Goal: Task Accomplishment & Management: Use online tool/utility

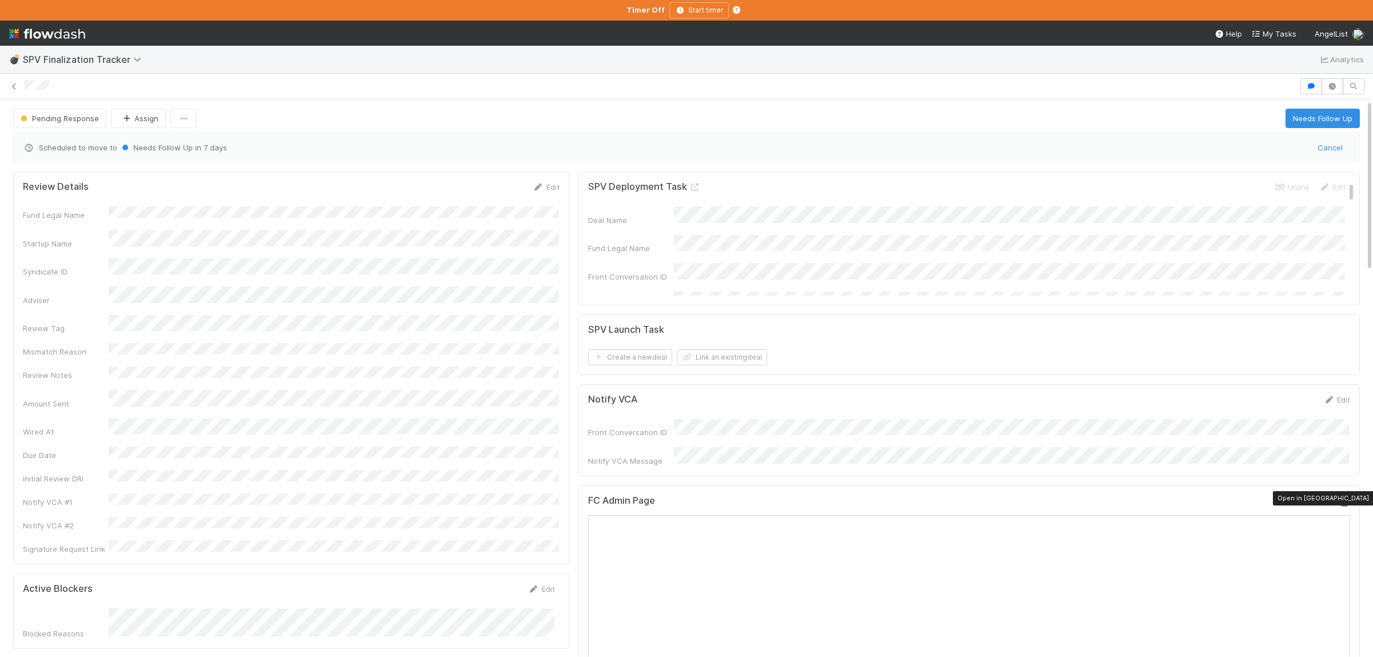
click at [1348, 497] on div at bounding box center [1344, 502] width 11 height 11
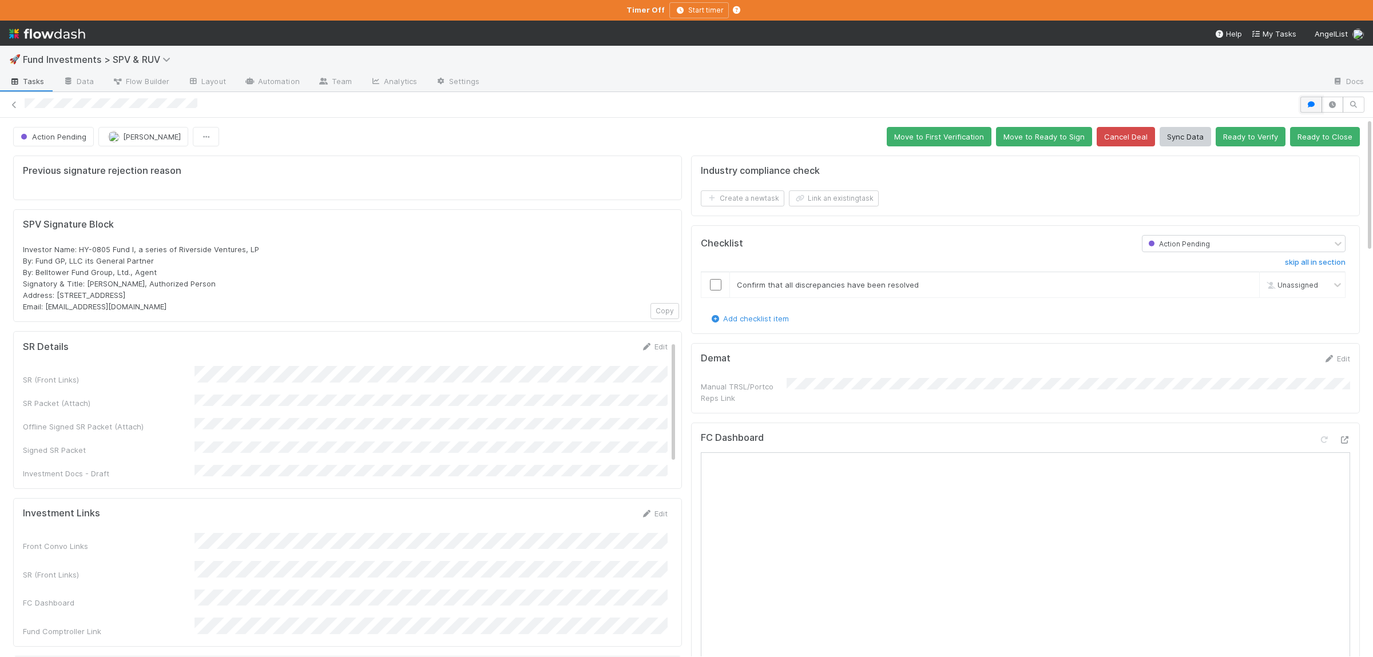
click at [1308, 109] on button "button" at bounding box center [1311, 105] width 22 height 16
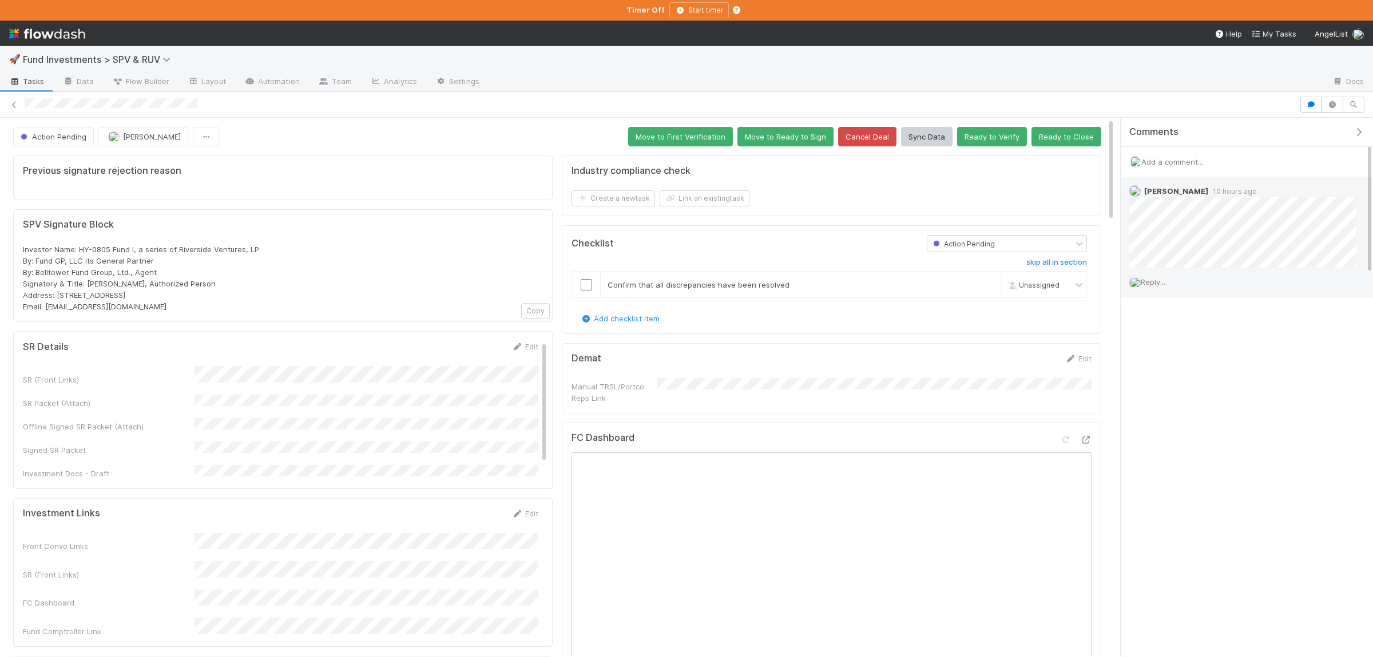
click at [1164, 283] on span "Reply..." at bounding box center [1153, 281] width 25 height 9
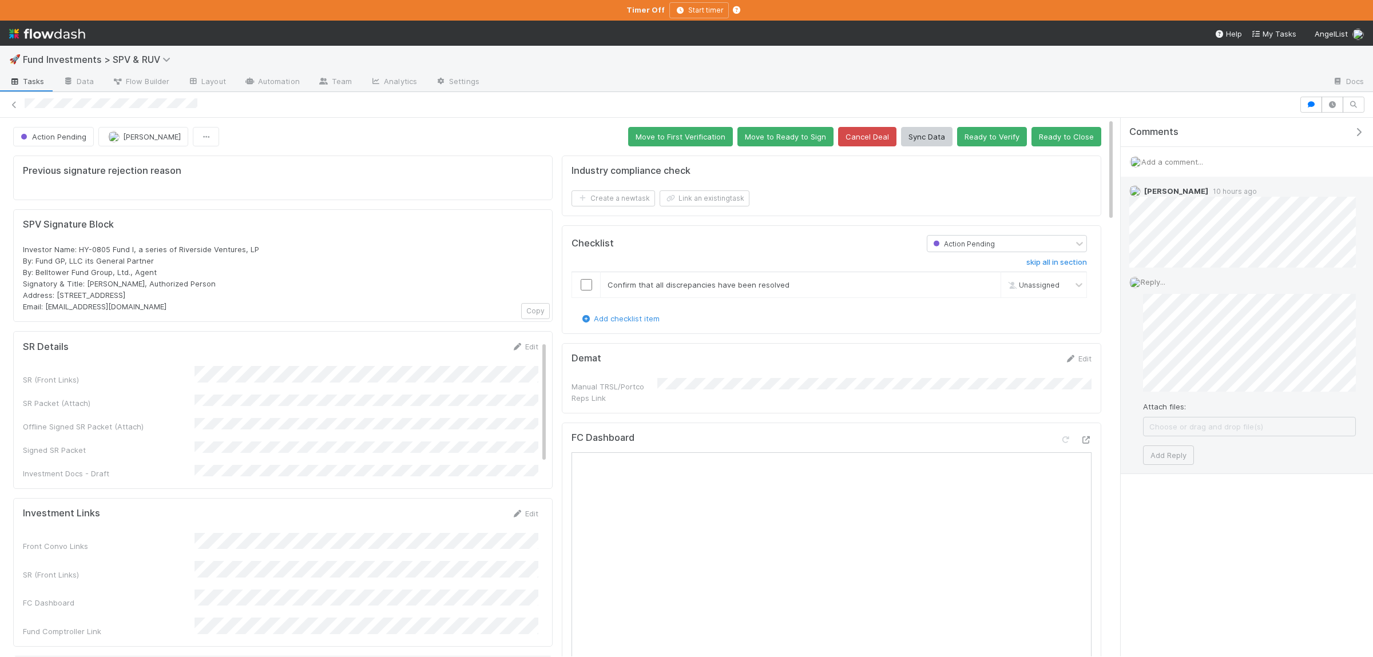
click at [1148, 445] on div "Attach files: Choose or drag and drop file(s) Add Reply" at bounding box center [1249, 379] width 213 height 171
click at [1157, 458] on button "Add Reply" at bounding box center [1168, 455] width 51 height 19
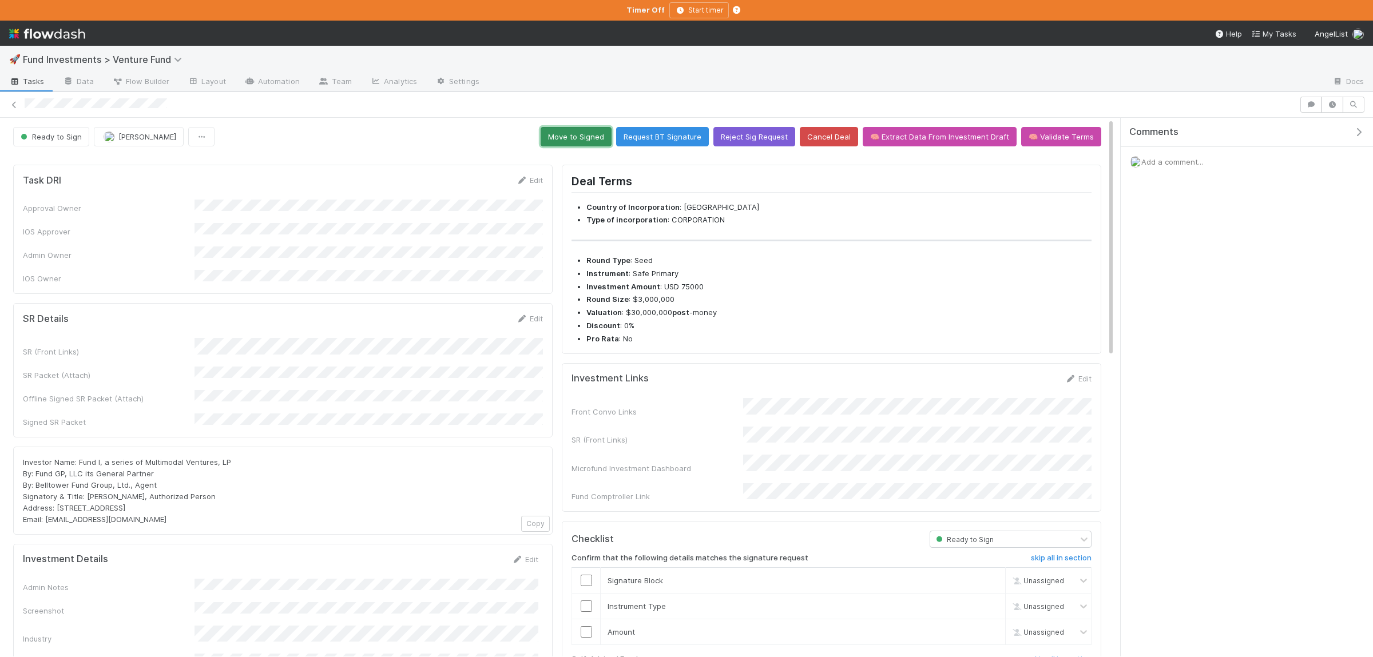
click at [601, 146] on button "Move to Signed" at bounding box center [576, 136] width 71 height 19
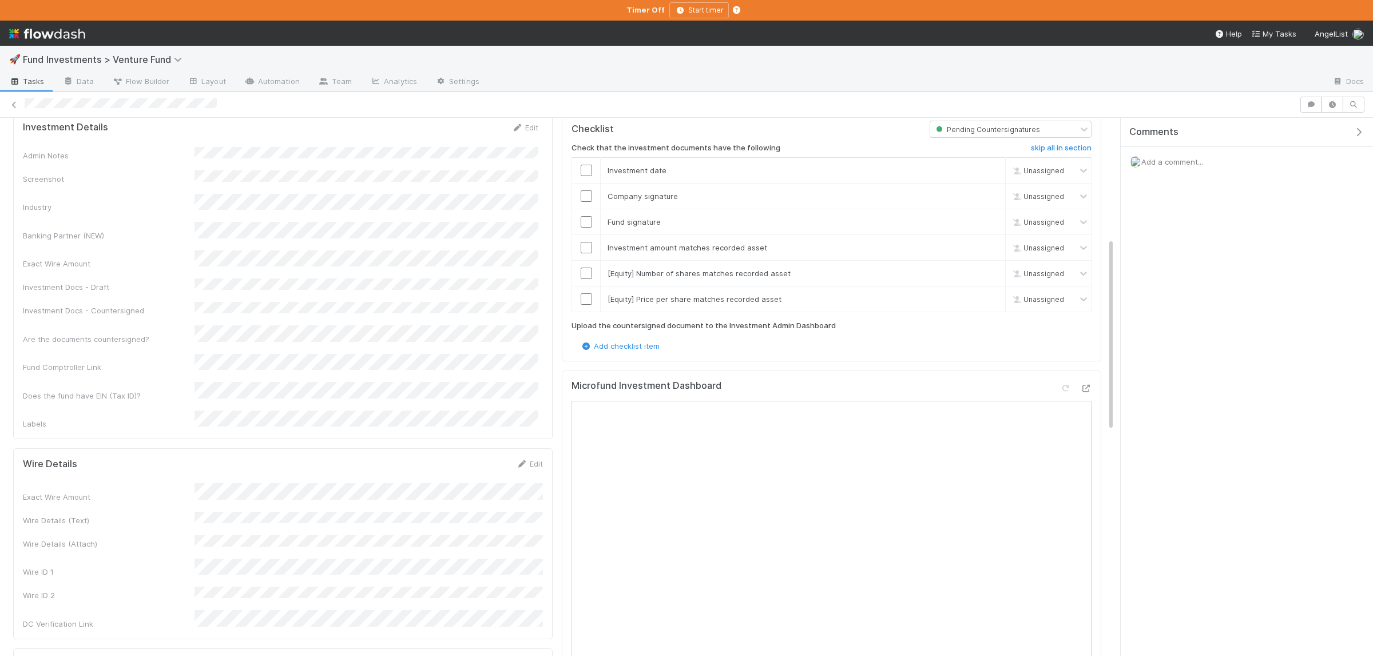
scroll to position [558, 0]
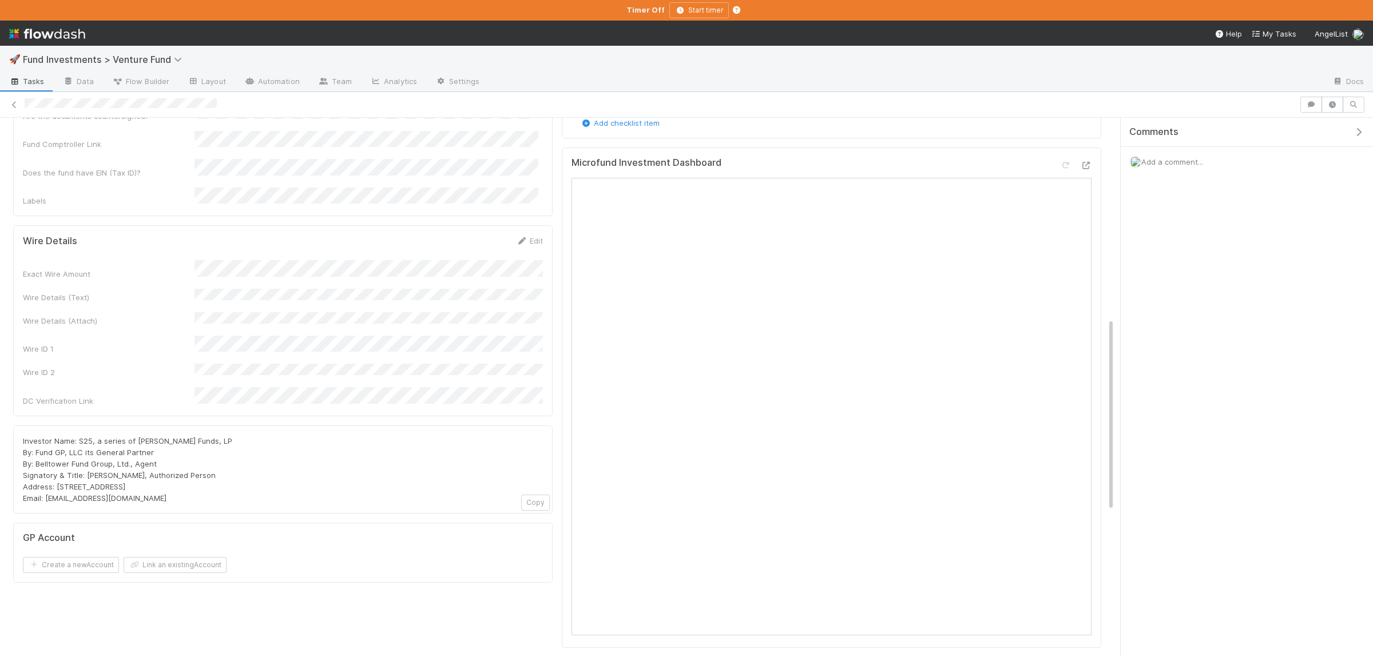
click at [1092, 158] on div "Microfund Investment Dashboard" at bounding box center [831, 398] width 539 height 501
click at [1085, 162] on icon at bounding box center [1085, 165] width 11 height 7
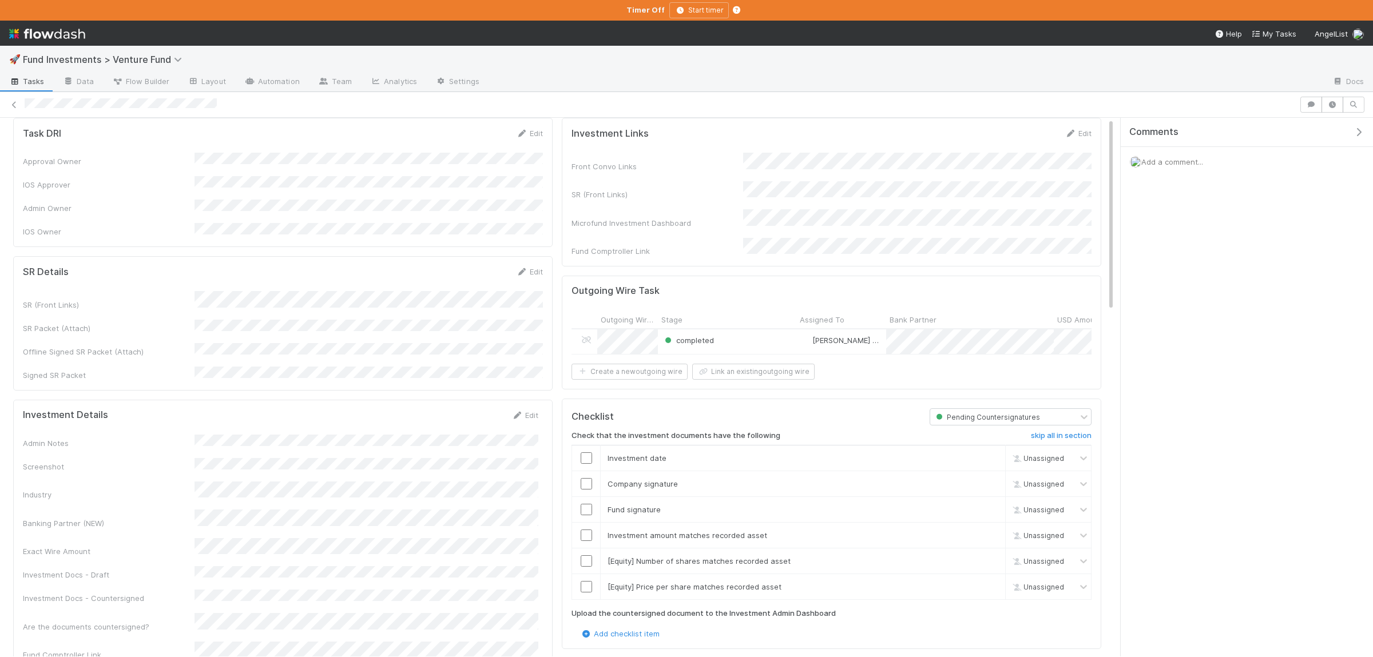
scroll to position [0, 0]
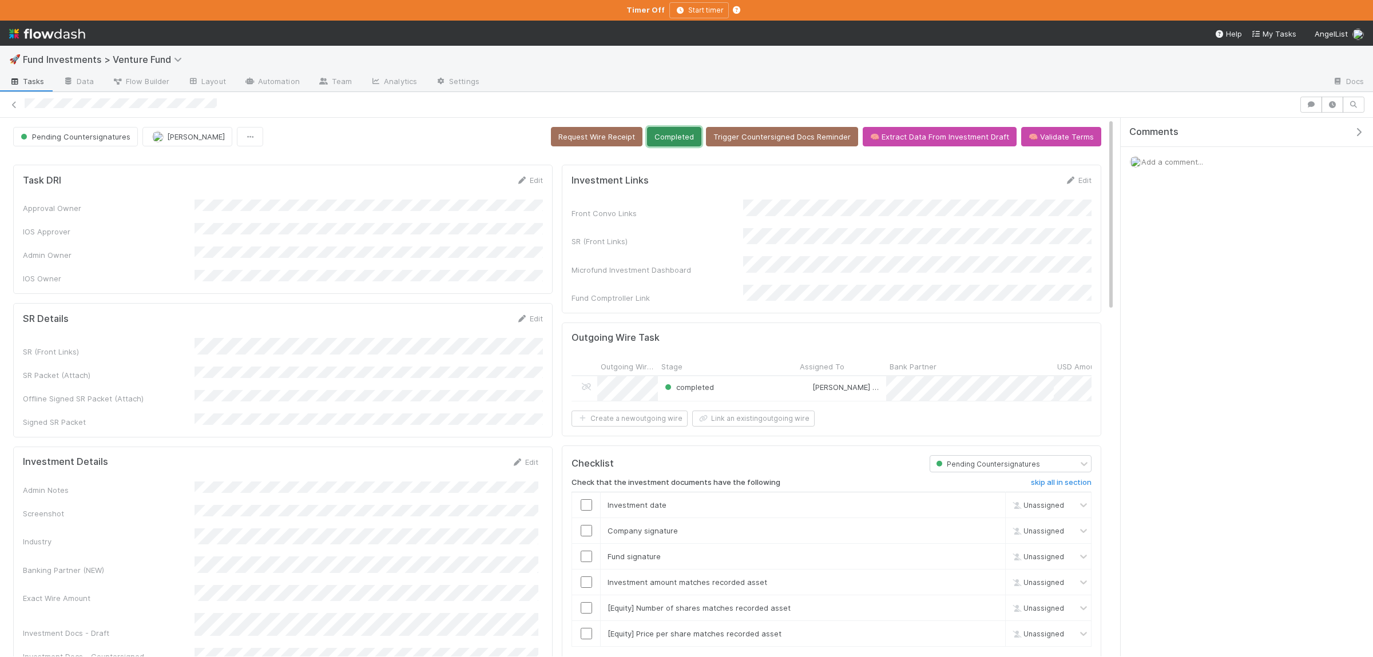
click at [686, 145] on button "Completed" at bounding box center [674, 136] width 54 height 19
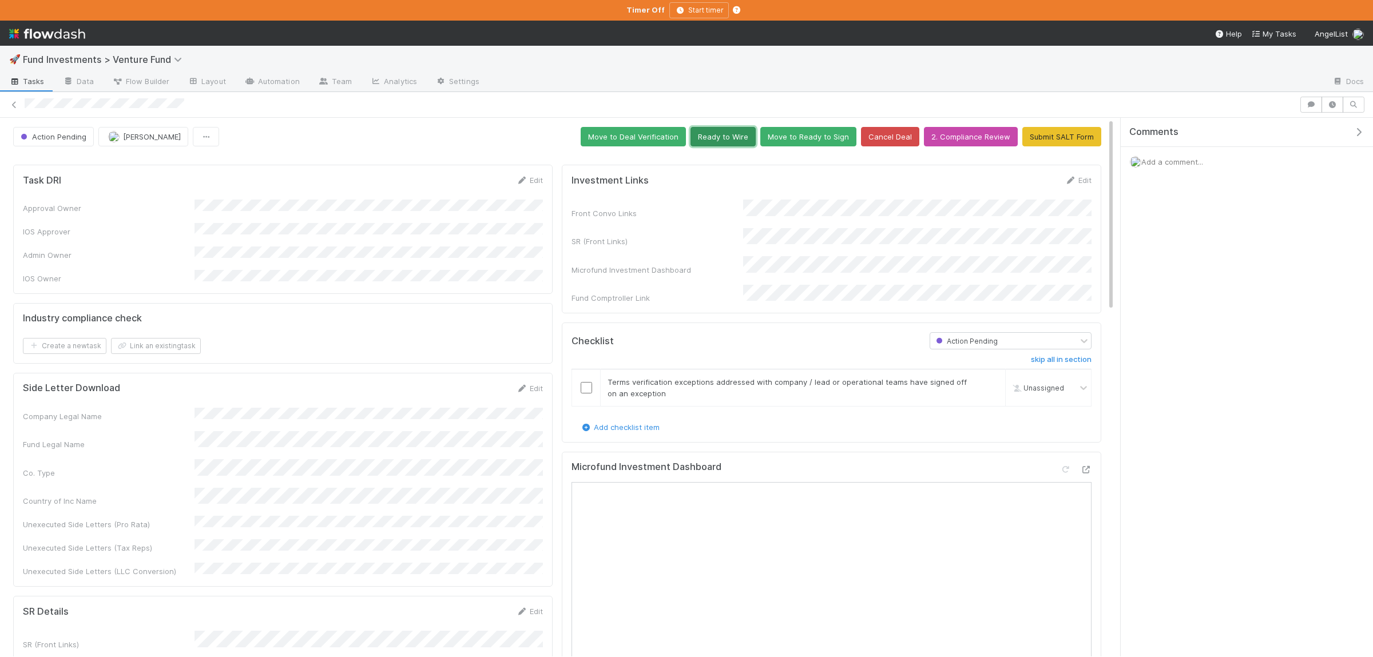
drag, startPoint x: 732, startPoint y: 143, endPoint x: 730, endPoint y: 149, distance: 6.2
click at [732, 142] on button "Ready to Wire" at bounding box center [723, 136] width 65 height 19
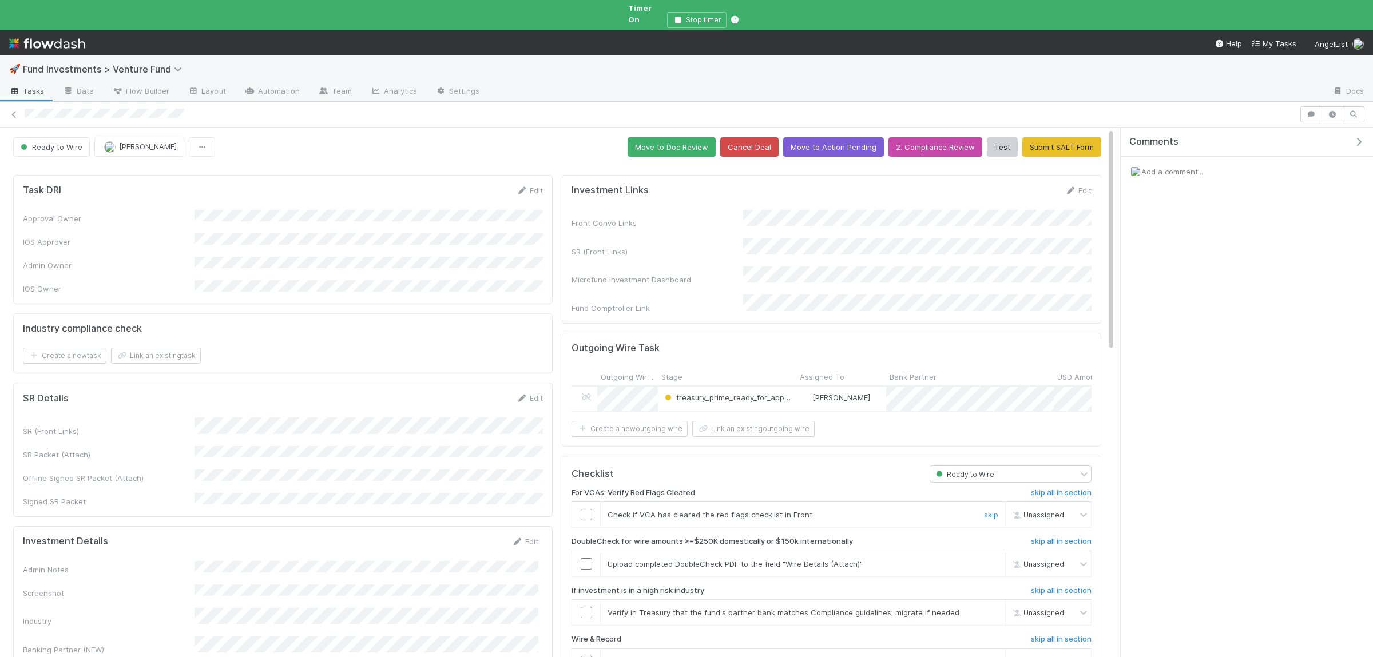
click at [583, 509] on input "checkbox" at bounding box center [586, 514] width 11 height 11
click at [993, 560] on link "skip" at bounding box center [991, 564] width 14 height 9
click at [991, 608] on link "skip" at bounding box center [991, 612] width 14 height 9
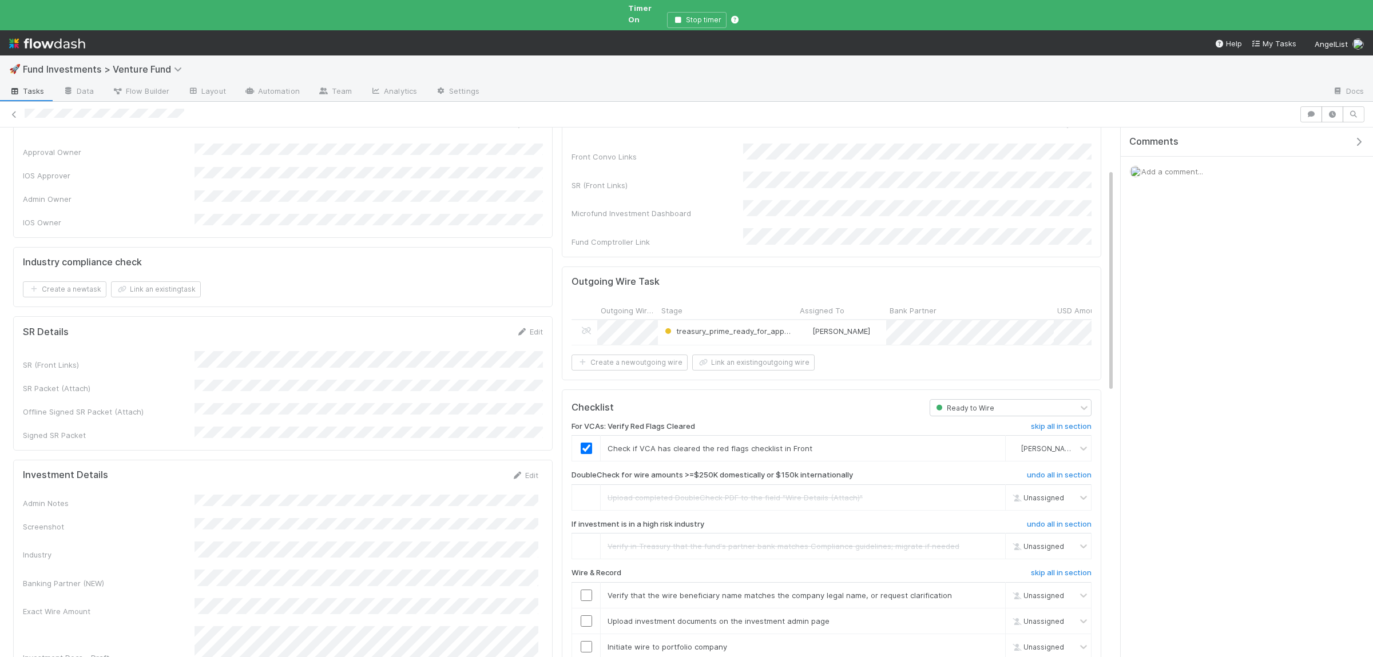
scroll to position [112, 0]
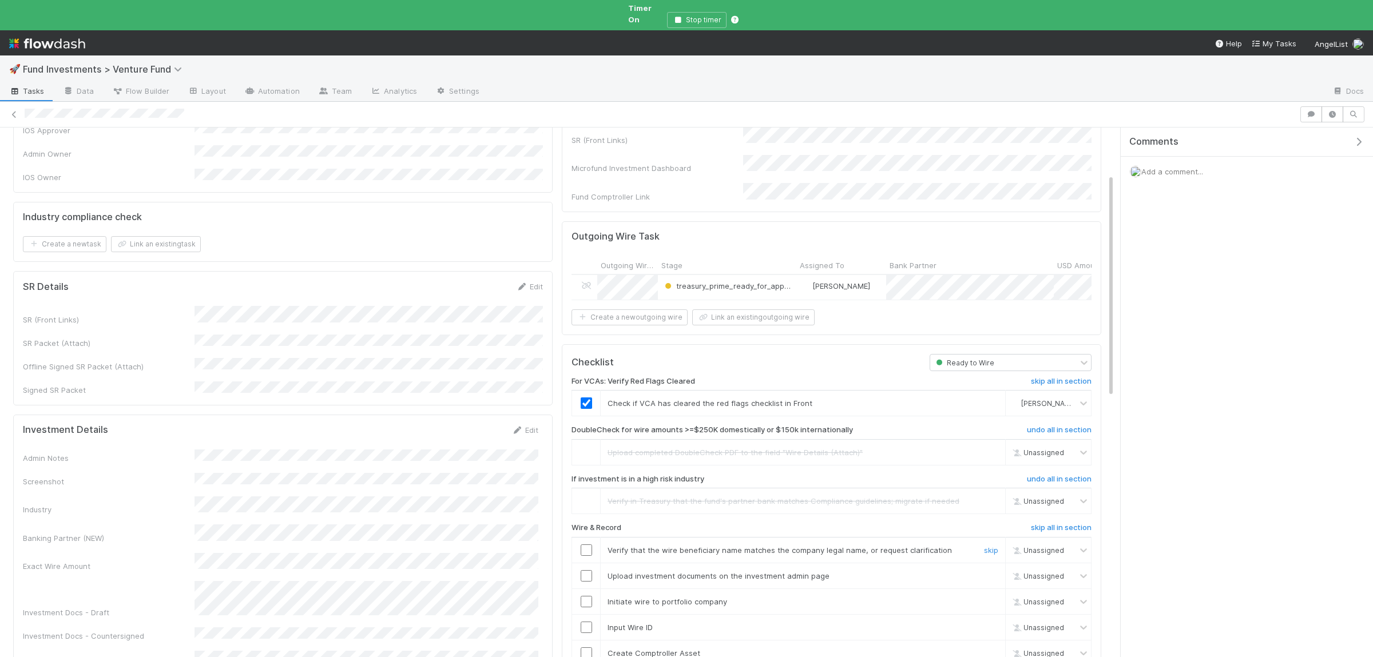
click at [583, 545] on input "checkbox" at bounding box center [586, 550] width 11 height 11
click at [585, 564] on td at bounding box center [586, 577] width 29 height 26
click at [586, 570] on input "checkbox" at bounding box center [586, 575] width 11 height 11
click at [584, 596] on input "checkbox" at bounding box center [586, 601] width 11 height 11
drag, startPoint x: 584, startPoint y: 608, endPoint x: 585, endPoint y: 626, distance: 18.4
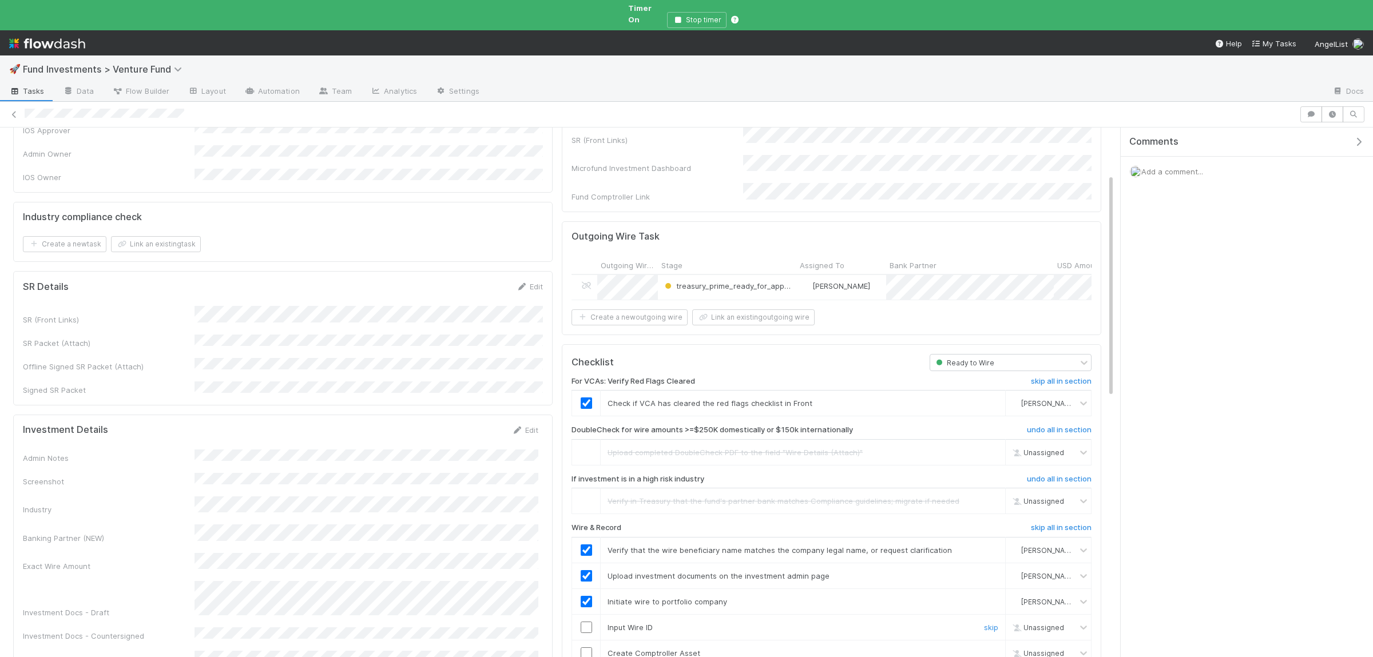
click at [584, 622] on input "checkbox" at bounding box center [586, 627] width 11 height 11
click at [585, 648] on input "checkbox" at bounding box center [586, 653] width 11 height 11
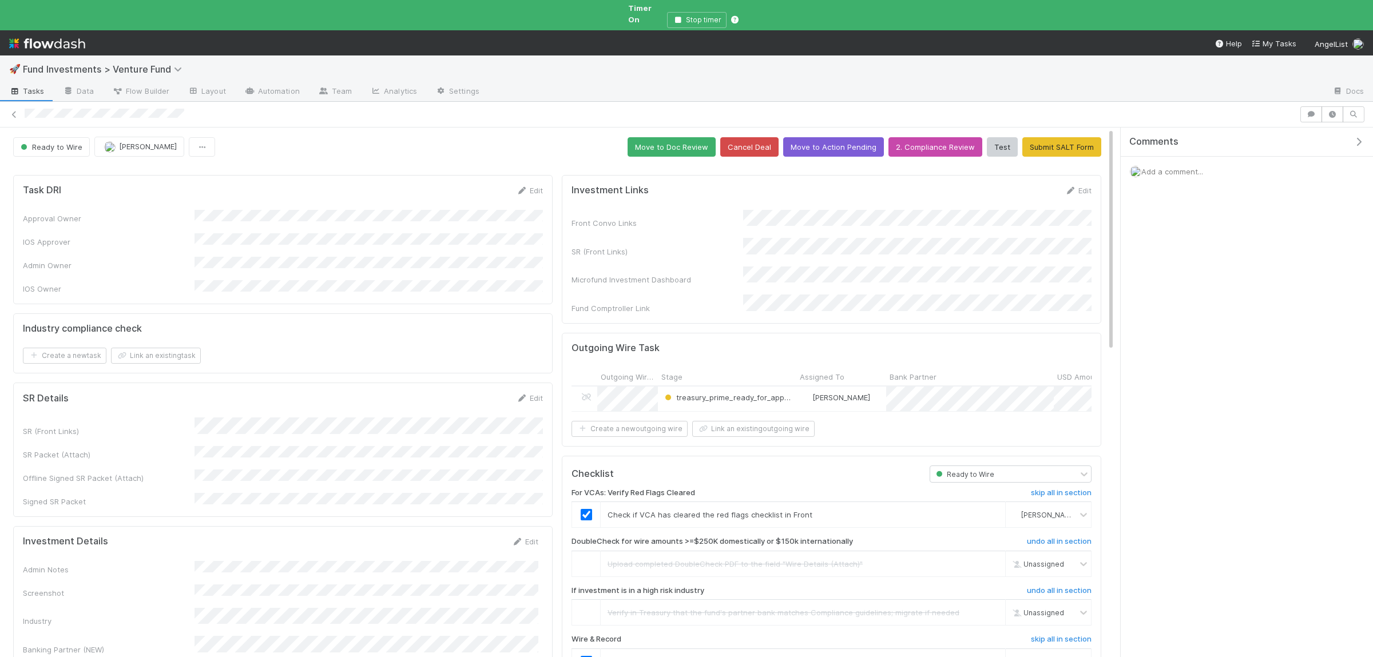
scroll to position [223, 0]
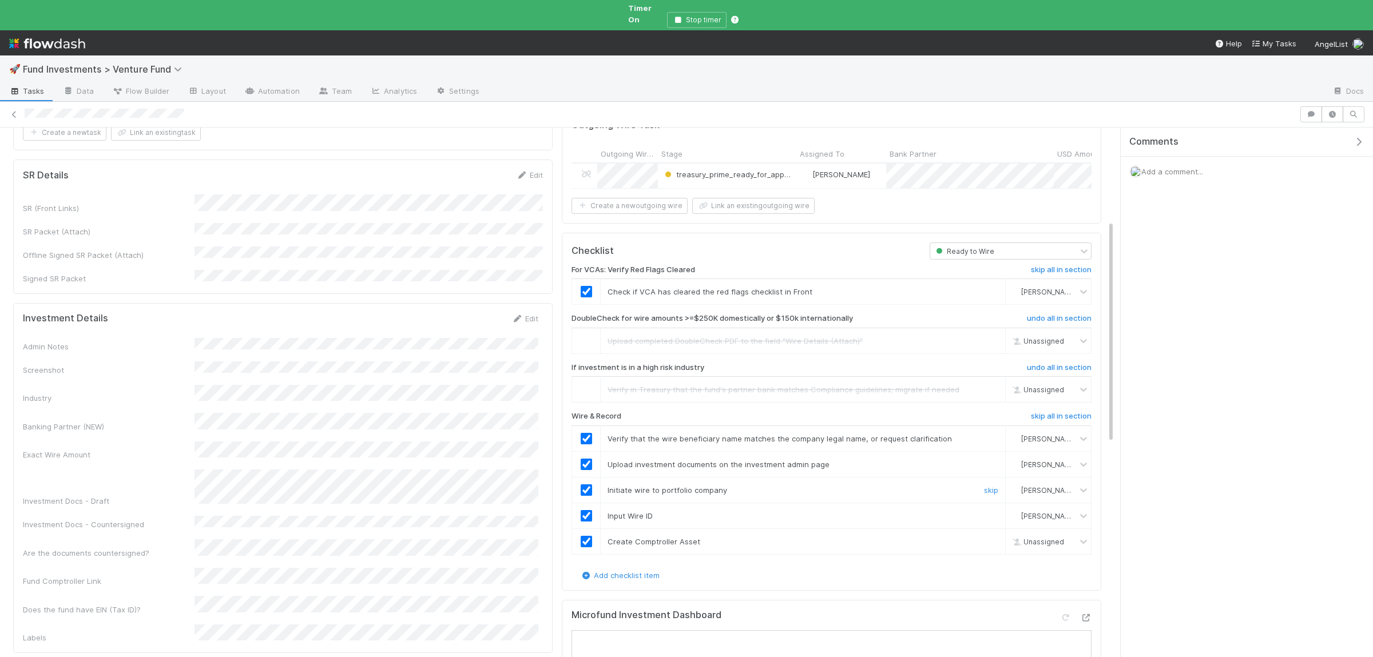
checkbox input "true"
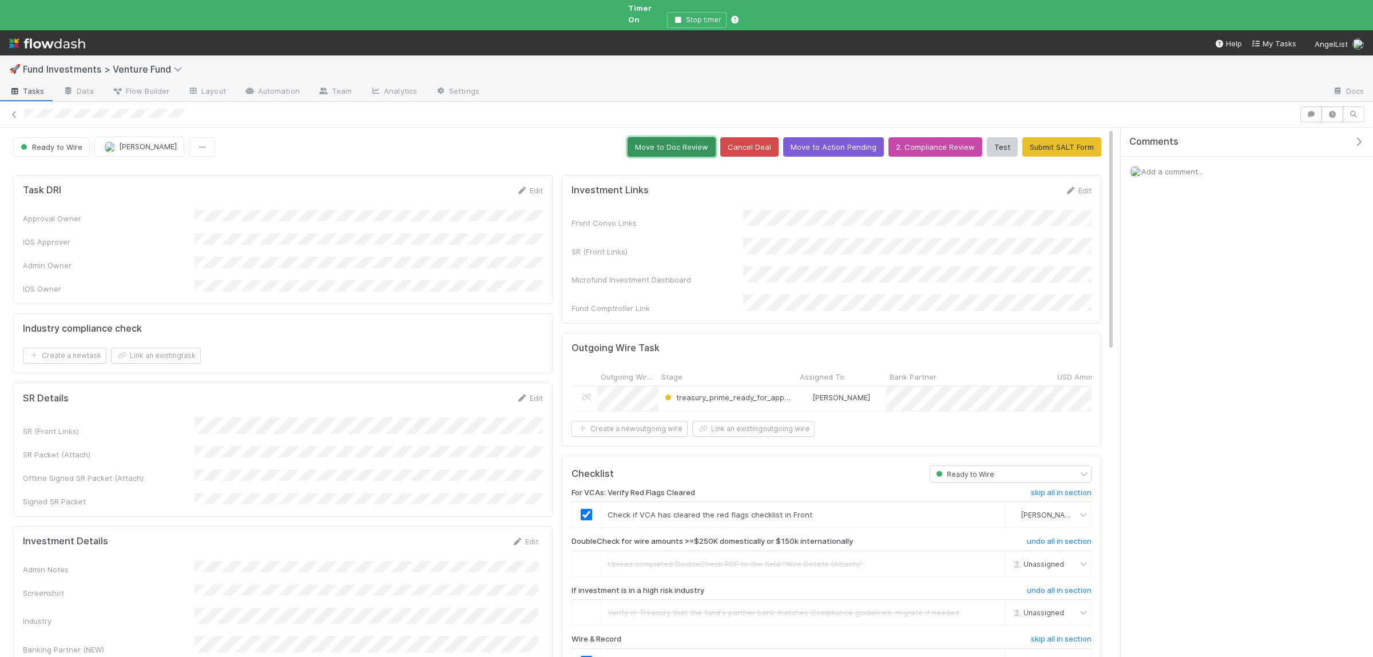
click at [696, 139] on button "Move to Doc Review" at bounding box center [672, 146] width 88 height 19
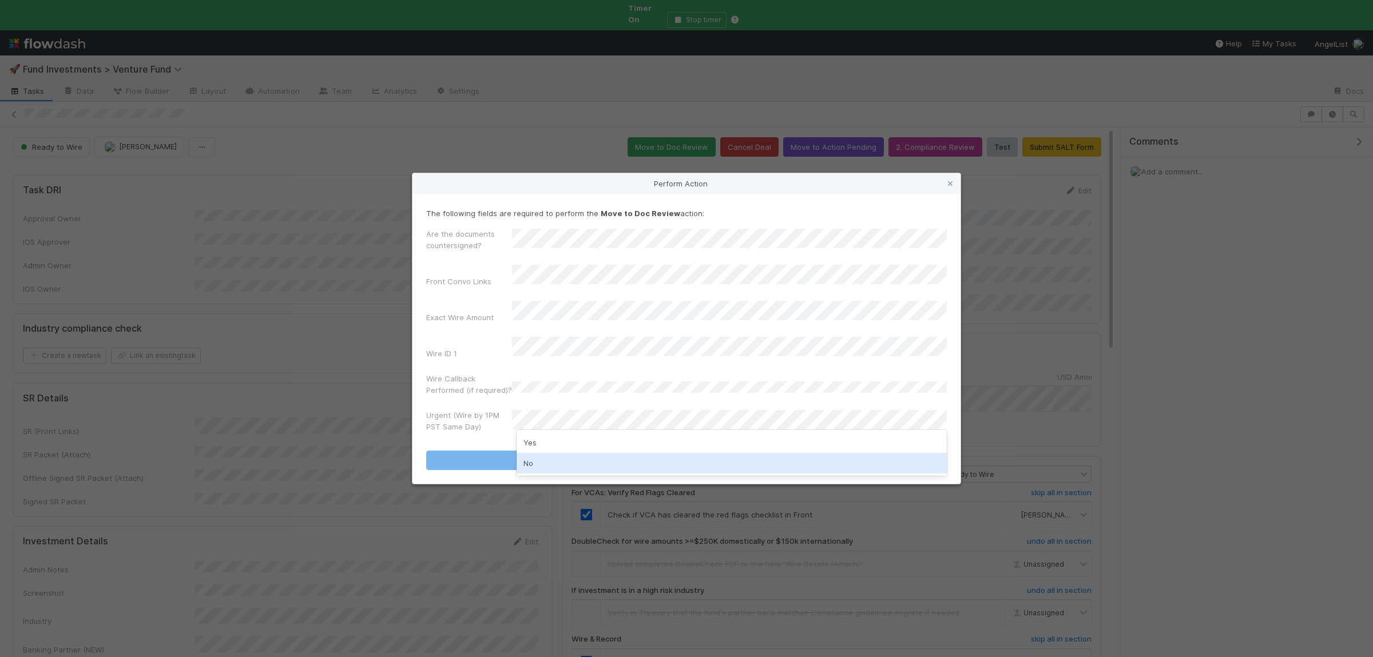
click at [541, 468] on div "No" at bounding box center [732, 463] width 430 height 21
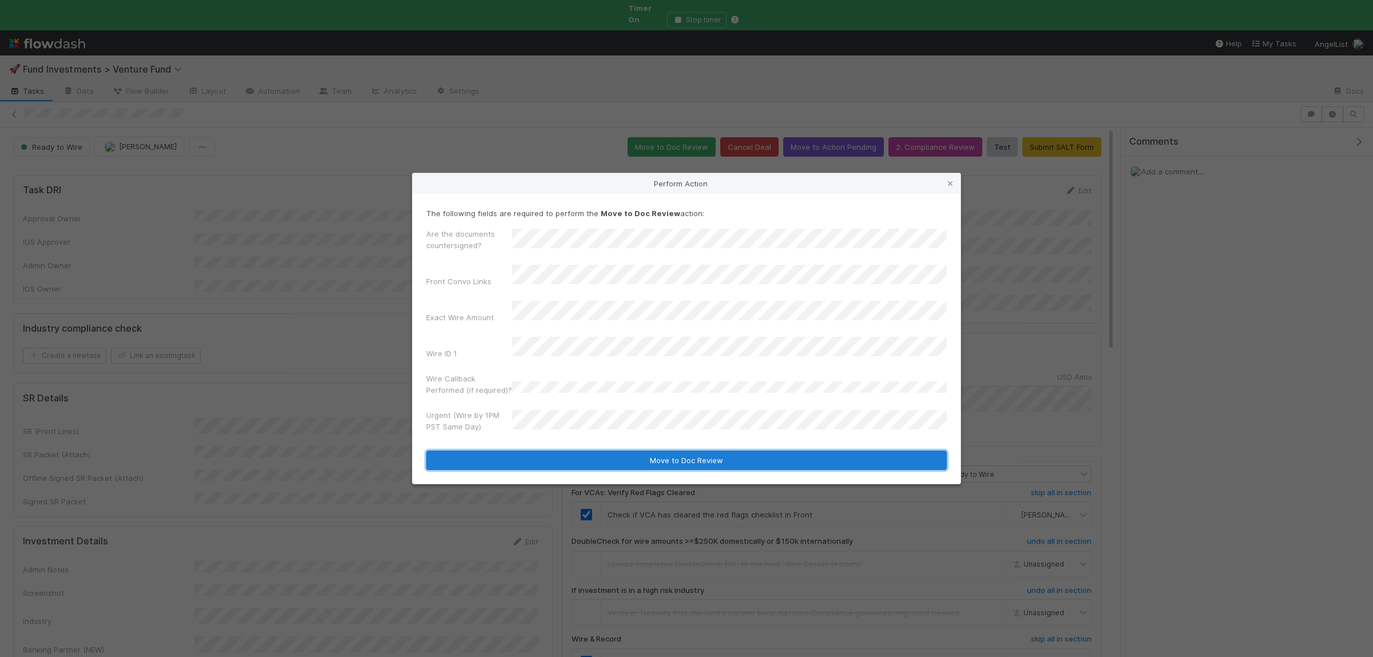
click at [540, 451] on button "Move to Doc Review" at bounding box center [686, 460] width 521 height 19
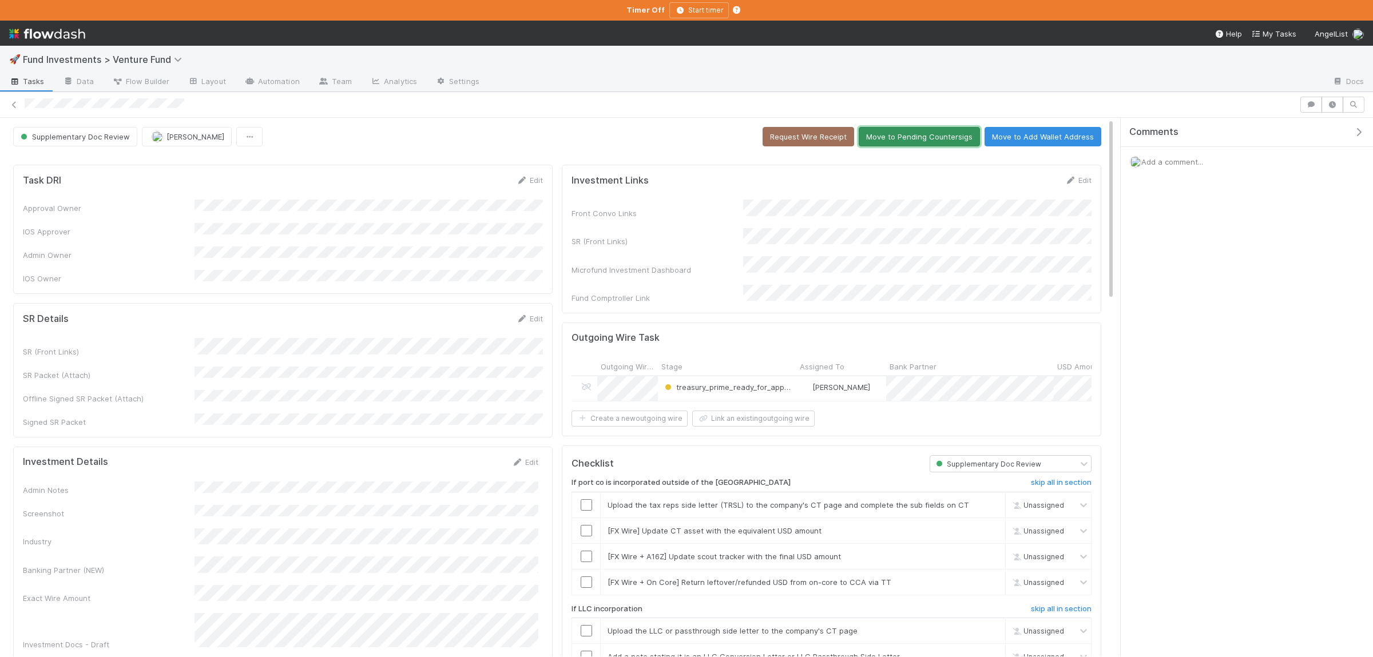
click at [935, 145] on button "Move to Pending Countersigs" at bounding box center [919, 136] width 121 height 19
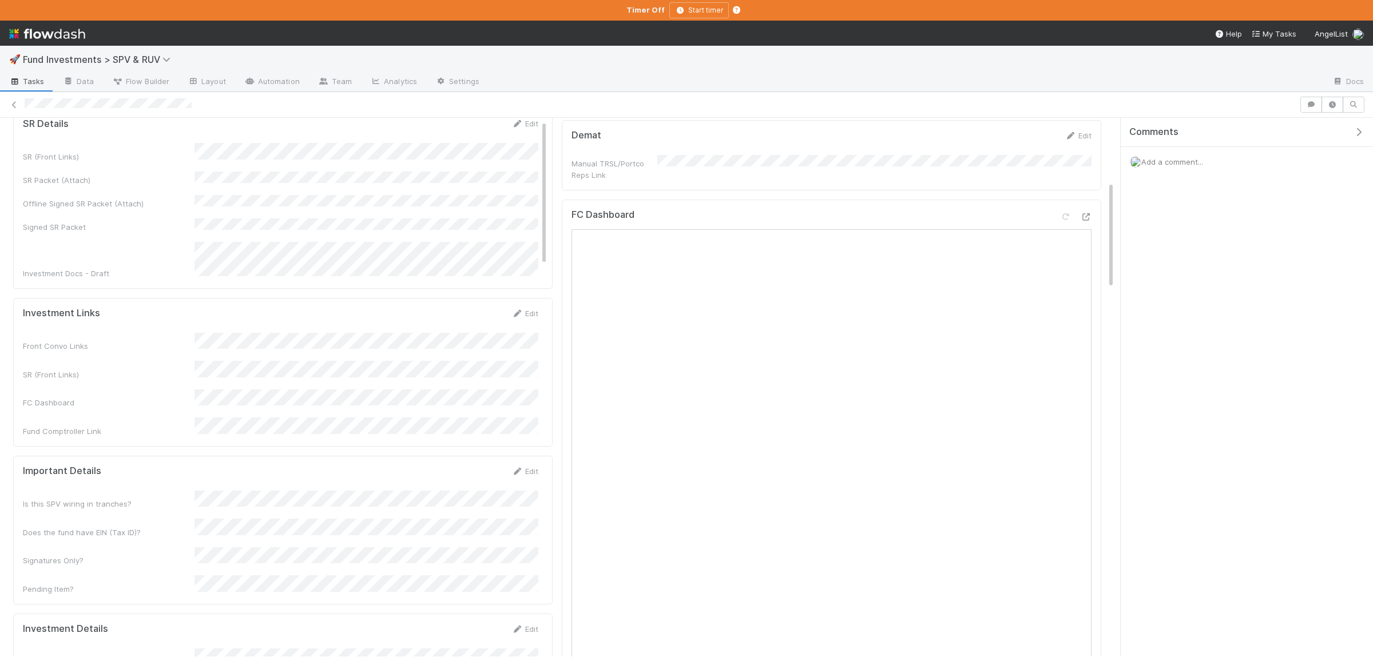
scroll to position [446, 0]
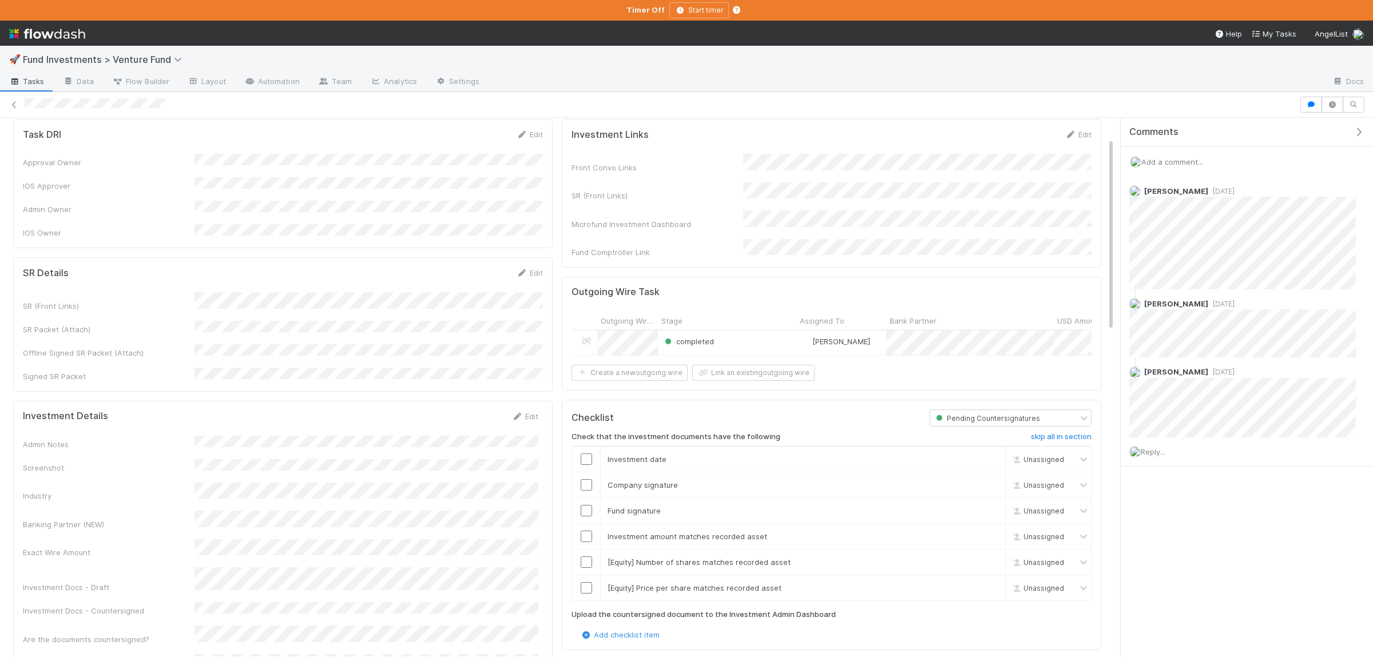
scroll to position [55, 0]
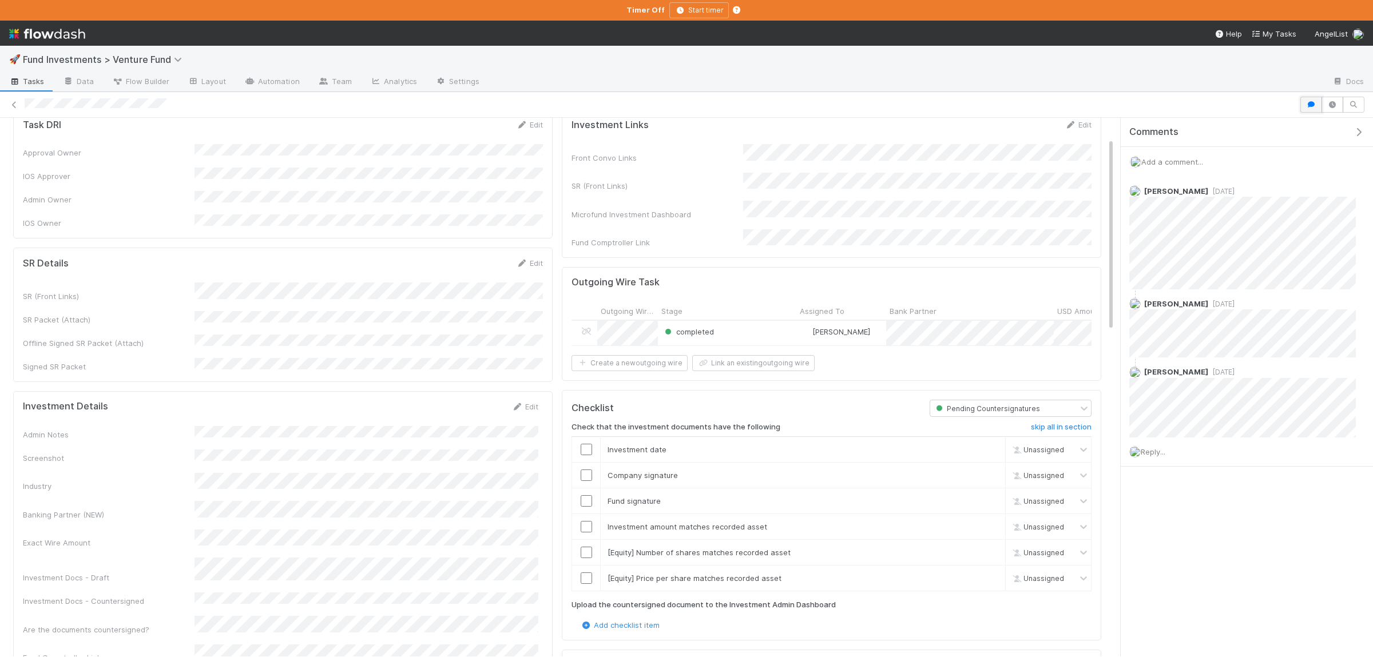
click at [1314, 101] on button "button" at bounding box center [1311, 105] width 22 height 16
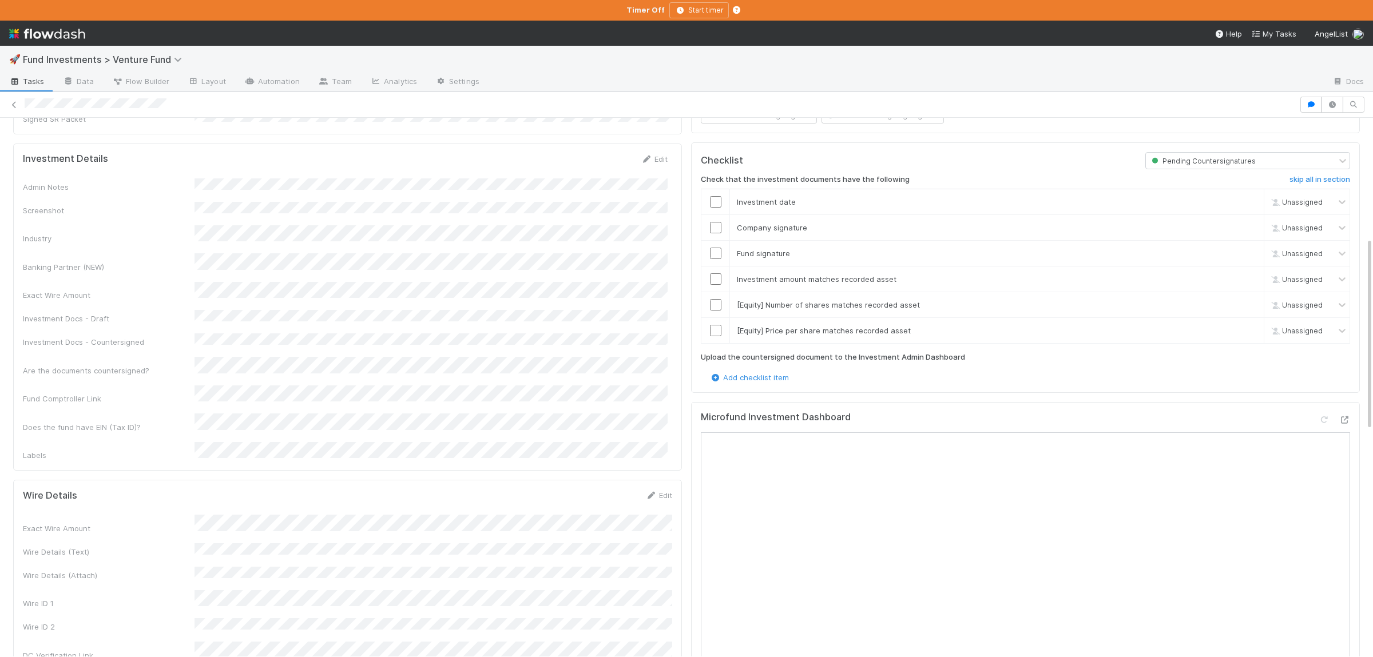
scroll to position [390, 0]
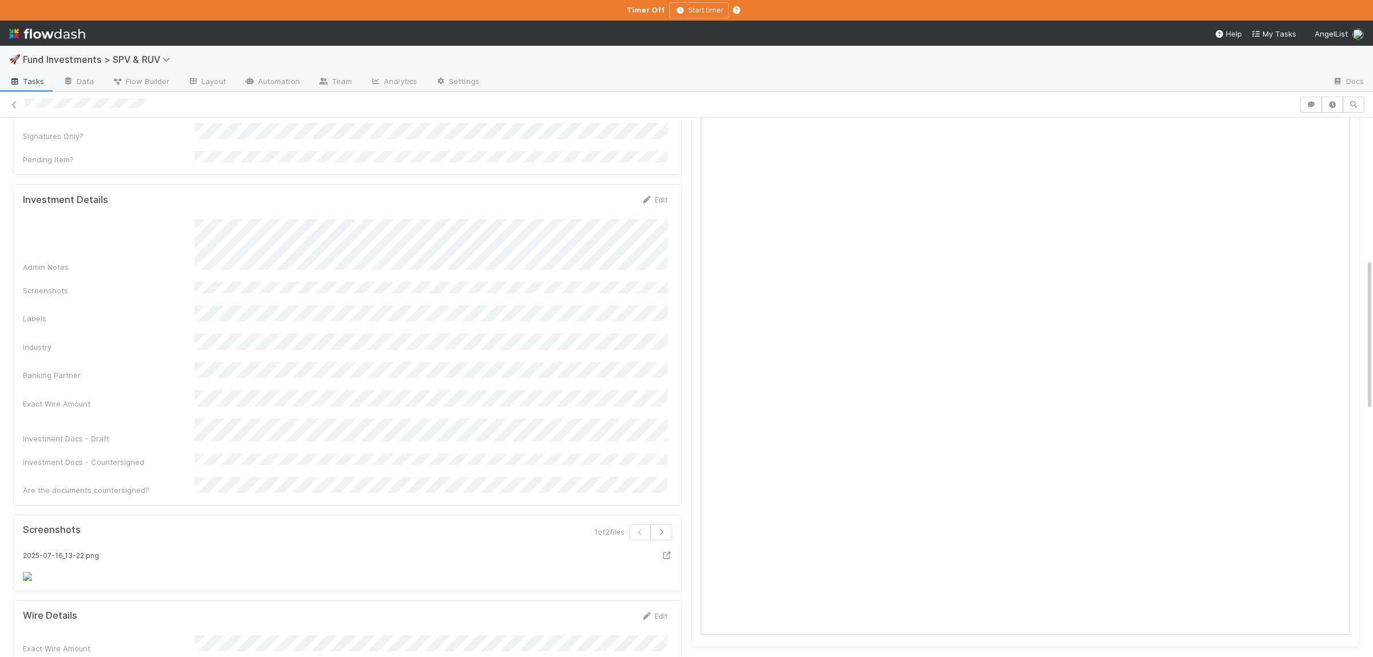
scroll to position [502, 0]
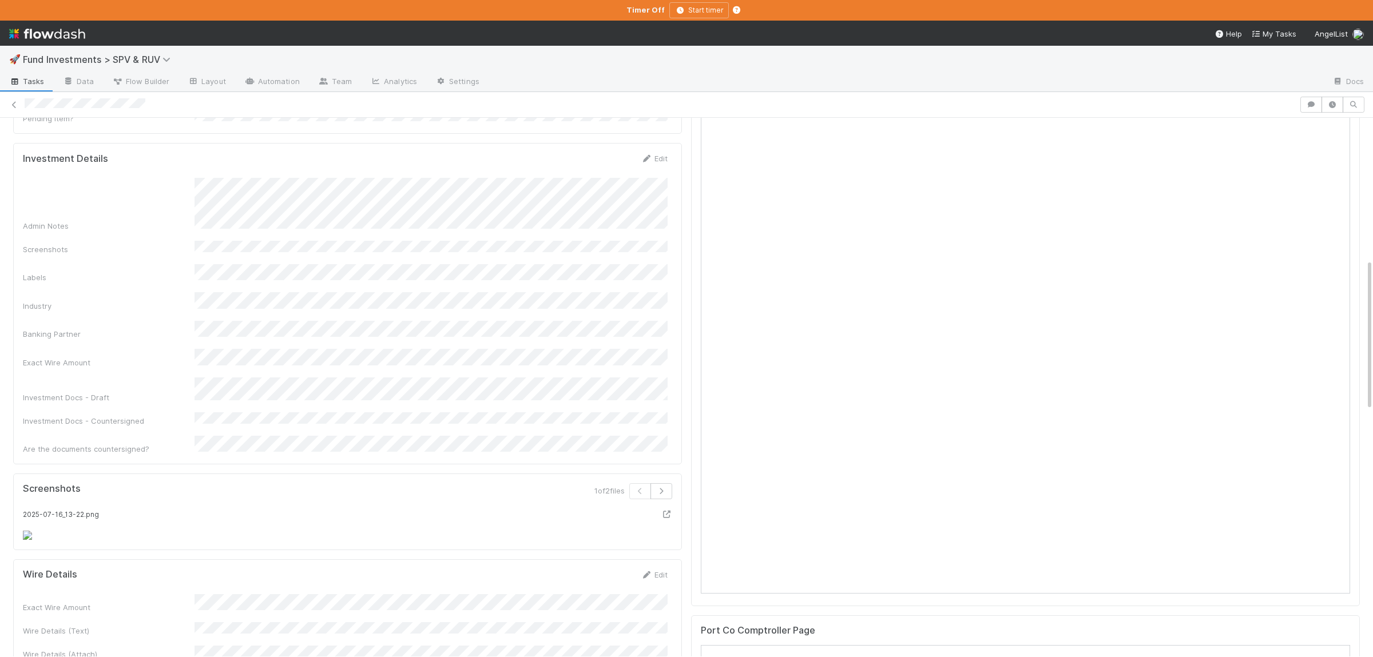
click at [337, 372] on div "Admin Notes Screenshots Labels Industry Banking Partner Exact Wire Amount Inves…" at bounding box center [345, 316] width 645 height 277
click at [322, 377] on div "Admin Notes Screenshots Labels Industry Banking Partner Exact Wire Amount Inves…" at bounding box center [345, 316] width 645 height 277
click at [602, 149] on button "Save" at bounding box center [606, 158] width 33 height 19
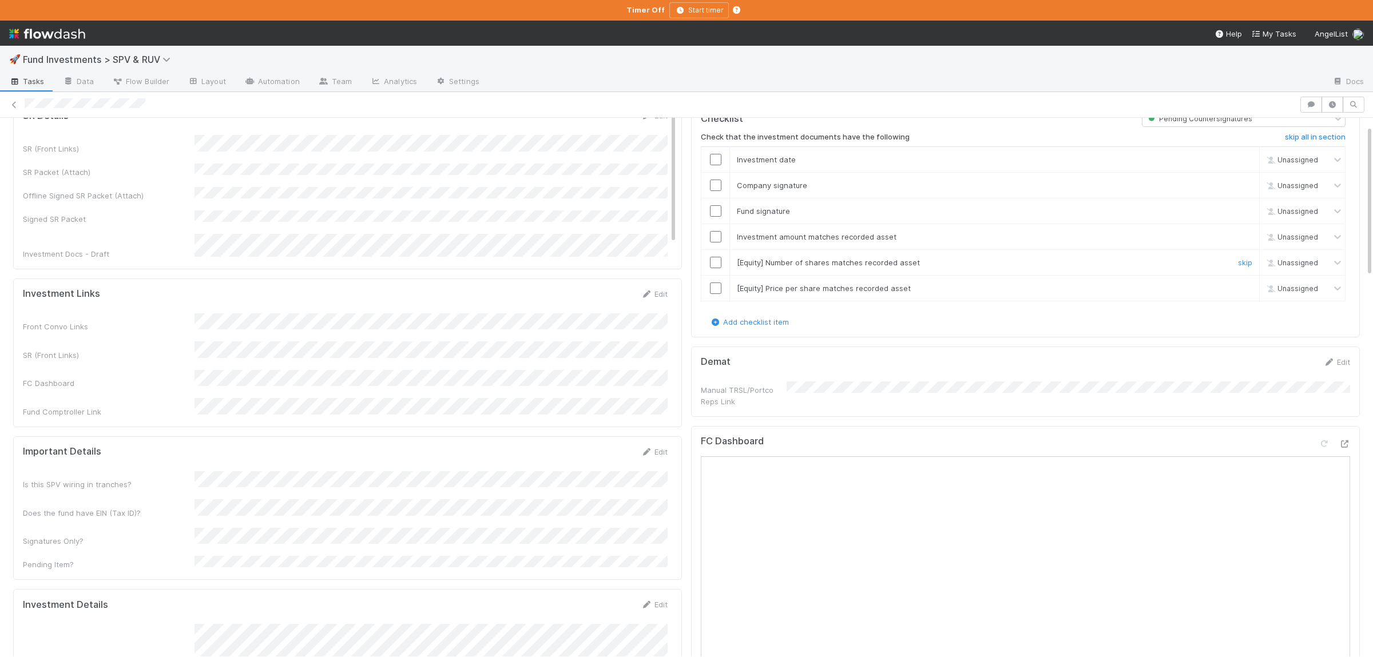
scroll to position [0, 0]
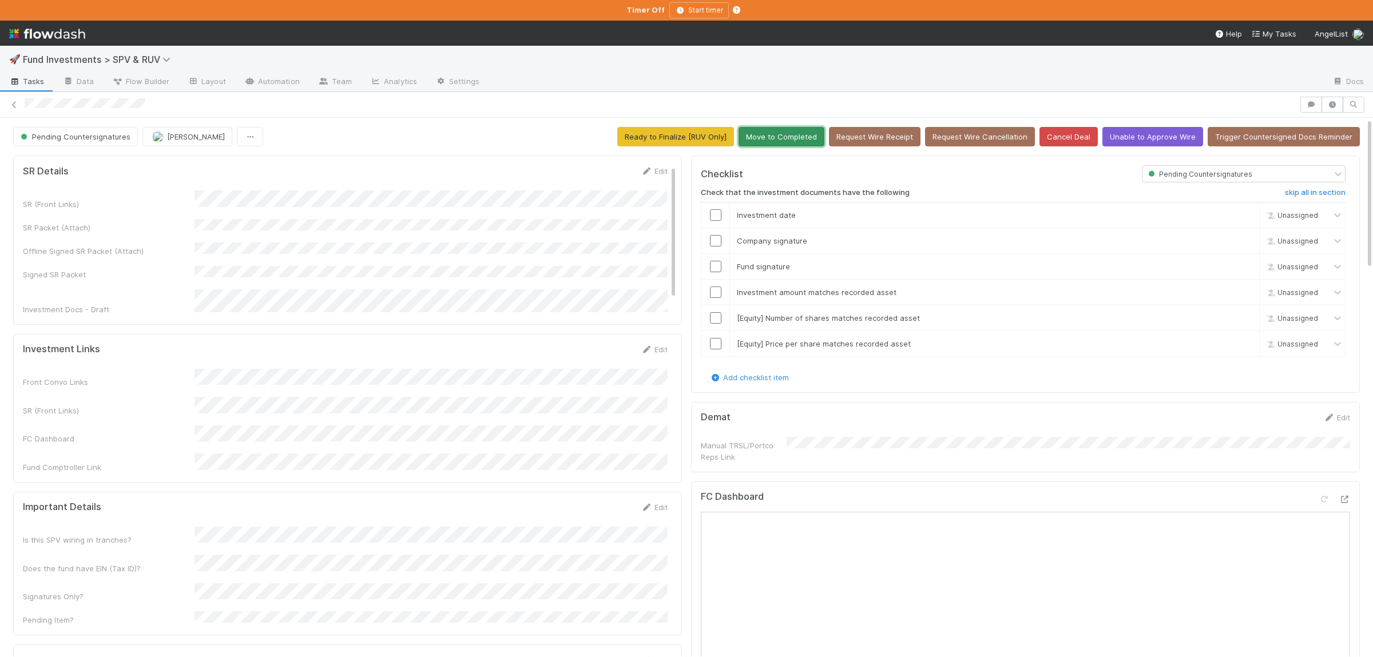
click at [803, 138] on button "Move to Completed" at bounding box center [782, 136] width 86 height 19
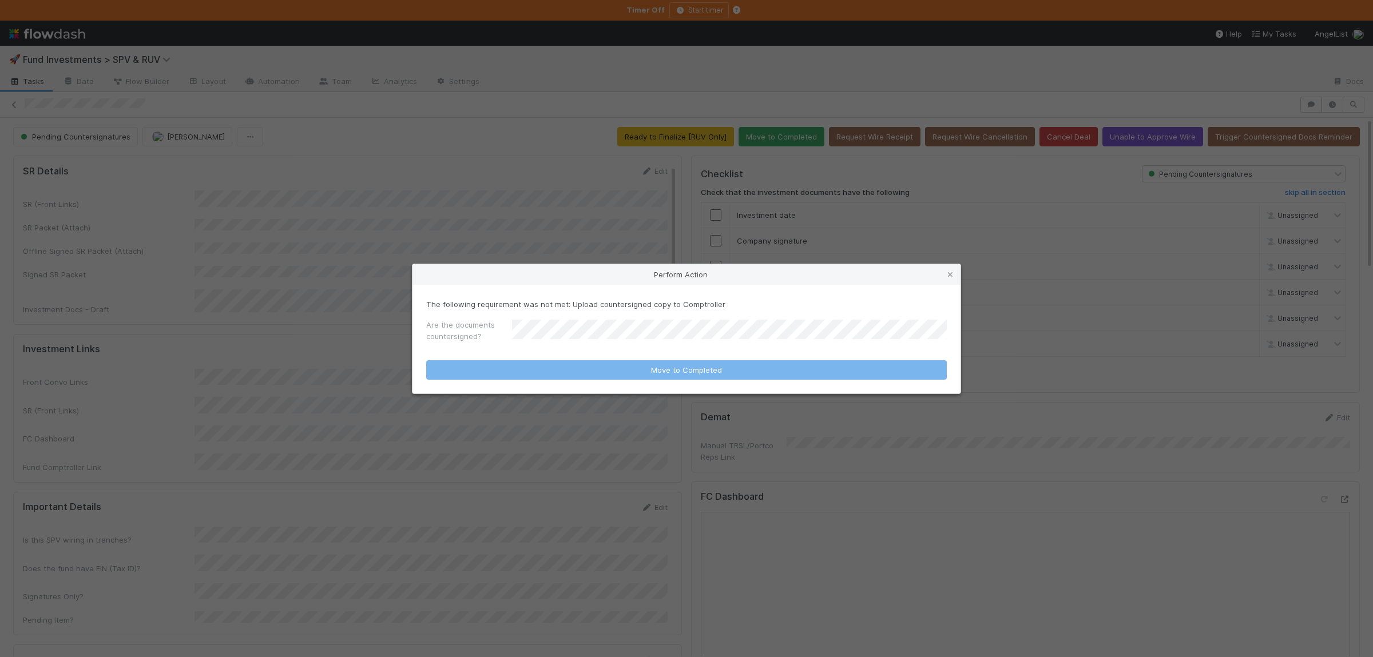
click at [612, 335] on div "The following requirement was not met: Upload countersigned copy to Comptroller…" at bounding box center [686, 339] width 548 height 109
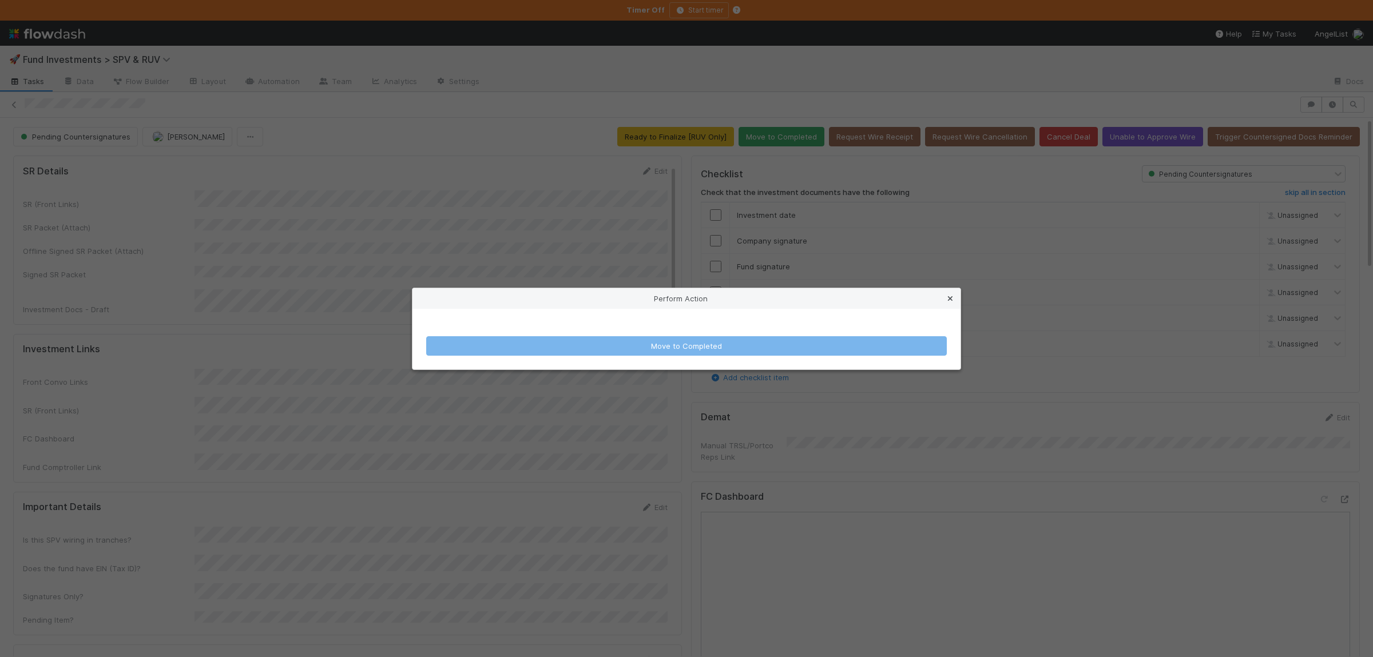
click at [945, 295] on icon at bounding box center [950, 298] width 11 height 7
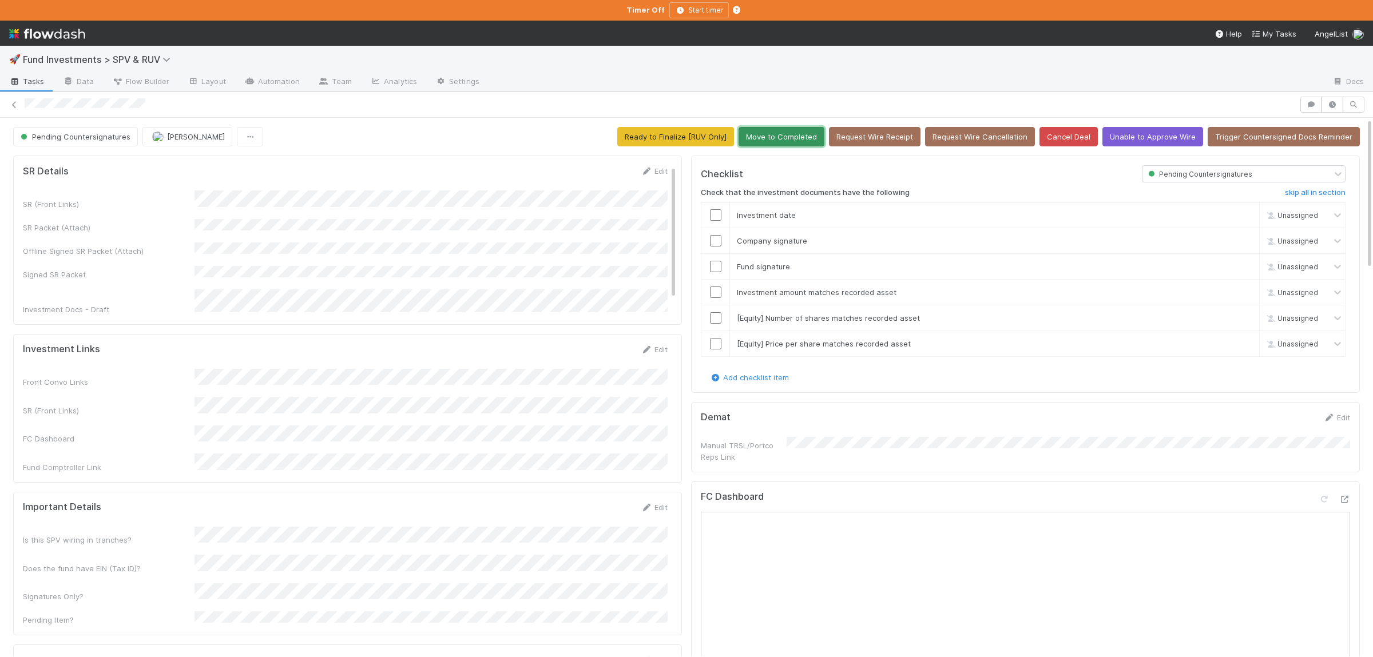
click at [801, 139] on button "Move to Completed" at bounding box center [782, 136] width 86 height 19
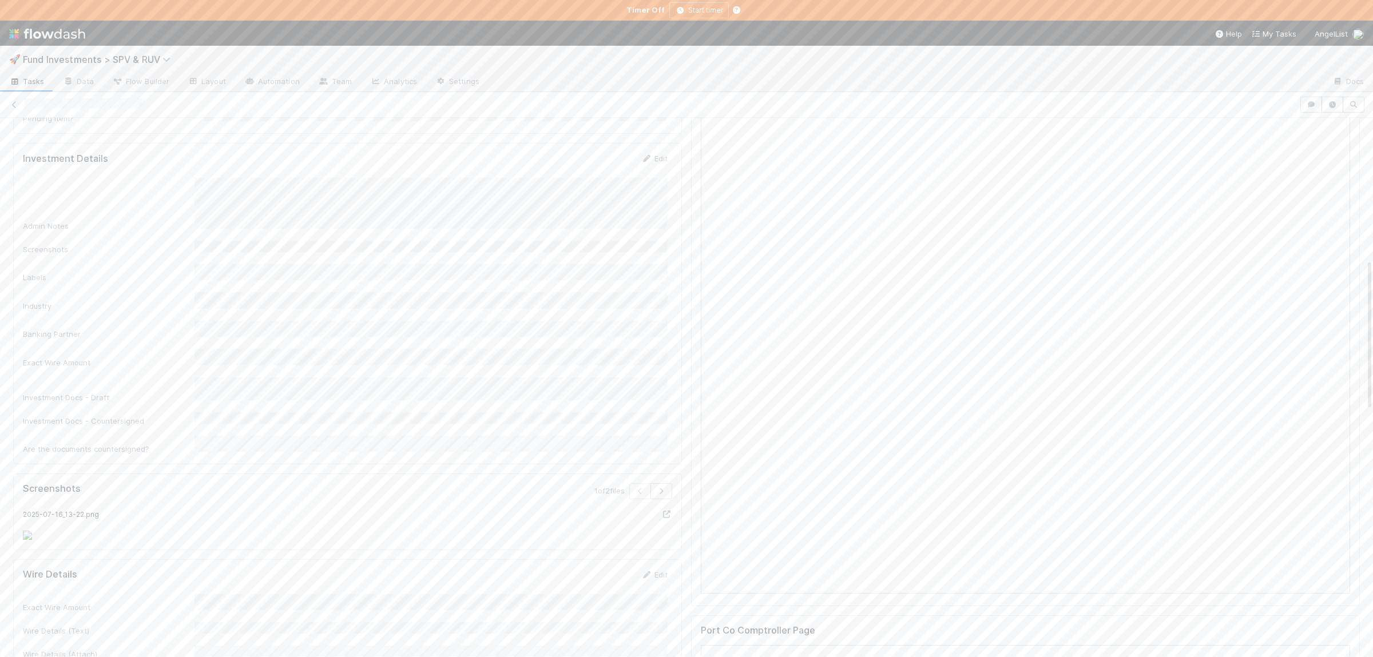
scroll to position [624, 0]
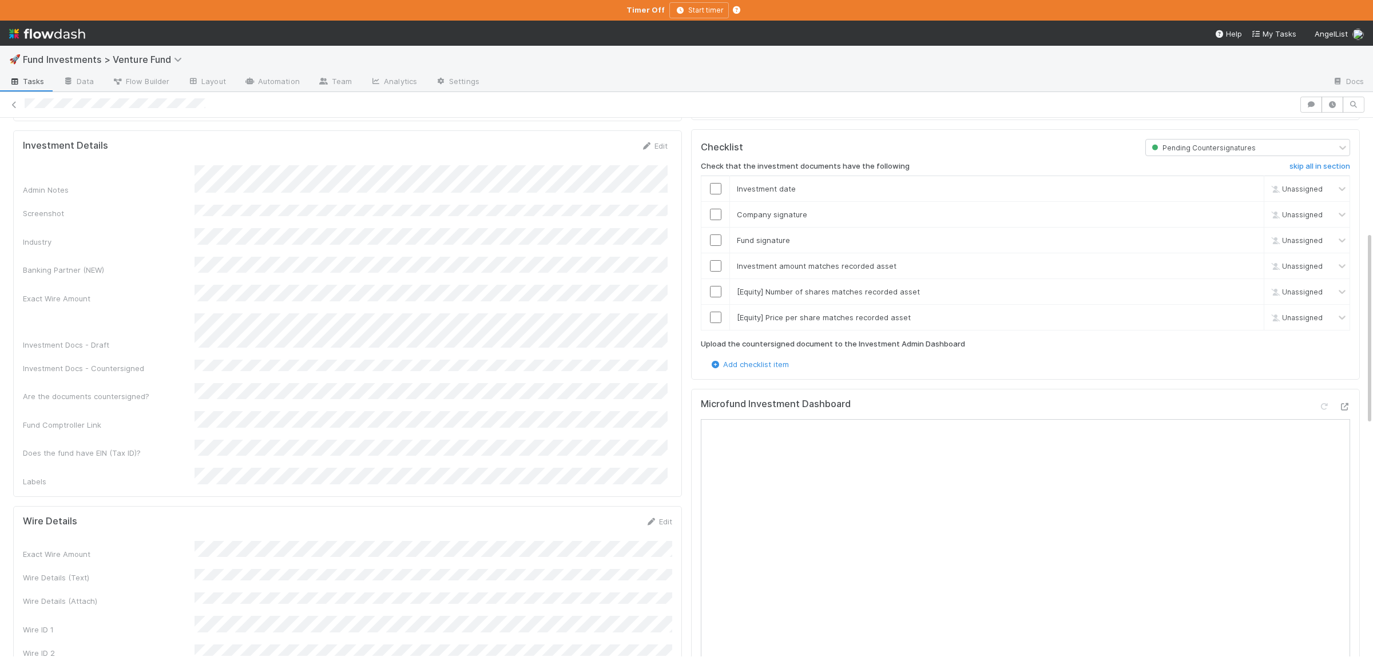
scroll to position [279, 0]
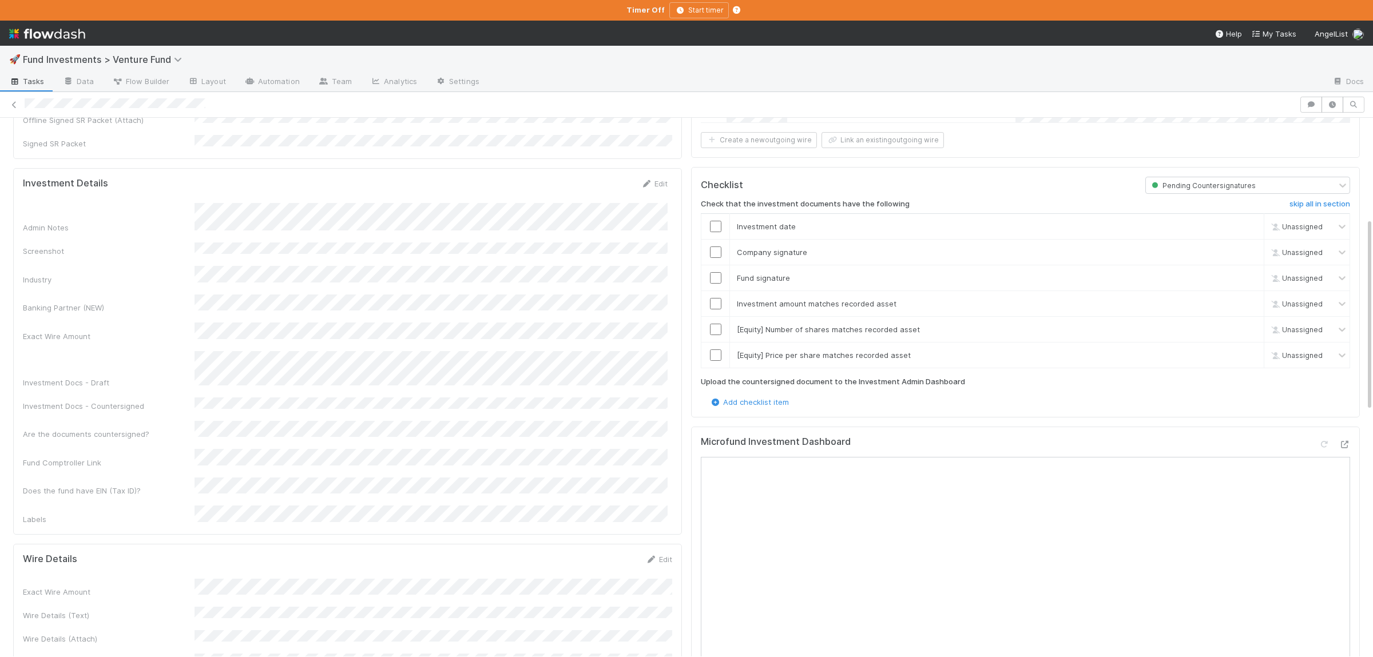
click at [329, 372] on div "Admin Notes Screenshot Industry Banking Partner (NEW) Exact Wire Amount Investm…" at bounding box center [345, 364] width 645 height 322
click at [614, 178] on button "Save" at bounding box center [606, 187] width 33 height 19
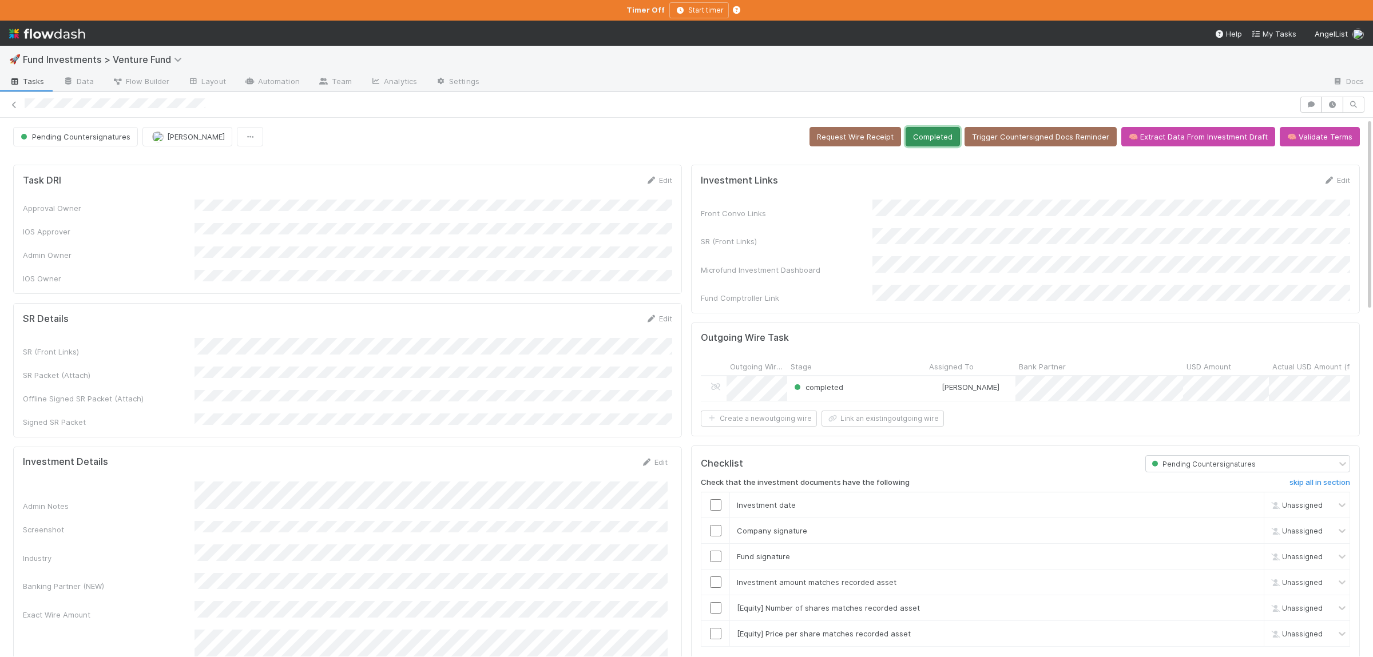
click at [953, 144] on button "Completed" at bounding box center [933, 136] width 54 height 19
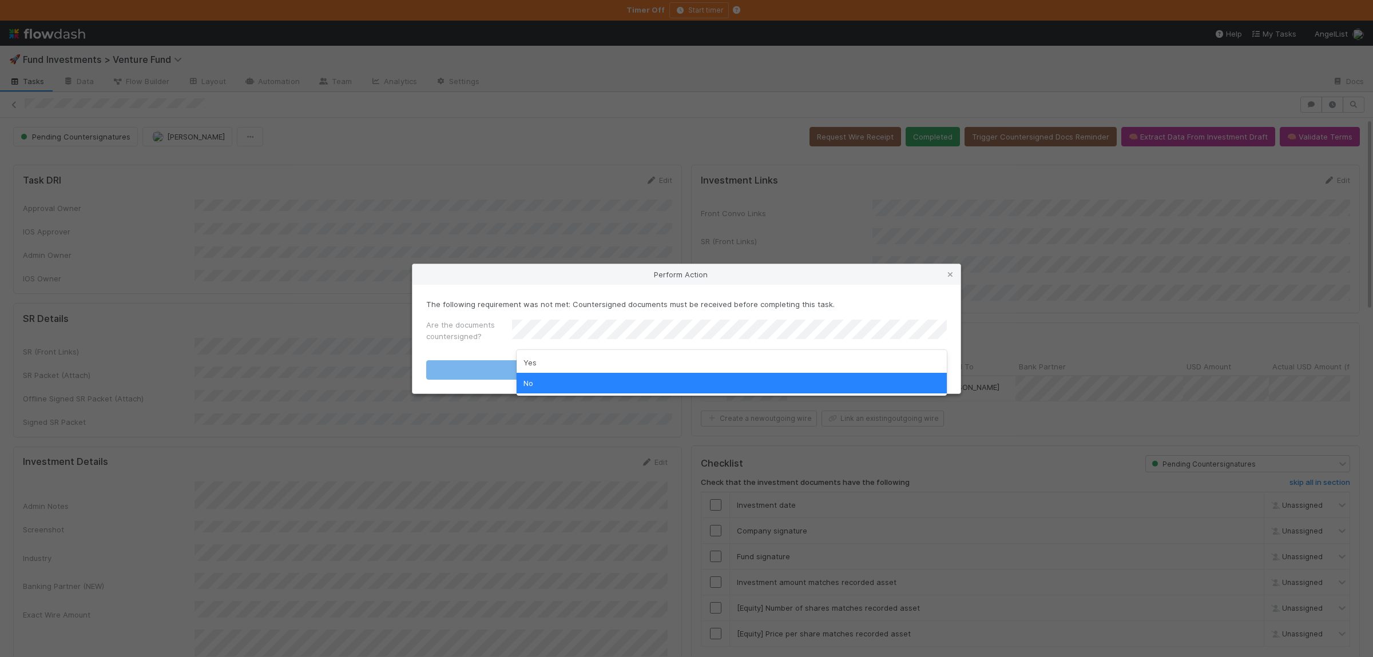
click at [589, 352] on div "Yes" at bounding box center [732, 362] width 430 height 21
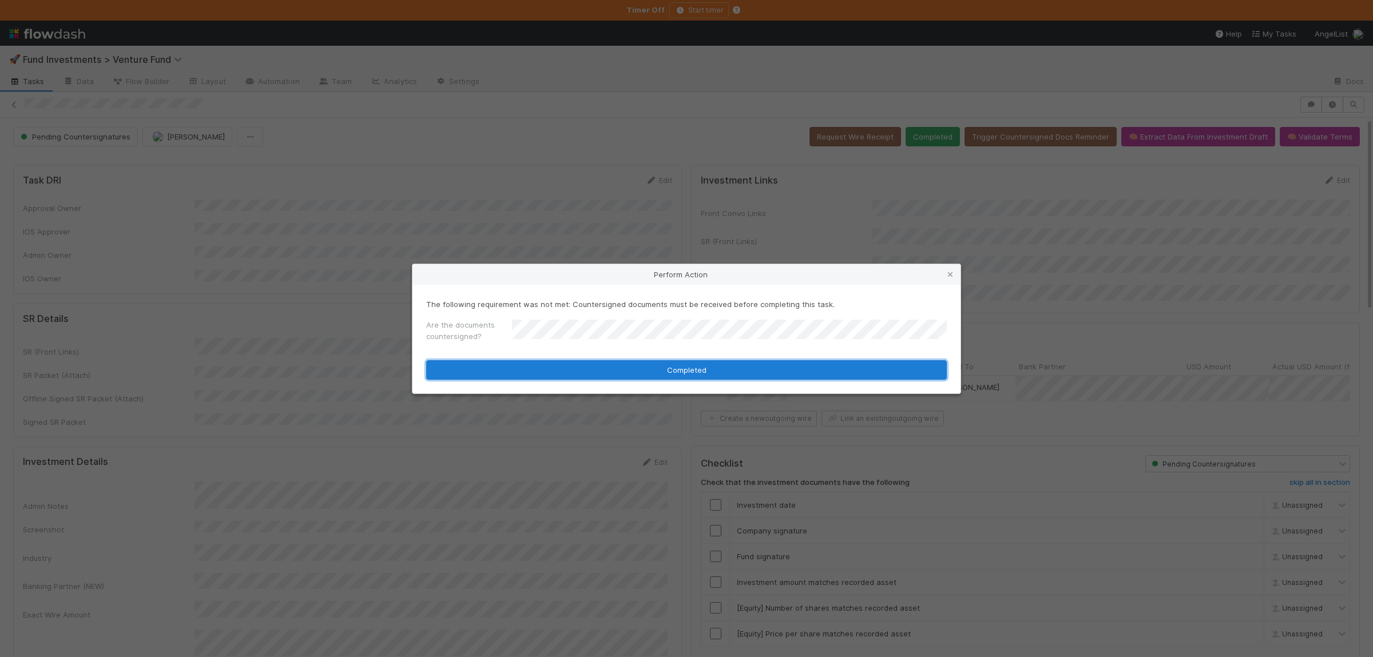
click at [585, 365] on button "Completed" at bounding box center [686, 369] width 521 height 19
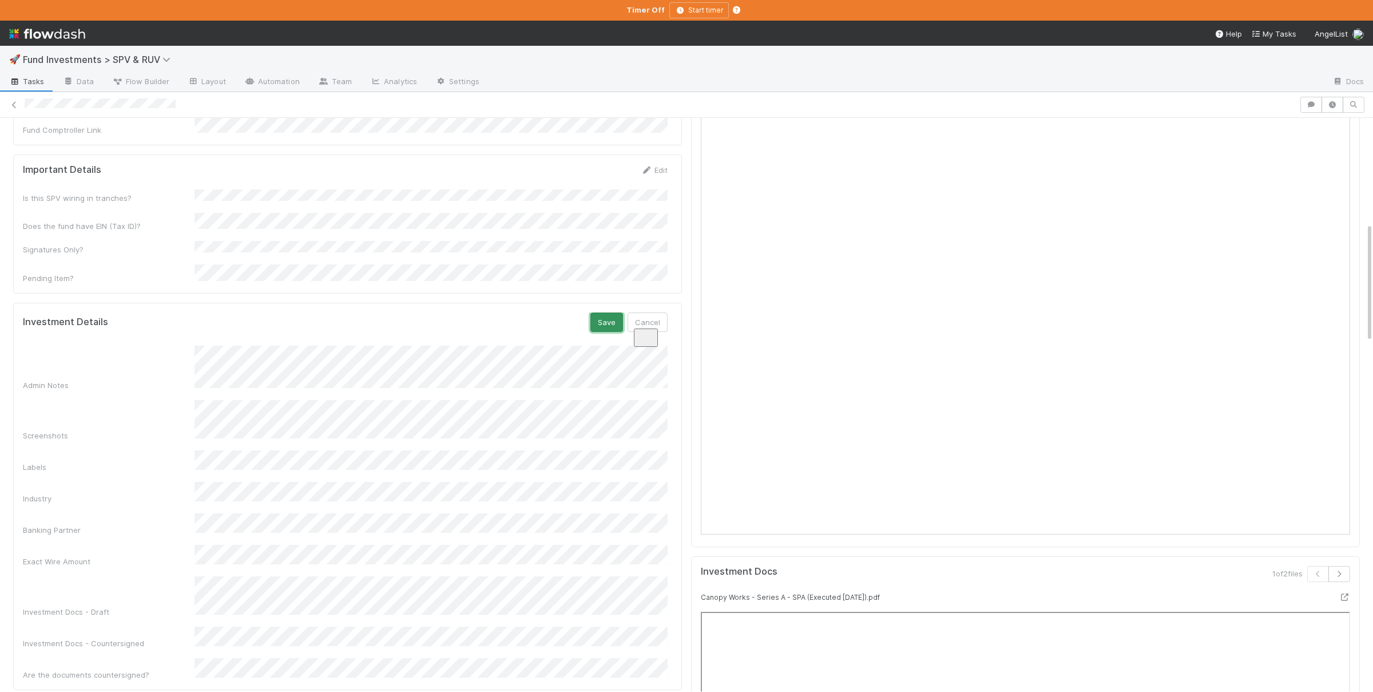
click at [596, 312] on button "Save" at bounding box center [606, 321] width 33 height 19
click at [618, 312] on button "Save" at bounding box center [606, 321] width 33 height 19
click at [362, 356] on div "Admin Notes Screenshots Labels Industry Banking Partner Exact Wire Amount Inves…" at bounding box center [345, 513] width 645 height 335
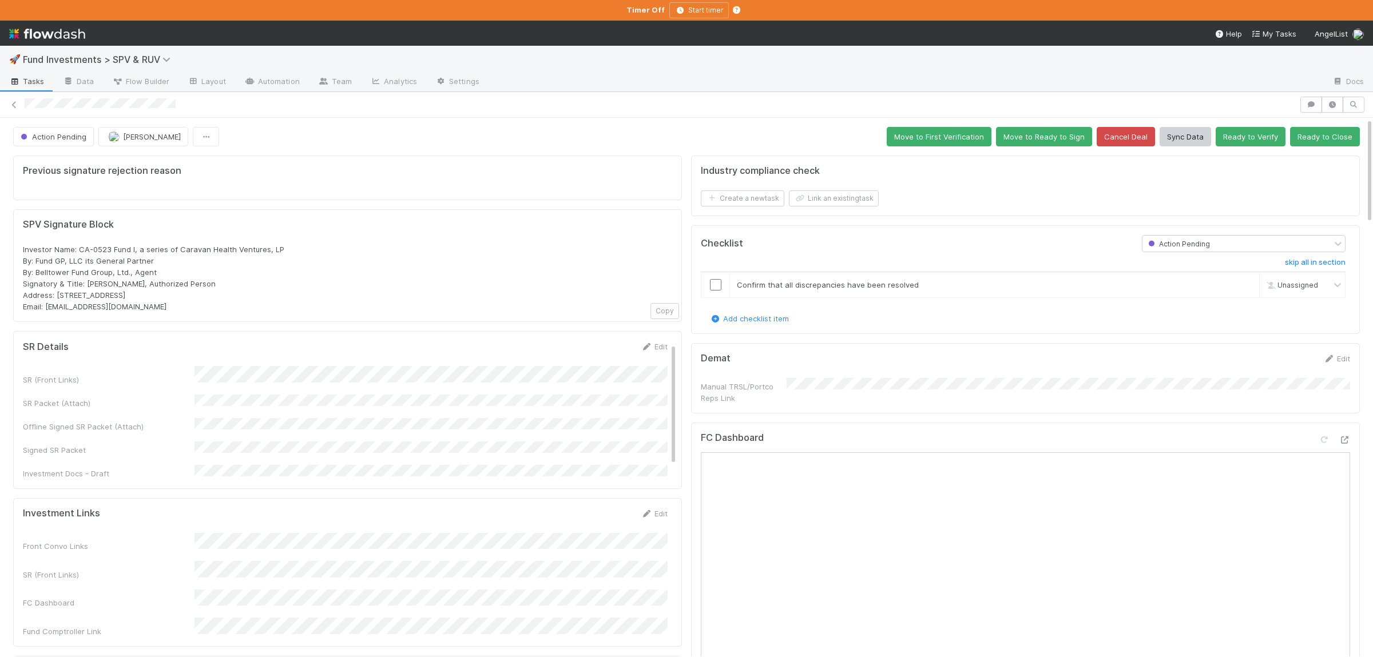
click at [395, 388] on div "SR (Front Links) SR Packet (Attach) Offline Signed SR Packet (Attach) Signed SR…" at bounding box center [345, 422] width 645 height 113
click at [607, 354] on button "Save" at bounding box center [606, 350] width 33 height 19
click at [953, 130] on button "Move to First Verification" at bounding box center [939, 136] width 105 height 19
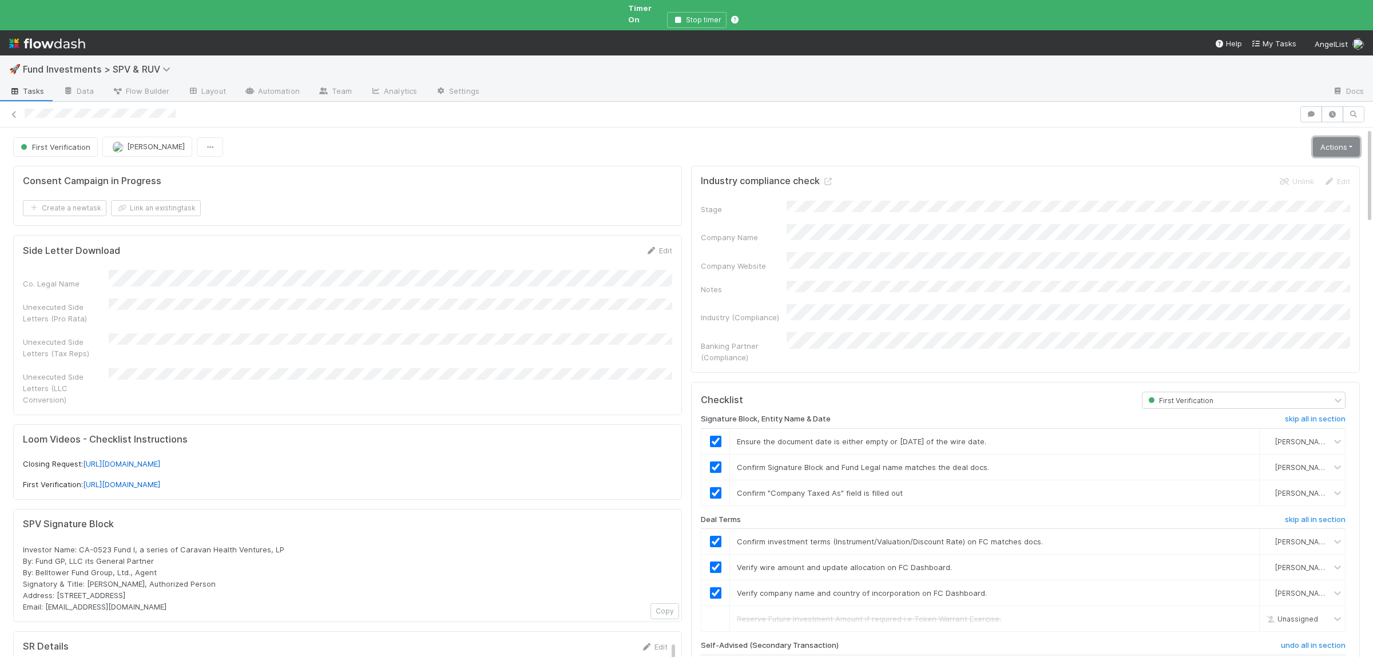
click at [1324, 137] on link "Actions" at bounding box center [1336, 146] width 47 height 19
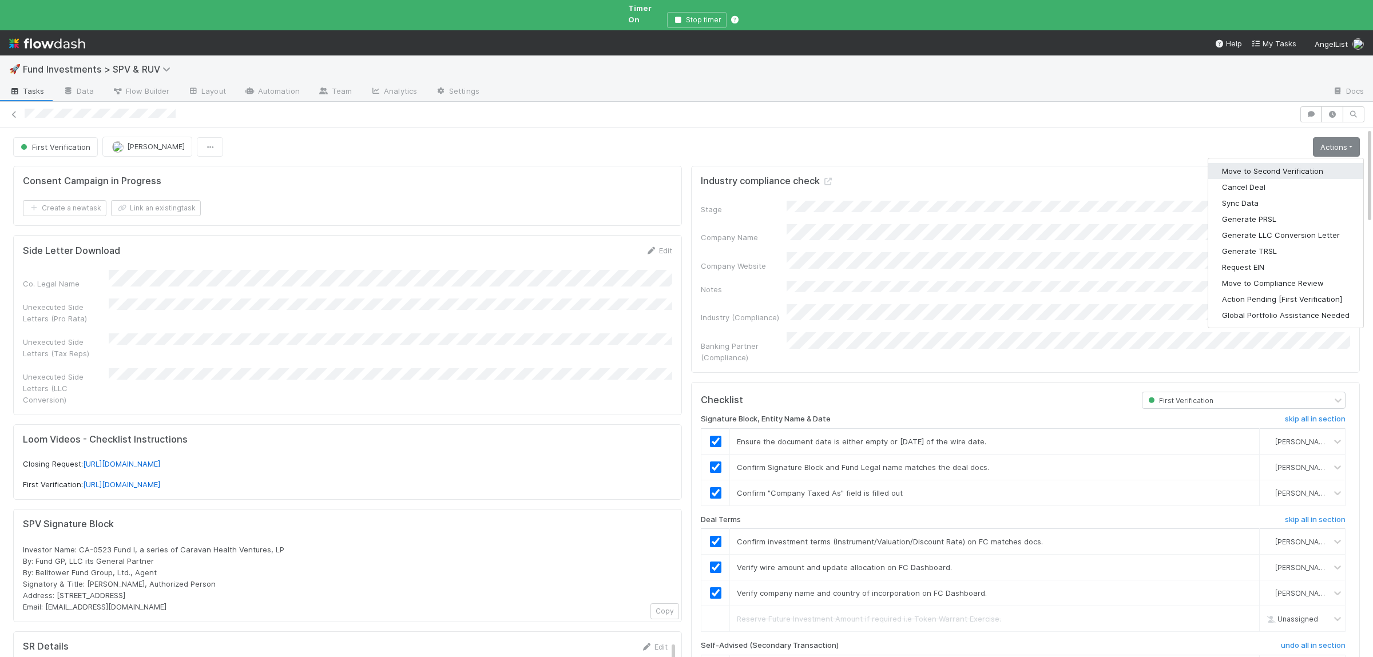
click at [1266, 163] on button "Move to Second Verification" at bounding box center [1285, 171] width 155 height 16
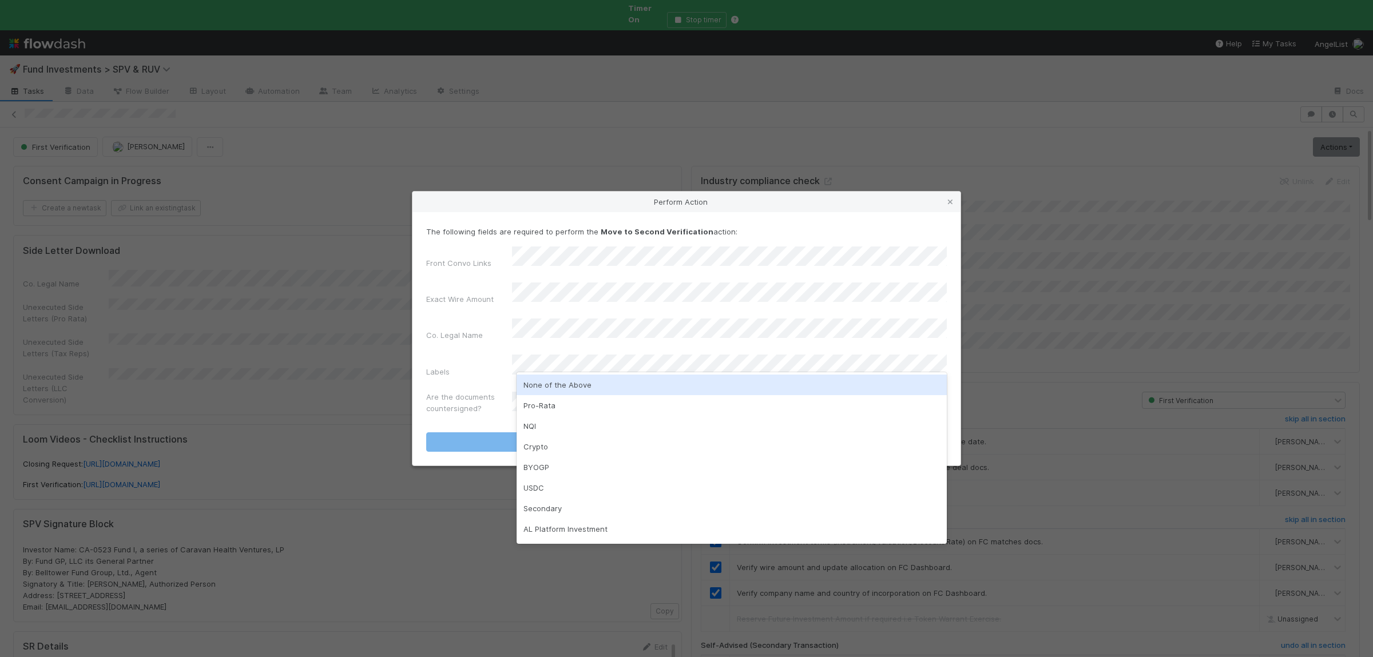
click at [572, 387] on div "None of the Above" at bounding box center [732, 385] width 430 height 21
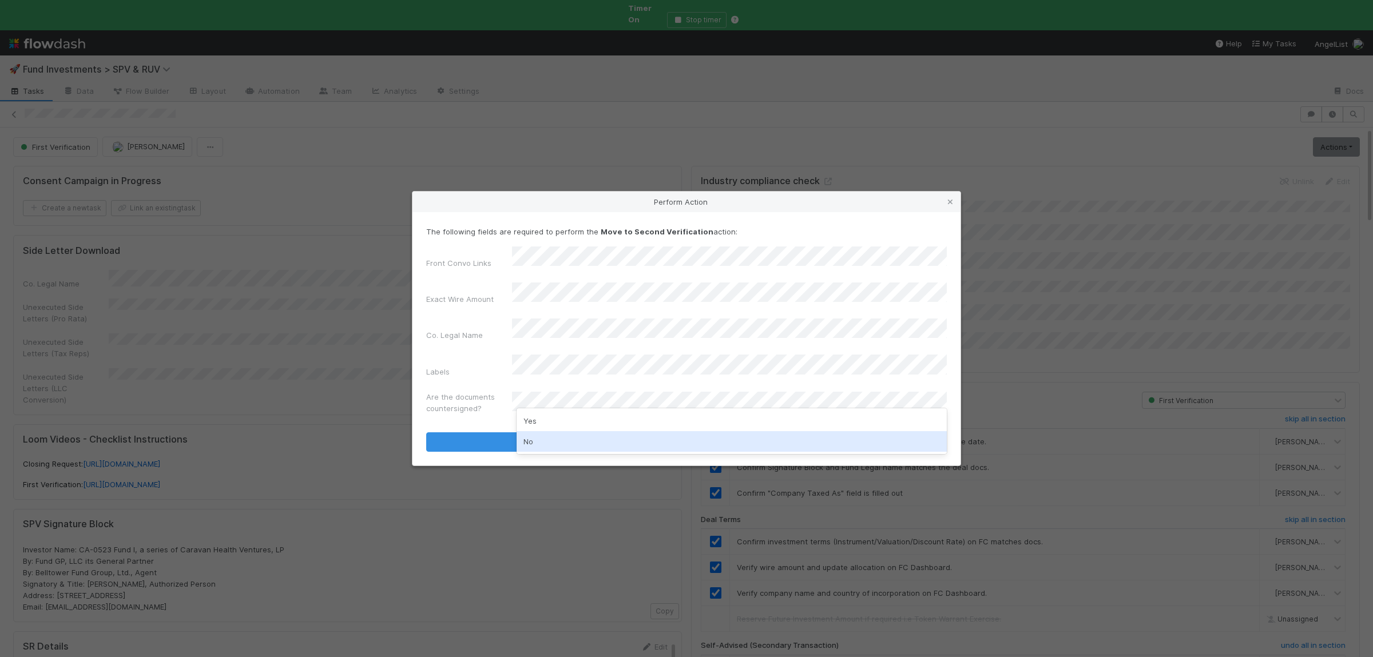
click at [554, 438] on div "No" at bounding box center [732, 441] width 430 height 21
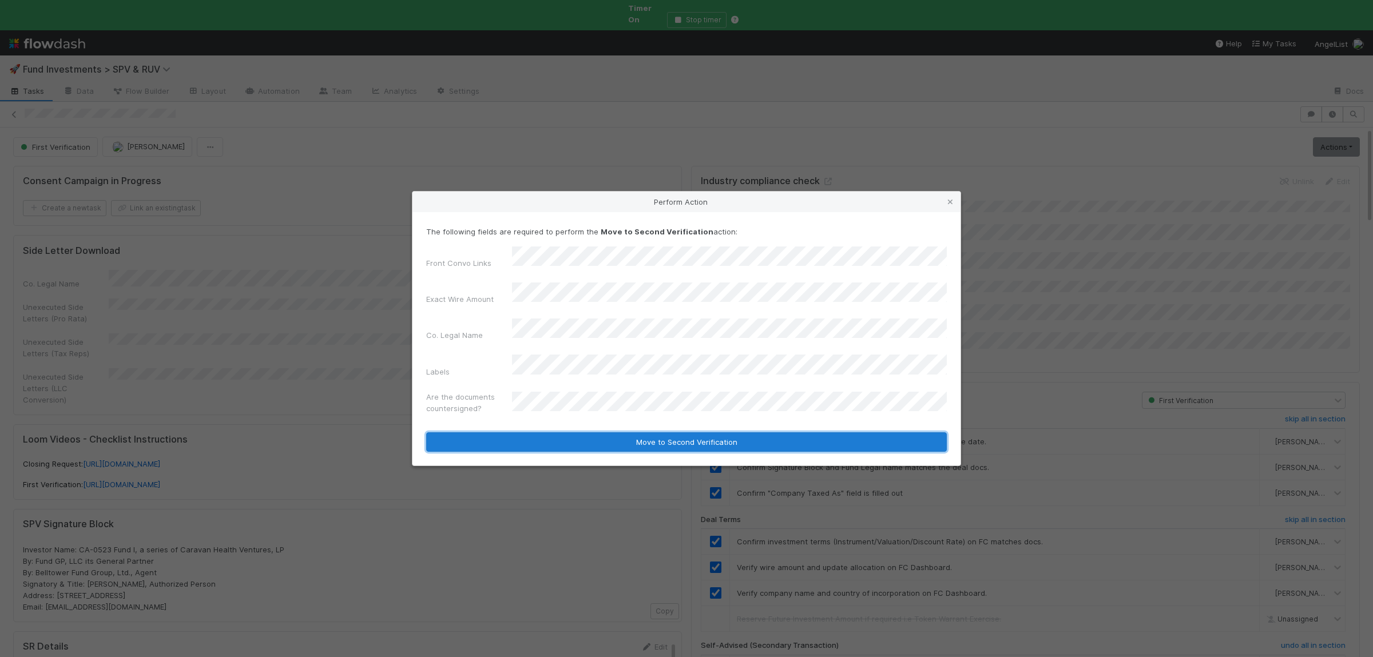
click at [557, 433] on button "Move to Second Verification" at bounding box center [686, 442] width 521 height 19
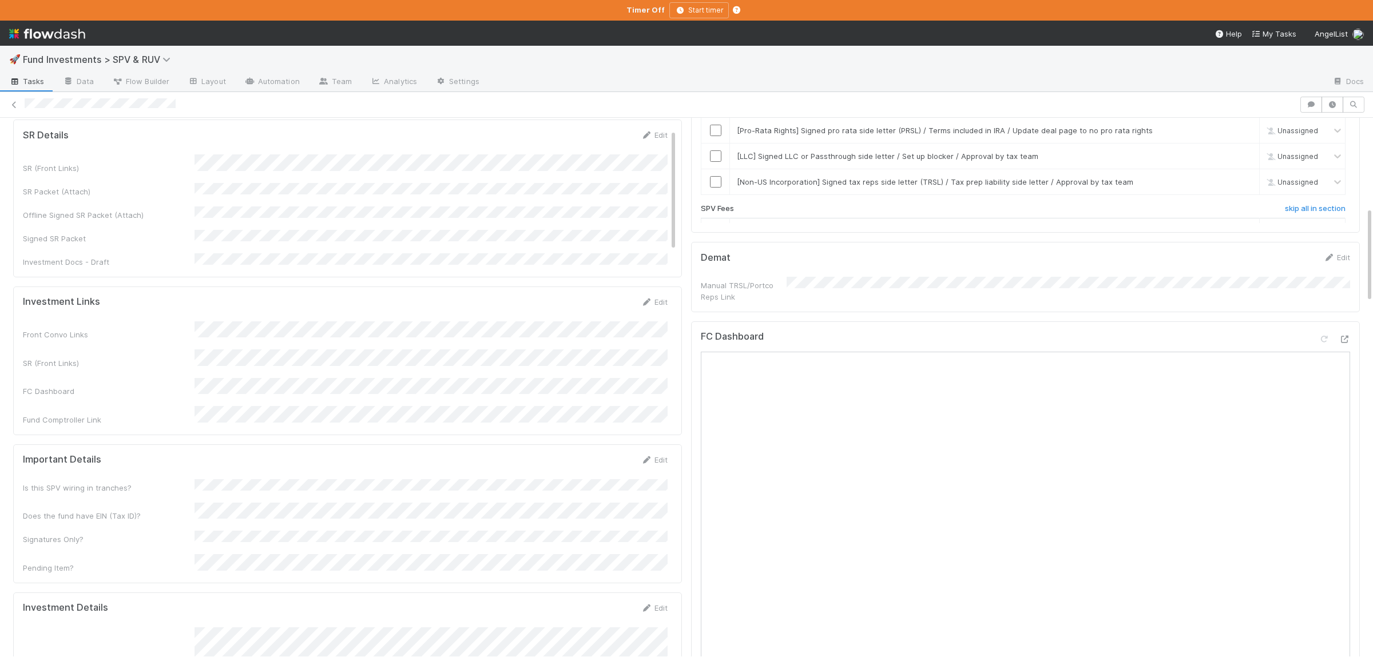
scroll to position [558, 0]
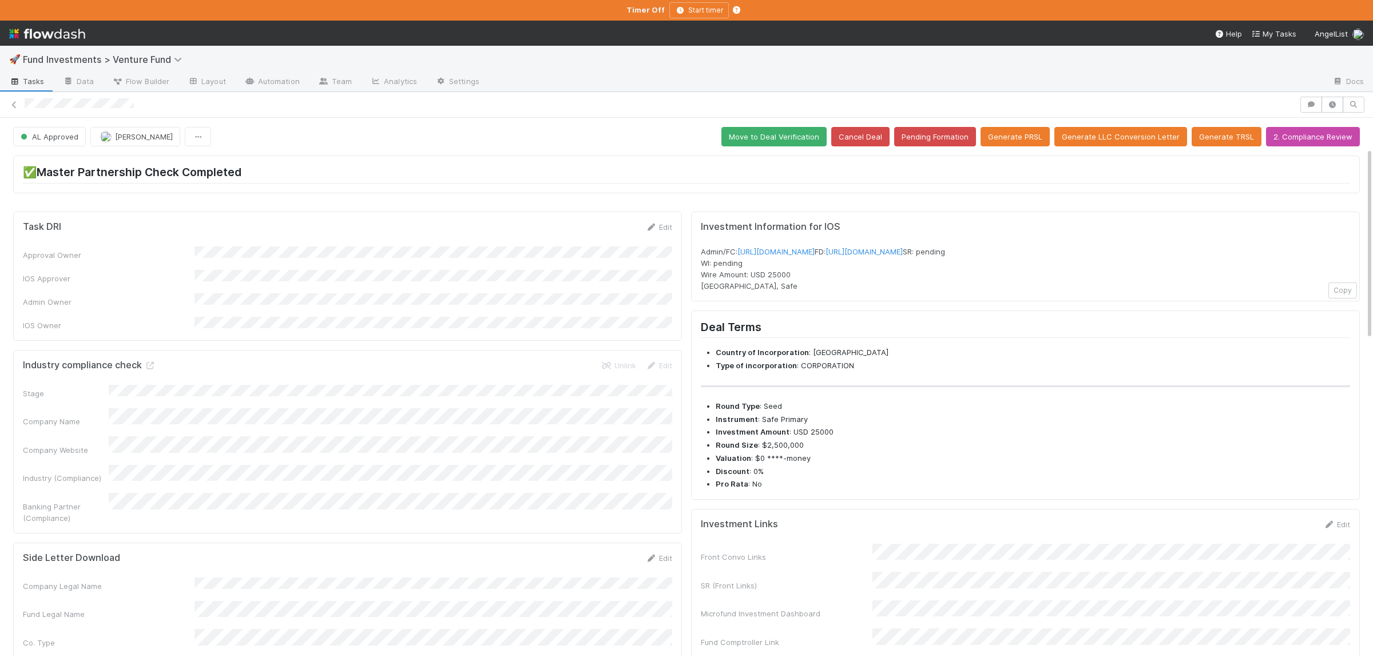
scroll to position [112, 0]
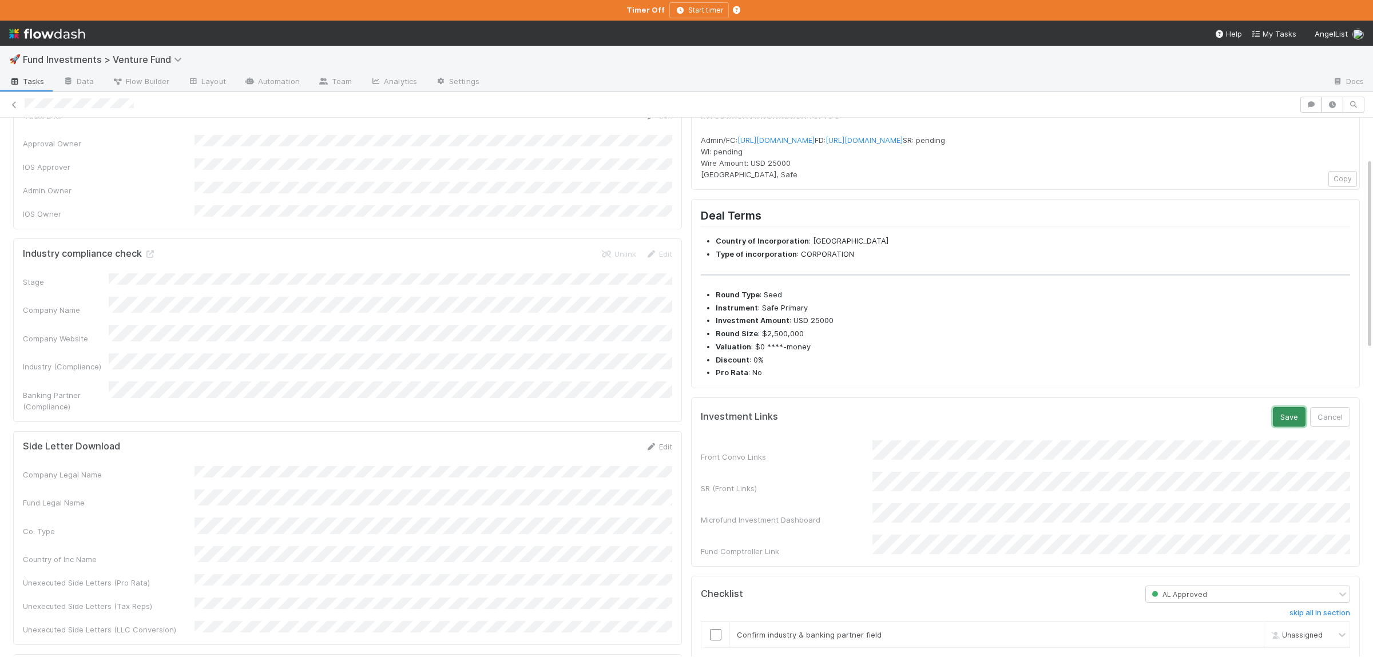
click at [1283, 427] on button "Save" at bounding box center [1289, 416] width 33 height 19
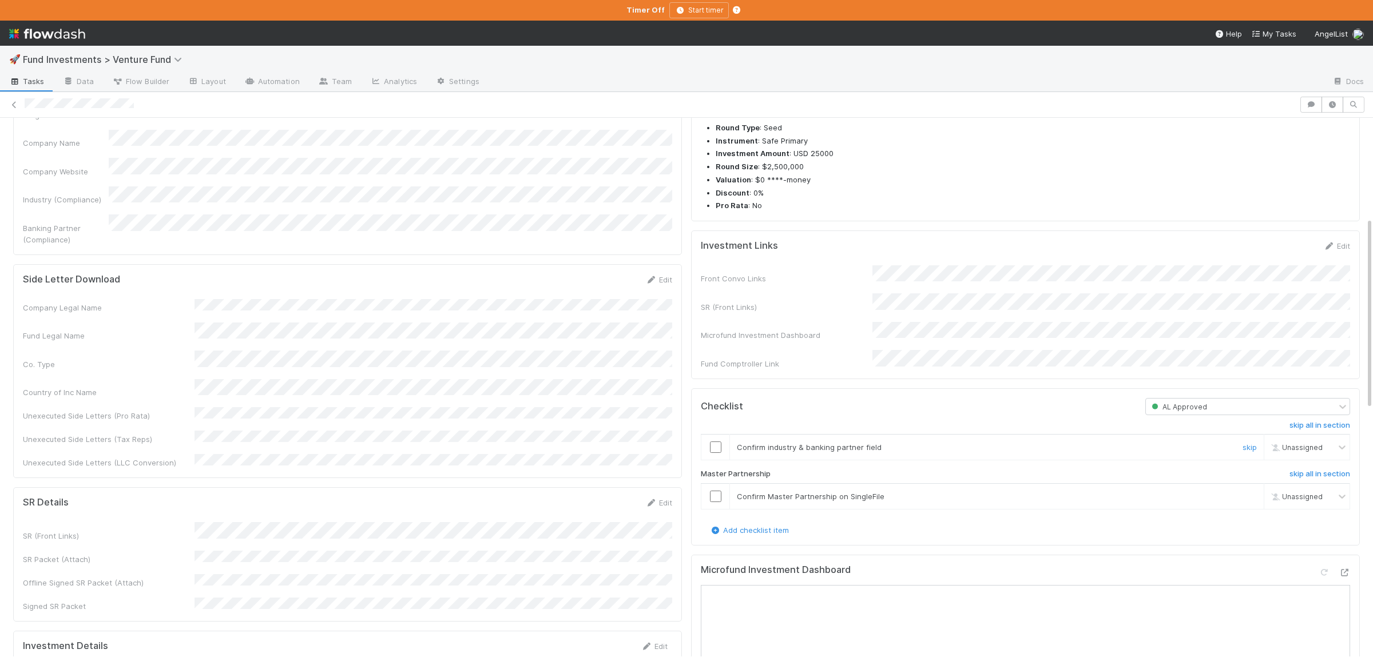
click at [715, 453] on input "checkbox" at bounding box center [715, 447] width 11 height 11
click at [720, 502] on input "checkbox" at bounding box center [715, 496] width 11 height 11
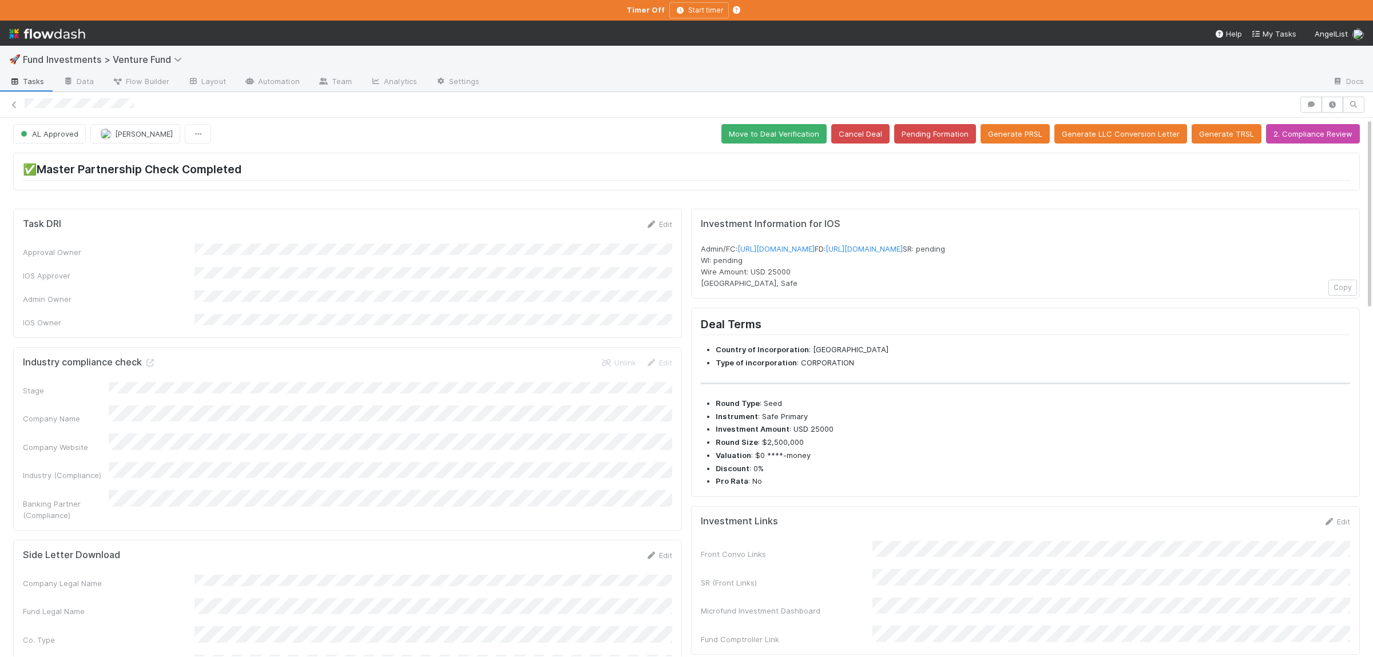
scroll to position [0, 0]
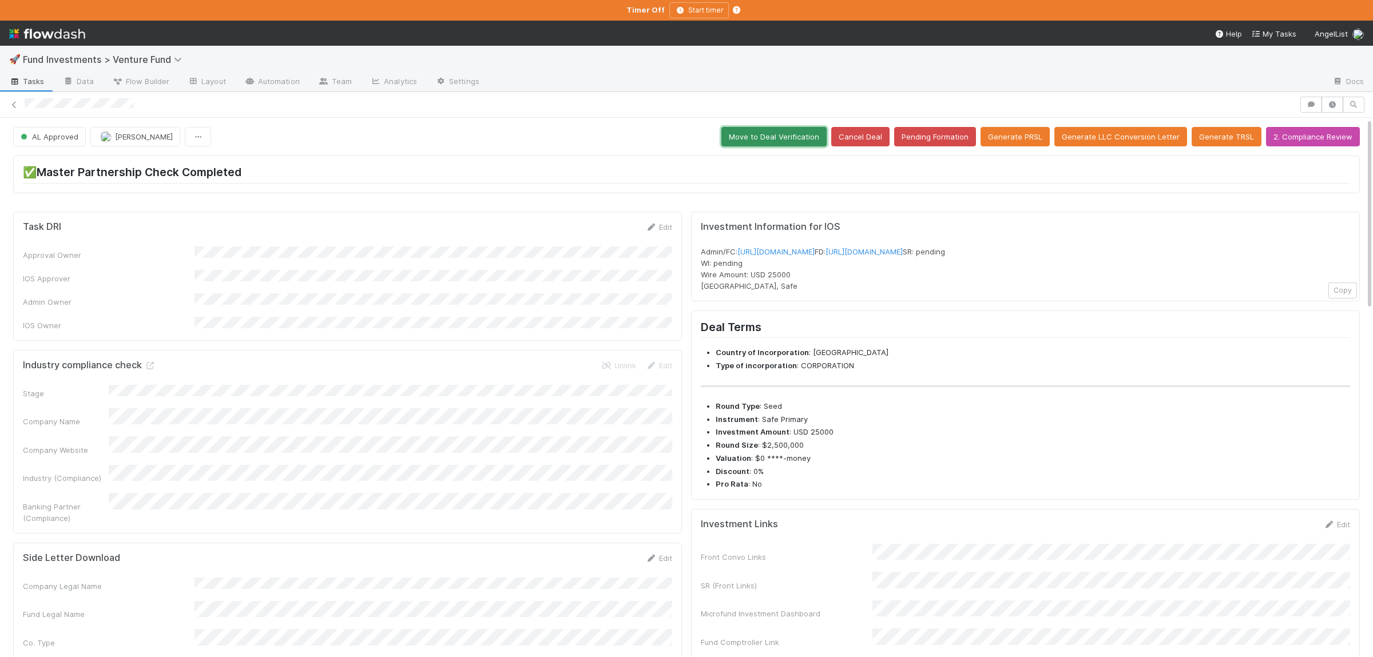
click at [803, 140] on button "Move to Deal Verification" at bounding box center [773, 136] width 105 height 19
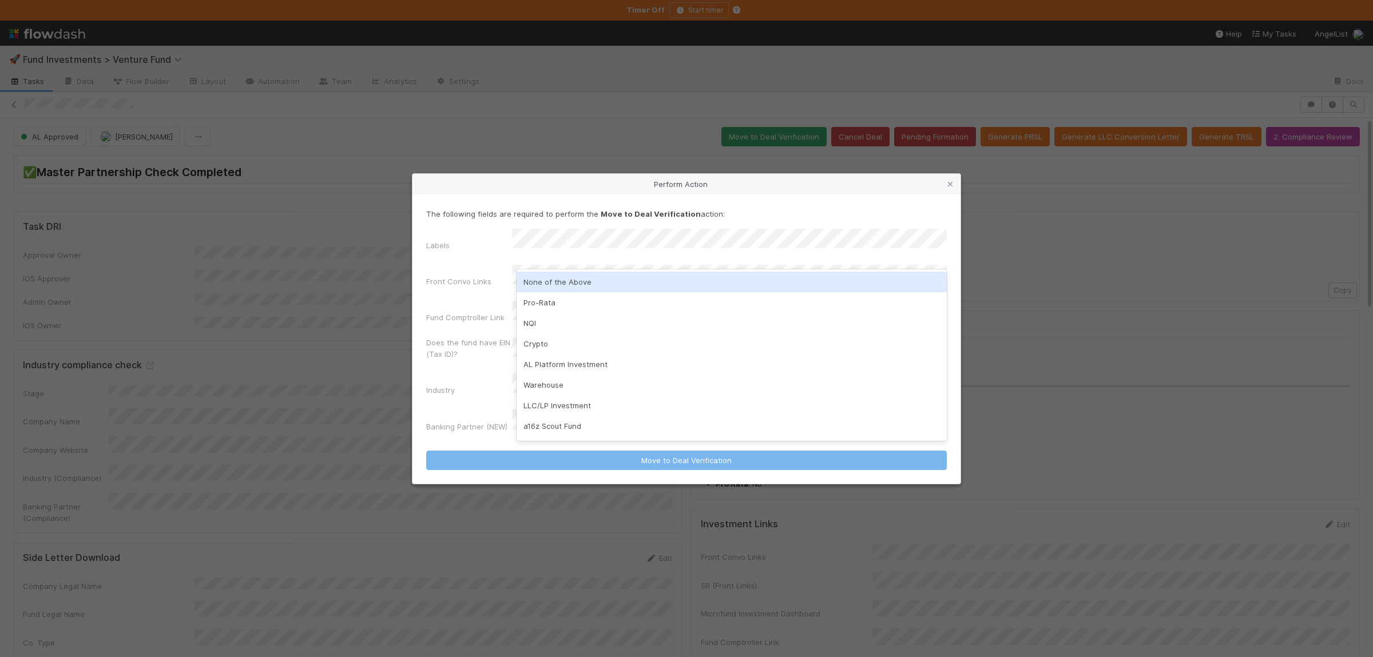
click at [564, 275] on div "None of the Above" at bounding box center [732, 282] width 430 height 21
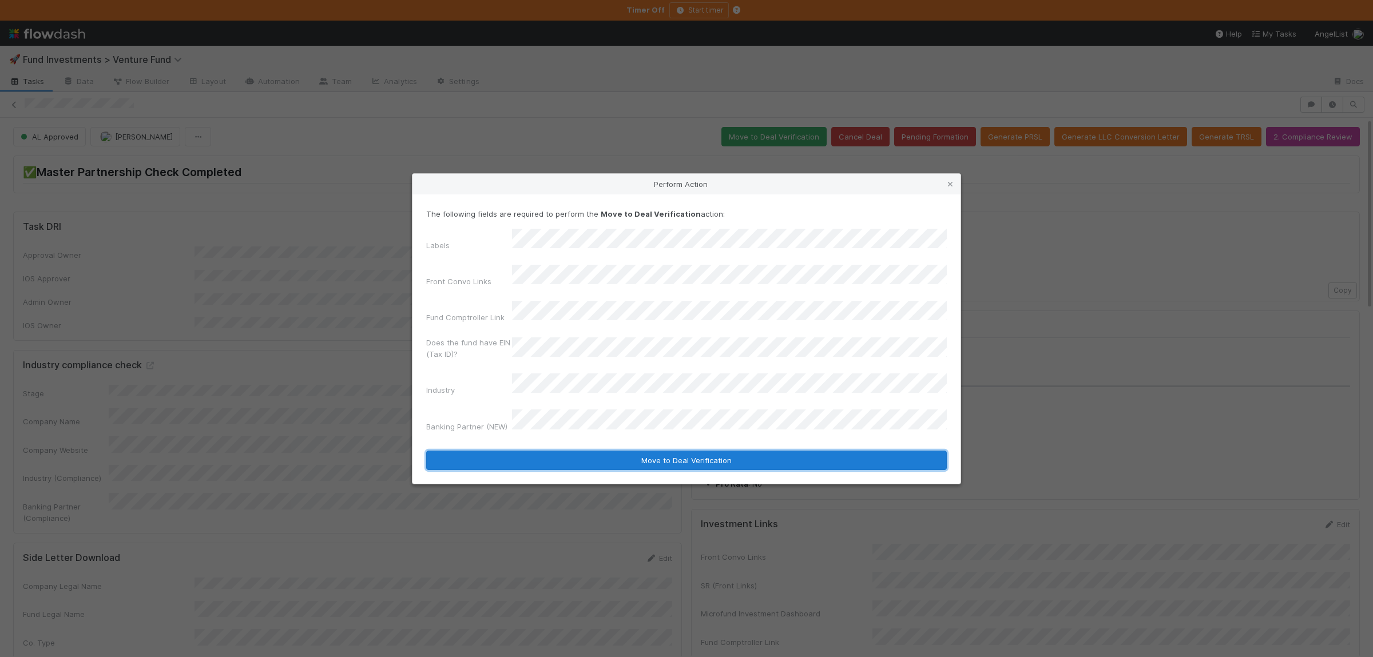
click at [609, 451] on button "Move to Deal Verification" at bounding box center [686, 460] width 521 height 19
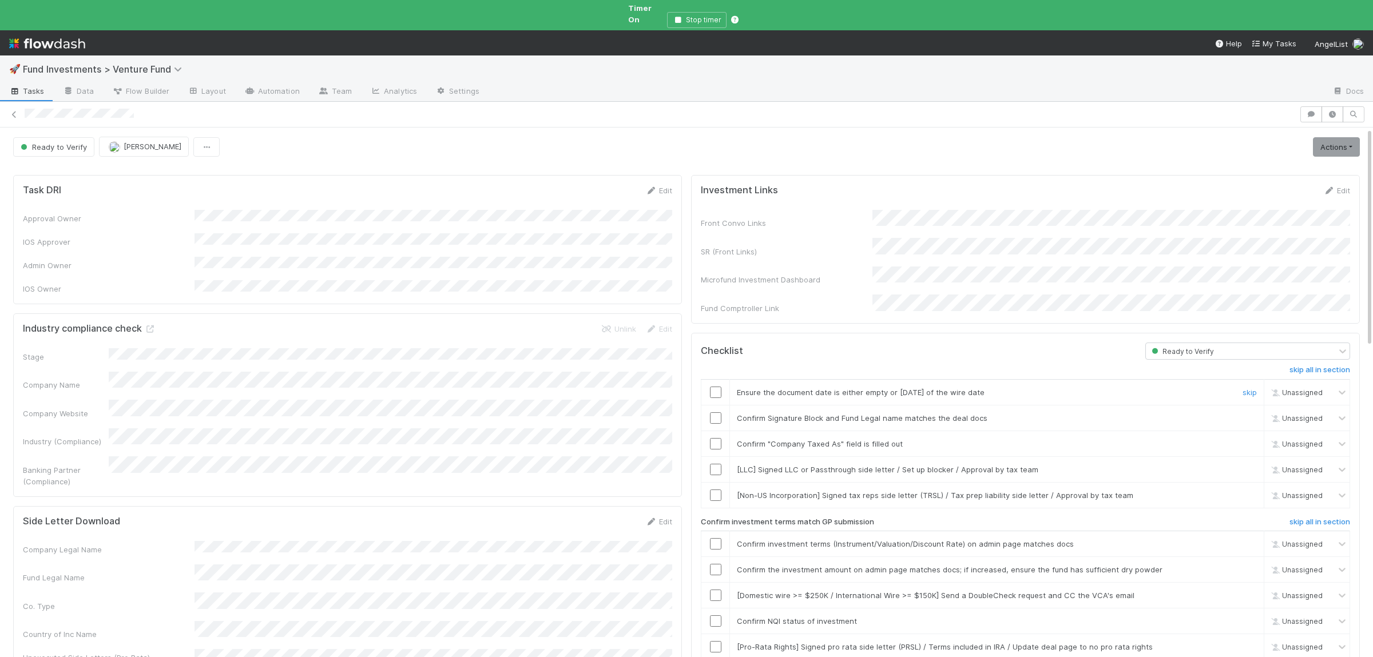
click at [718, 387] on input "checkbox" at bounding box center [715, 392] width 11 height 11
click at [714, 412] on input "checkbox" at bounding box center [715, 417] width 11 height 11
click at [720, 438] on input "checkbox" at bounding box center [715, 443] width 11 height 11
click at [719, 538] on input "checkbox" at bounding box center [715, 543] width 11 height 11
click at [717, 564] on input "checkbox" at bounding box center [715, 569] width 11 height 11
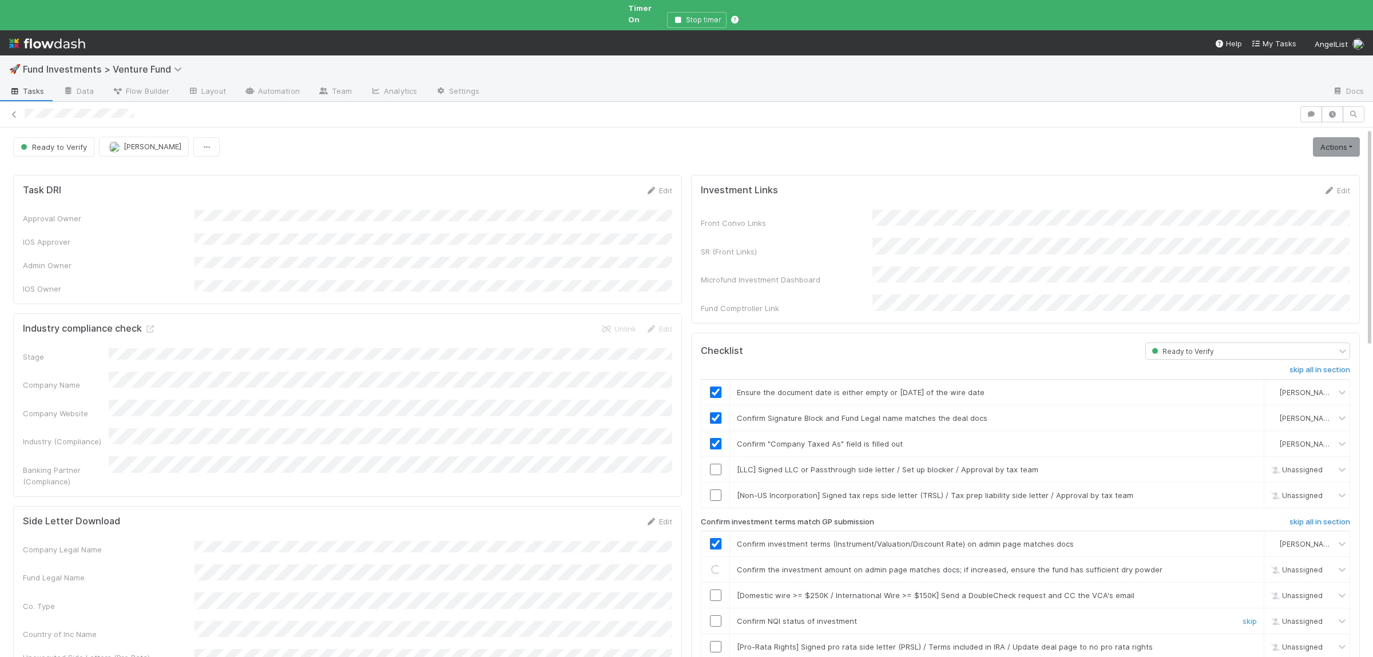
click at [714, 616] on input "checkbox" at bounding box center [715, 621] width 11 height 11
click at [1333, 142] on link "Actions" at bounding box center [1336, 146] width 47 height 19
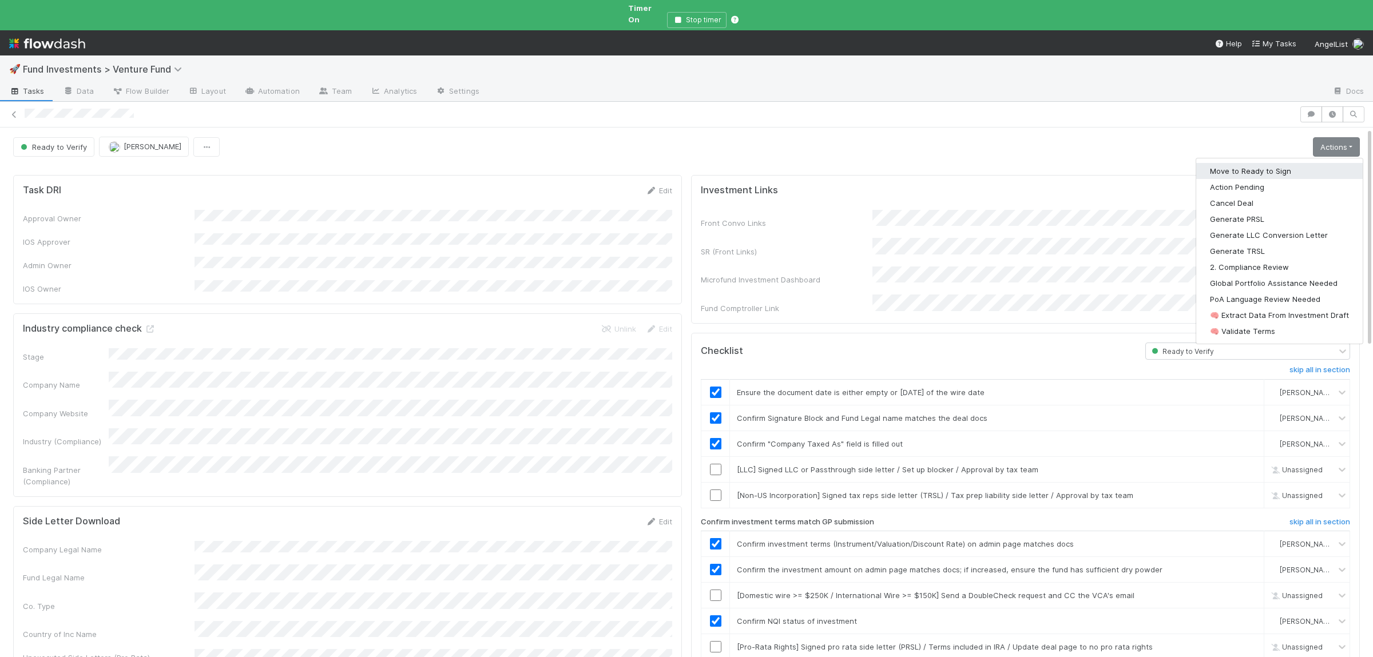
click at [1290, 163] on button "Move to Ready to Sign" at bounding box center [1279, 171] width 166 height 16
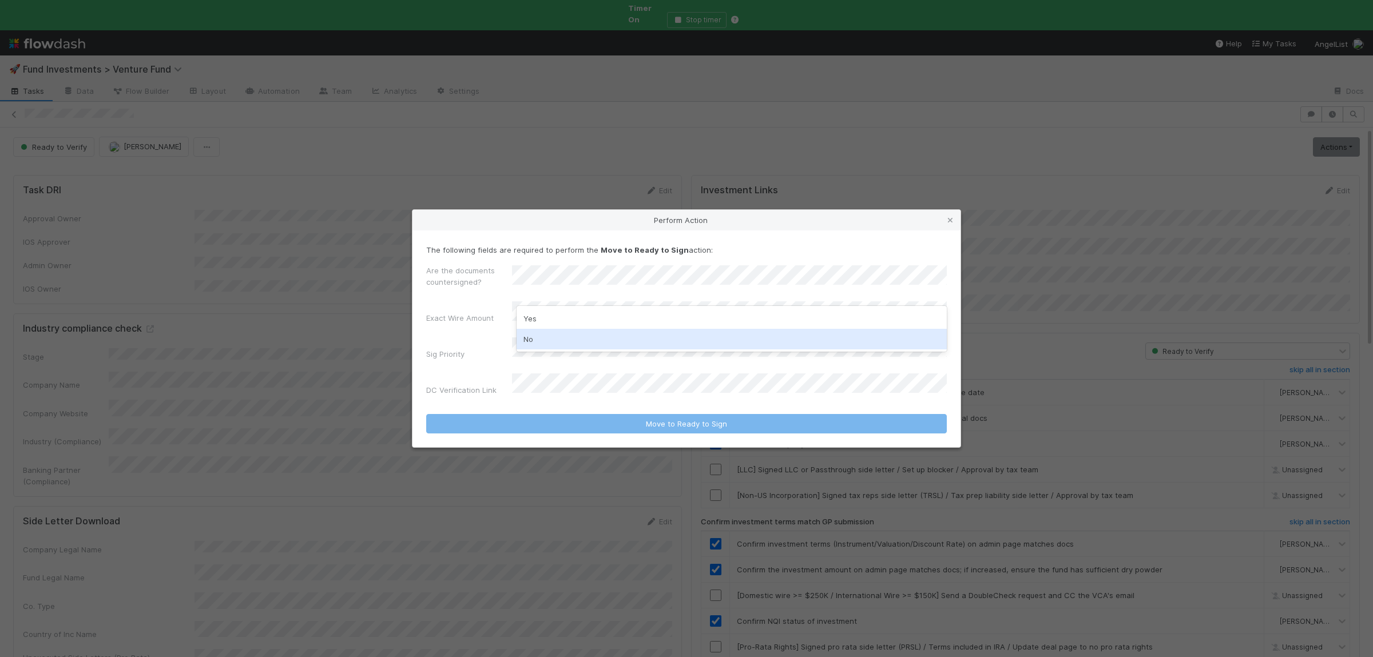
drag, startPoint x: 539, startPoint y: 344, endPoint x: 546, endPoint y: 332, distance: 13.6
click at [539, 343] on div "No" at bounding box center [732, 339] width 430 height 21
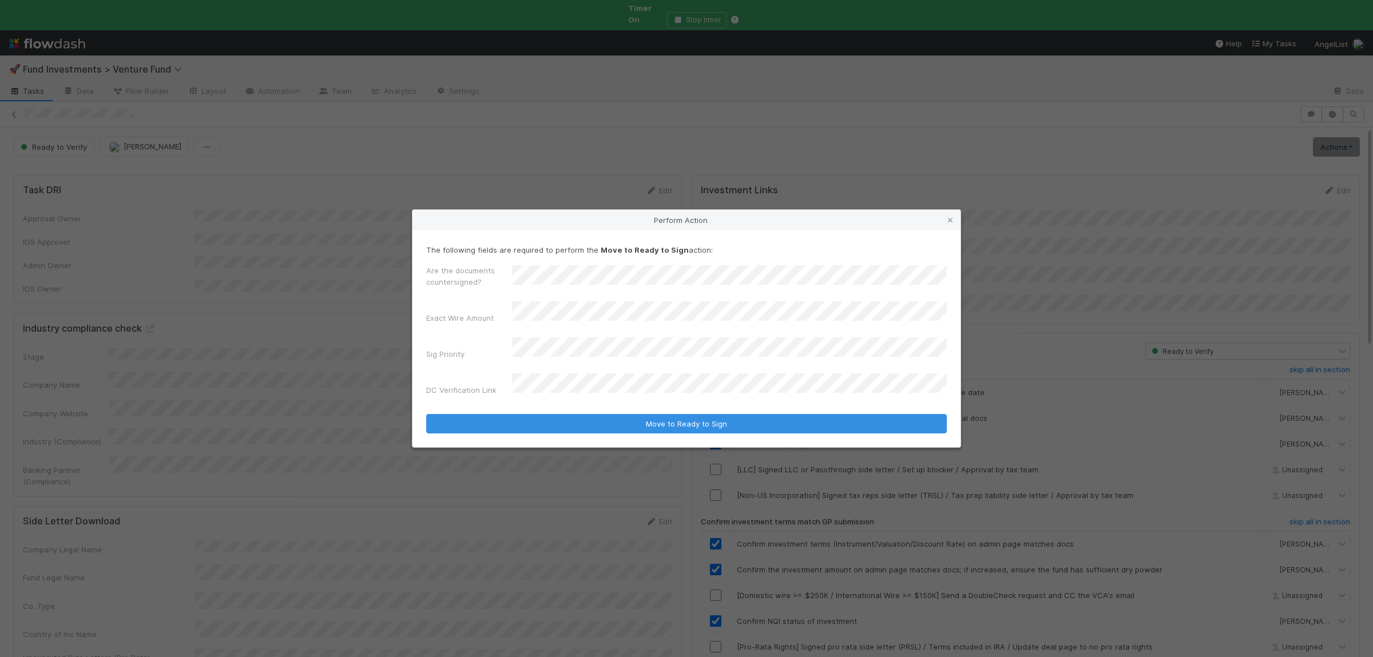
click at [426, 414] on button "Move to Ready to Sign" at bounding box center [686, 423] width 521 height 19
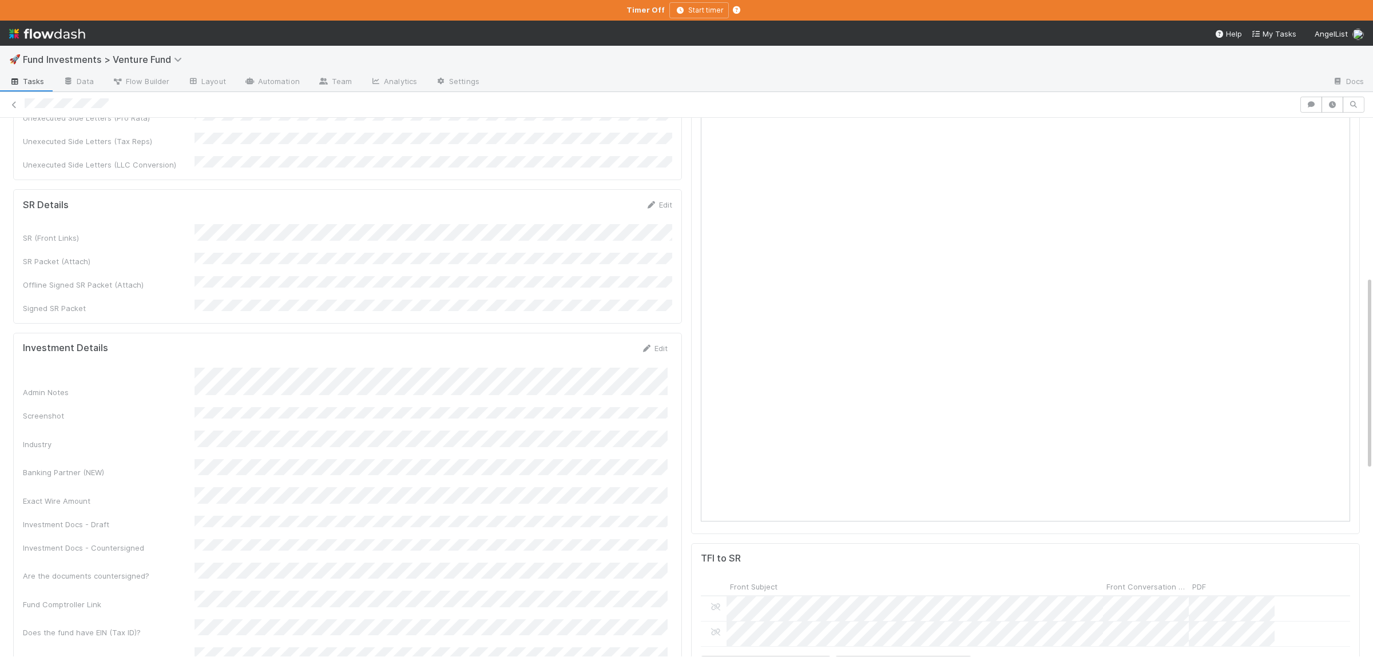
scroll to position [446, 0]
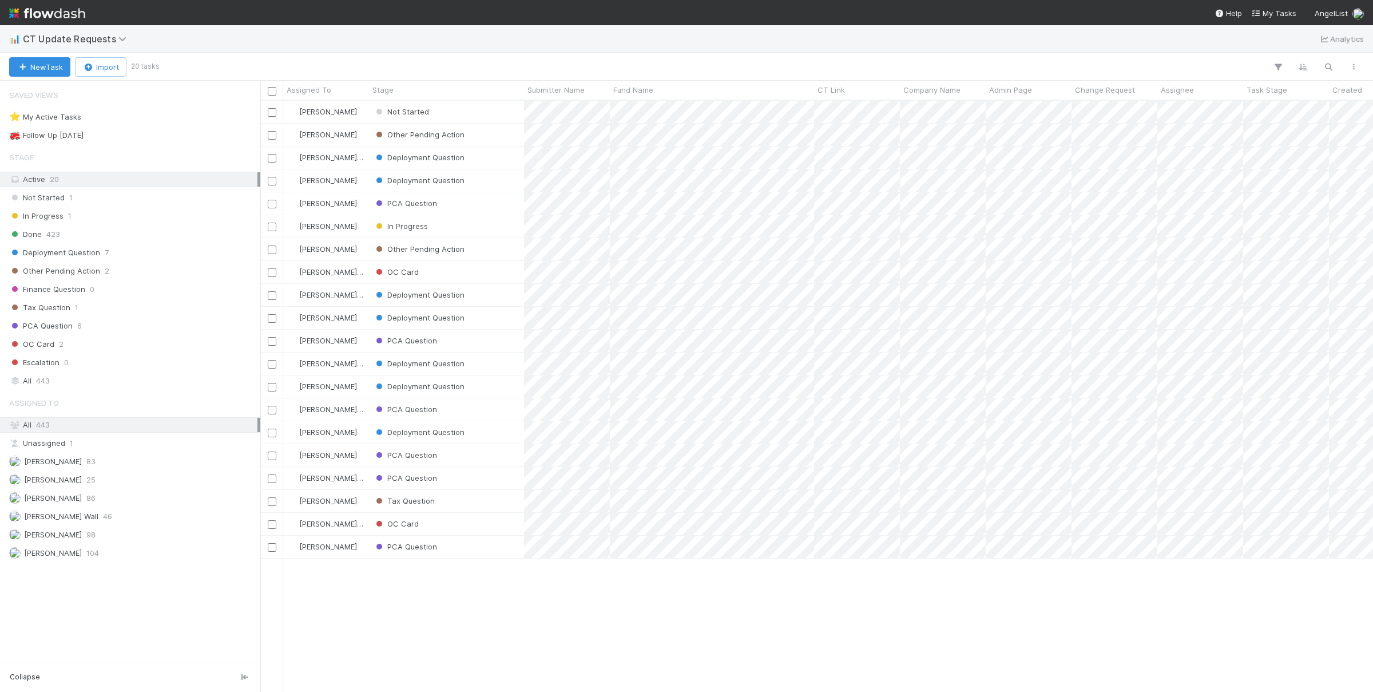
scroll to position [591, 1113]
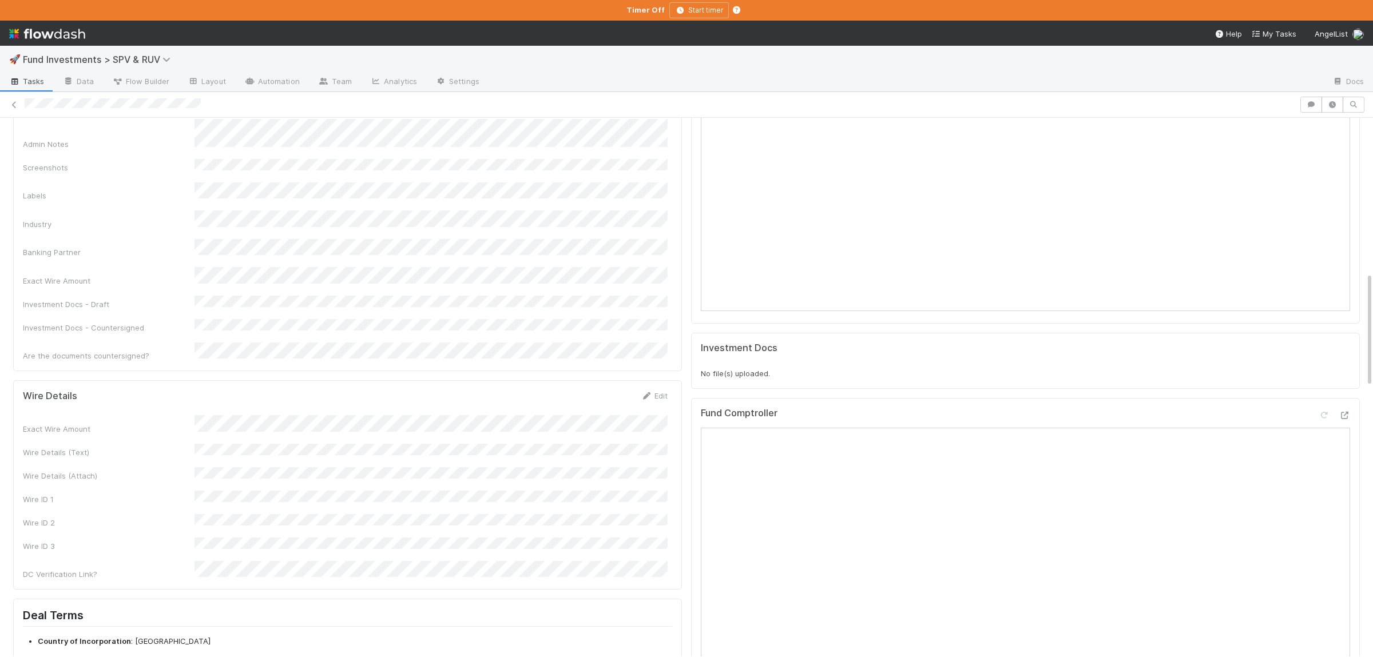
scroll to position [502, 0]
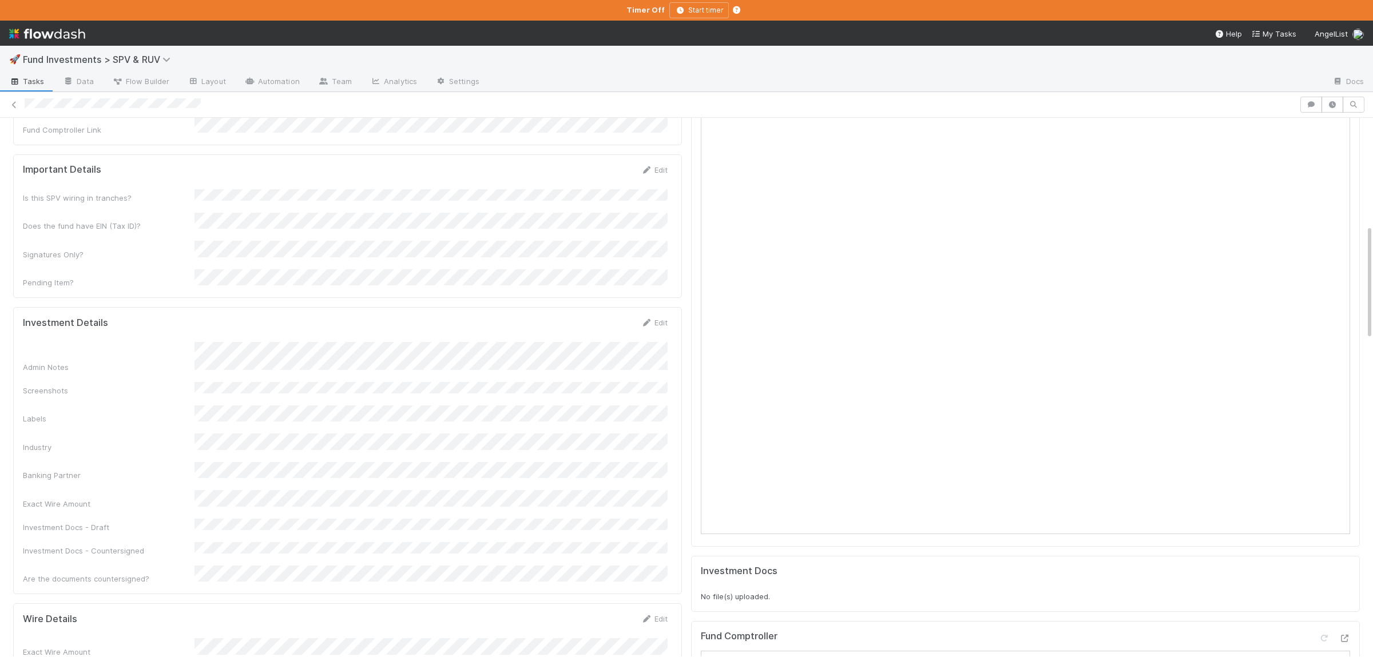
click at [326, 485] on div "Admin Notes Screenshots Labels Industry Banking Partner Exact Wire Amount Inves…" at bounding box center [345, 463] width 645 height 243
click at [604, 317] on button "Save" at bounding box center [606, 326] width 33 height 19
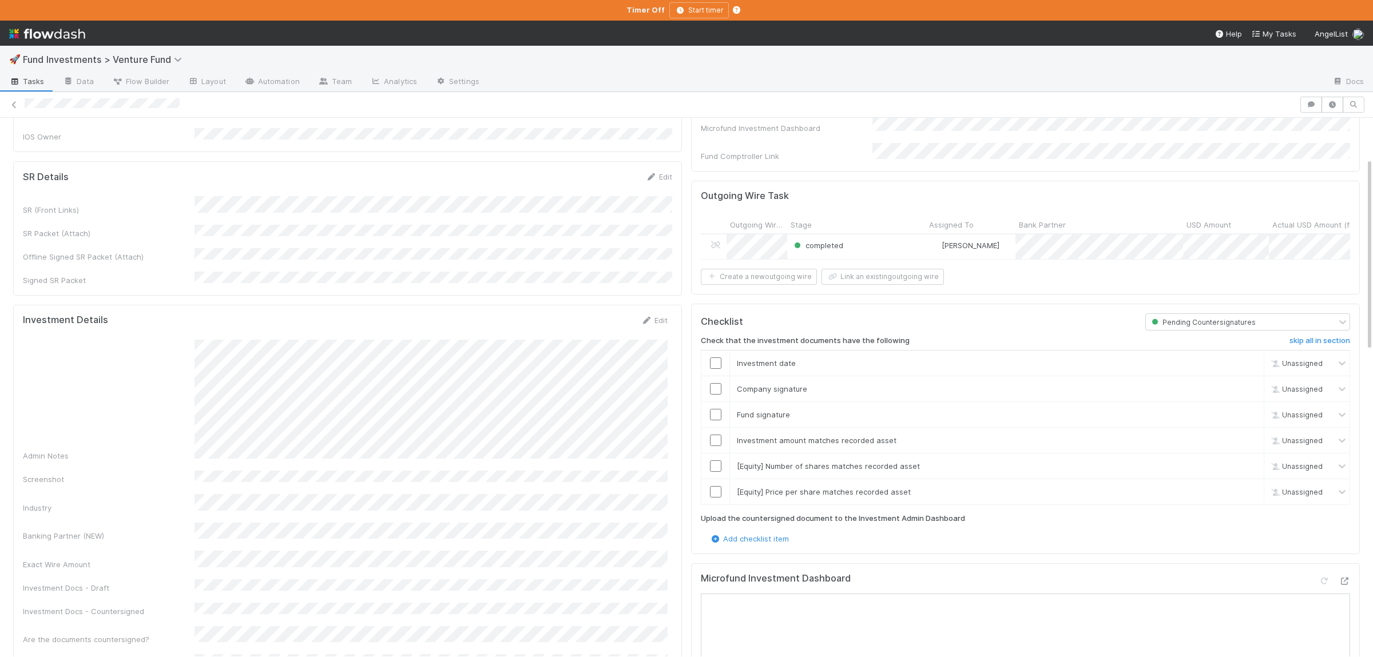
scroll to position [112, 0]
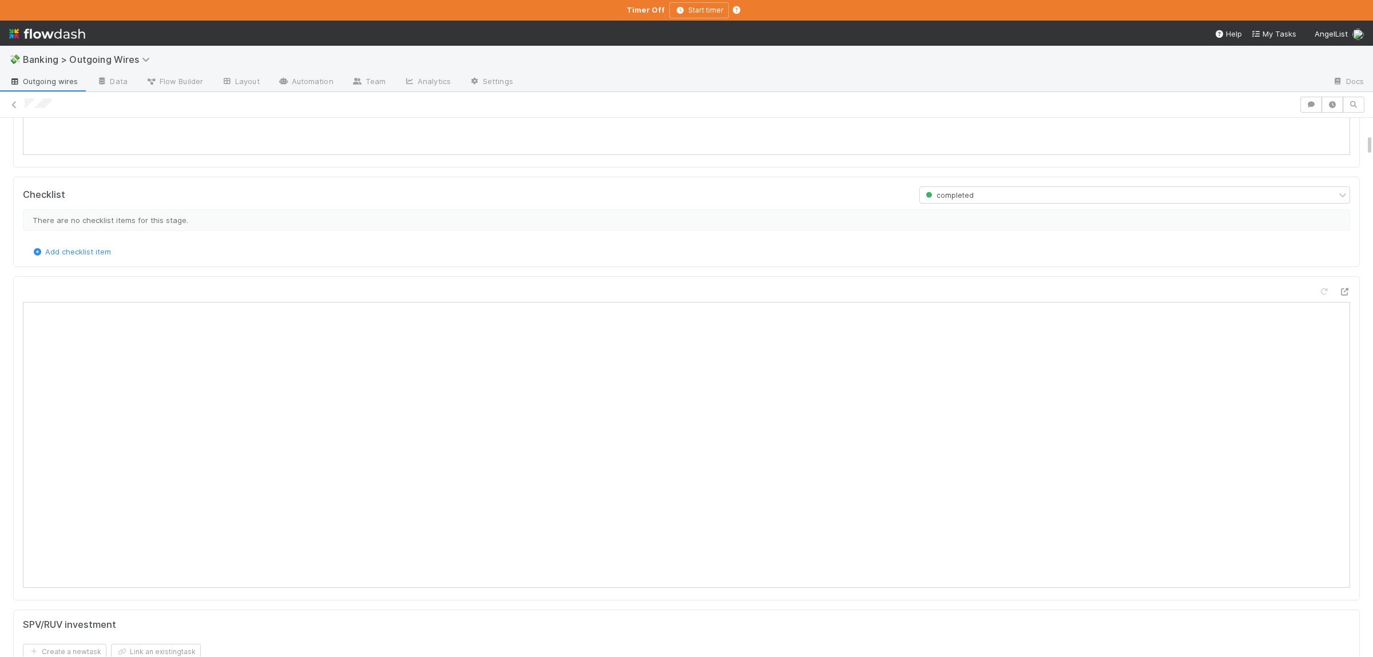
scroll to position [112, 0]
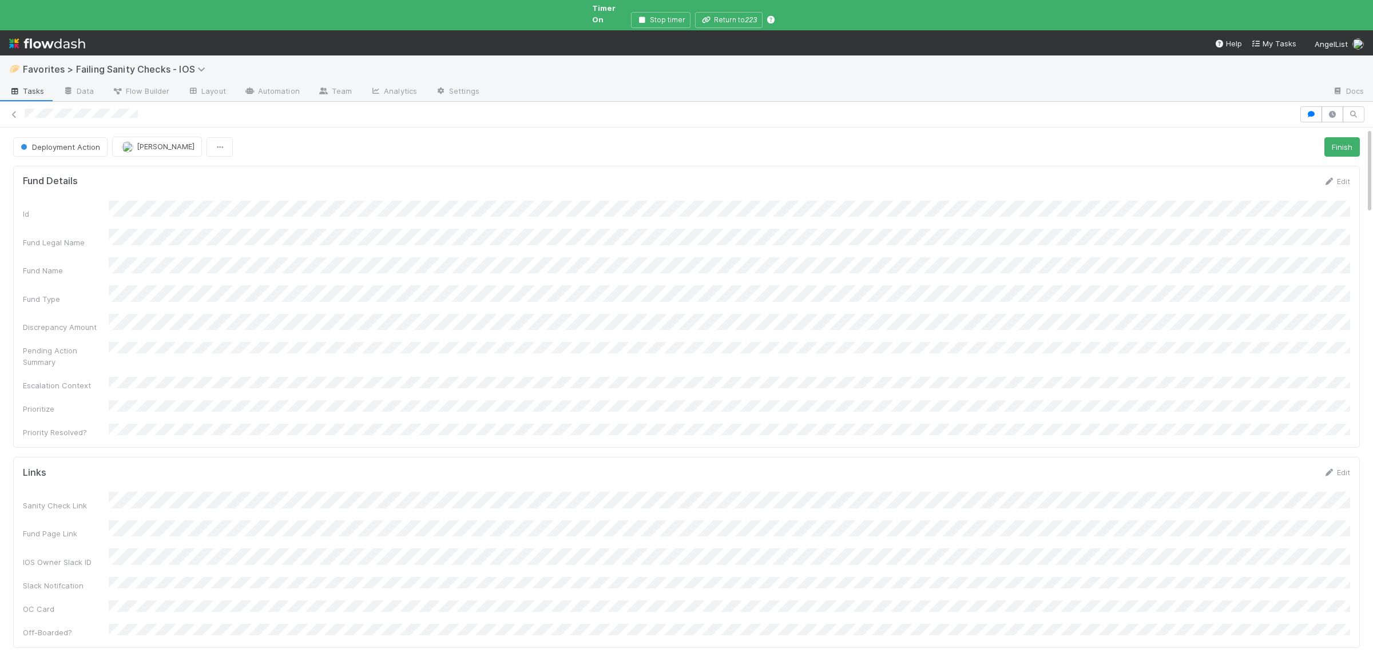
scroll to position [233, 1326]
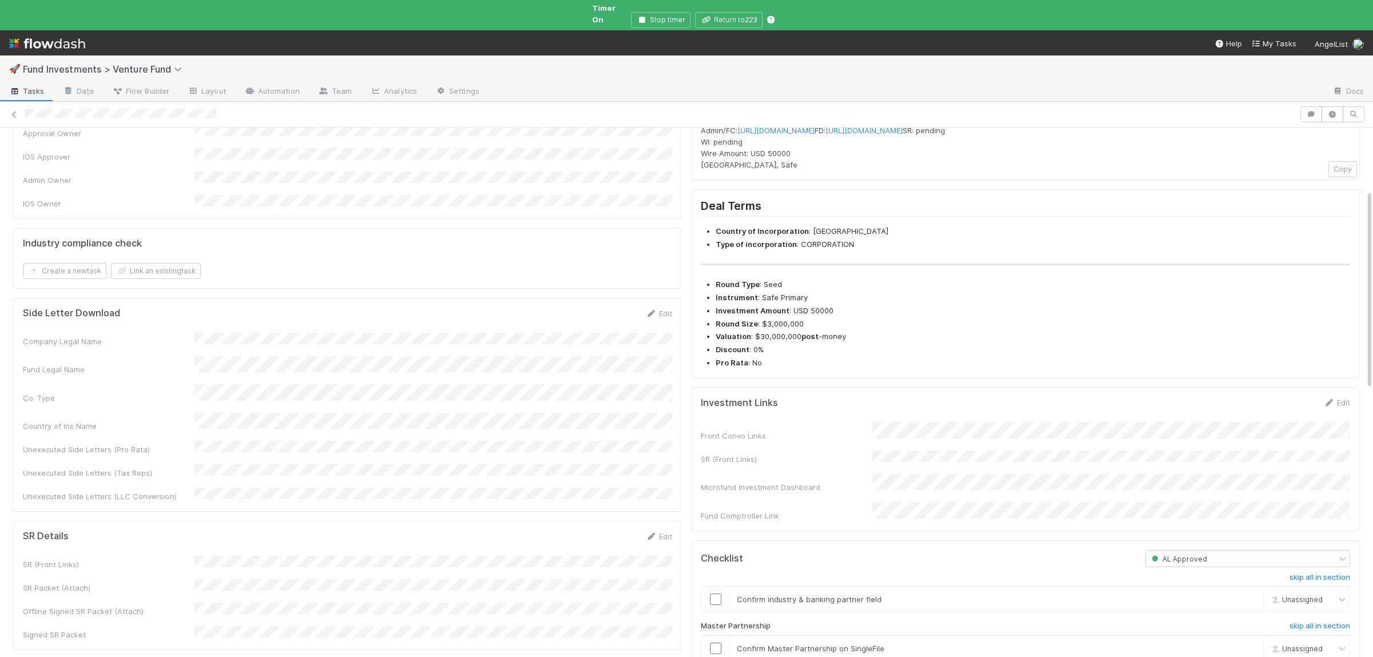
scroll to position [167, 0]
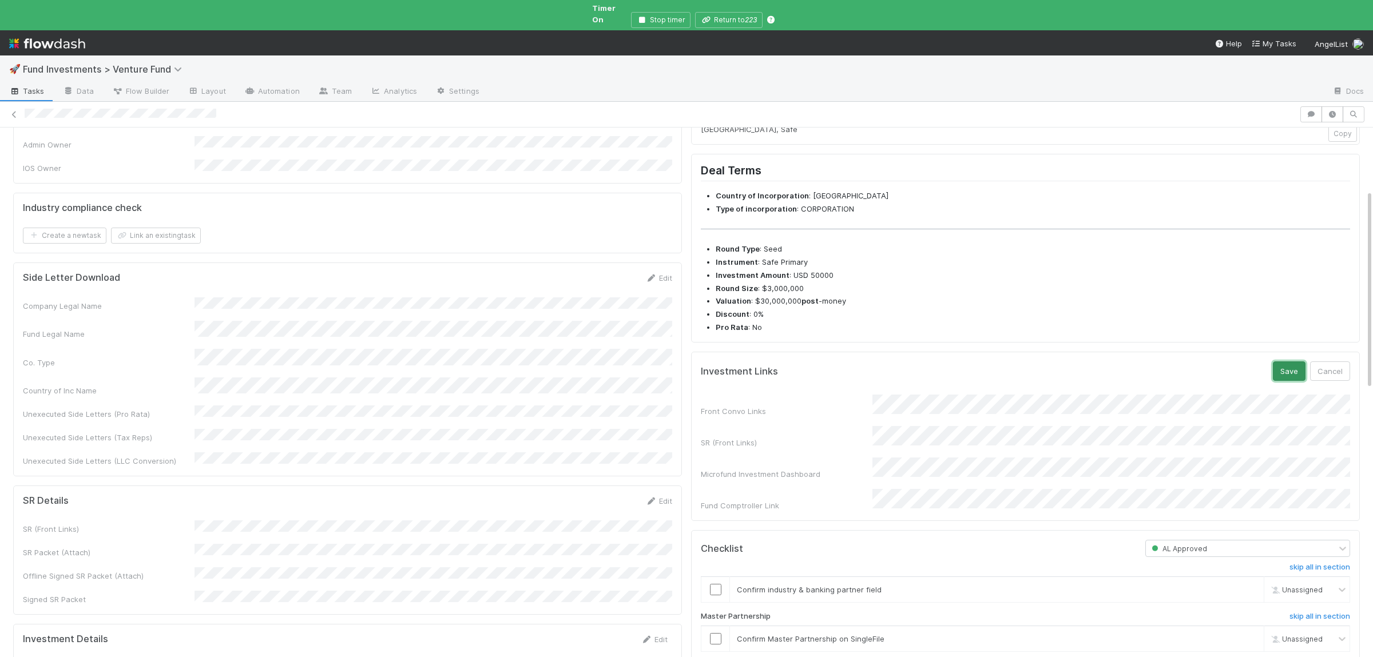
click at [1284, 381] on button "Save" at bounding box center [1289, 371] width 33 height 19
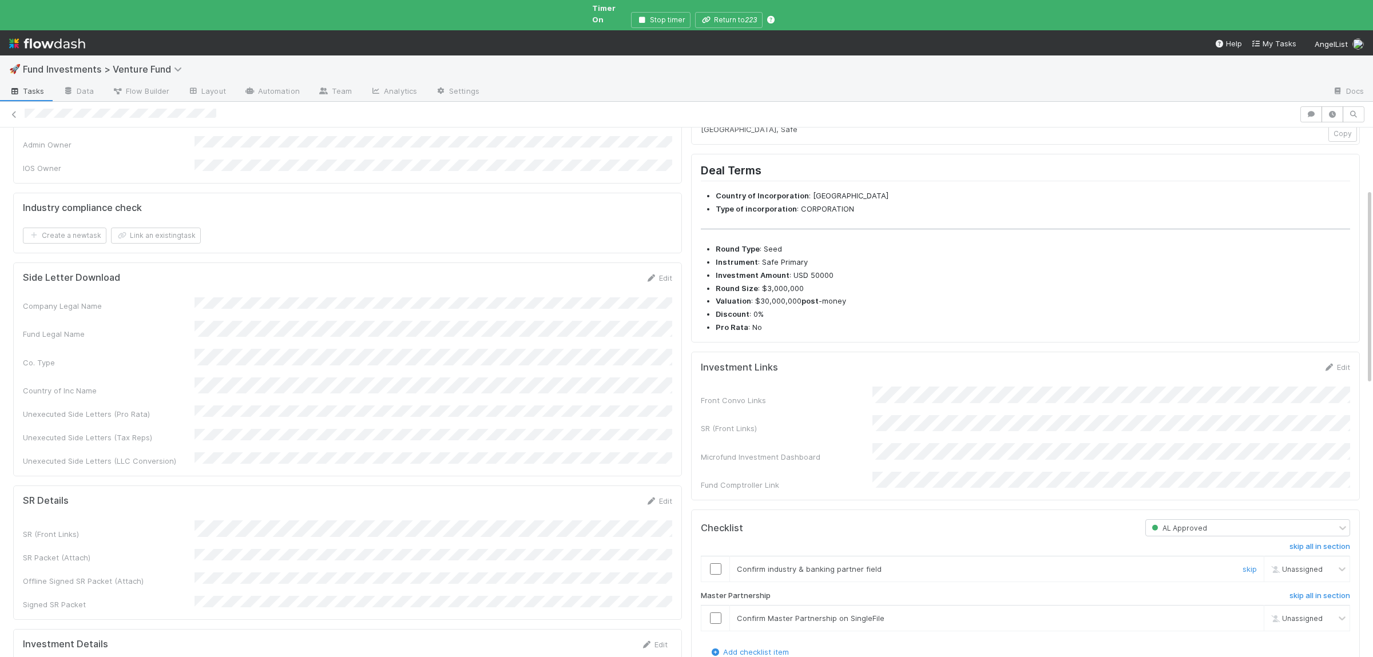
click at [719, 575] on input "checkbox" at bounding box center [715, 569] width 11 height 11
click at [715, 624] on input "checkbox" at bounding box center [715, 618] width 11 height 11
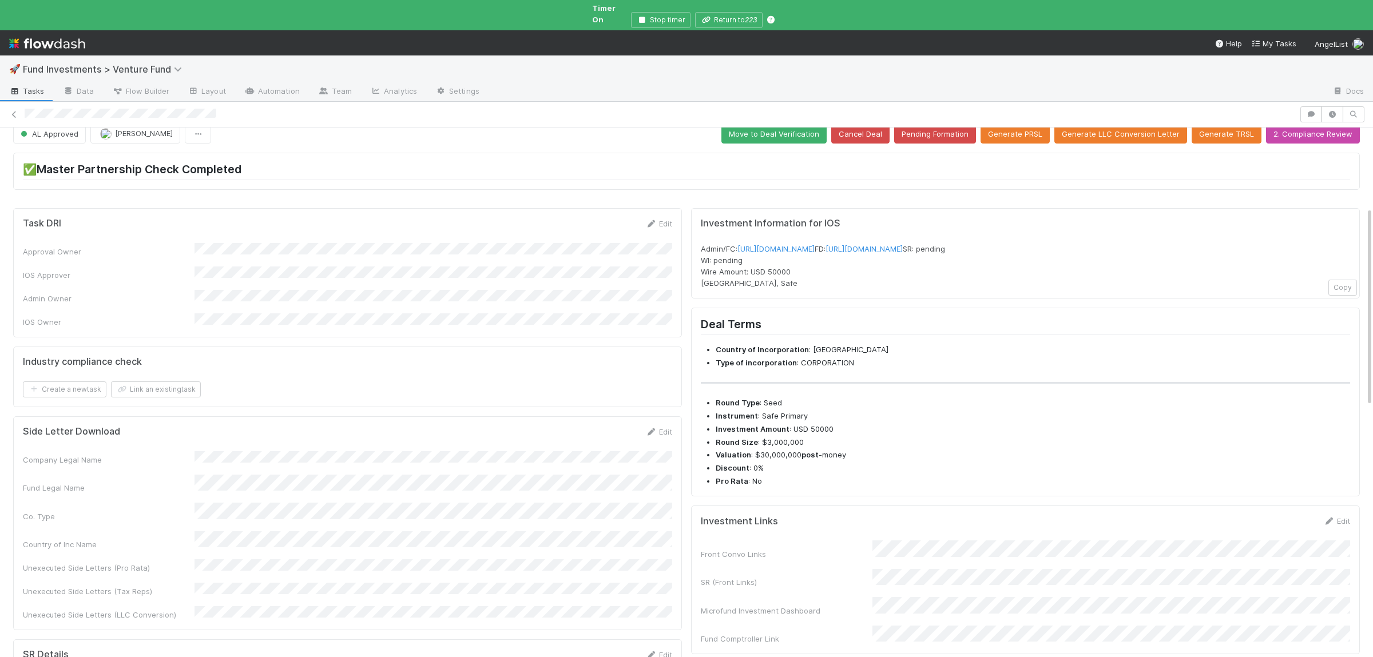
scroll to position [0, 0]
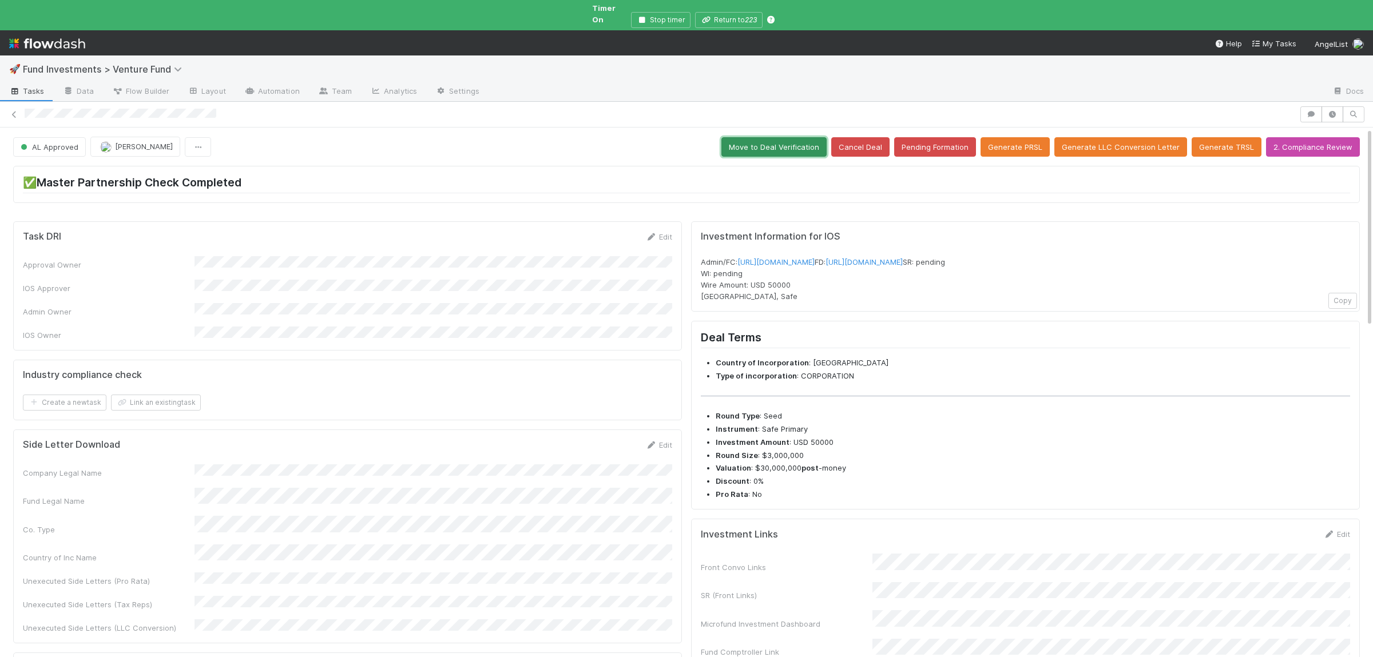
click at [792, 140] on button "Move to Deal Verification" at bounding box center [773, 146] width 105 height 19
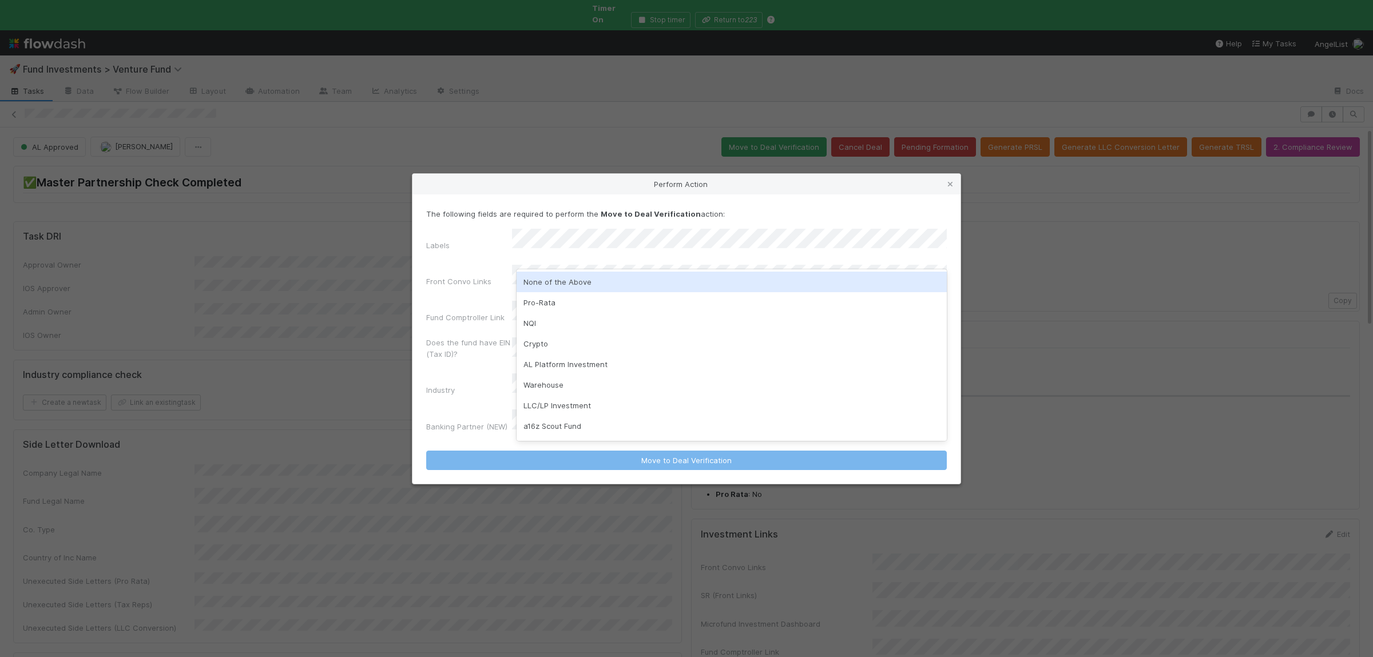
click at [597, 277] on div "None of the Above" at bounding box center [732, 282] width 430 height 21
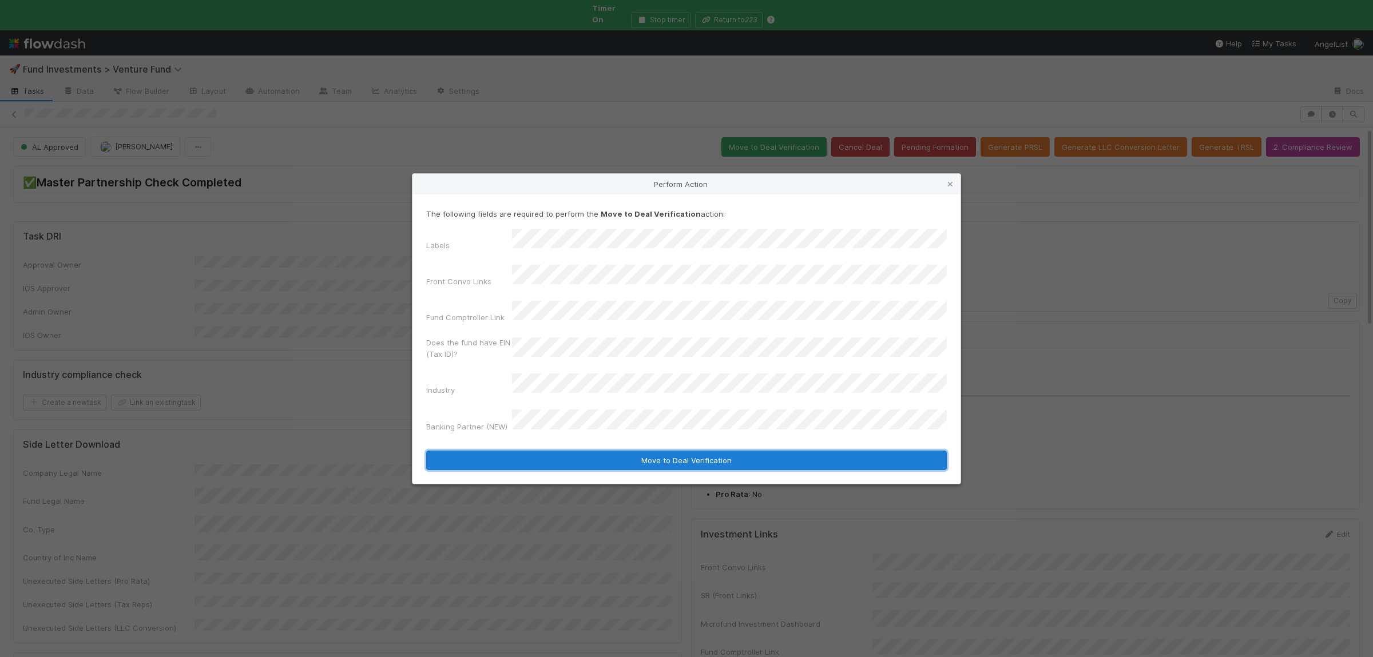
click at [582, 451] on button "Move to Deal Verification" at bounding box center [686, 460] width 521 height 19
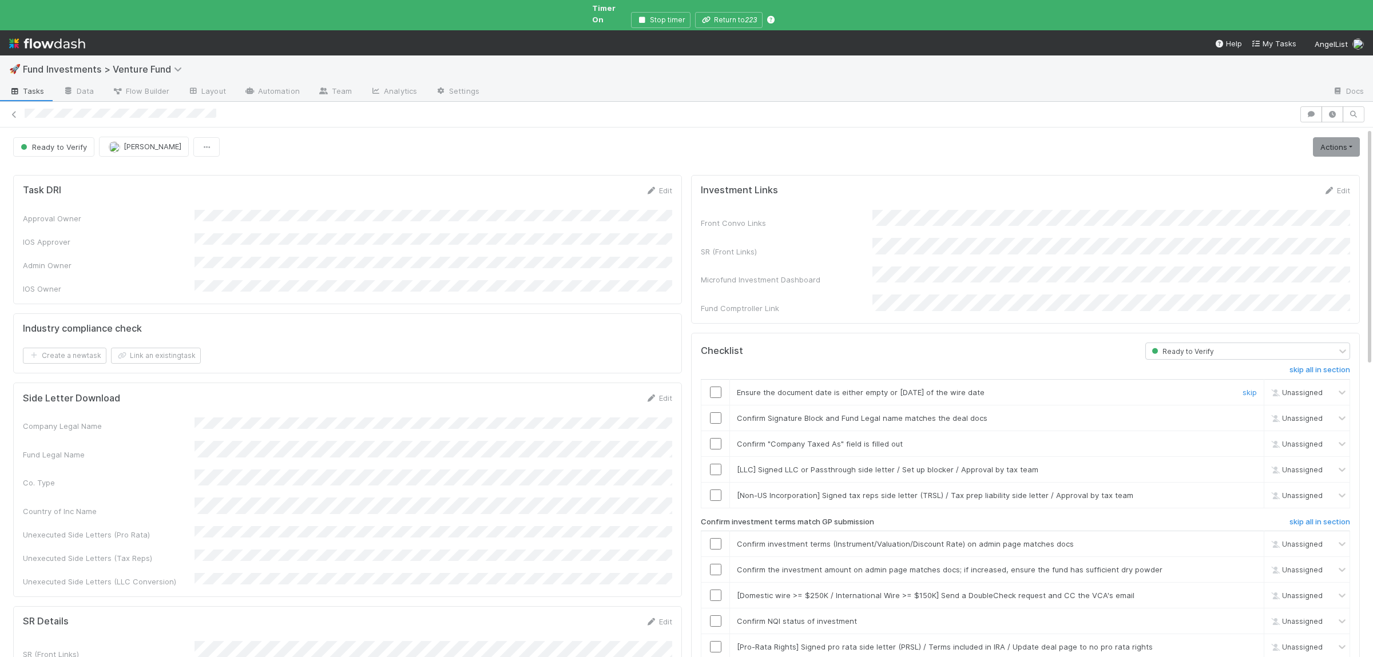
click at [715, 387] on input "checkbox" at bounding box center [715, 392] width 11 height 11
click at [716, 405] on td at bounding box center [715, 418] width 29 height 26
click at [717, 412] on input "checkbox" at bounding box center [715, 417] width 11 height 11
click at [714, 438] on input "checkbox" at bounding box center [715, 443] width 11 height 11
click at [715, 538] on input "checkbox" at bounding box center [715, 543] width 11 height 11
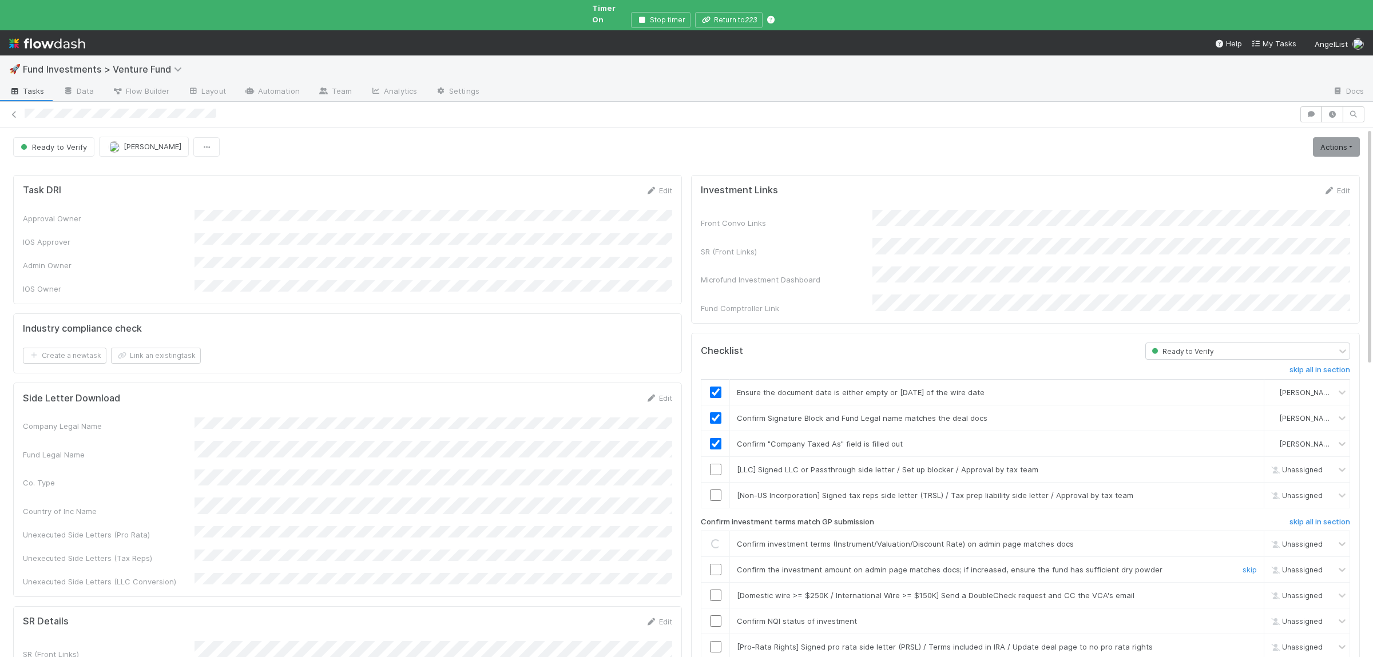
click at [716, 564] on input "checkbox" at bounding box center [715, 569] width 11 height 11
click at [712, 616] on input "checkbox" at bounding box center [715, 621] width 11 height 11
click at [1322, 139] on link "Actions" at bounding box center [1336, 146] width 47 height 19
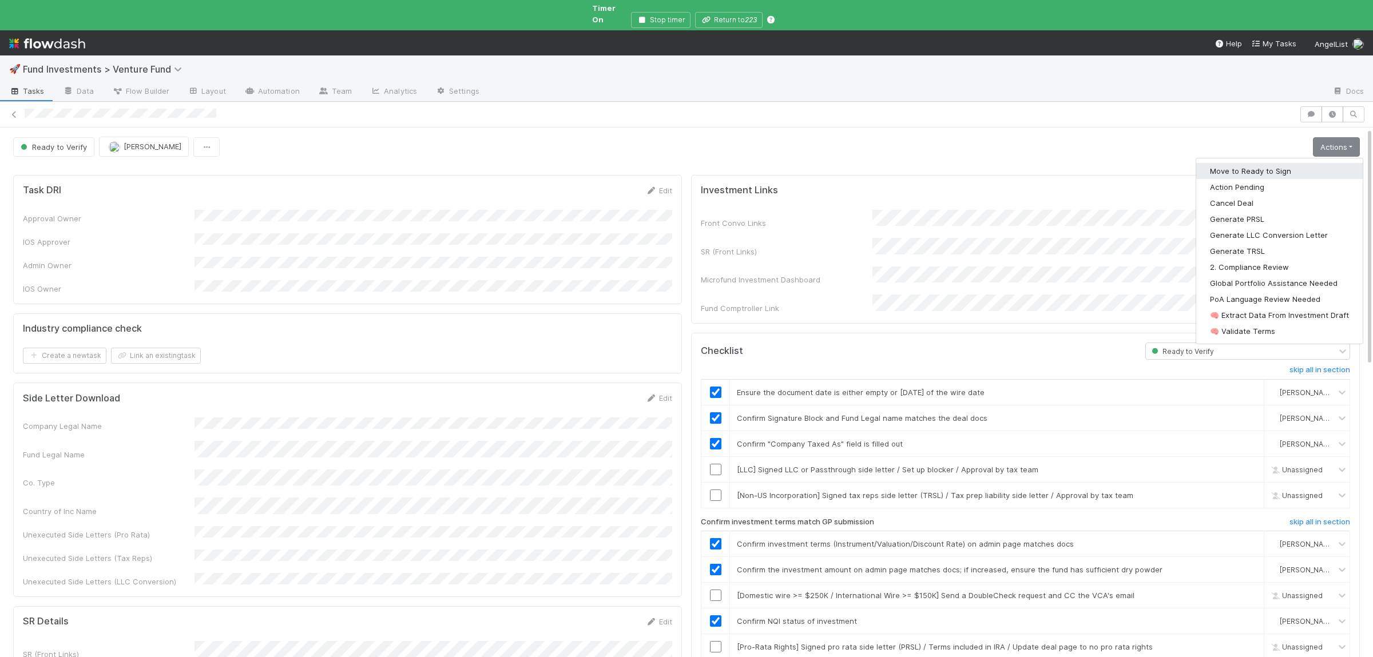
click at [1284, 165] on button "Move to Ready to Sign" at bounding box center [1279, 171] width 166 height 16
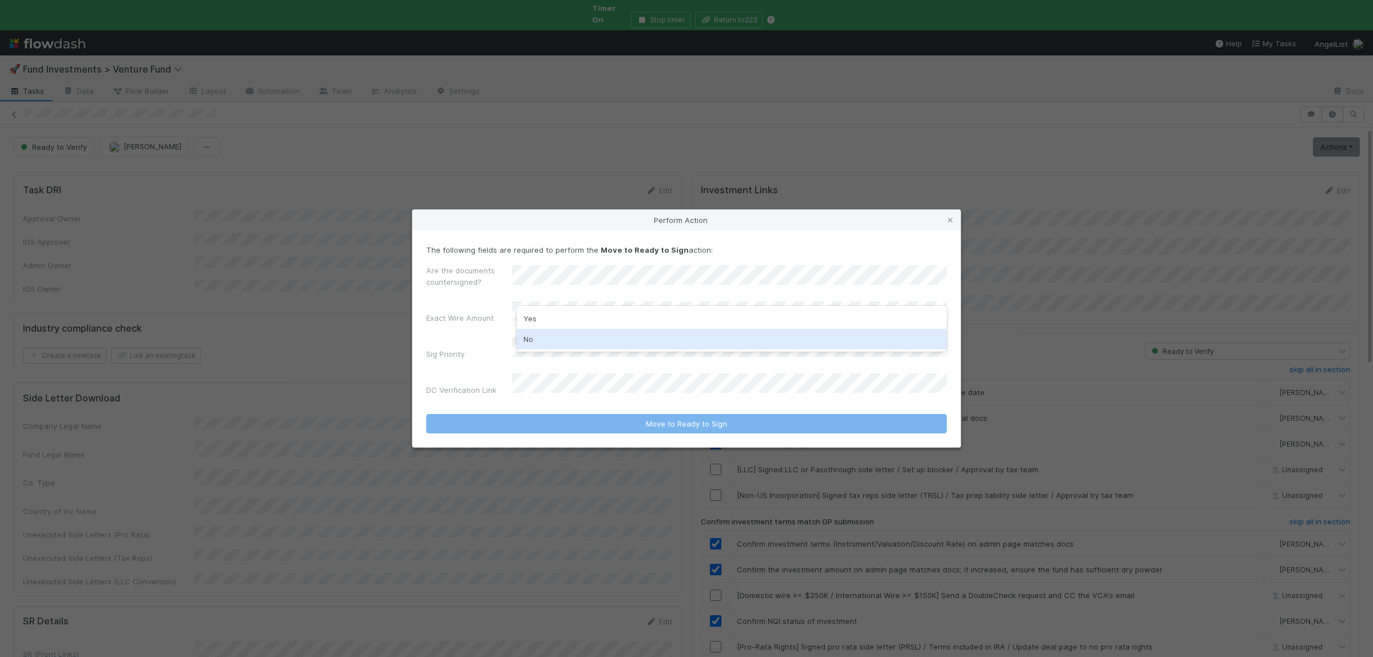
click at [557, 342] on div "No" at bounding box center [732, 339] width 430 height 21
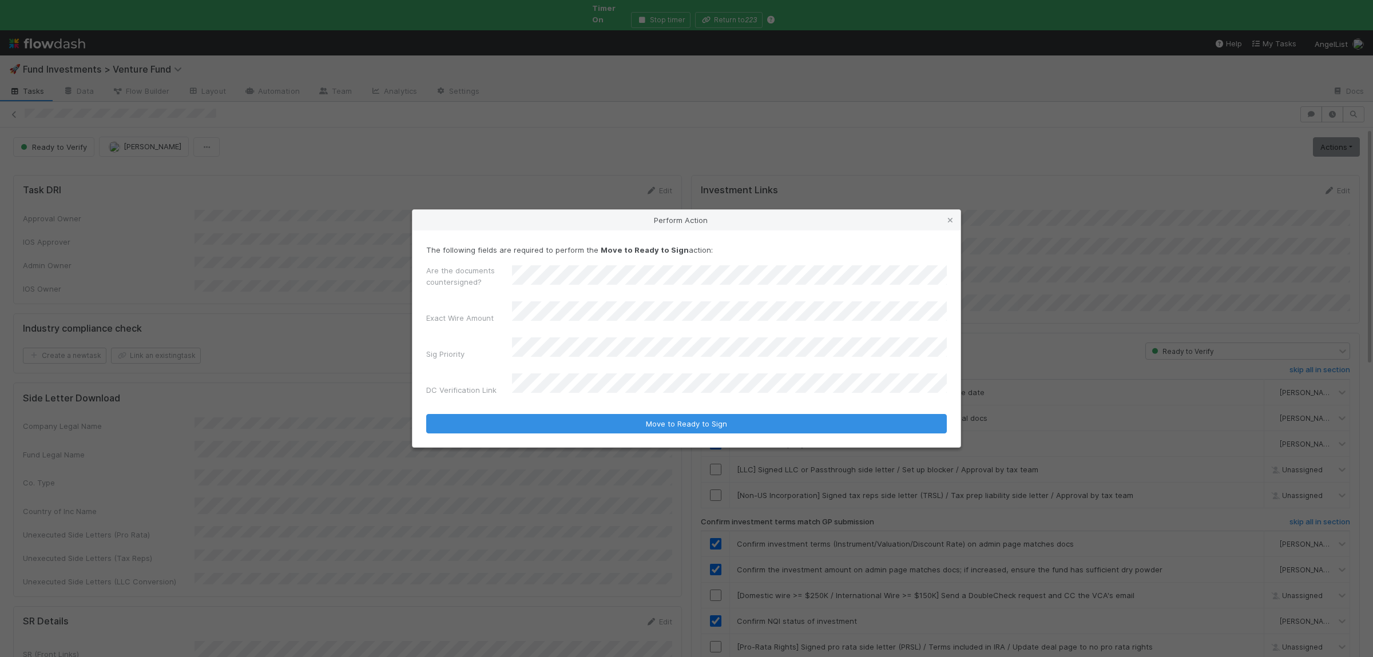
click at [426, 414] on button "Move to Ready to Sign" at bounding box center [686, 423] width 521 height 19
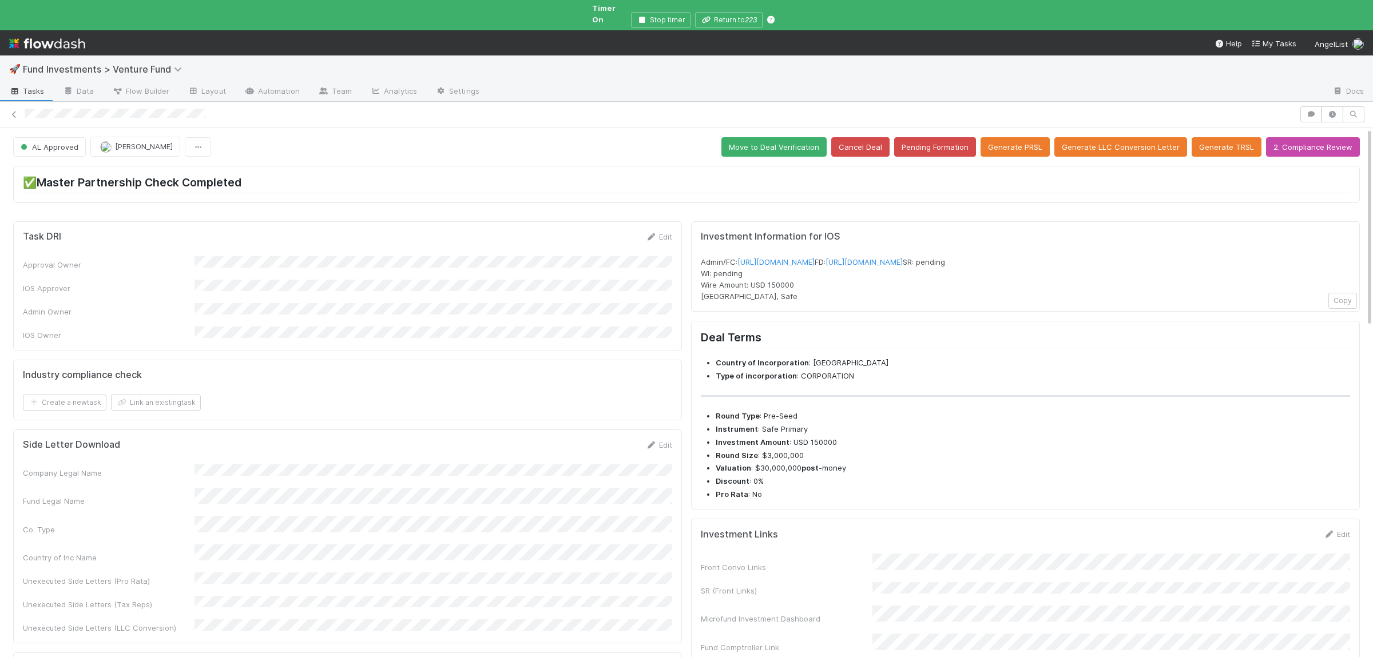
scroll to position [223, 0]
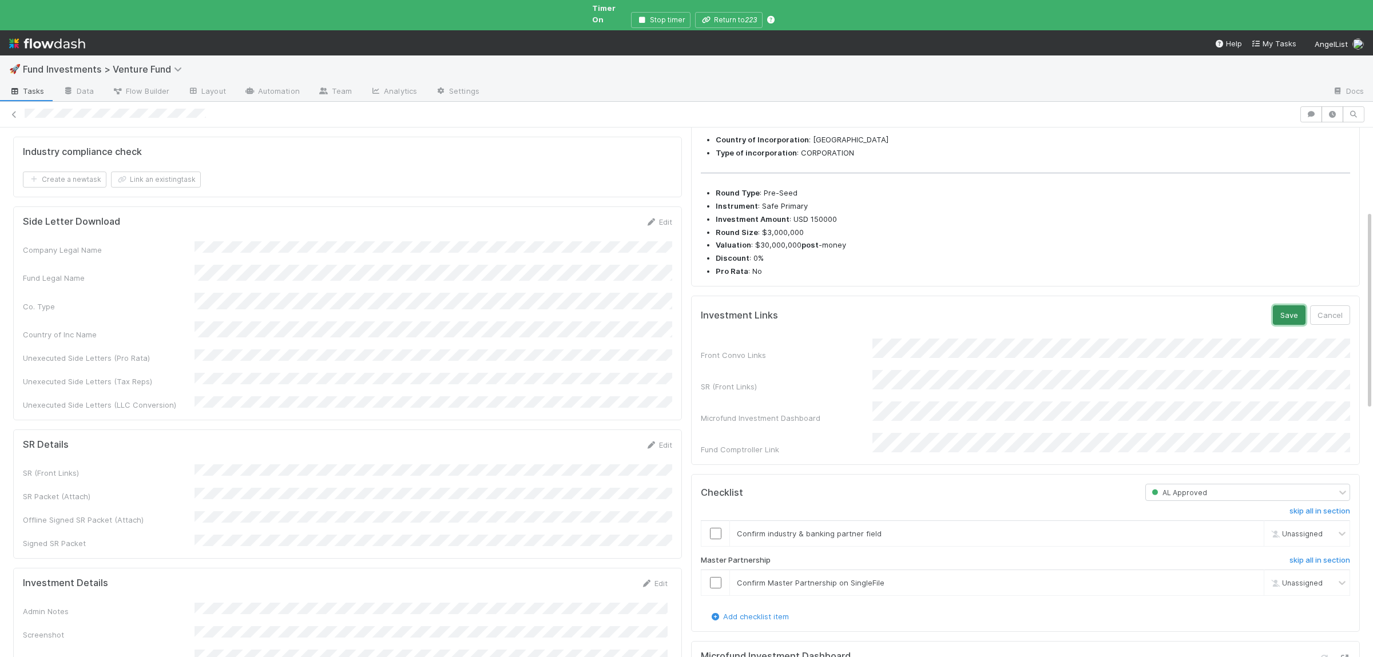
click at [1287, 325] on button "Save" at bounding box center [1289, 315] width 33 height 19
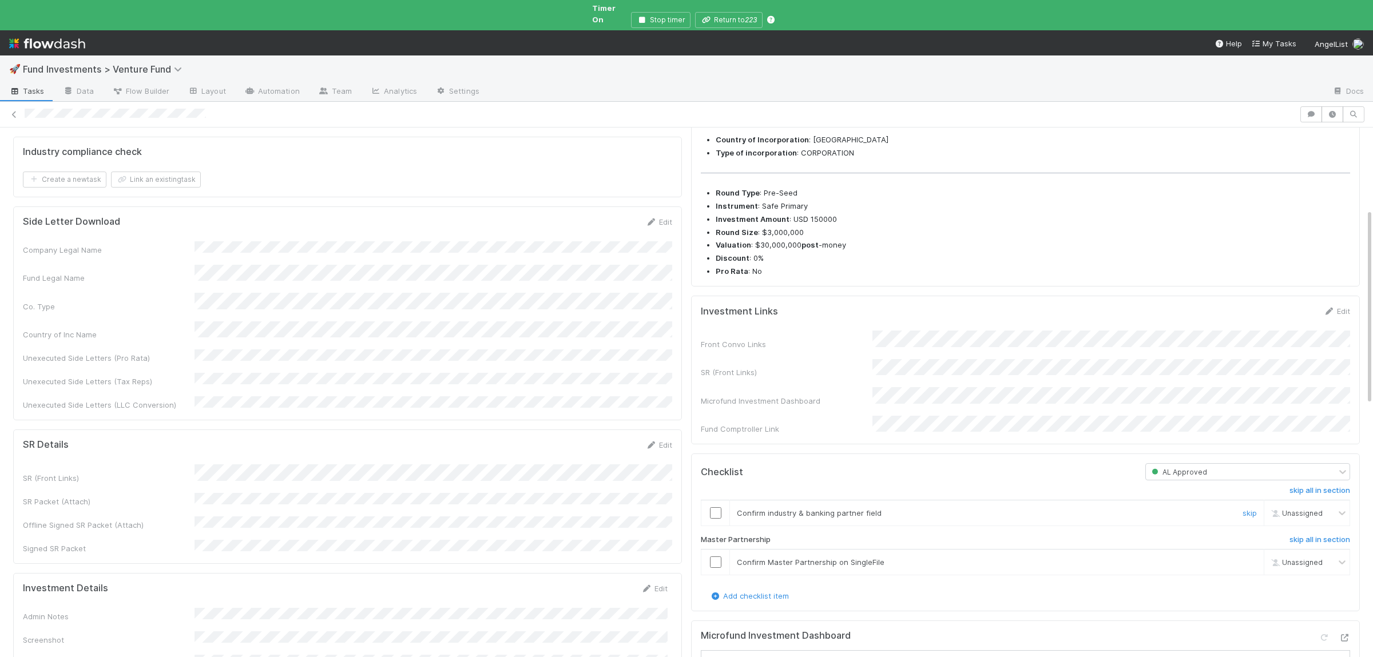
click at [714, 519] on input "checkbox" at bounding box center [715, 512] width 11 height 11
click at [718, 568] on input "checkbox" at bounding box center [715, 562] width 11 height 11
click at [715, 568] on input "checkbox" at bounding box center [715, 562] width 11 height 11
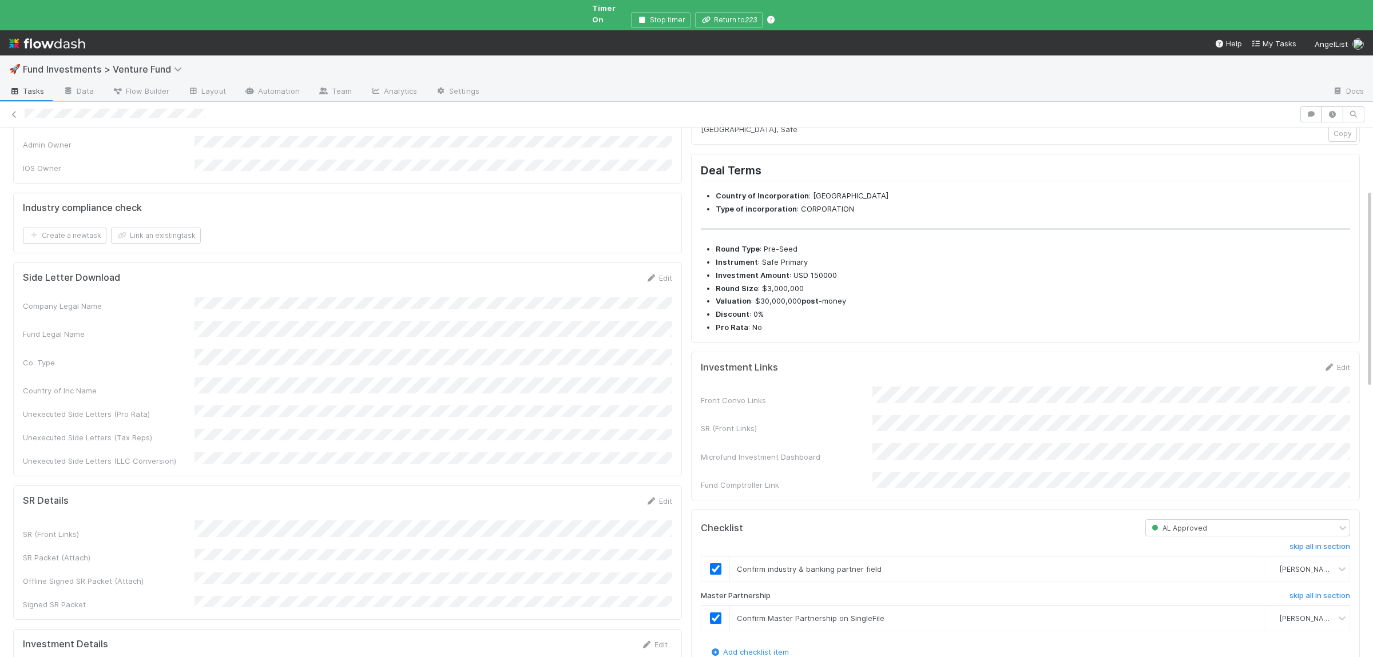
scroll to position [0, 0]
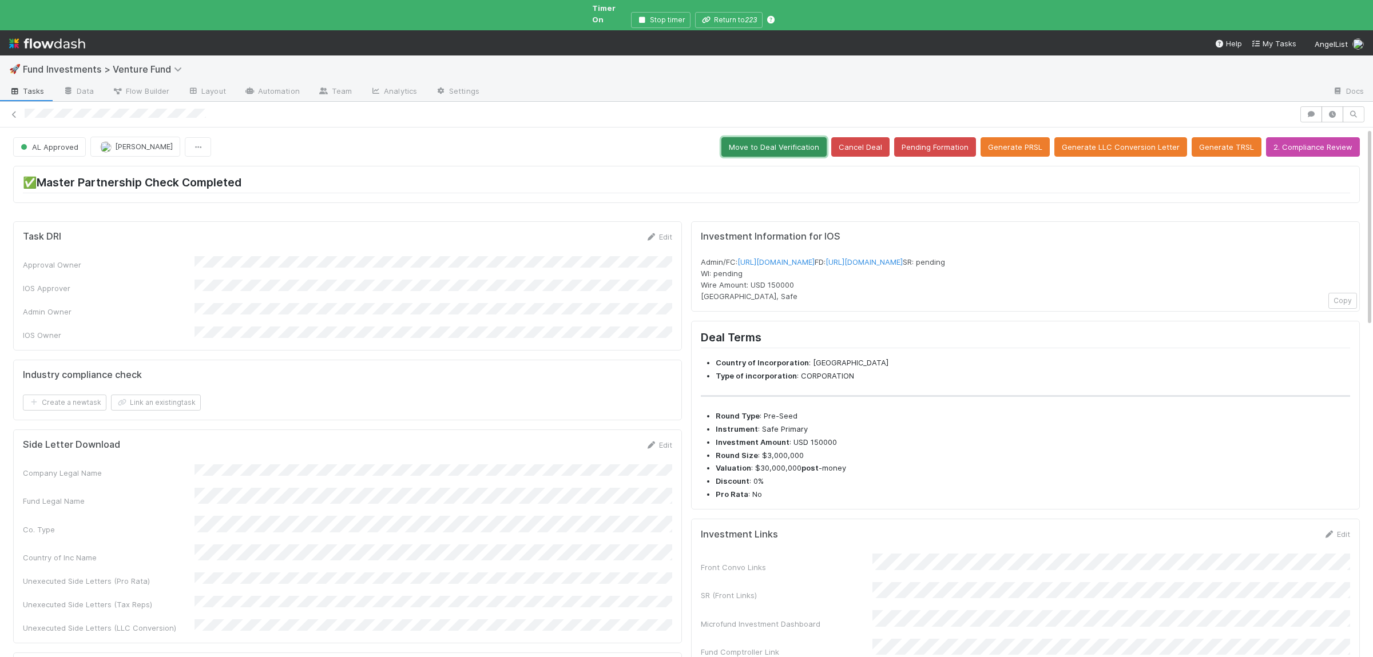
drag, startPoint x: 760, startPoint y: 132, endPoint x: 757, endPoint y: 156, distance: 24.7
click at [760, 137] on button "Move to Deal Verification" at bounding box center [773, 146] width 105 height 19
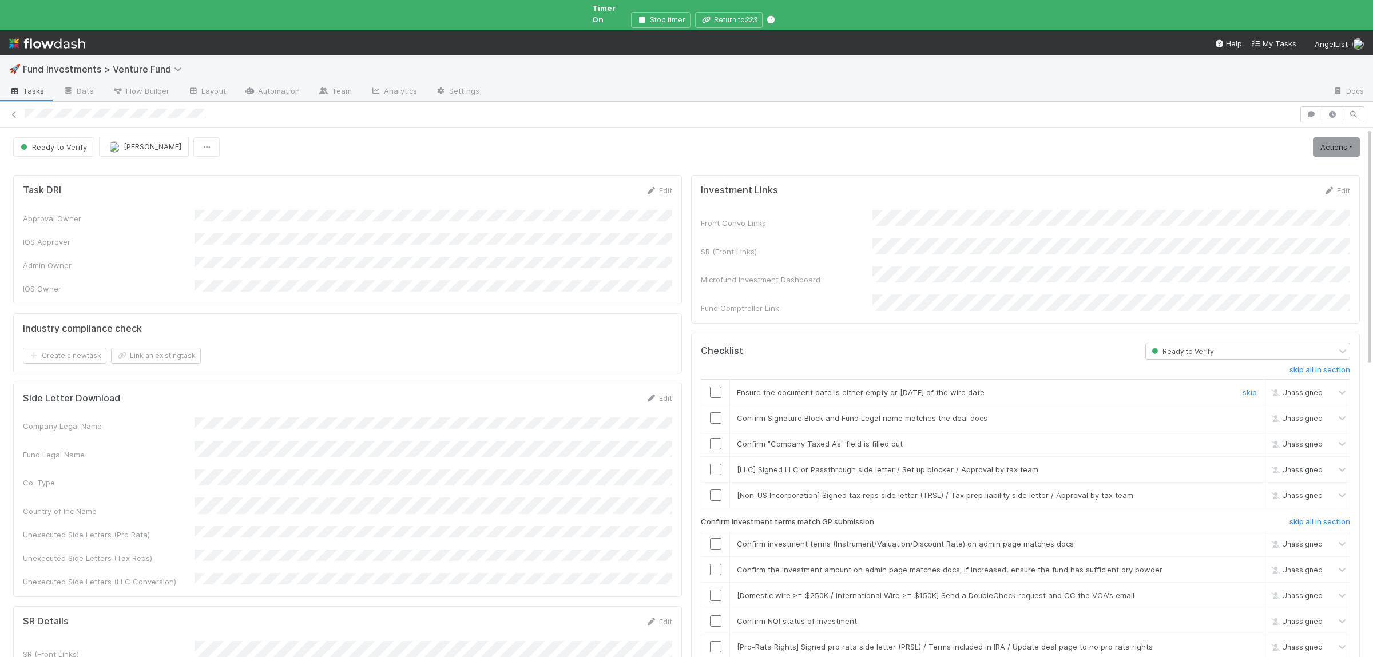
click at [712, 387] on input "checkbox" at bounding box center [715, 392] width 11 height 11
click at [717, 412] on input "checkbox" at bounding box center [715, 417] width 11 height 11
click at [716, 438] on input "checkbox" at bounding box center [715, 443] width 11 height 11
drag, startPoint x: 704, startPoint y: 522, endPoint x: 710, endPoint y: 518, distance: 7.5
click at [704, 538] on div at bounding box center [715, 543] width 28 height 11
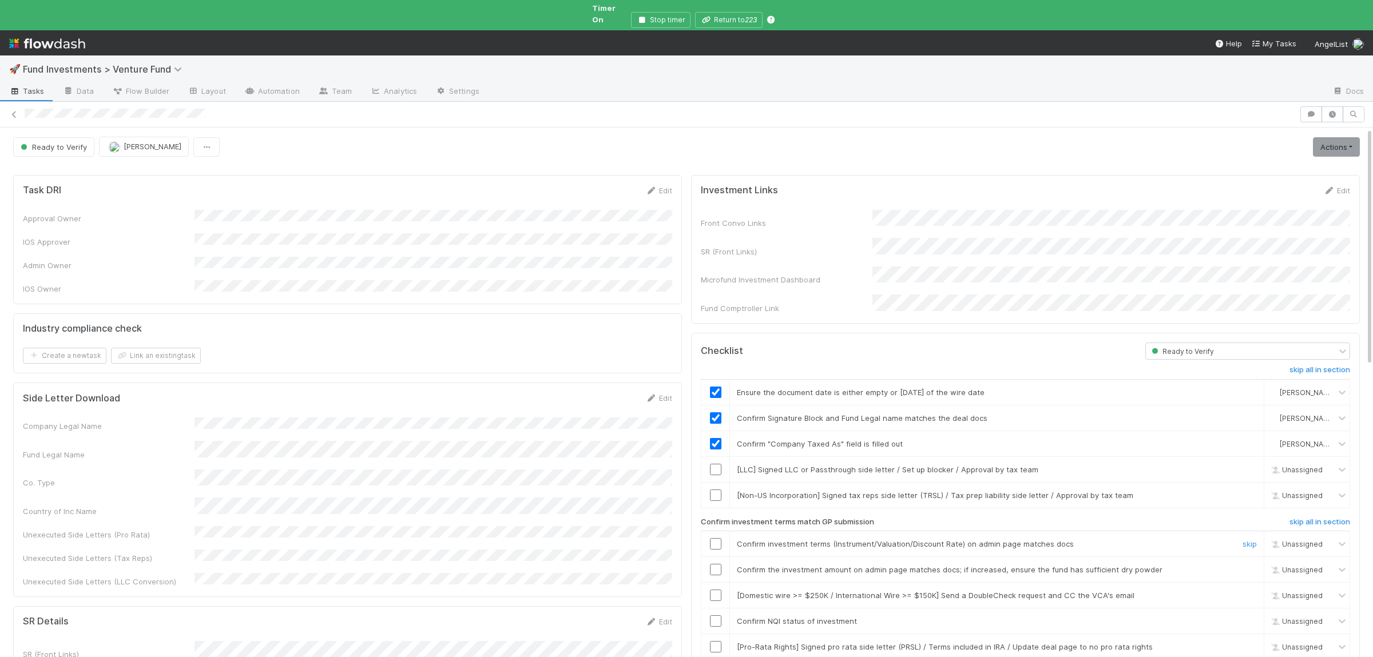
click at [713, 531] on td at bounding box center [715, 544] width 29 height 26
drag, startPoint x: 715, startPoint y: 523, endPoint x: 717, endPoint y: 540, distance: 16.8
click at [716, 538] on input "checkbox" at bounding box center [715, 543] width 11 height 11
click at [717, 564] on input "checkbox" at bounding box center [715, 569] width 11 height 11
click at [717, 616] on input "checkbox" at bounding box center [715, 621] width 11 height 11
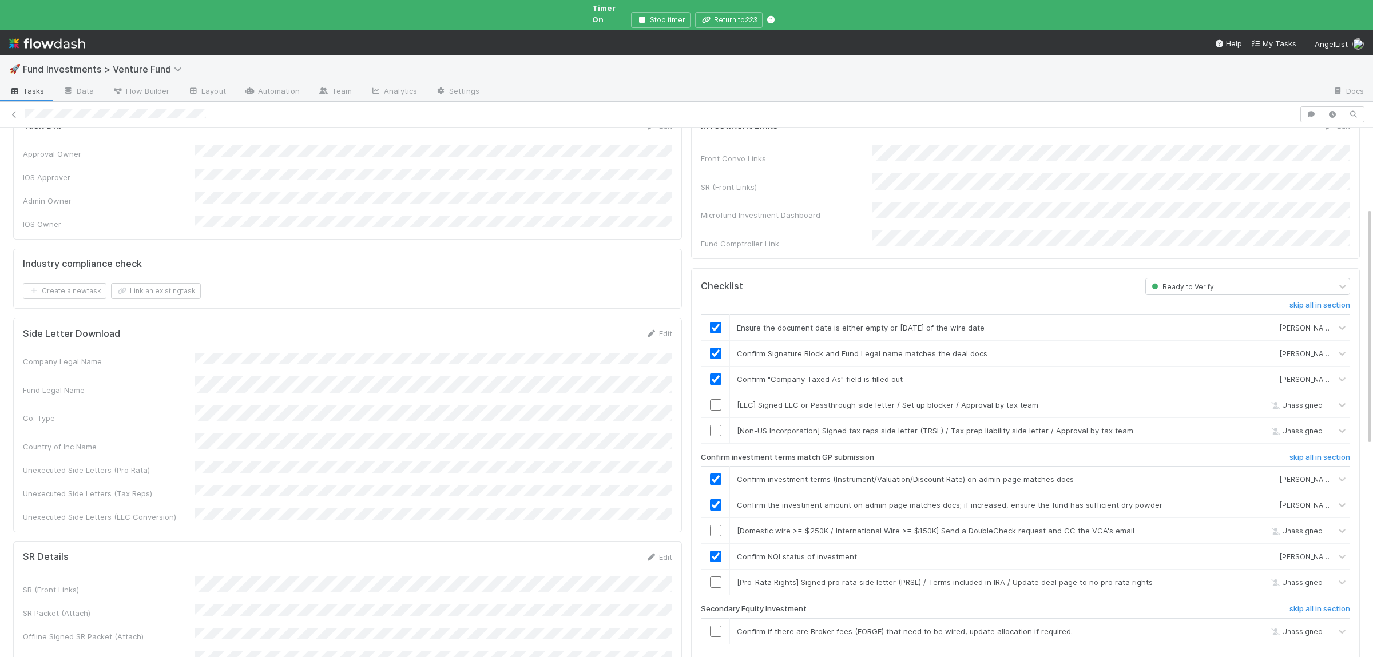
scroll to position [223, 0]
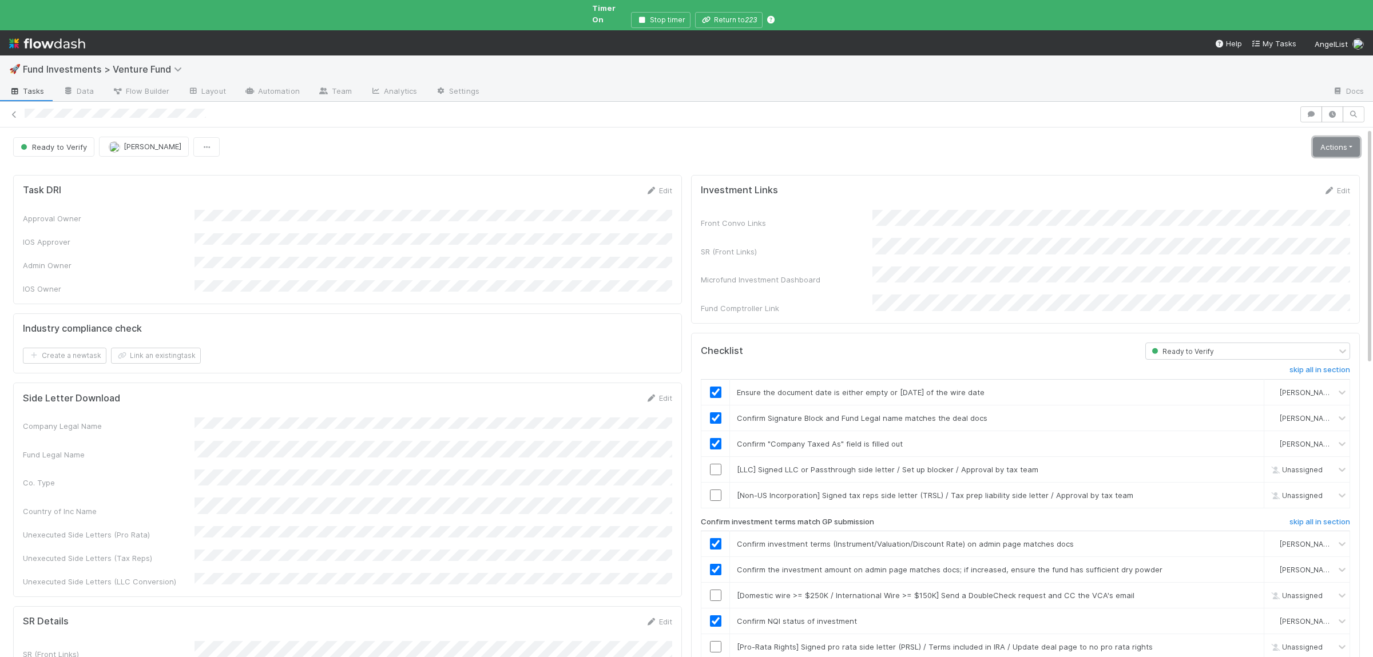
click at [1326, 142] on link "Actions" at bounding box center [1336, 146] width 47 height 19
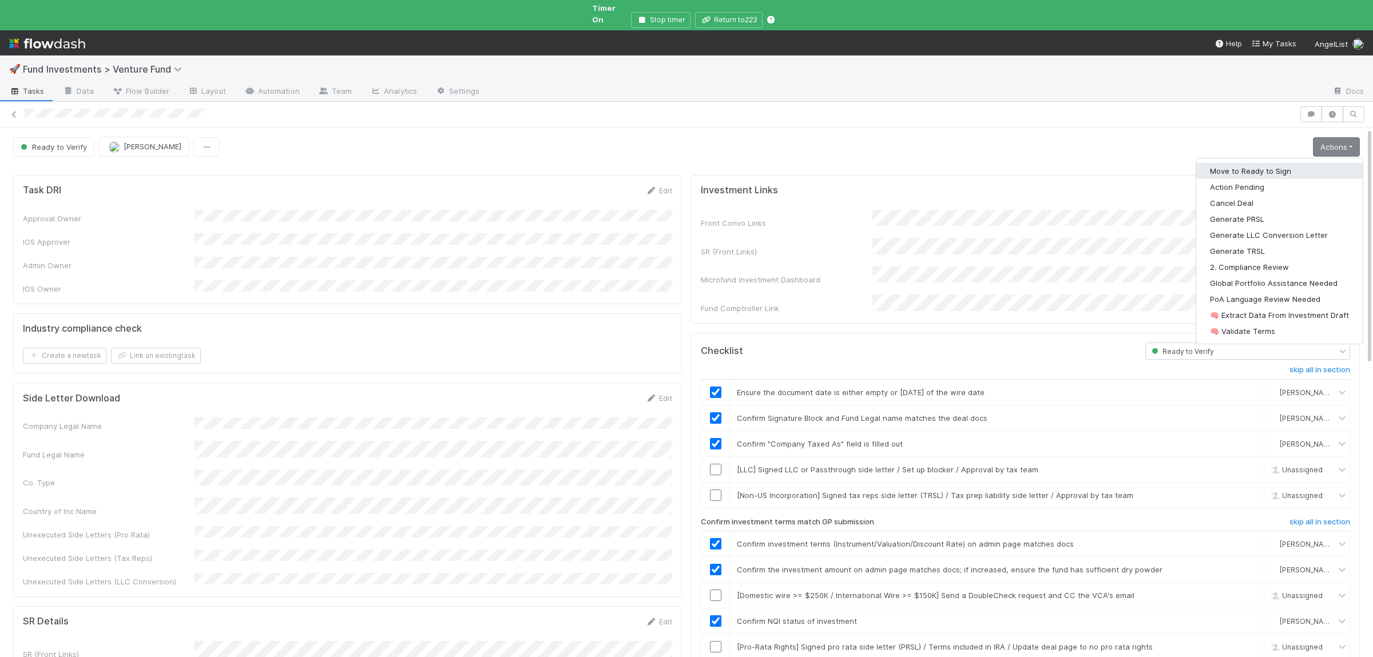
click at [1272, 163] on button "Move to Ready to Sign" at bounding box center [1279, 171] width 166 height 16
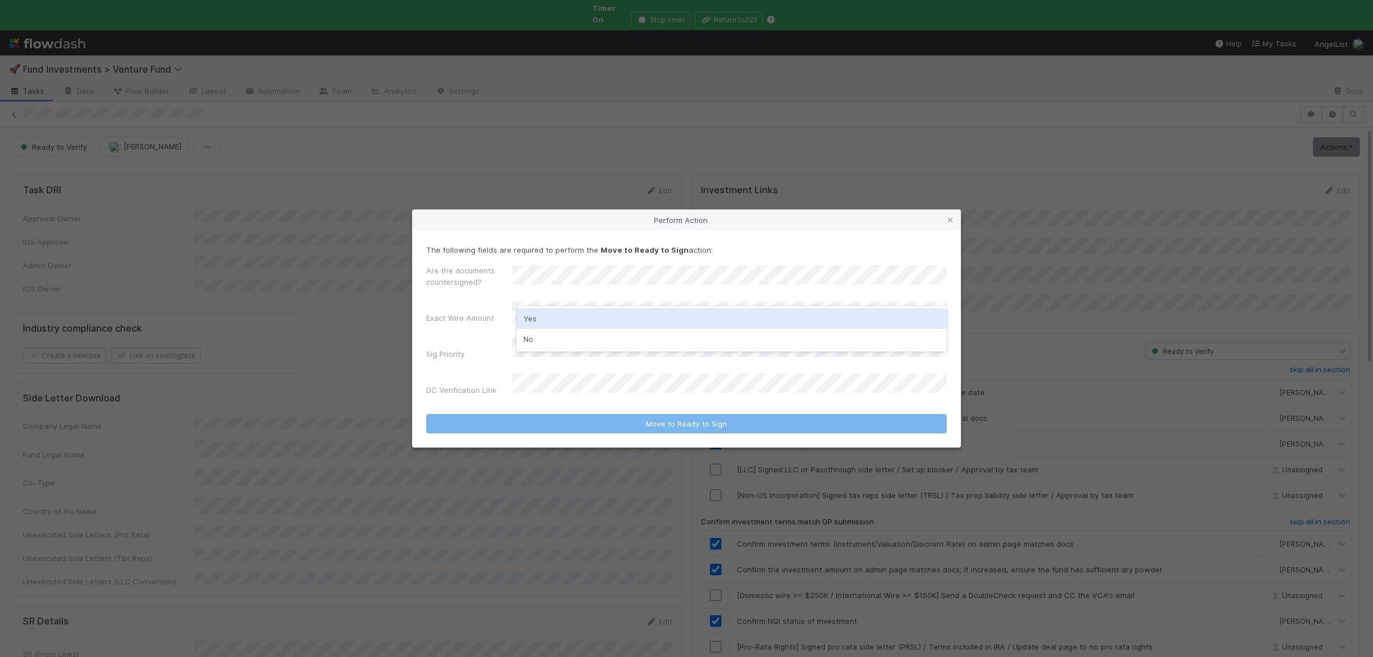
click at [564, 328] on div "Yes" at bounding box center [732, 318] width 430 height 21
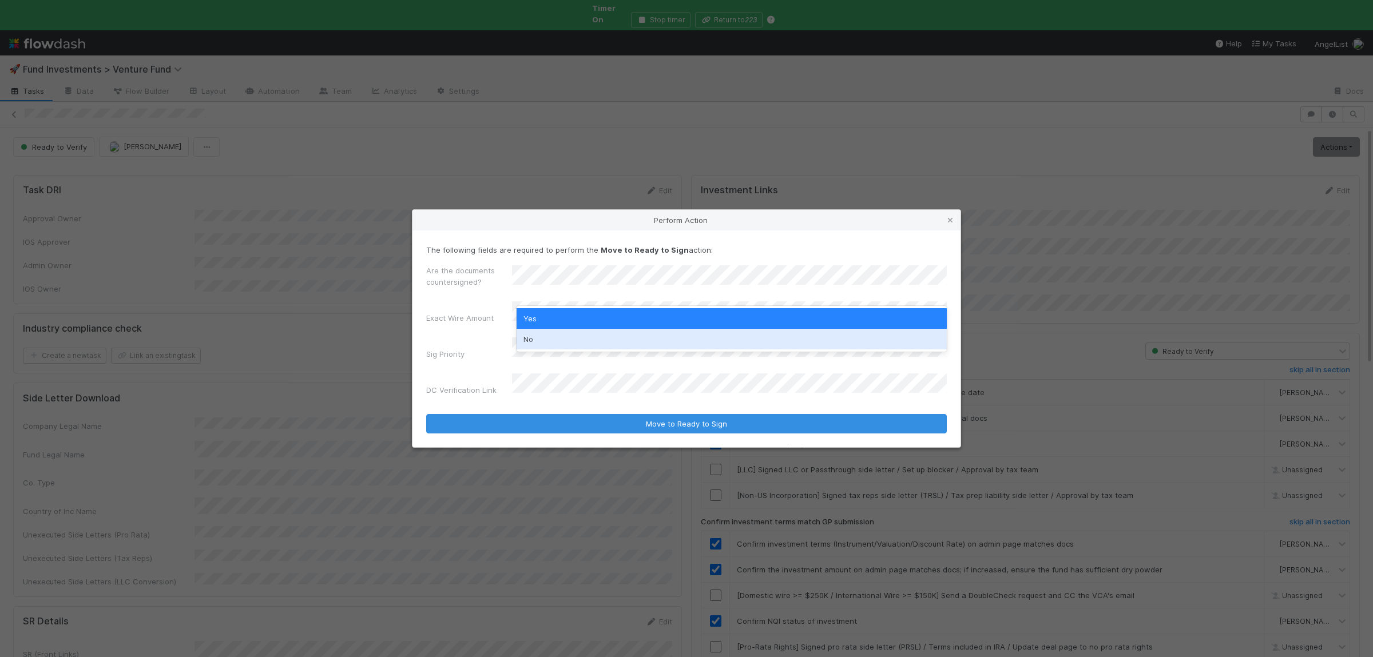
click at [560, 336] on div "No" at bounding box center [732, 339] width 430 height 21
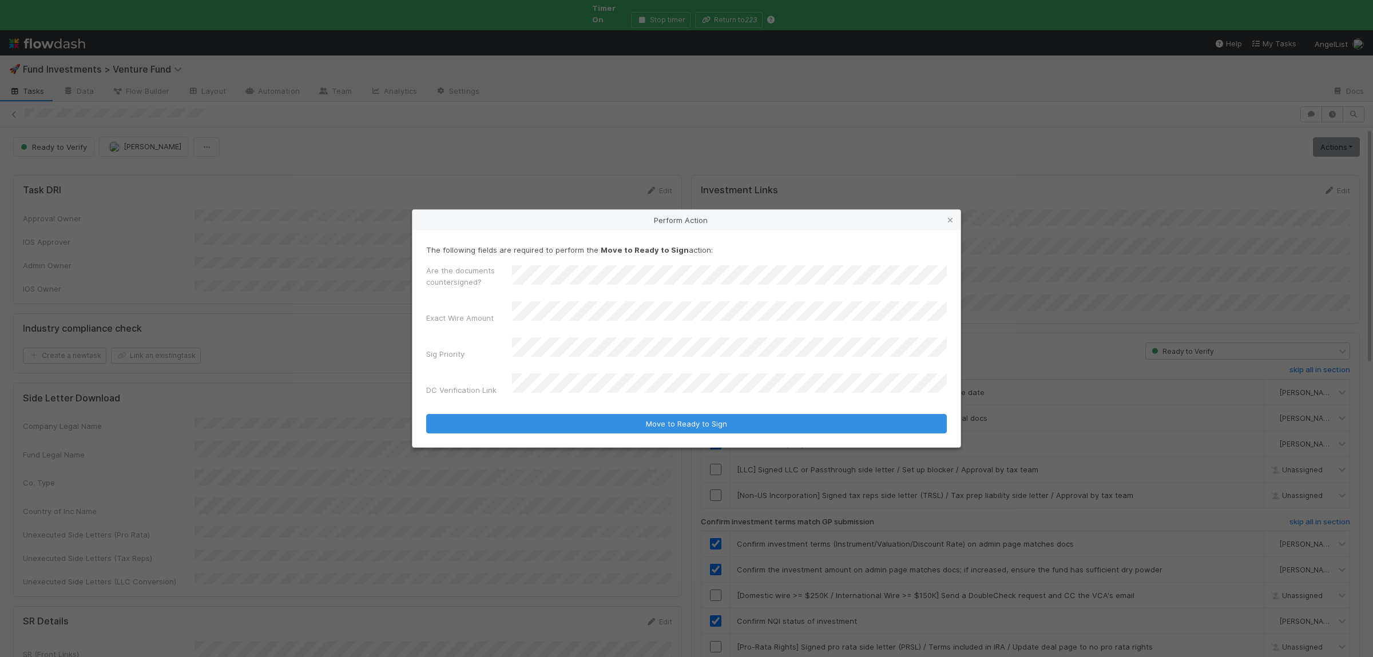
click at [426, 414] on button "Move to Ready to Sign" at bounding box center [686, 423] width 521 height 19
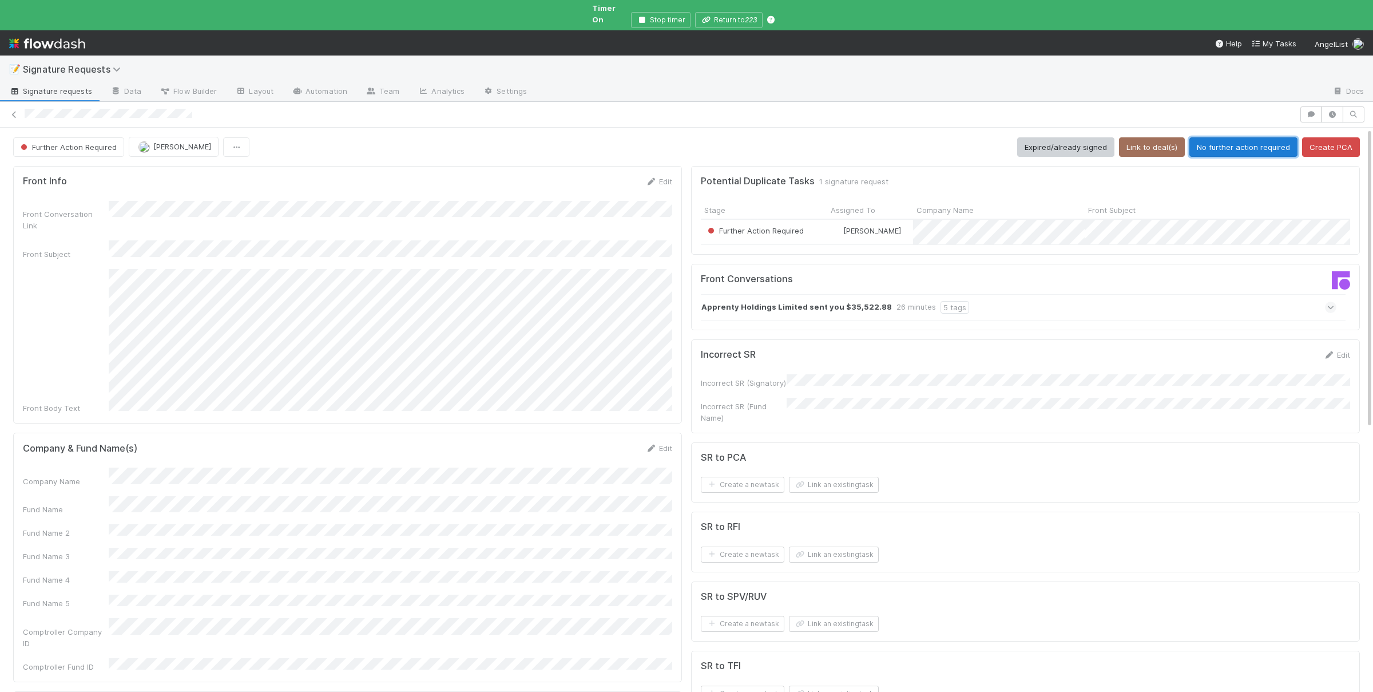
click at [1269, 141] on button "No further action required" at bounding box center [1243, 146] width 108 height 19
click at [1059, 137] on button "Expired/already signed" at bounding box center [1065, 146] width 97 height 19
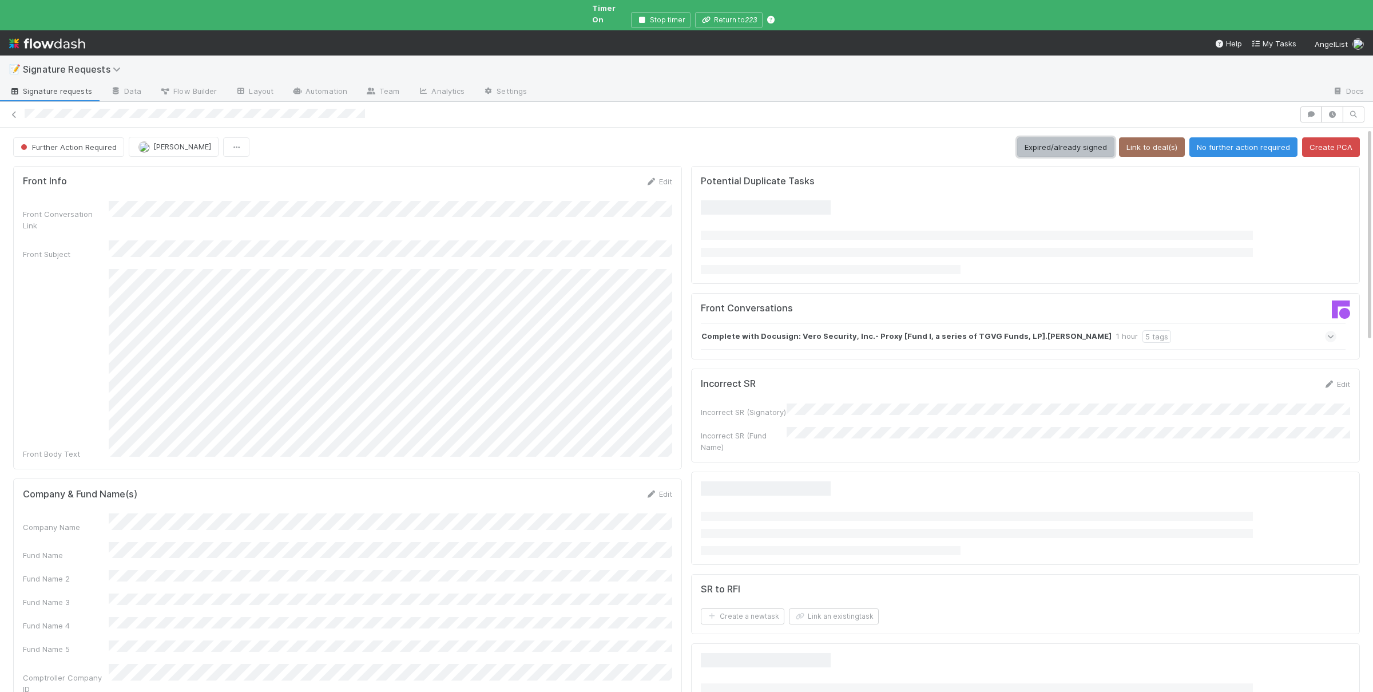
click at [1064, 142] on button "Expired/already signed" at bounding box center [1065, 146] width 97 height 19
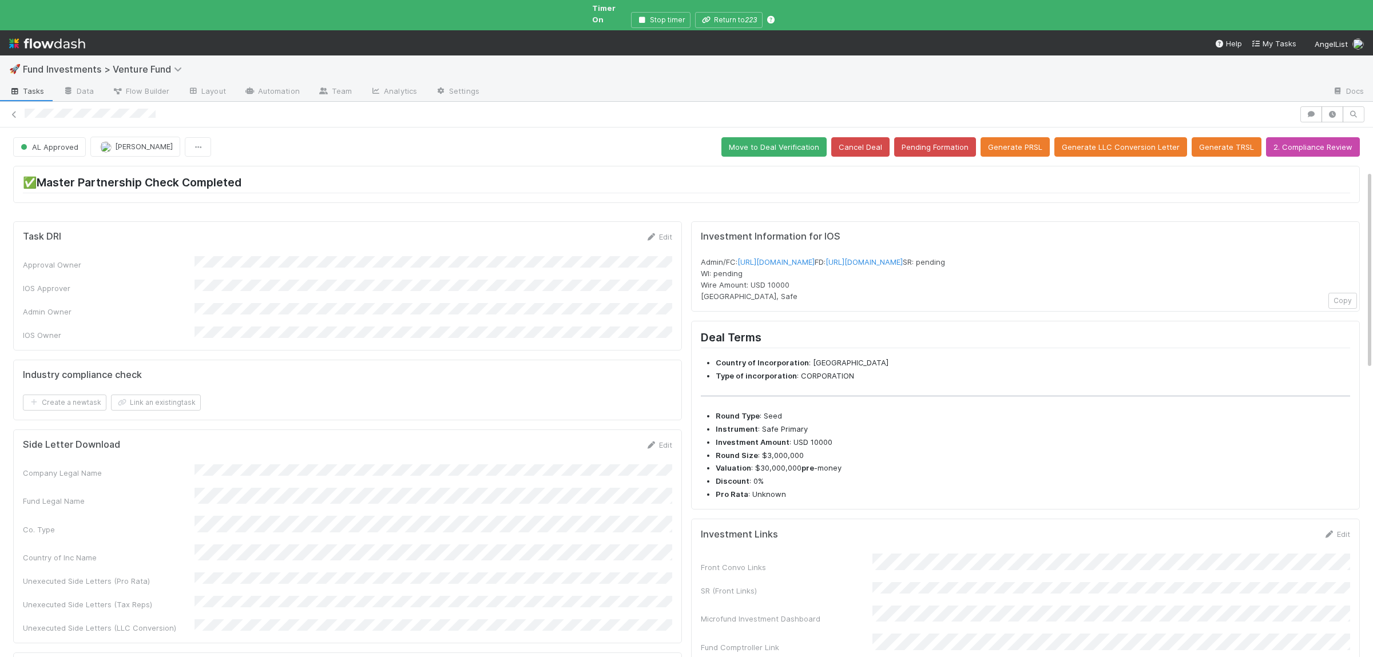
scroll to position [167, 0]
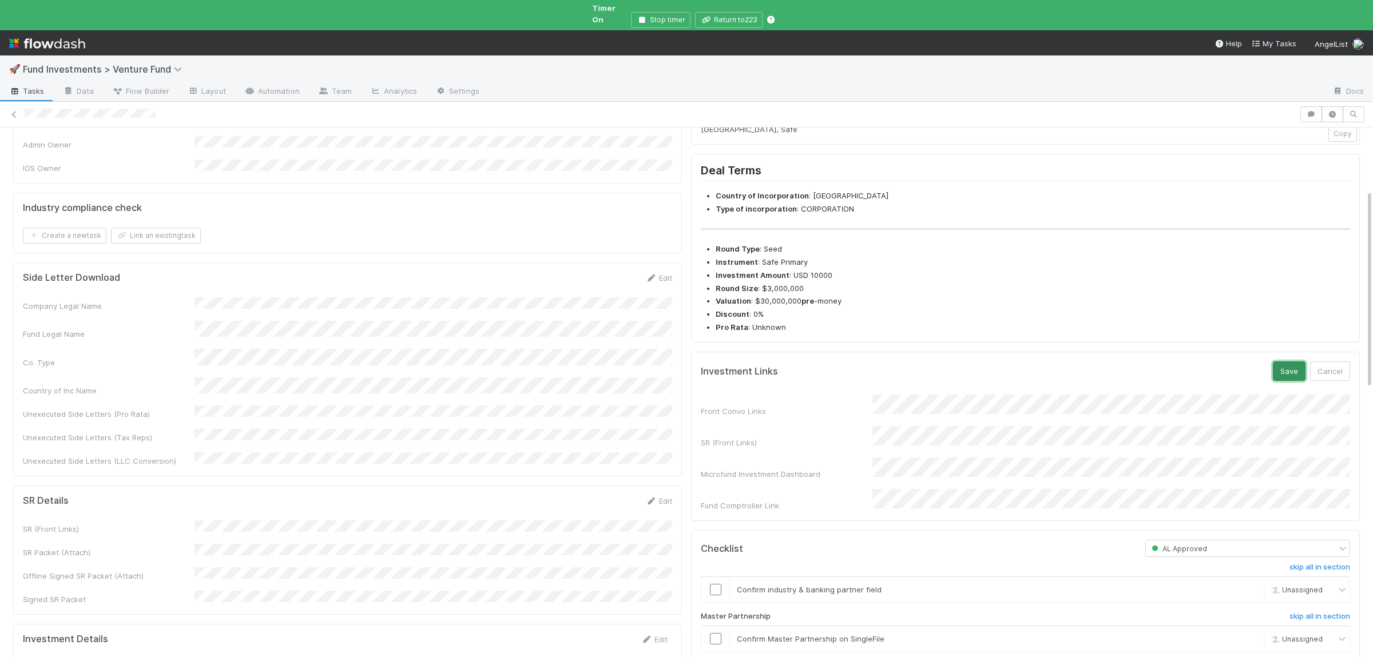
click at [1289, 381] on button "Save" at bounding box center [1289, 371] width 33 height 19
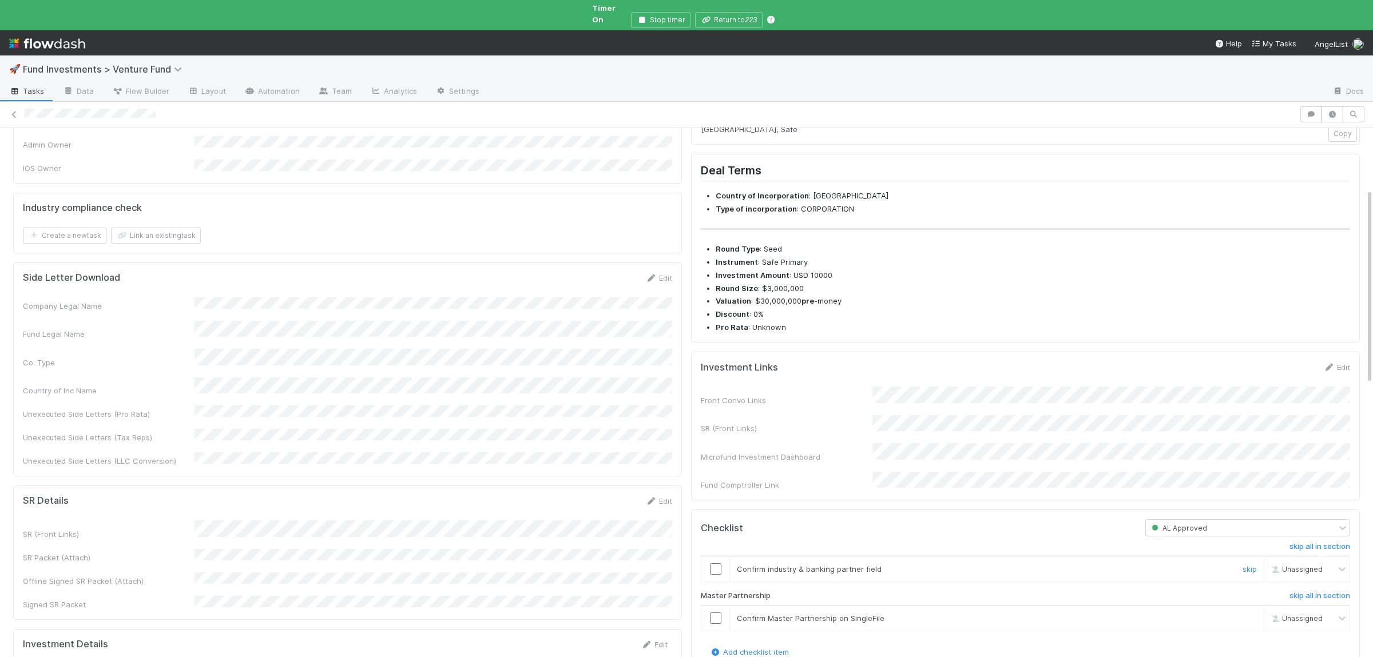
click at [720, 575] on input "checkbox" at bounding box center [715, 569] width 11 height 11
click at [717, 622] on input "checkbox" at bounding box center [715, 618] width 11 height 11
click at [717, 624] on input "checkbox" at bounding box center [715, 618] width 11 height 11
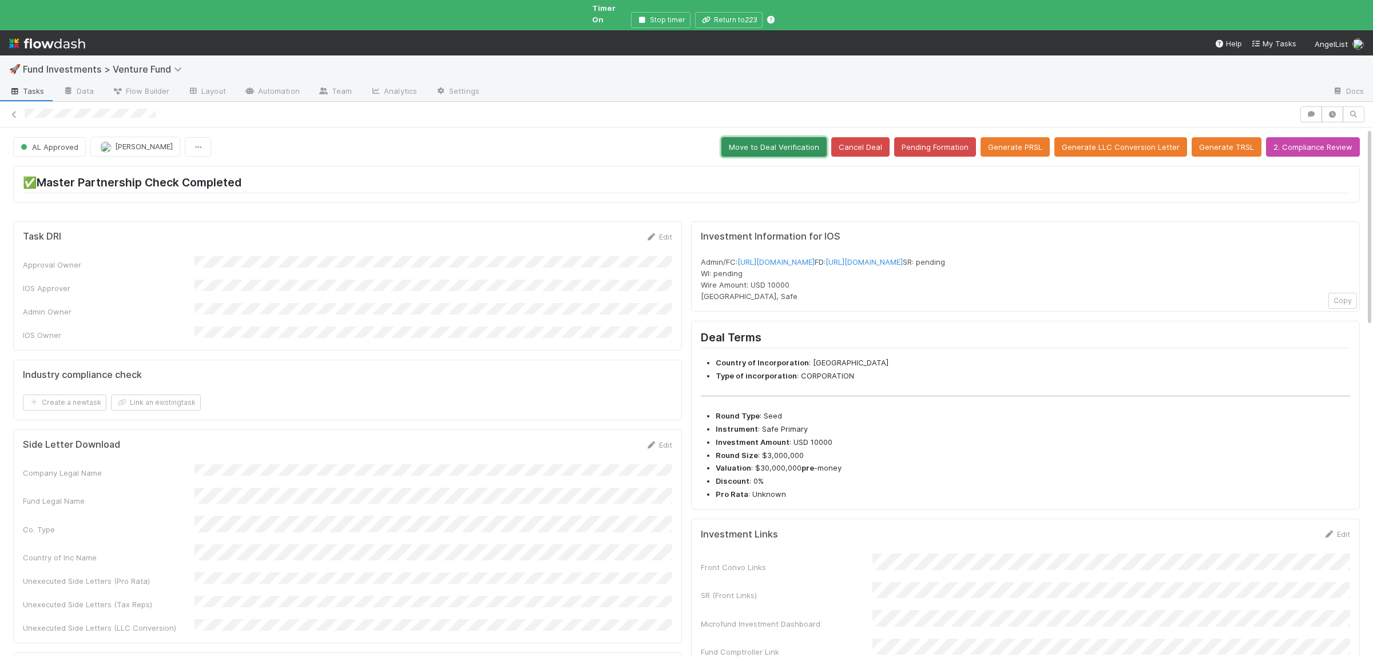
click at [803, 142] on button "Move to Deal Verification" at bounding box center [773, 146] width 105 height 19
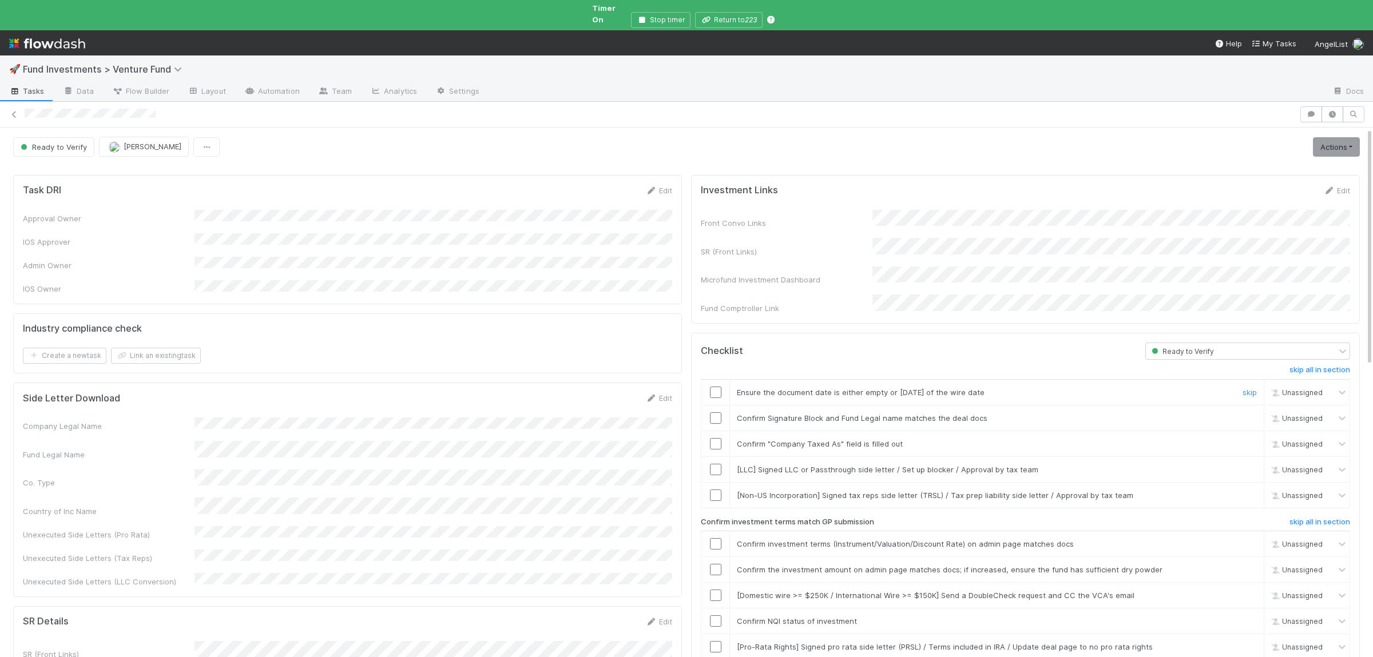
click at [709, 387] on div at bounding box center [715, 392] width 28 height 11
click at [717, 387] on input "checkbox" at bounding box center [715, 392] width 11 height 11
click at [713, 412] on input "checkbox" at bounding box center [715, 417] width 11 height 11
click at [721, 438] on div at bounding box center [715, 443] width 28 height 11
click at [720, 438] on input "checkbox" at bounding box center [715, 443] width 11 height 11
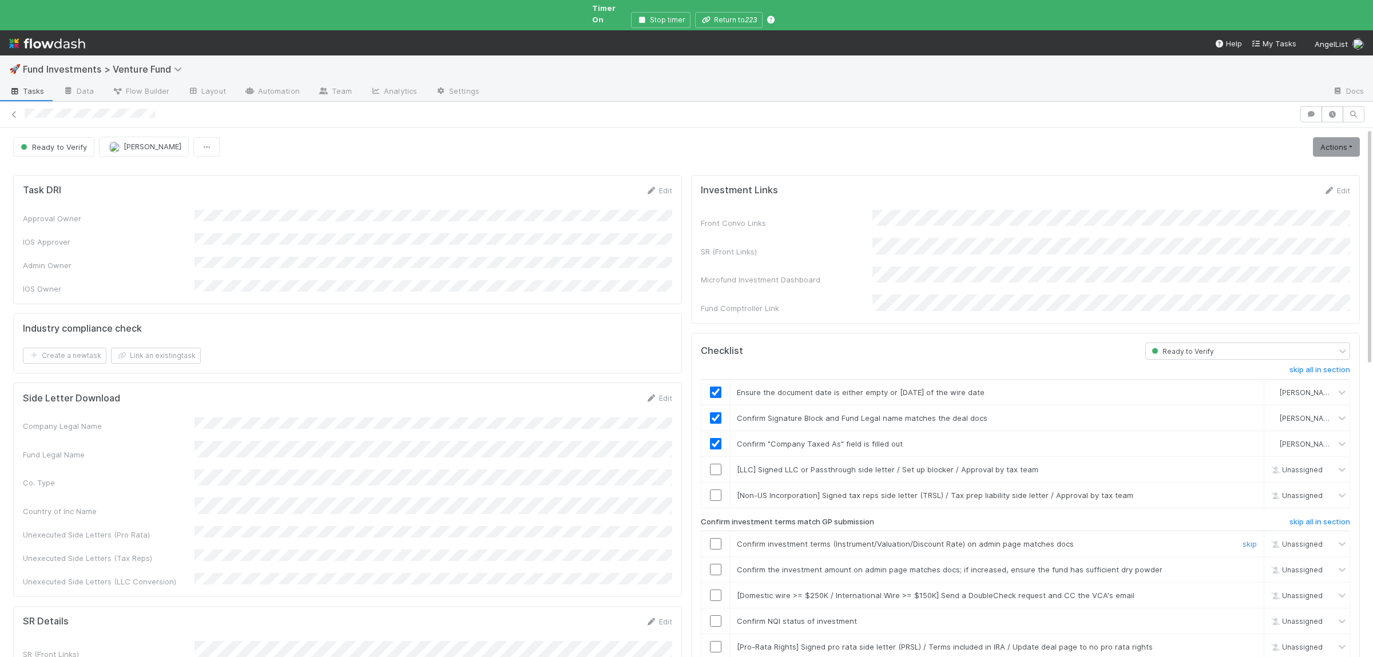
click at [716, 538] on input "checkbox" at bounding box center [715, 543] width 11 height 11
click at [718, 564] on input "checkbox" at bounding box center [715, 569] width 11 height 11
click at [718, 616] on input "checkbox" at bounding box center [715, 621] width 11 height 11
click at [715, 564] on input "checkbox" at bounding box center [715, 569] width 11 height 11
click at [713, 616] on input "checkbox" at bounding box center [715, 621] width 11 height 11
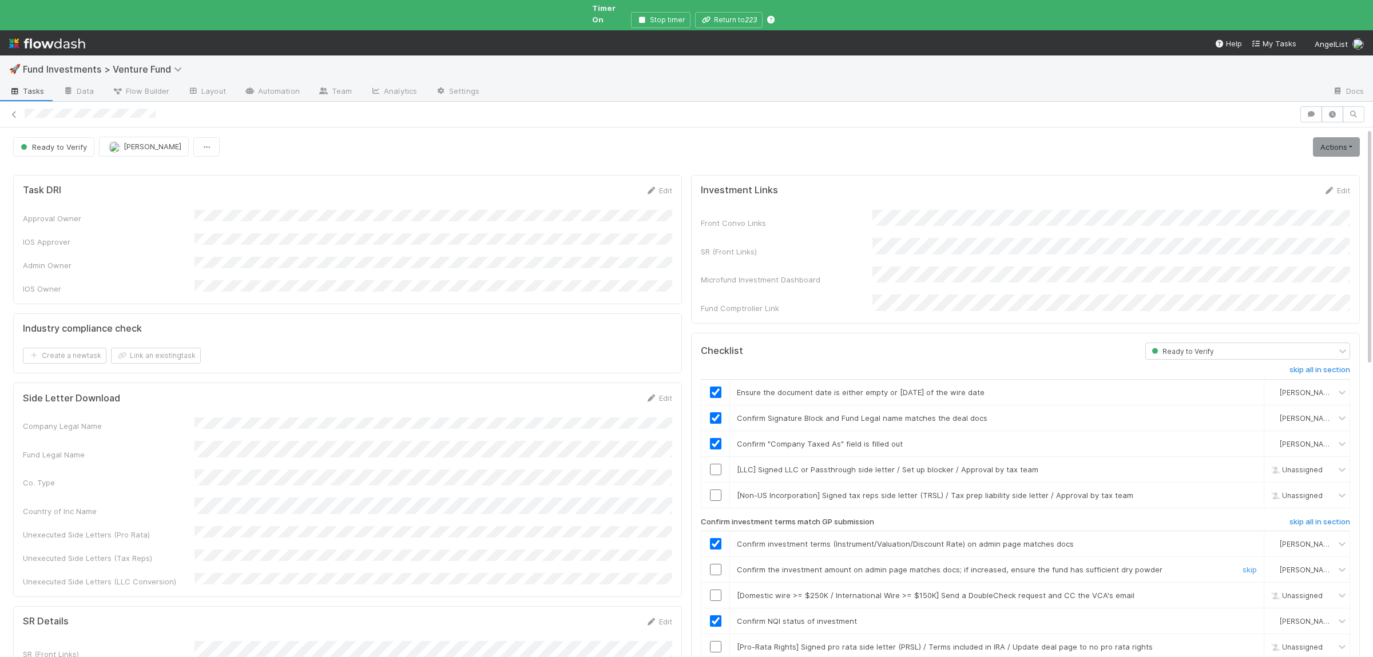
click at [721, 564] on input "checkbox" at bounding box center [715, 569] width 11 height 11
click at [1353, 137] on link "Actions" at bounding box center [1336, 146] width 47 height 19
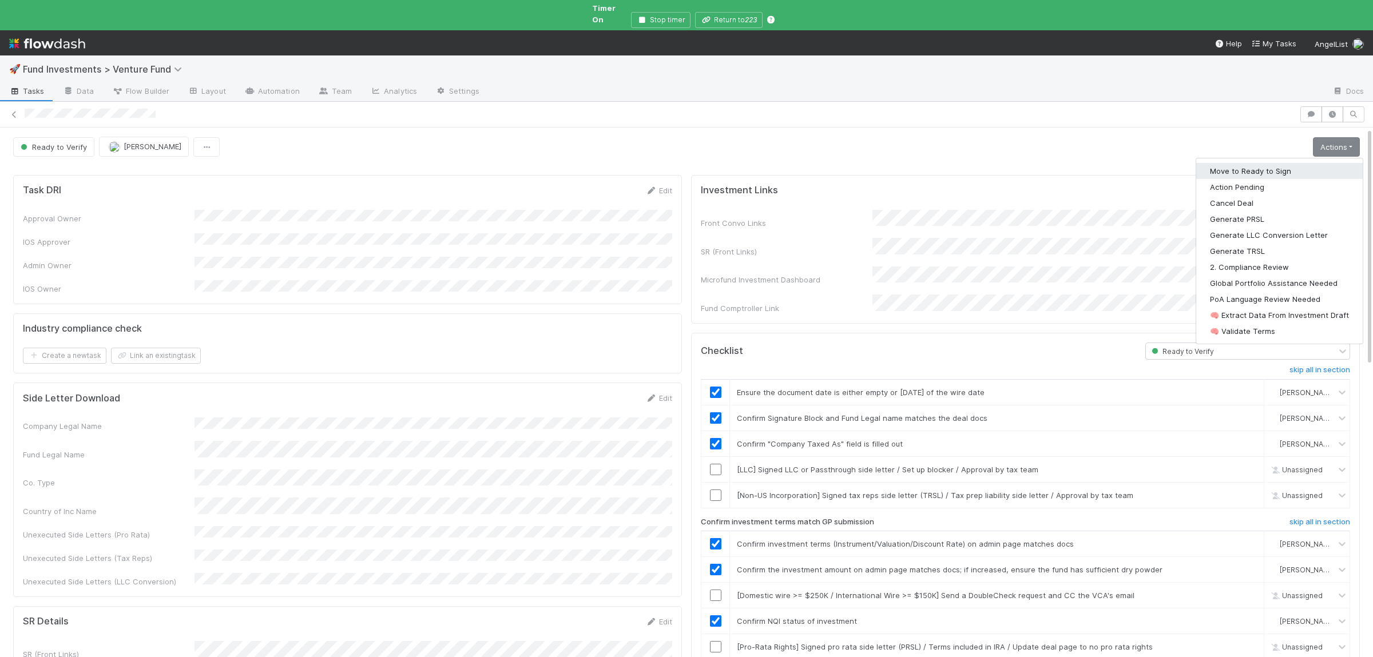
click at [1302, 163] on button "Move to Ready to Sign" at bounding box center [1279, 171] width 166 height 16
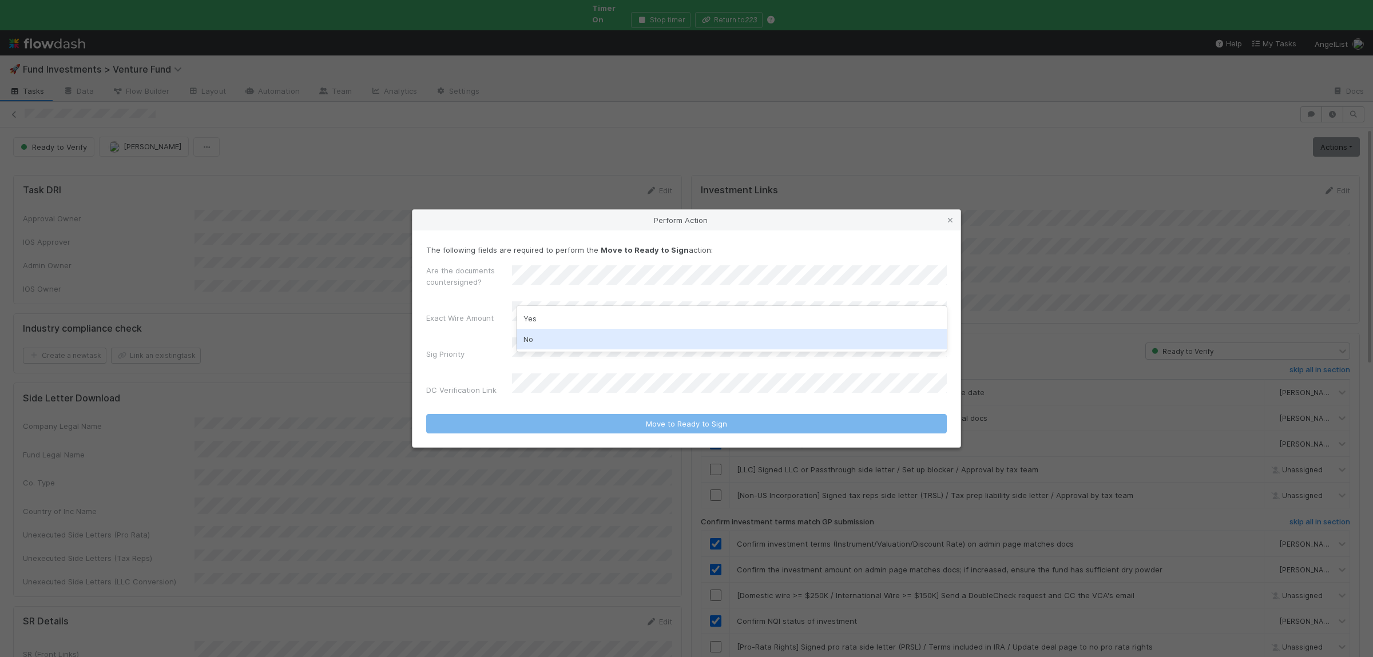
drag, startPoint x: 588, startPoint y: 332, endPoint x: 549, endPoint y: 206, distance: 131.9
click at [588, 332] on div "No" at bounding box center [732, 339] width 430 height 21
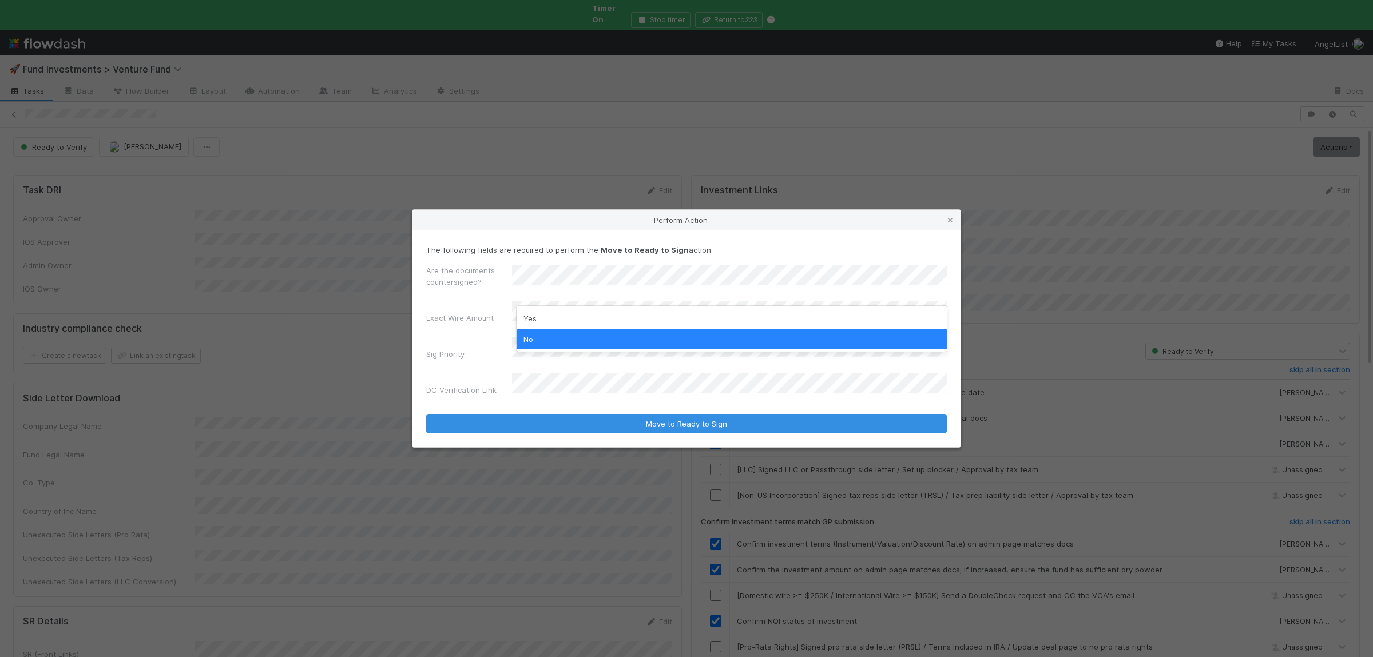
drag, startPoint x: 443, startPoint y: 368, endPoint x: 509, endPoint y: 335, distance: 73.2
click at [444, 367] on div "Are the documents countersigned? Exact Wire Amount Sig Priority DC Verification…" at bounding box center [686, 333] width 521 height 136
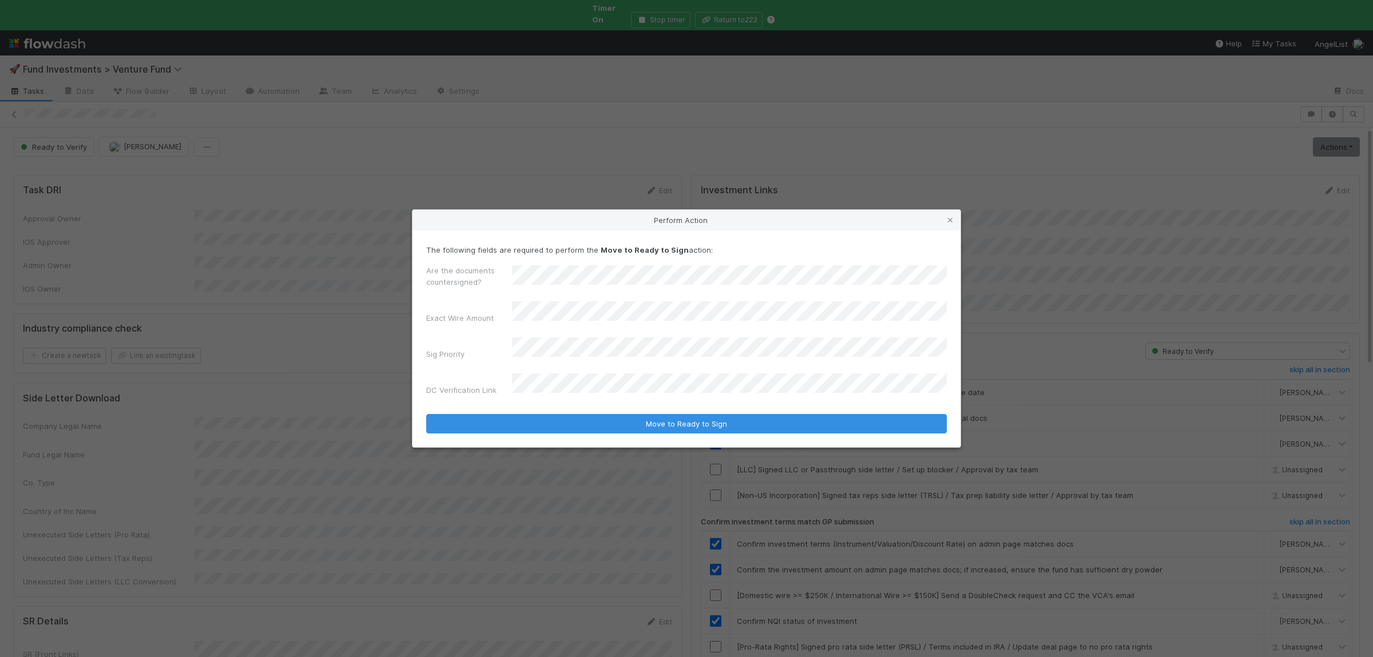
click at [426, 414] on button "Move to Ready to Sign" at bounding box center [686, 423] width 521 height 19
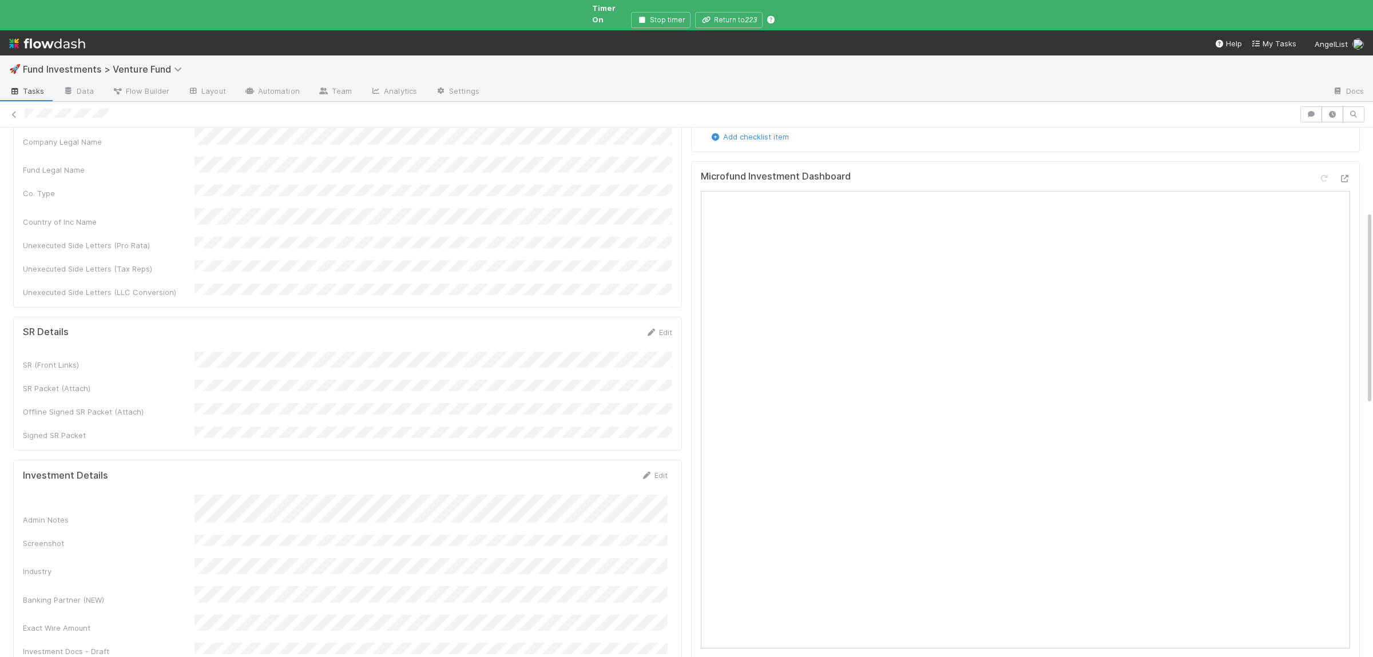
scroll to position [390, 0]
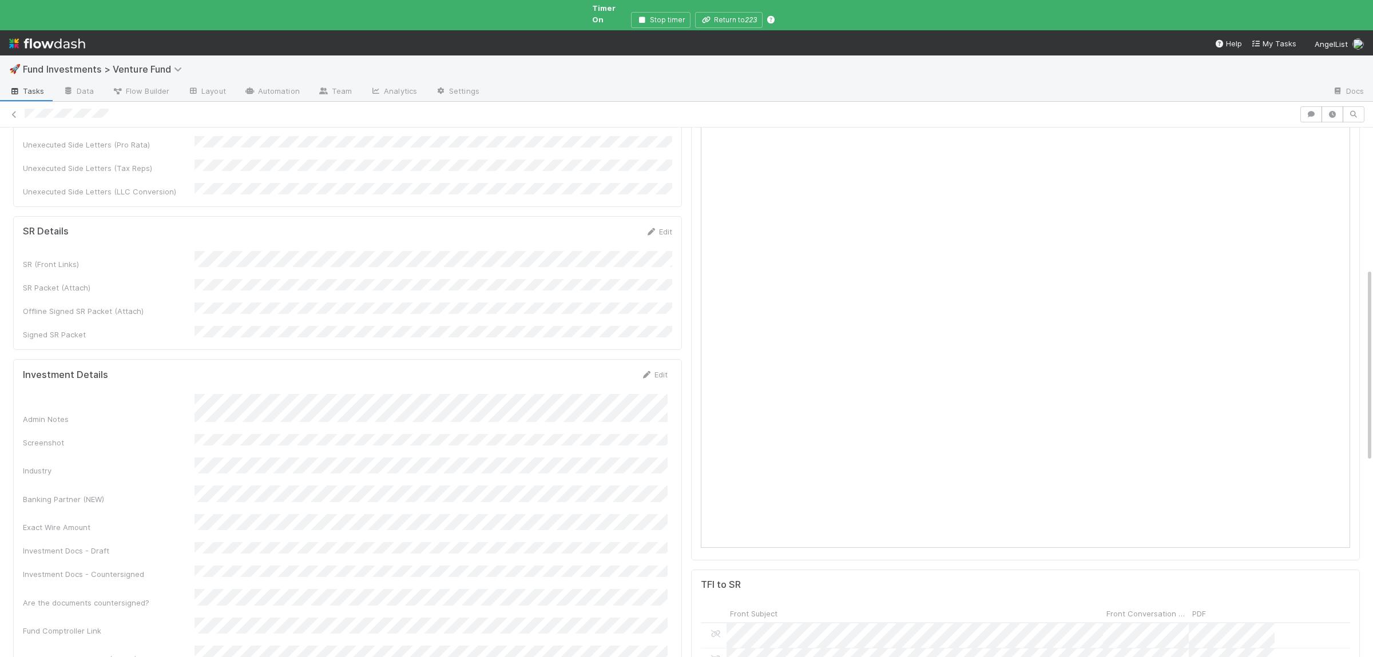
click at [412, 394] on div "Admin Notes Screenshot Industry Banking Partner (NEW) Exact Wire Amount Investm…" at bounding box center [345, 543] width 645 height 299
click at [610, 369] on button "Save" at bounding box center [606, 378] width 33 height 19
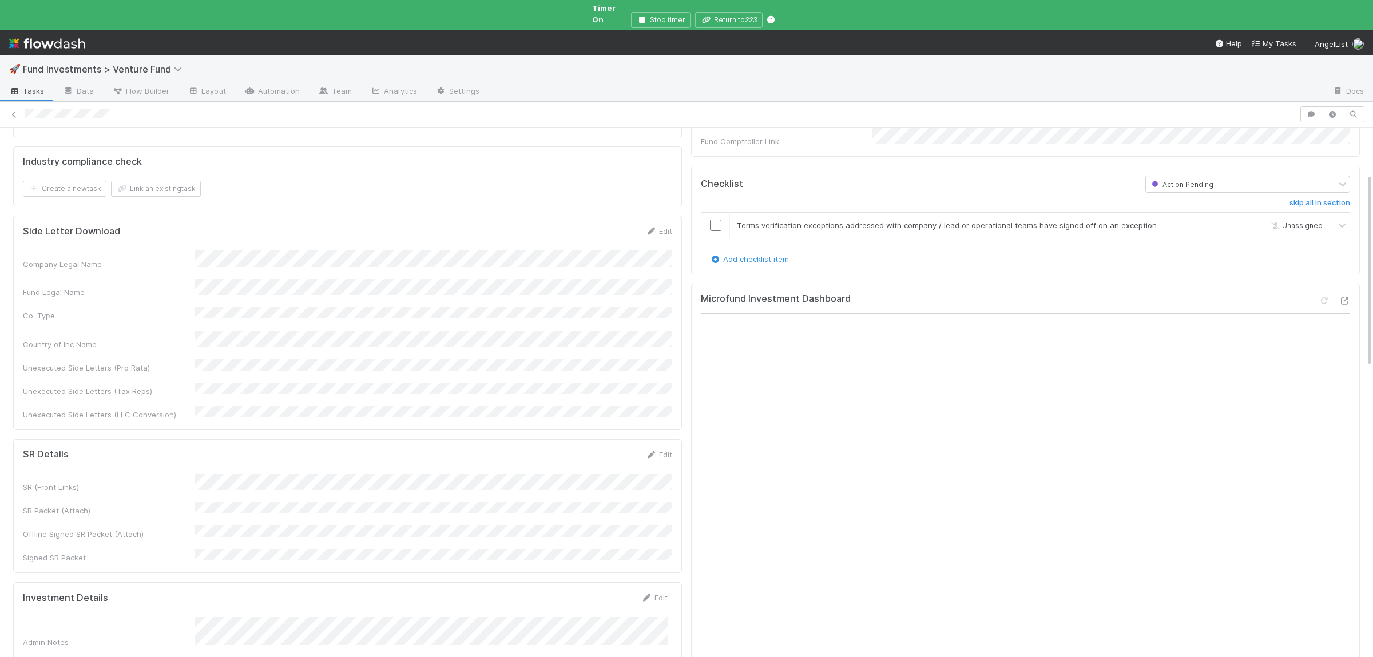
scroll to position [0, 0]
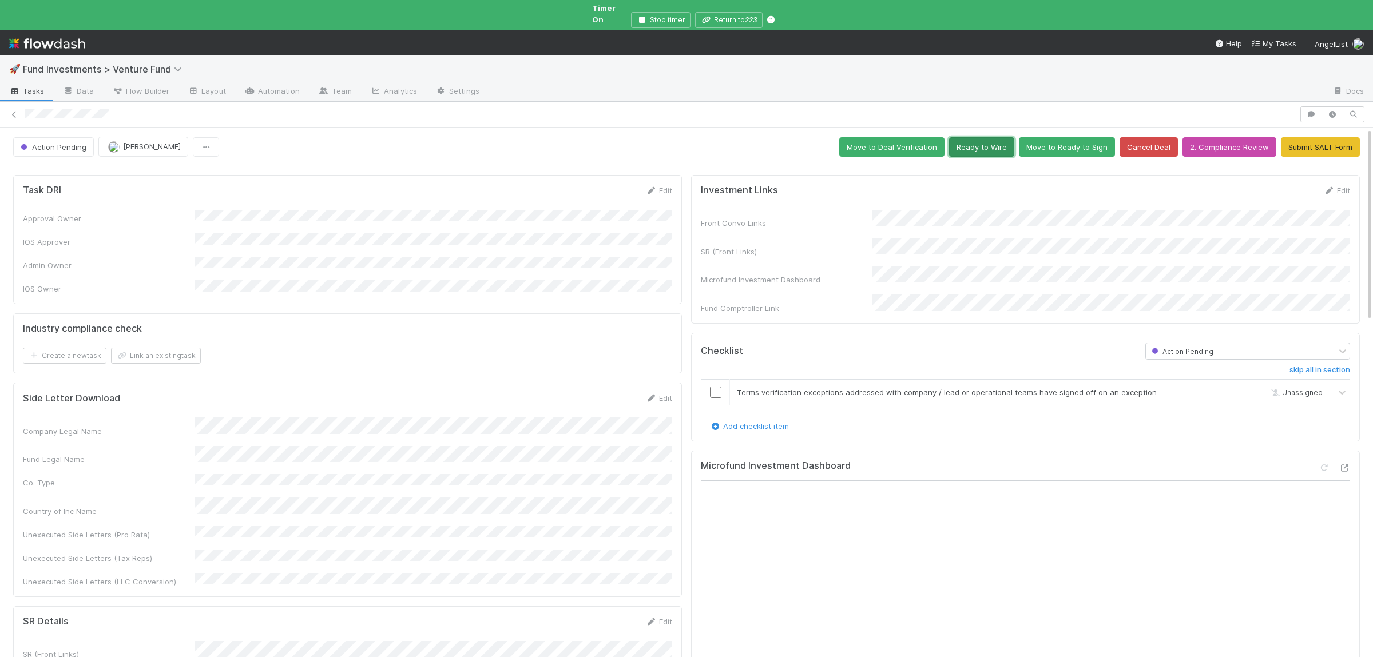
click at [1003, 142] on button "Ready to Wire" at bounding box center [981, 146] width 65 height 19
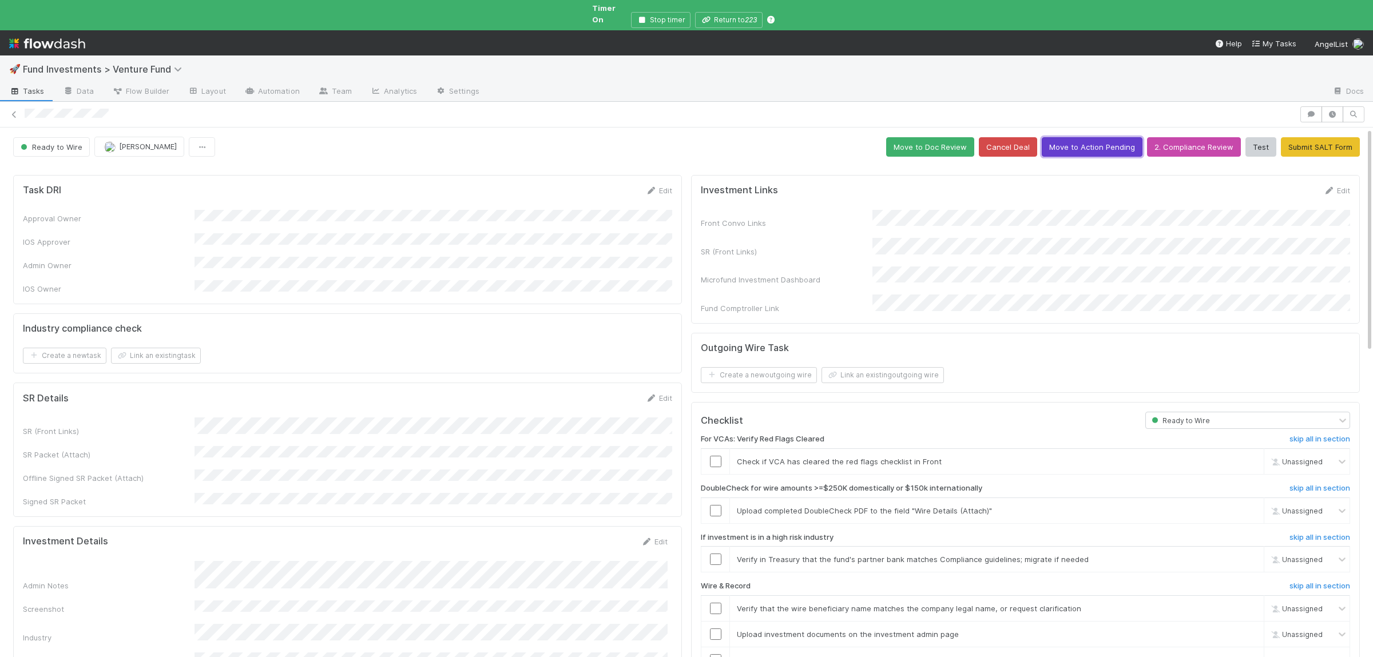
click at [1088, 141] on button "Move to Action Pending" at bounding box center [1092, 146] width 101 height 19
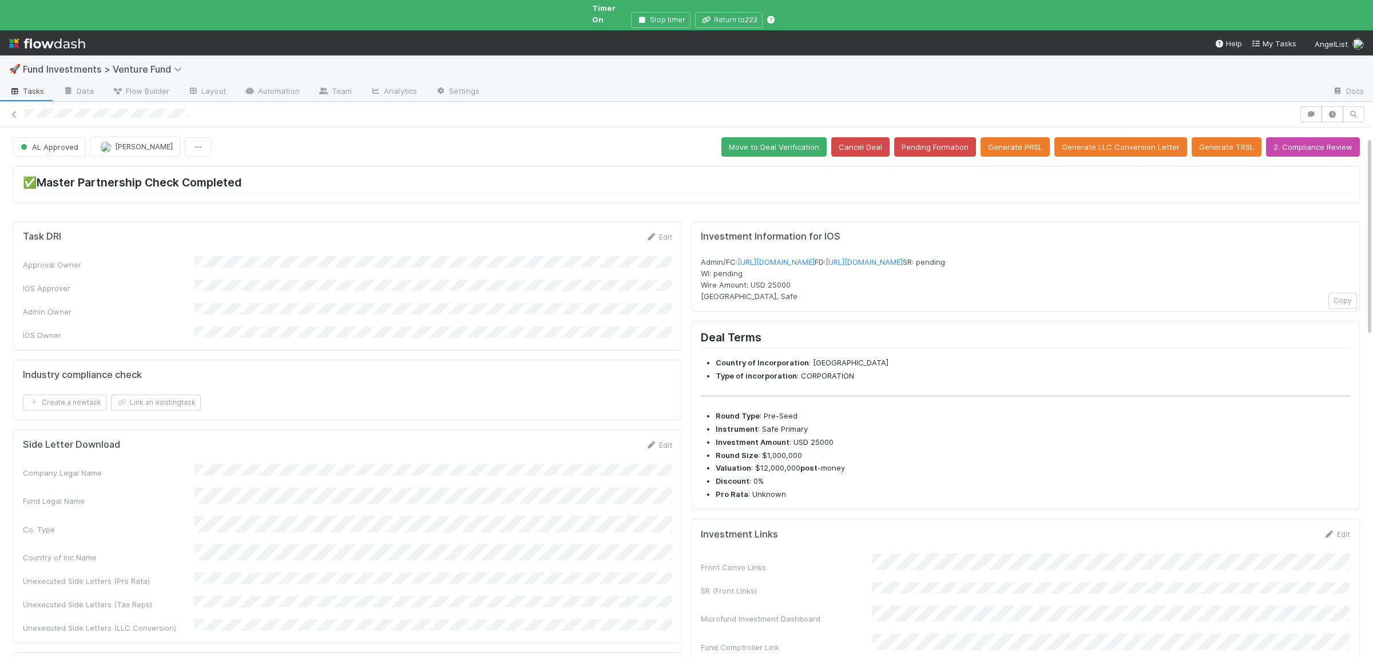
scroll to position [112, 0]
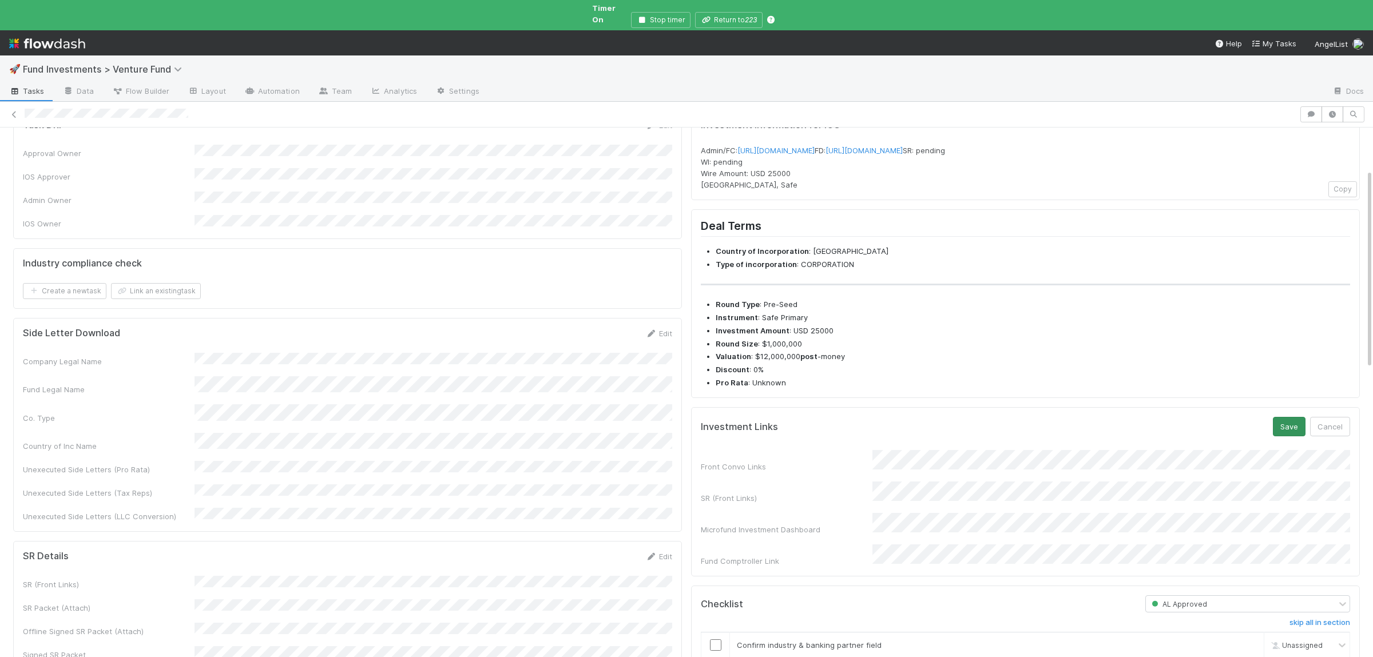
drag, startPoint x: 1271, startPoint y: 444, endPoint x: 1278, endPoint y: 444, distance: 7.4
click at [1273, 437] on div "Investment Links Save Cancel" at bounding box center [1025, 426] width 649 height 19
click at [1278, 437] on button "Save" at bounding box center [1289, 426] width 33 height 19
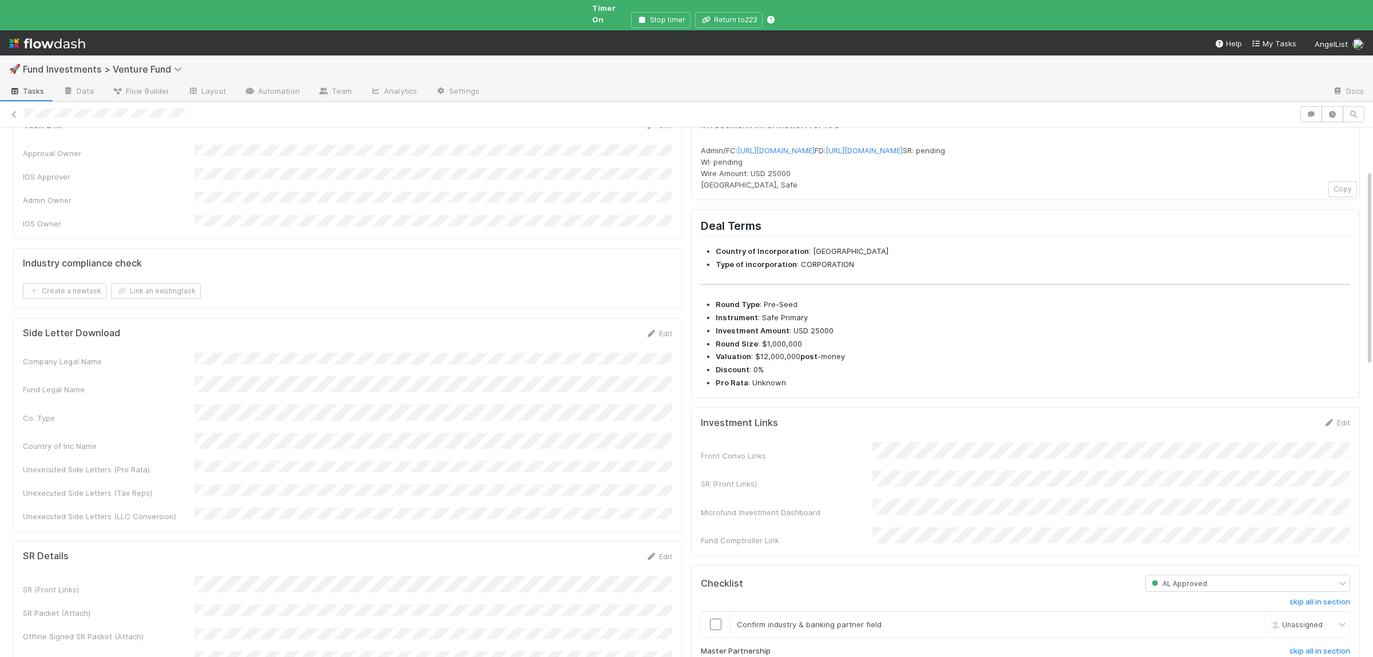
scroll to position [223, 0]
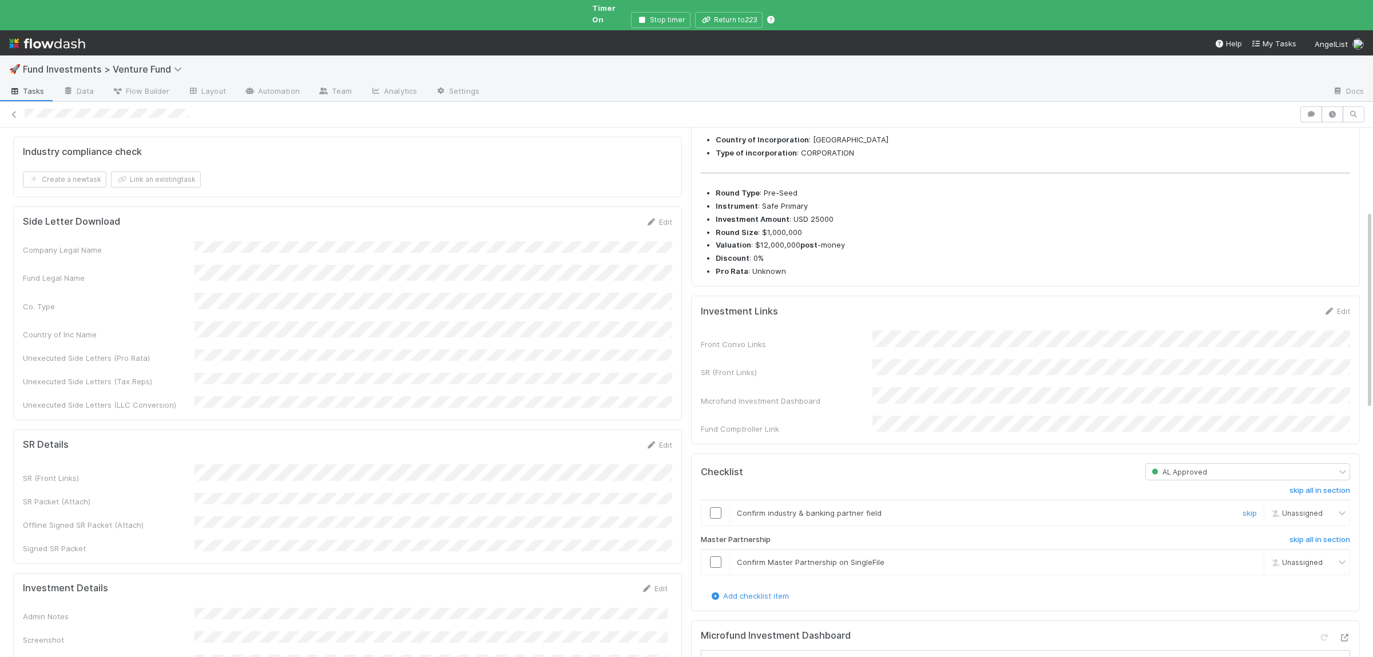
click at [709, 515] on td at bounding box center [715, 513] width 29 height 26
click at [716, 568] on input "checkbox" at bounding box center [715, 562] width 11 height 11
click at [712, 519] on input "checkbox" at bounding box center [715, 512] width 11 height 11
click at [715, 568] on input "checkbox" at bounding box center [715, 562] width 11 height 11
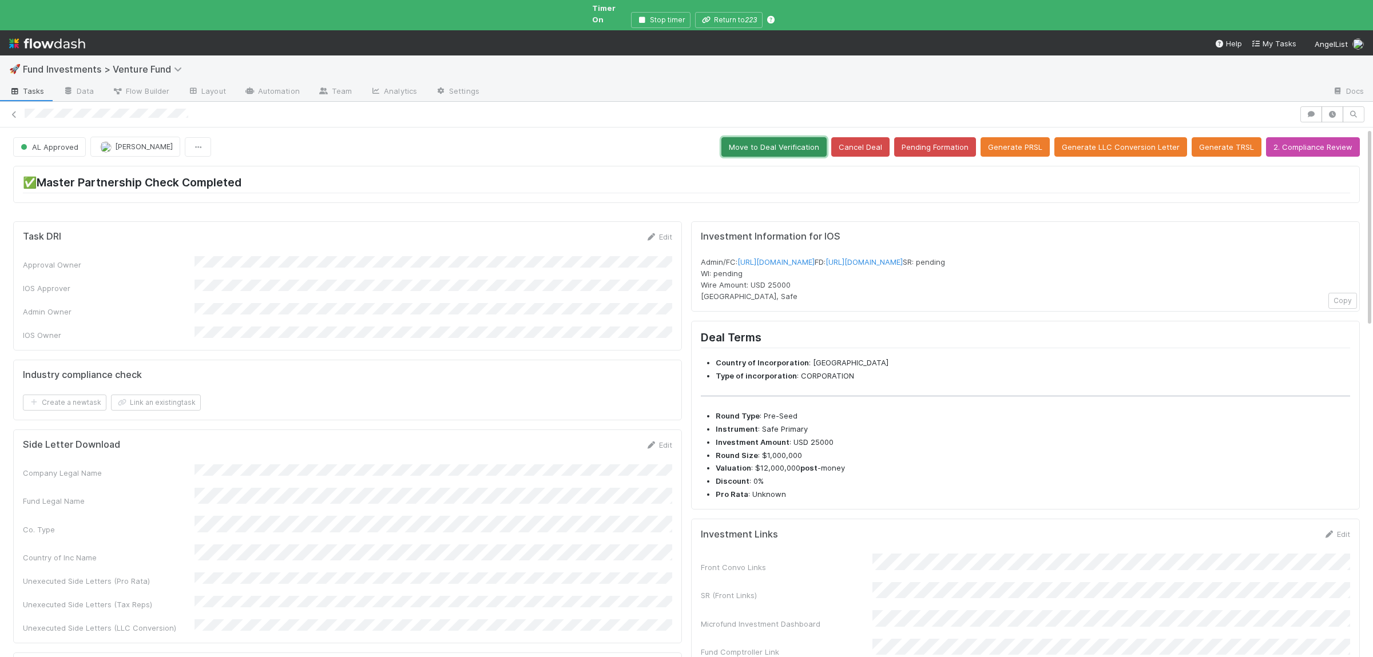
click at [797, 141] on button "Move to Deal Verification" at bounding box center [773, 146] width 105 height 19
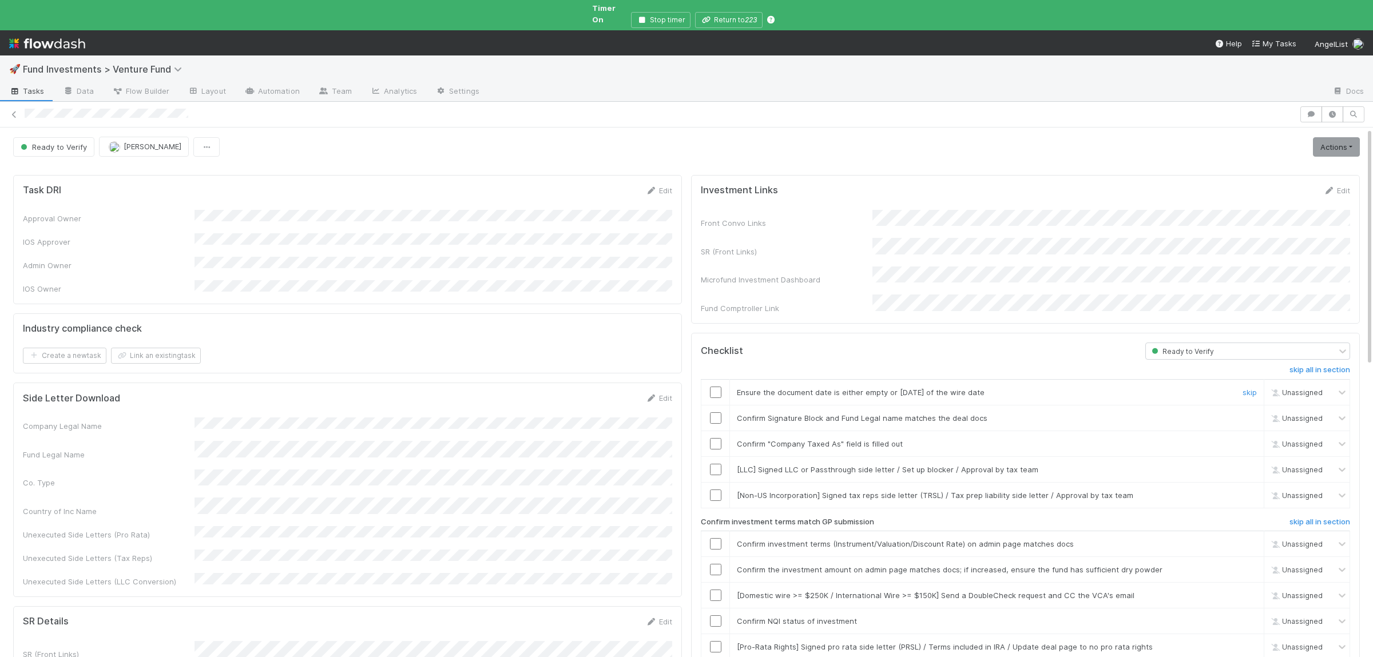
click at [710, 387] on input "checkbox" at bounding box center [715, 392] width 11 height 11
click at [720, 412] on input "checkbox" at bounding box center [715, 417] width 11 height 11
click at [715, 438] on input "checkbox" at bounding box center [715, 443] width 11 height 11
click at [720, 538] on input "checkbox" at bounding box center [715, 543] width 11 height 11
click at [720, 564] on input "checkbox" at bounding box center [715, 569] width 11 height 11
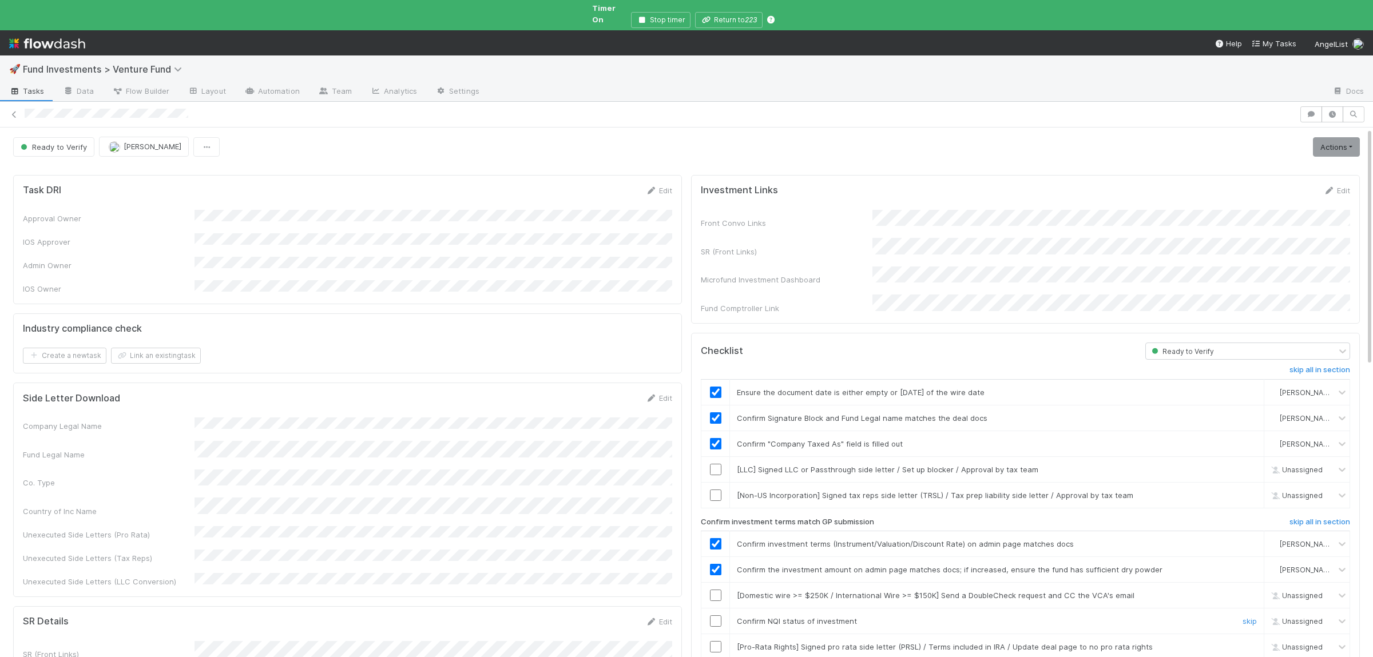
click at [711, 616] on input "checkbox" at bounding box center [715, 621] width 11 height 11
click at [1323, 139] on link "Actions" at bounding box center [1336, 146] width 47 height 19
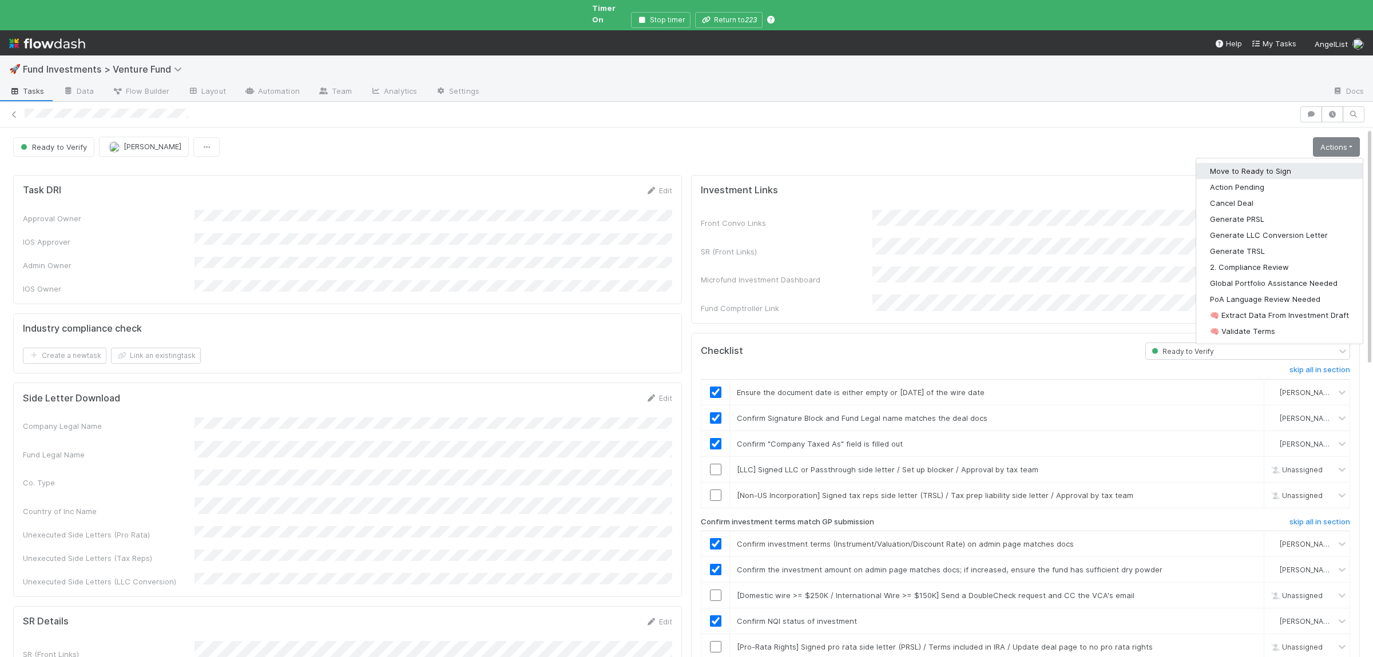
click at [1298, 165] on button "Move to Ready to Sign" at bounding box center [1279, 171] width 166 height 16
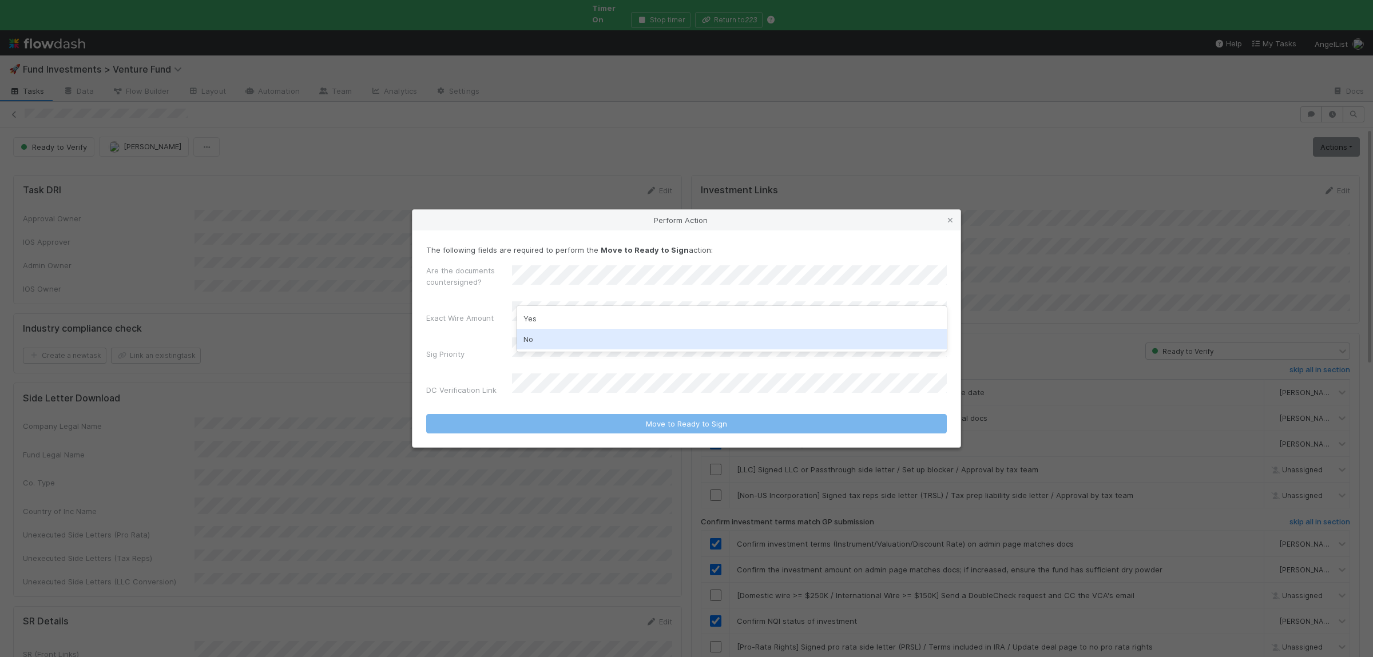
click at [557, 336] on div "No" at bounding box center [732, 339] width 430 height 21
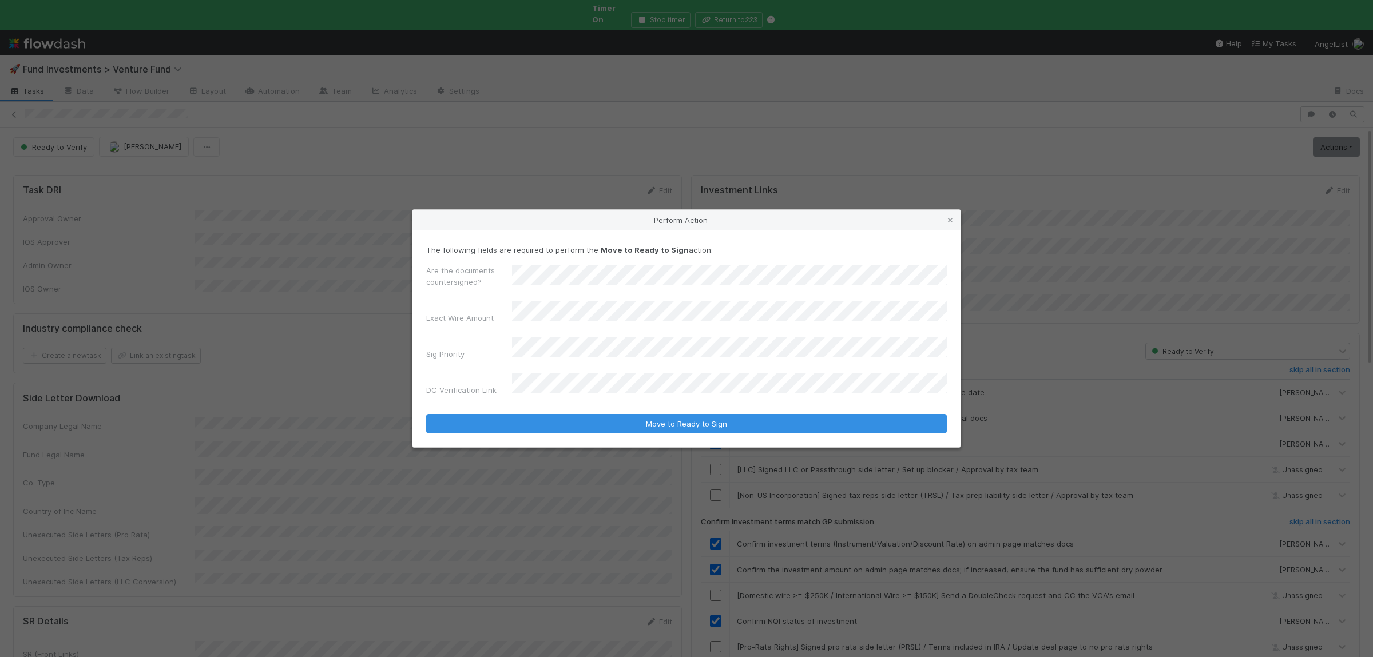
click at [426, 414] on button "Move to Ready to Sign" at bounding box center [686, 423] width 521 height 19
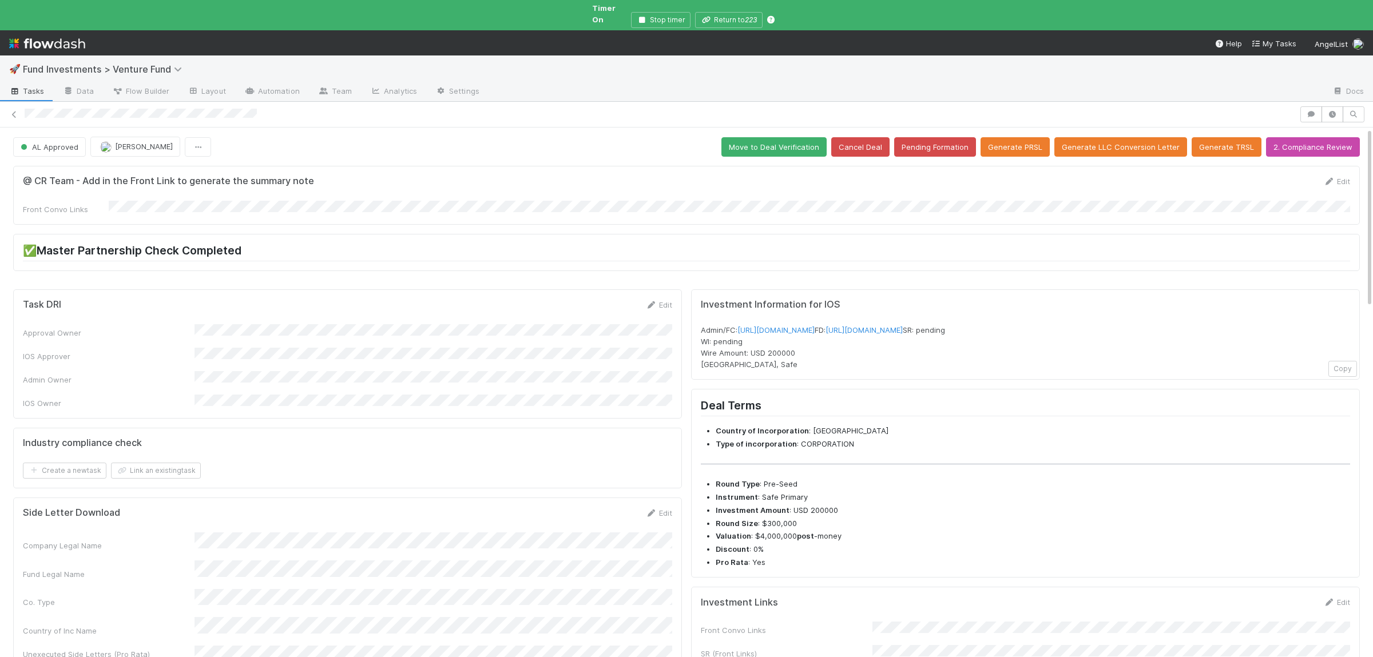
scroll to position [390, 0]
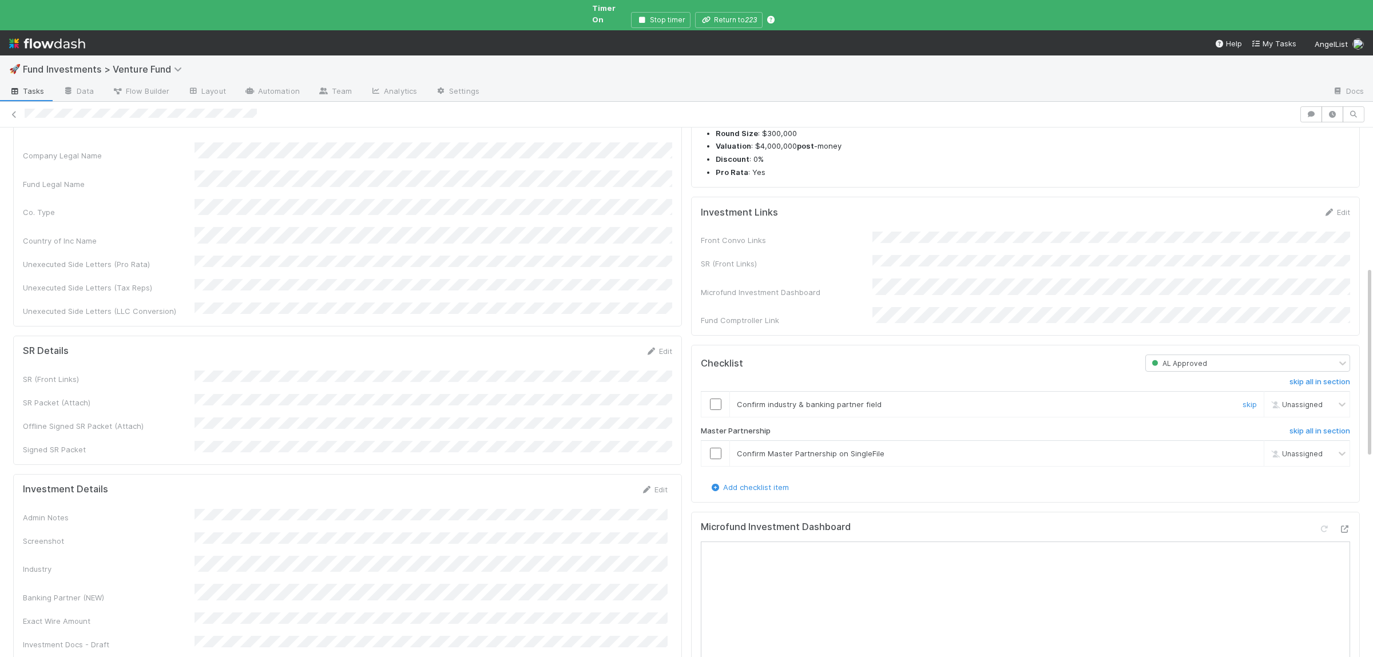
click at [713, 407] on input "checkbox" at bounding box center [715, 404] width 11 height 11
click at [716, 455] on input "checkbox" at bounding box center [715, 453] width 11 height 11
click at [719, 410] on input "checkbox" at bounding box center [715, 404] width 11 height 11
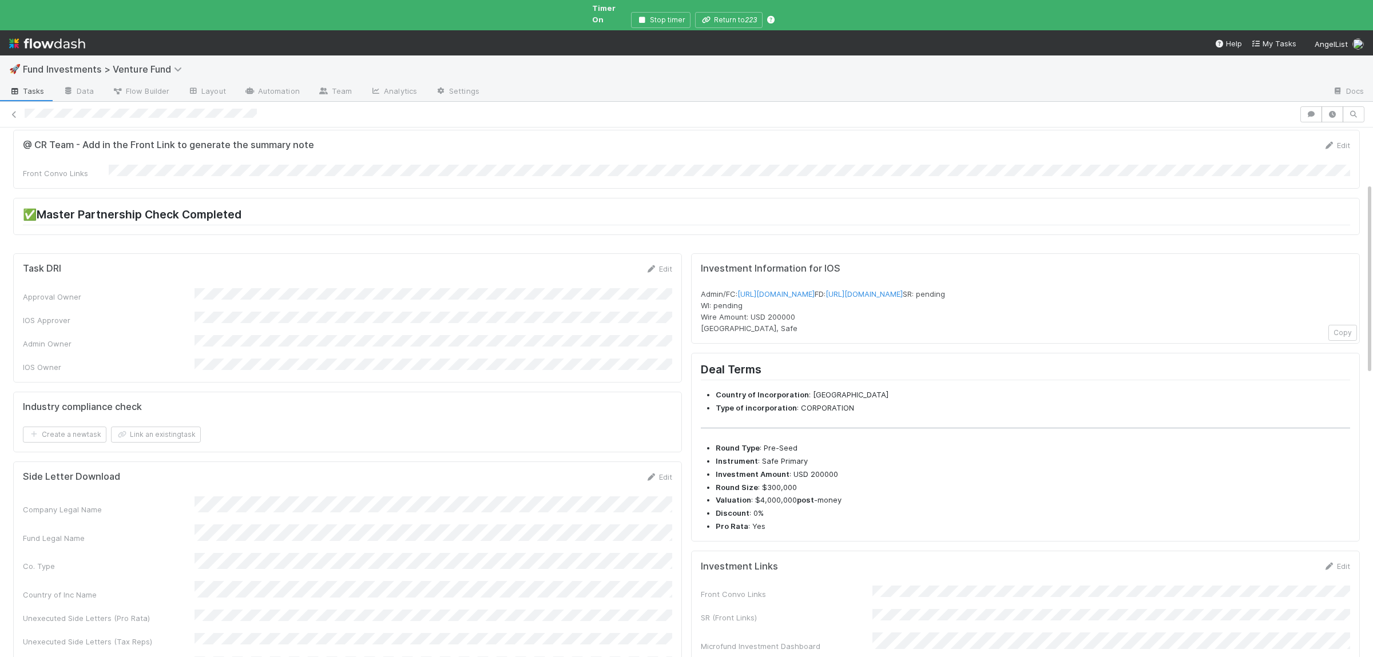
scroll to position [0, 0]
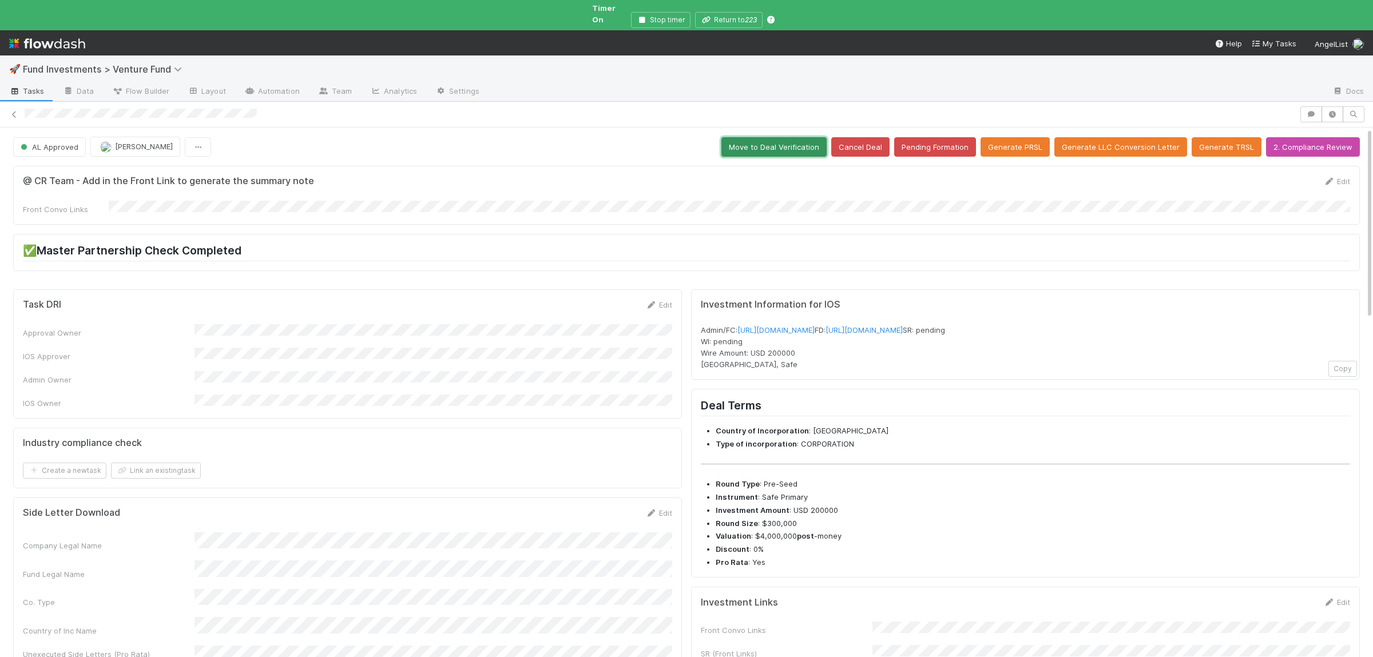
click at [779, 138] on button "Move to Deal Verification" at bounding box center [773, 146] width 105 height 19
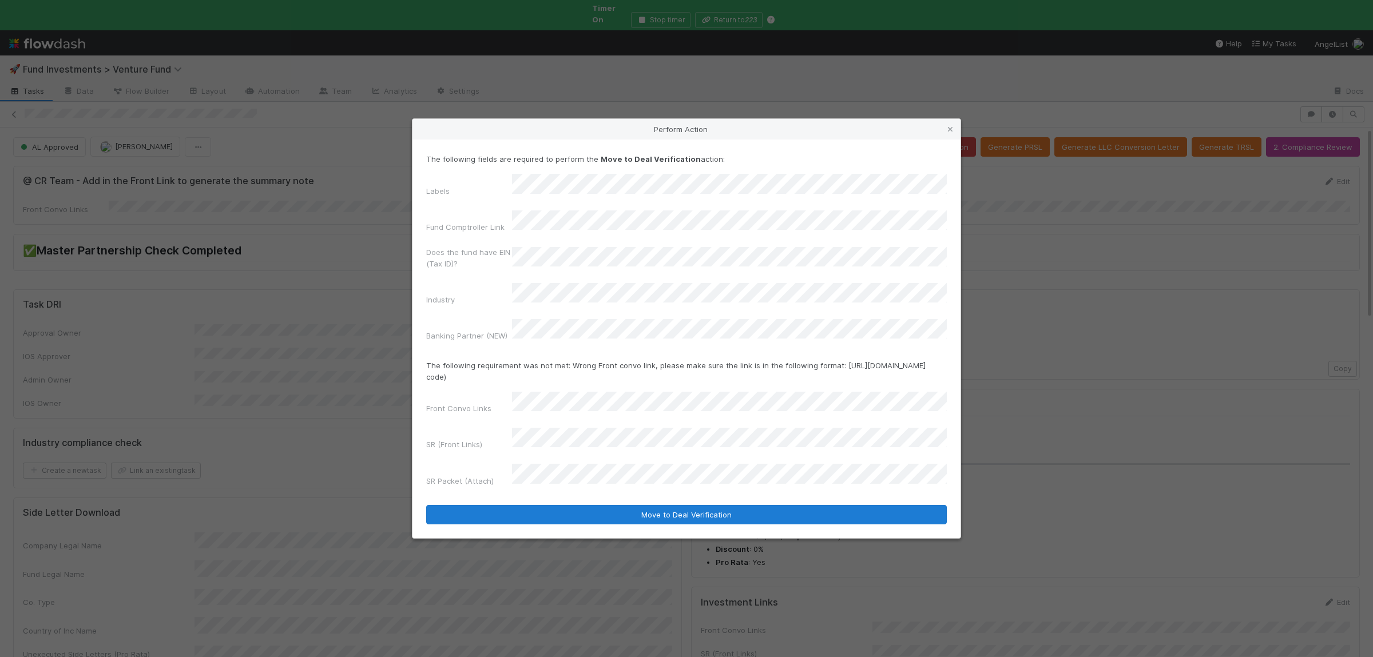
click at [426, 505] on button "Move to Deal Verification" at bounding box center [686, 514] width 521 height 19
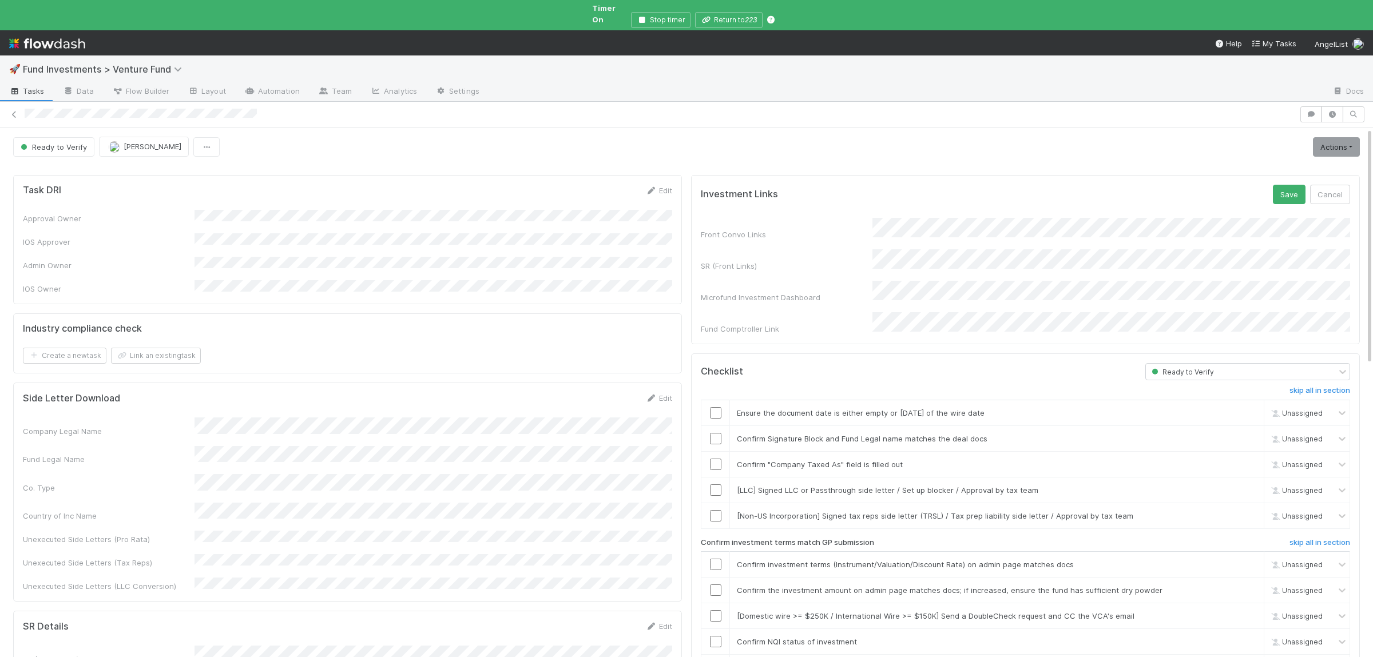
click at [1273, 185] on button "Save" at bounding box center [1289, 194] width 33 height 19
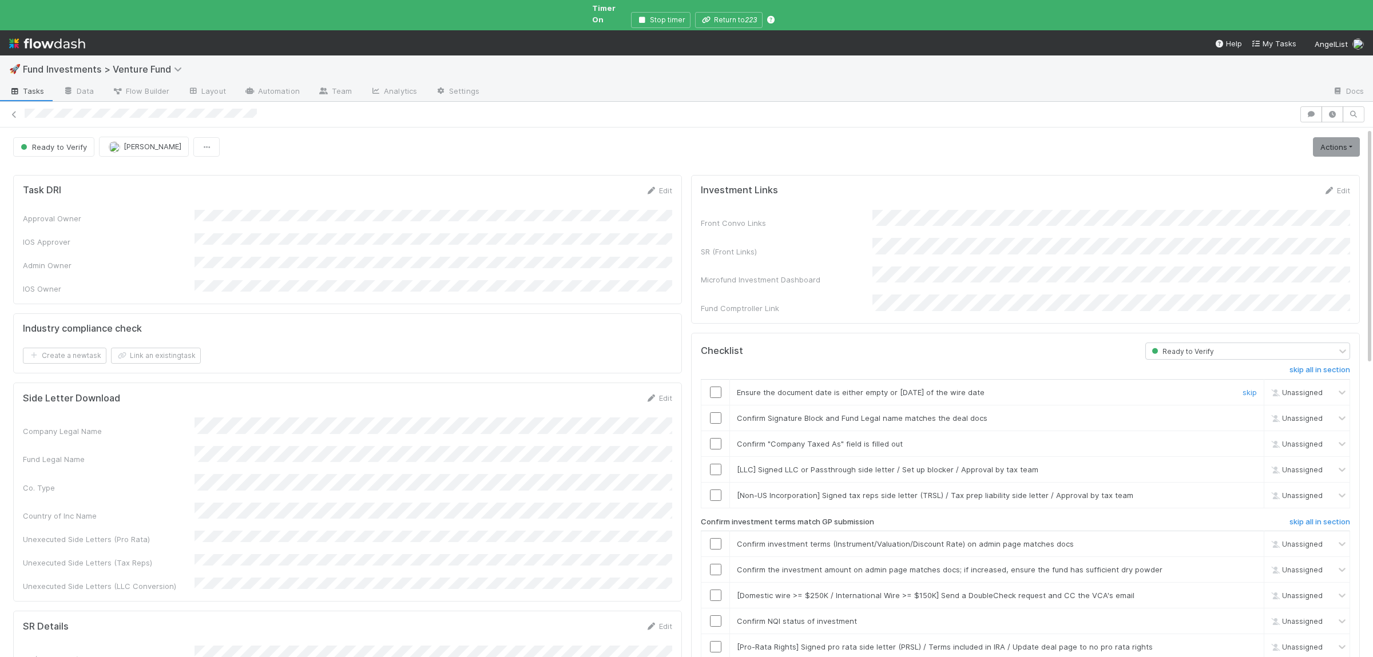
click at [717, 387] on input "checkbox" at bounding box center [715, 392] width 11 height 11
drag, startPoint x: 715, startPoint y: 395, endPoint x: 715, endPoint y: 426, distance: 30.3
click at [715, 412] on input "checkbox" at bounding box center [715, 417] width 11 height 11
click at [715, 438] on input "checkbox" at bounding box center [715, 443] width 11 height 11
click at [718, 538] on input "checkbox" at bounding box center [715, 543] width 11 height 11
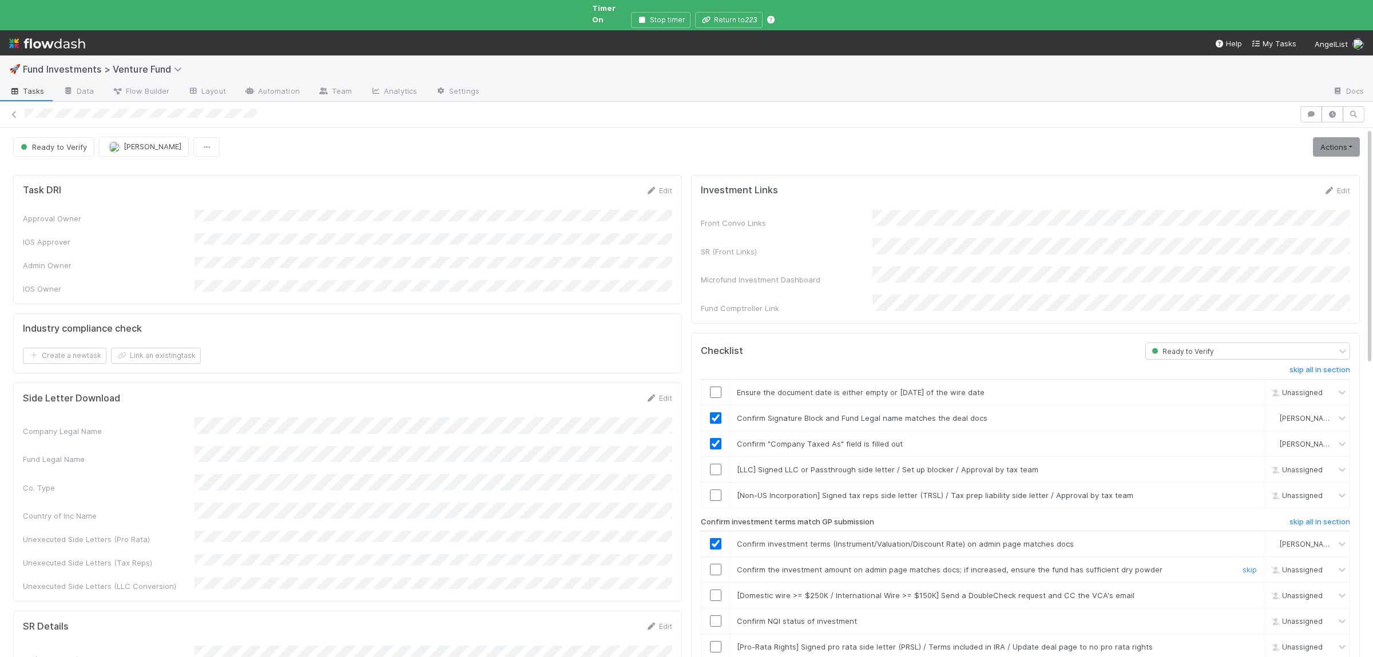
click at [715, 564] on input "checkbox" at bounding box center [715, 569] width 11 height 11
drag, startPoint x: 715, startPoint y: 604, endPoint x: 715, endPoint y: 621, distance: 16.6
click at [715, 616] on input "checkbox" at bounding box center [715, 621] width 11 height 11
drag, startPoint x: 715, startPoint y: 628, endPoint x: 721, endPoint y: 614, distance: 14.9
click at [715, 641] on input "checkbox" at bounding box center [715, 646] width 11 height 11
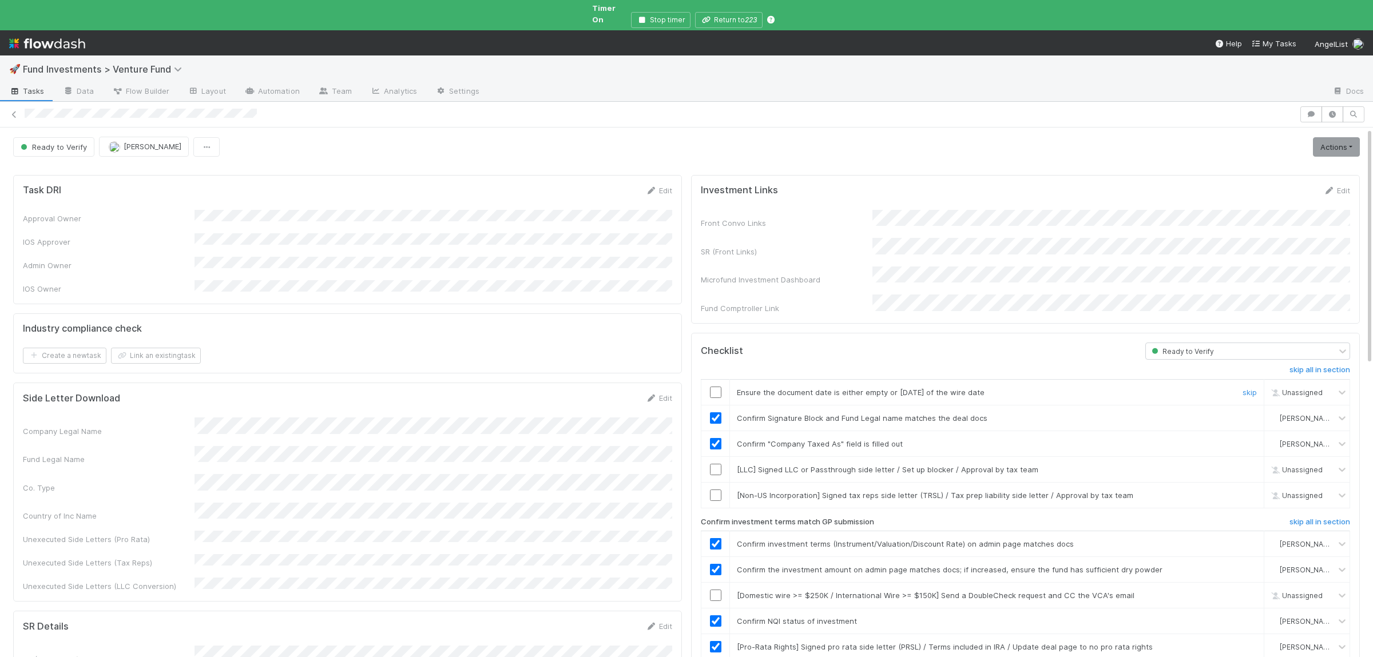
click at [717, 387] on input "checkbox" at bounding box center [715, 392] width 11 height 11
click at [1312, 140] on div "Actions Move to Ready to Sign Action Pending Cancel Deal Generate PRSL Generate…" at bounding box center [1333, 146] width 51 height 19
checkbox input "true"
click at [1336, 137] on link "Actions" at bounding box center [1336, 146] width 47 height 19
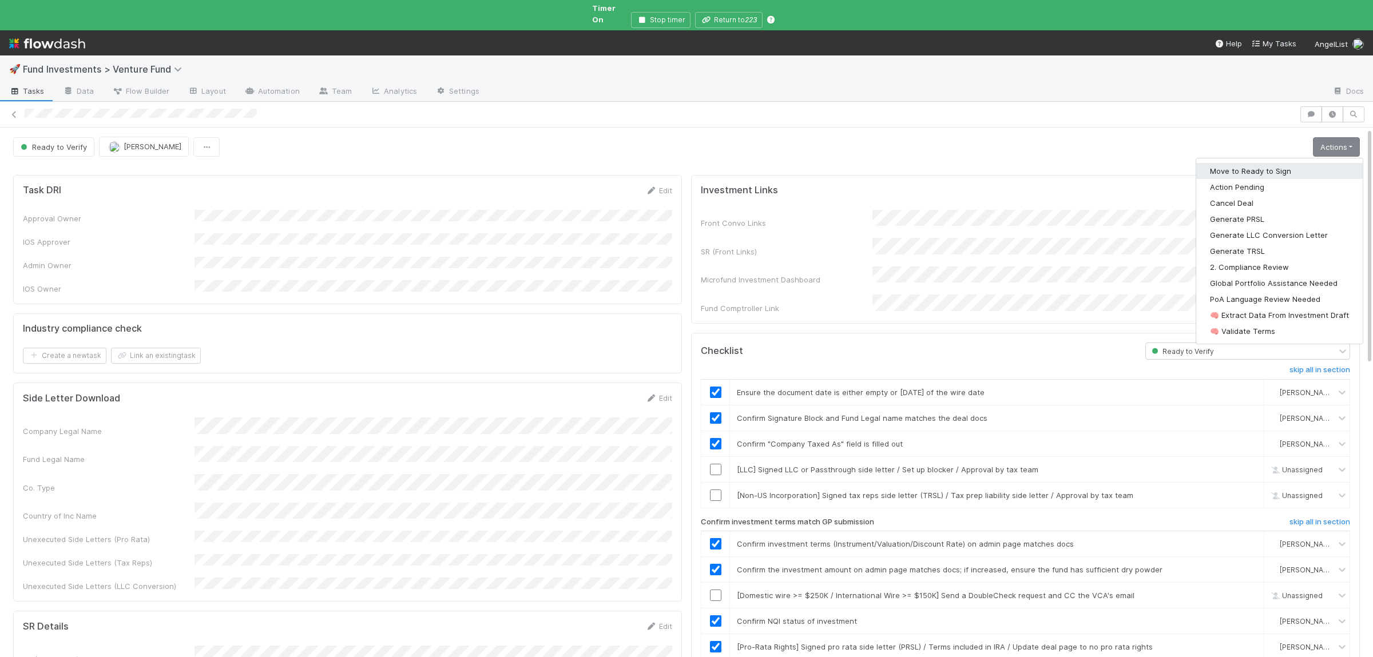
click at [1224, 163] on button "Move to Ready to Sign" at bounding box center [1279, 171] width 166 height 16
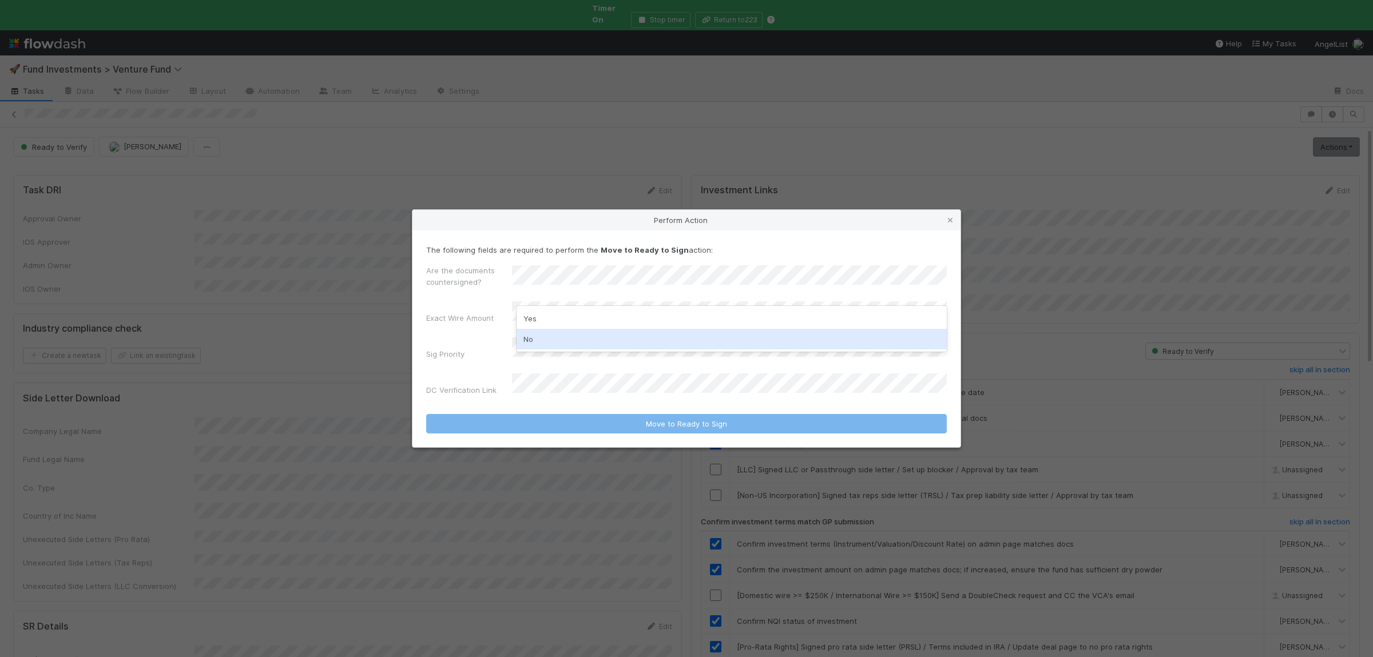
click at [548, 338] on div "No" at bounding box center [732, 339] width 430 height 21
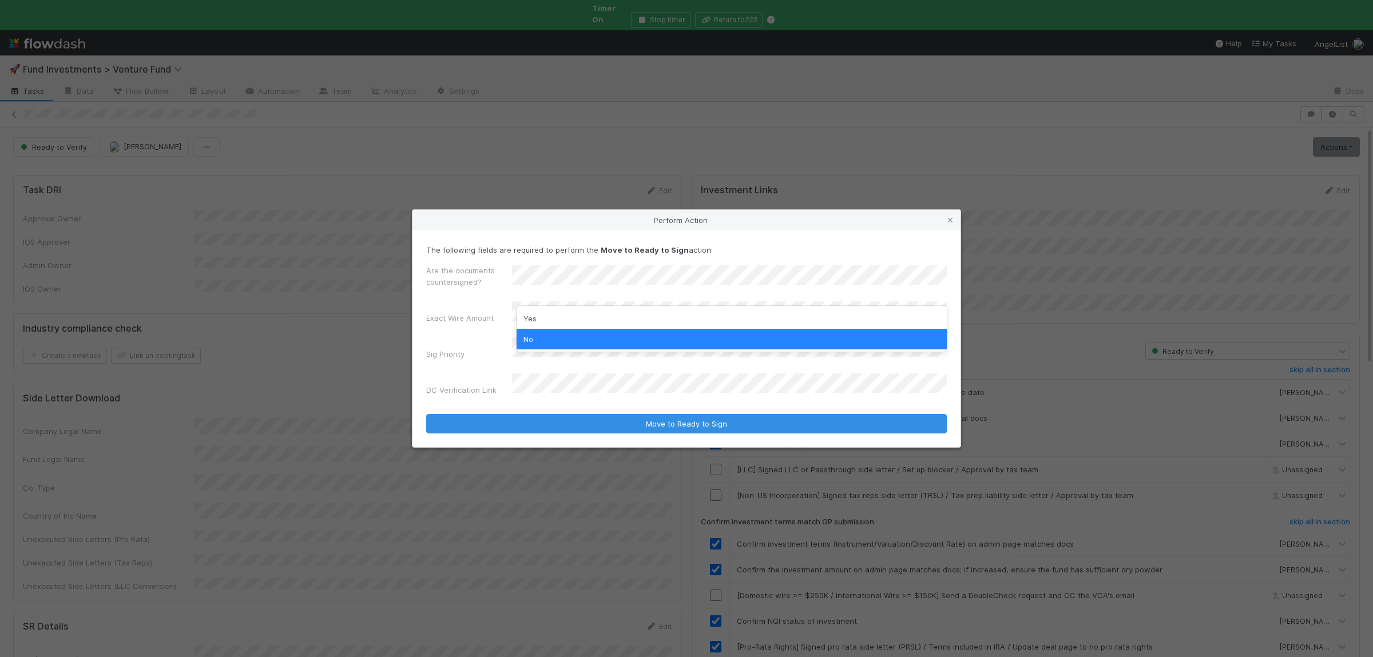
click at [546, 316] on div "Yes" at bounding box center [732, 318] width 430 height 21
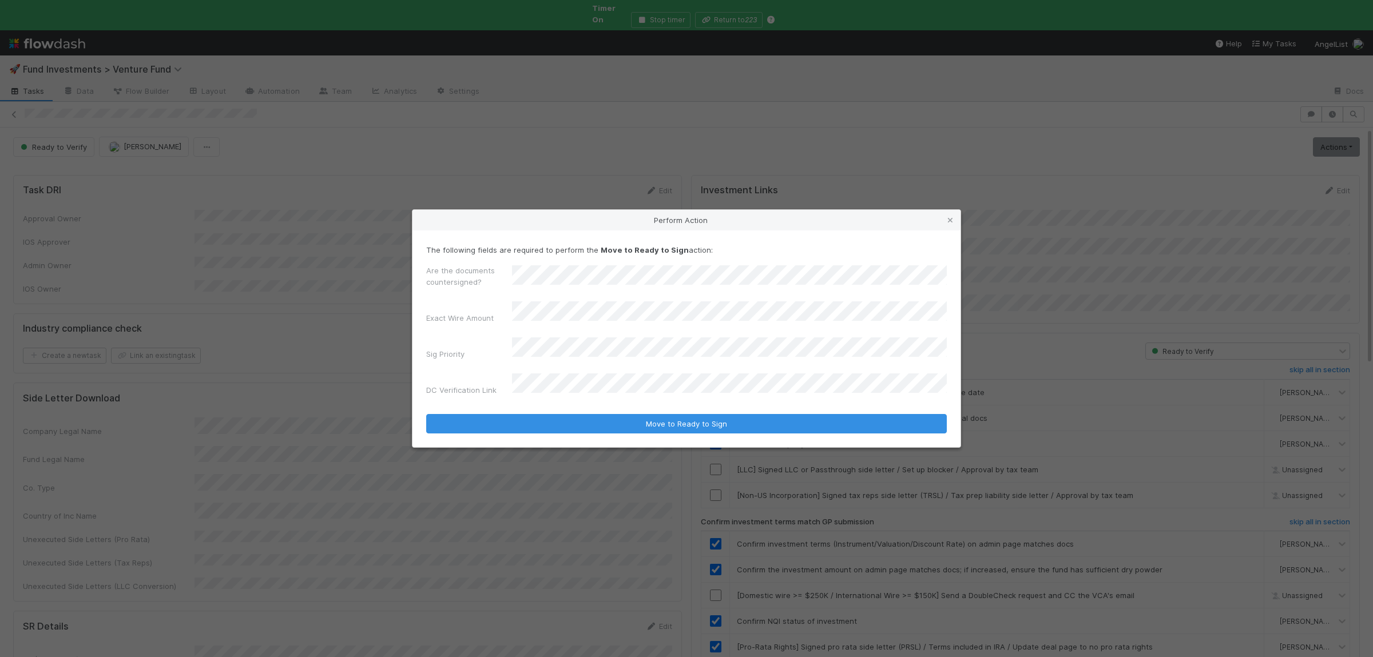
click at [426, 414] on button "Move to Ready to Sign" at bounding box center [686, 423] width 521 height 19
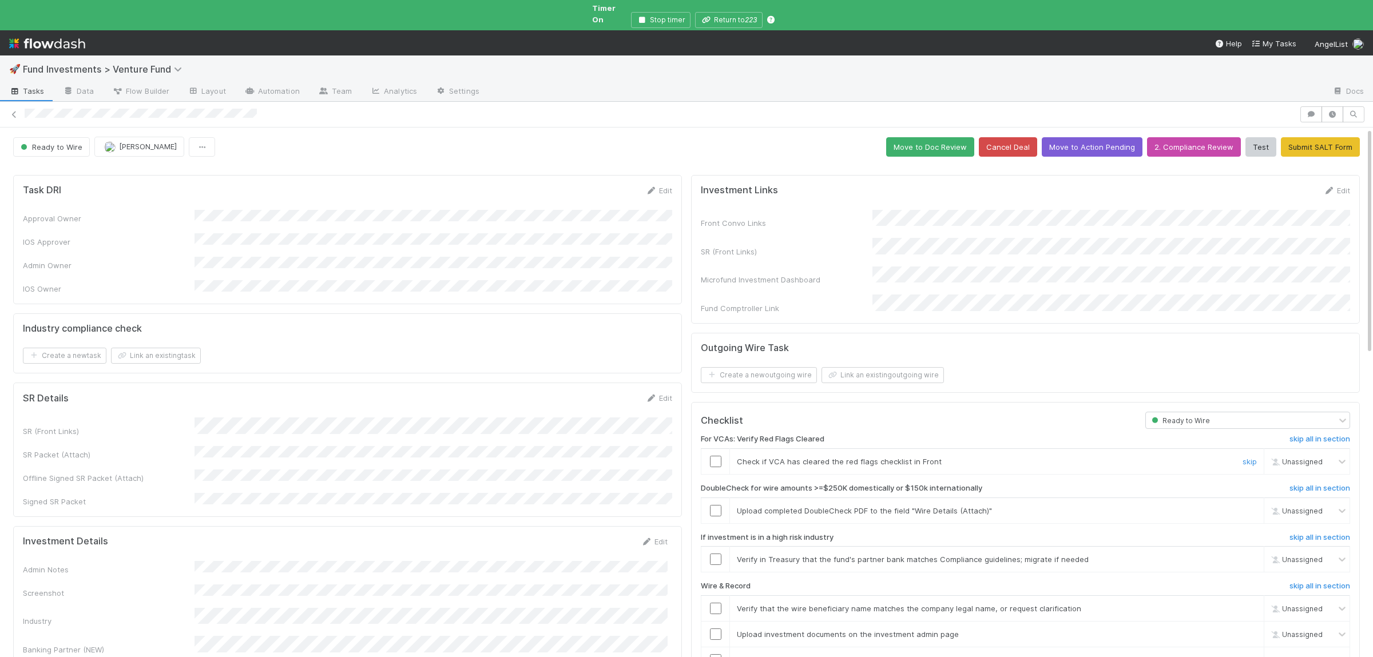
click at [720, 456] on input "checkbox" at bounding box center [715, 461] width 11 height 11
click at [1249, 506] on link "skip" at bounding box center [1250, 510] width 14 height 9
click at [1251, 555] on link "skip" at bounding box center [1250, 559] width 14 height 9
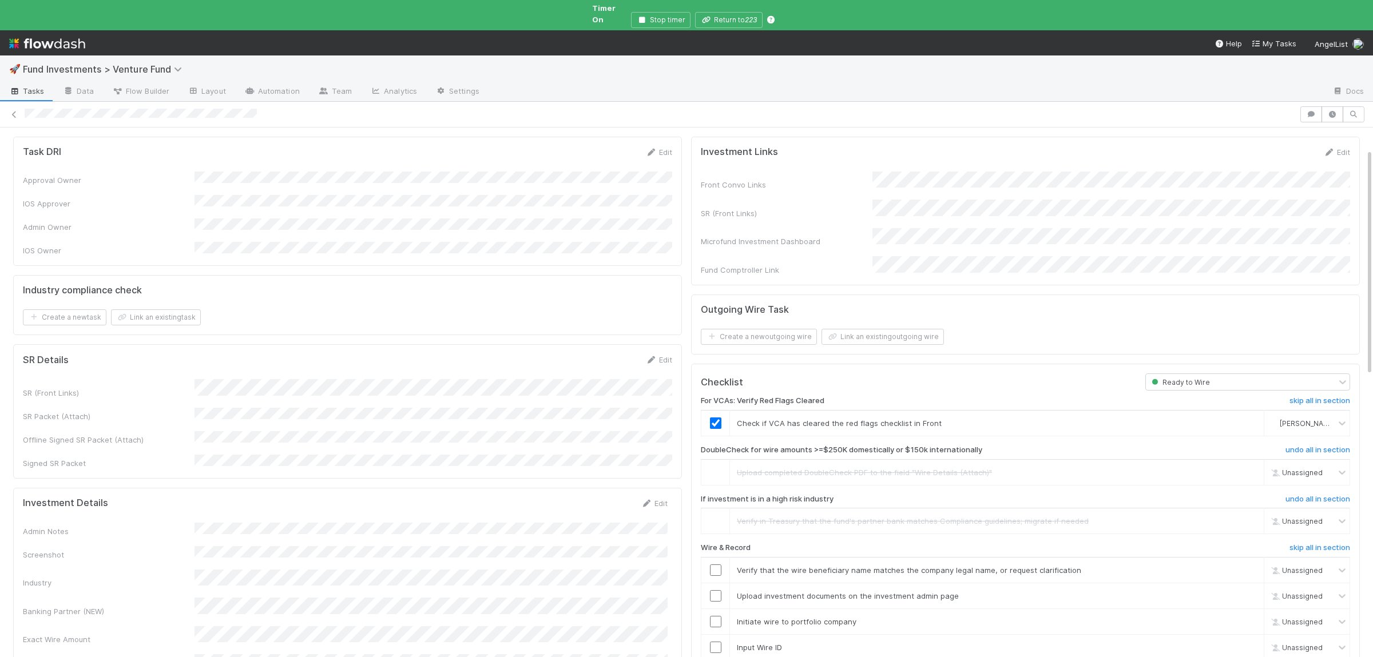
scroll to position [55, 0]
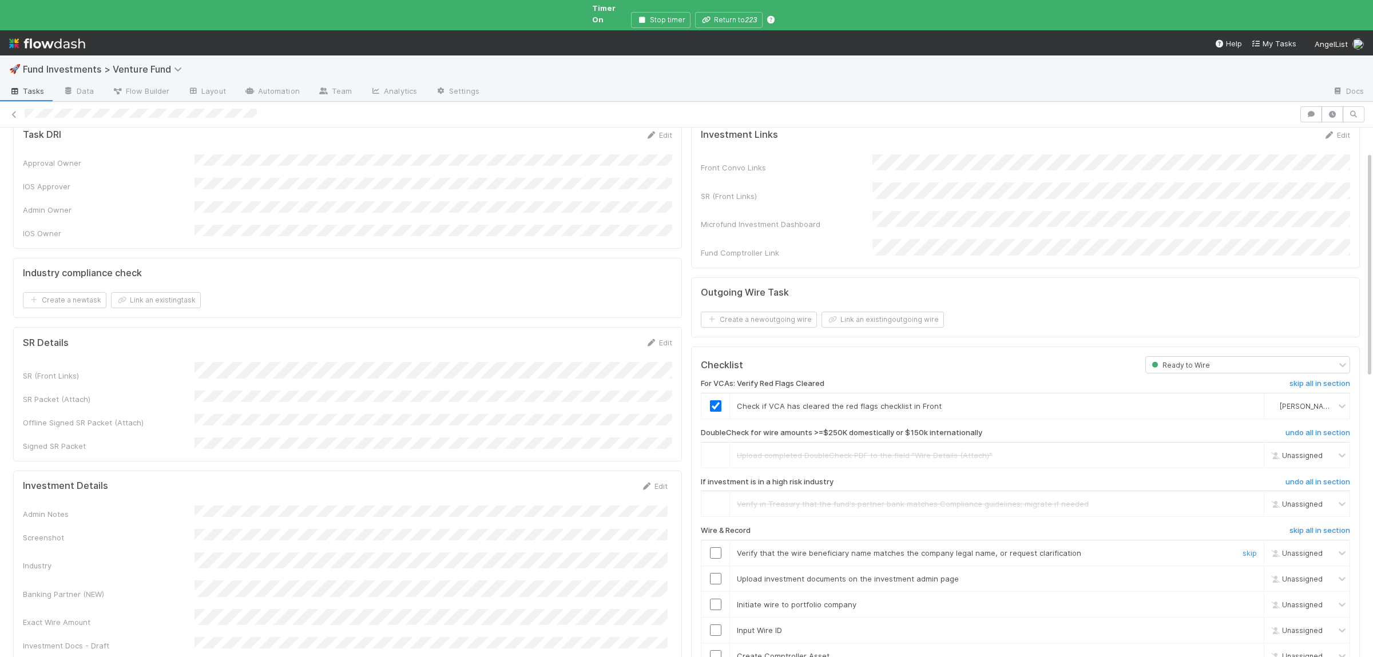
click at [717, 548] on input "checkbox" at bounding box center [715, 553] width 11 height 11
drag, startPoint x: 716, startPoint y: 557, endPoint x: 715, endPoint y: 588, distance: 31.5
click at [716, 573] on input "checkbox" at bounding box center [715, 578] width 11 height 11
click at [715, 559] on input "checkbox" at bounding box center [715, 553] width 11 height 11
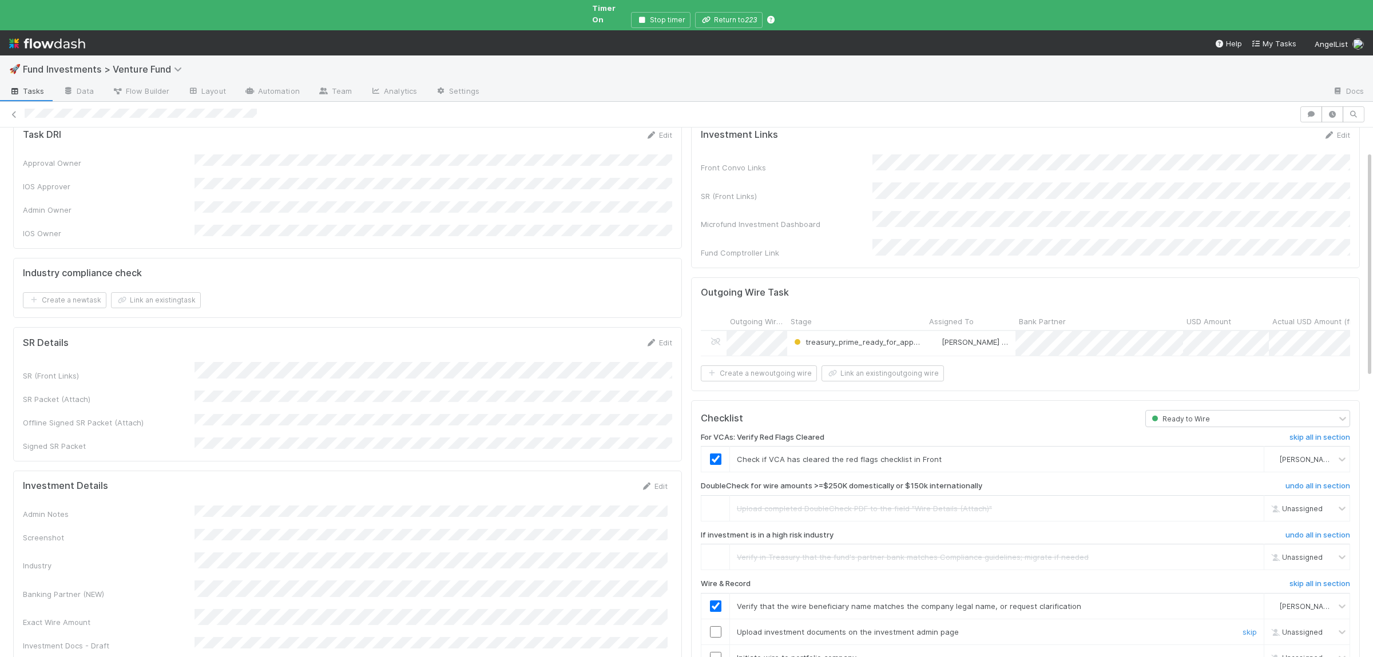
click at [712, 626] on input "checkbox" at bounding box center [715, 631] width 11 height 11
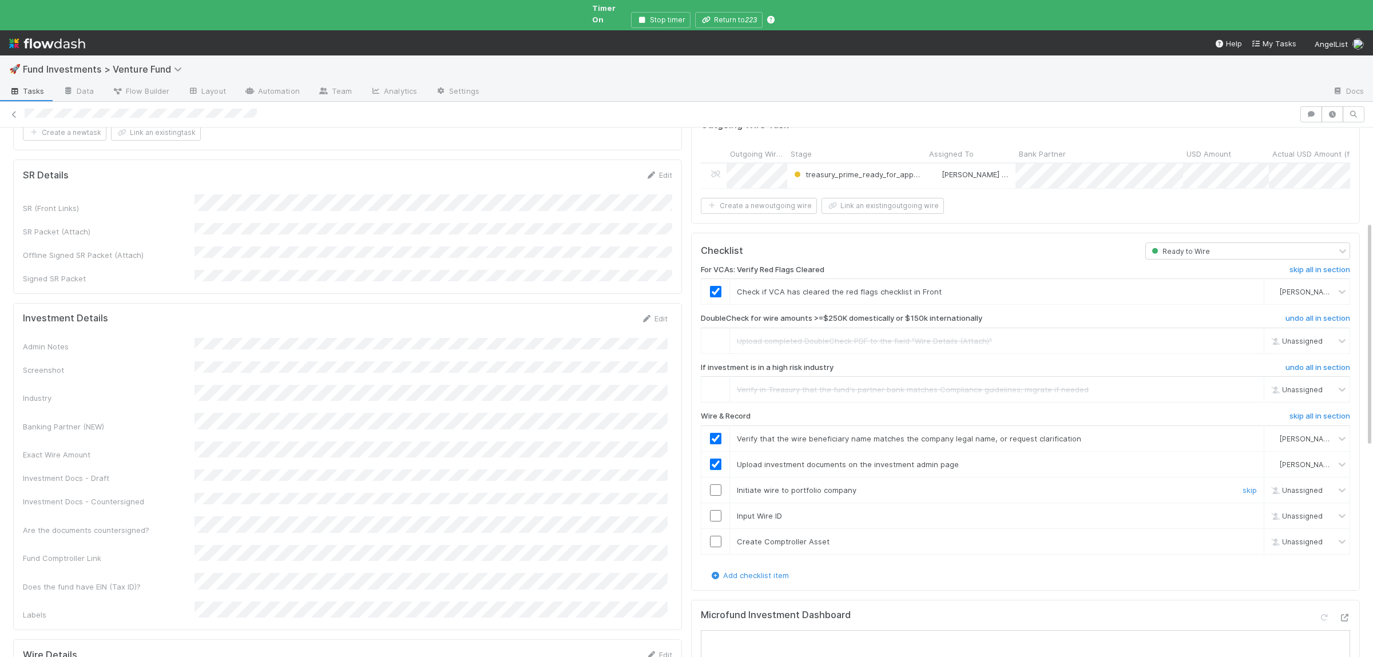
click at [718, 485] on input "checkbox" at bounding box center [715, 490] width 11 height 11
drag, startPoint x: 715, startPoint y: 495, endPoint x: 715, endPoint y: 505, distance: 9.7
click at [715, 510] on input "checkbox" at bounding box center [715, 515] width 11 height 11
click at [716, 536] on input "checkbox" at bounding box center [715, 541] width 11 height 11
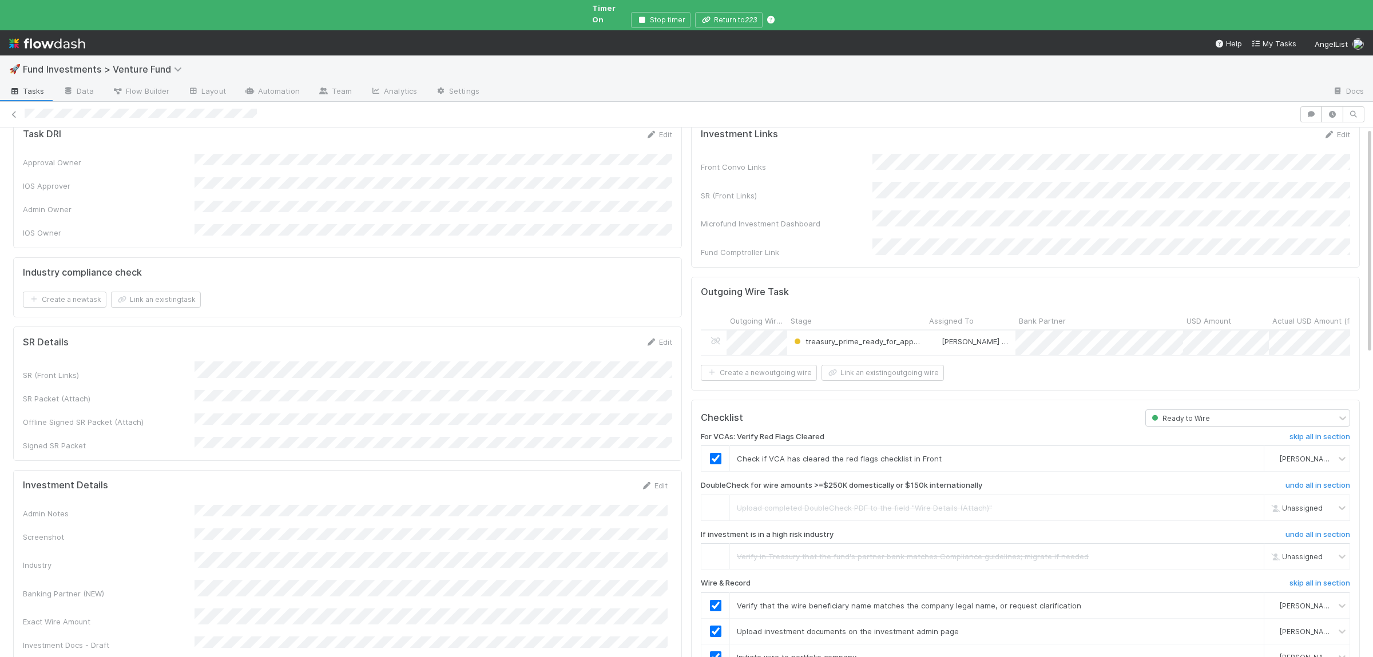
scroll to position [0, 0]
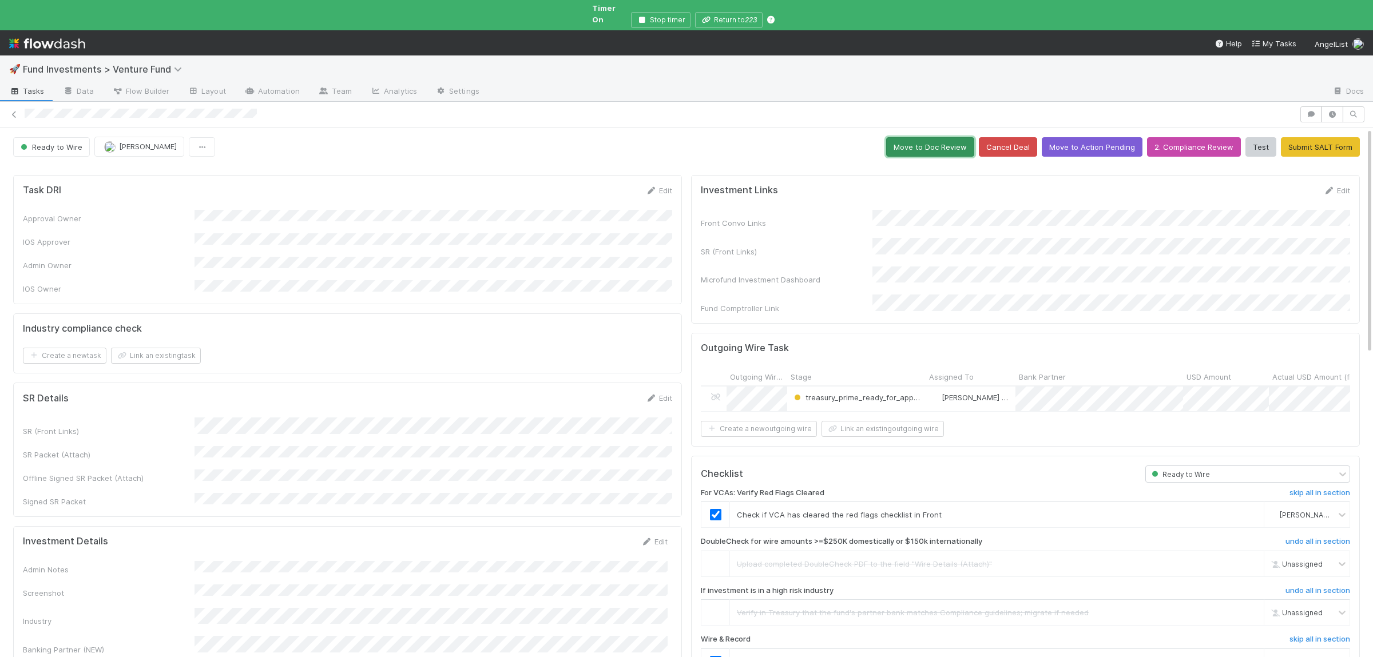
click at [944, 137] on button "Move to Doc Review" at bounding box center [930, 146] width 88 height 19
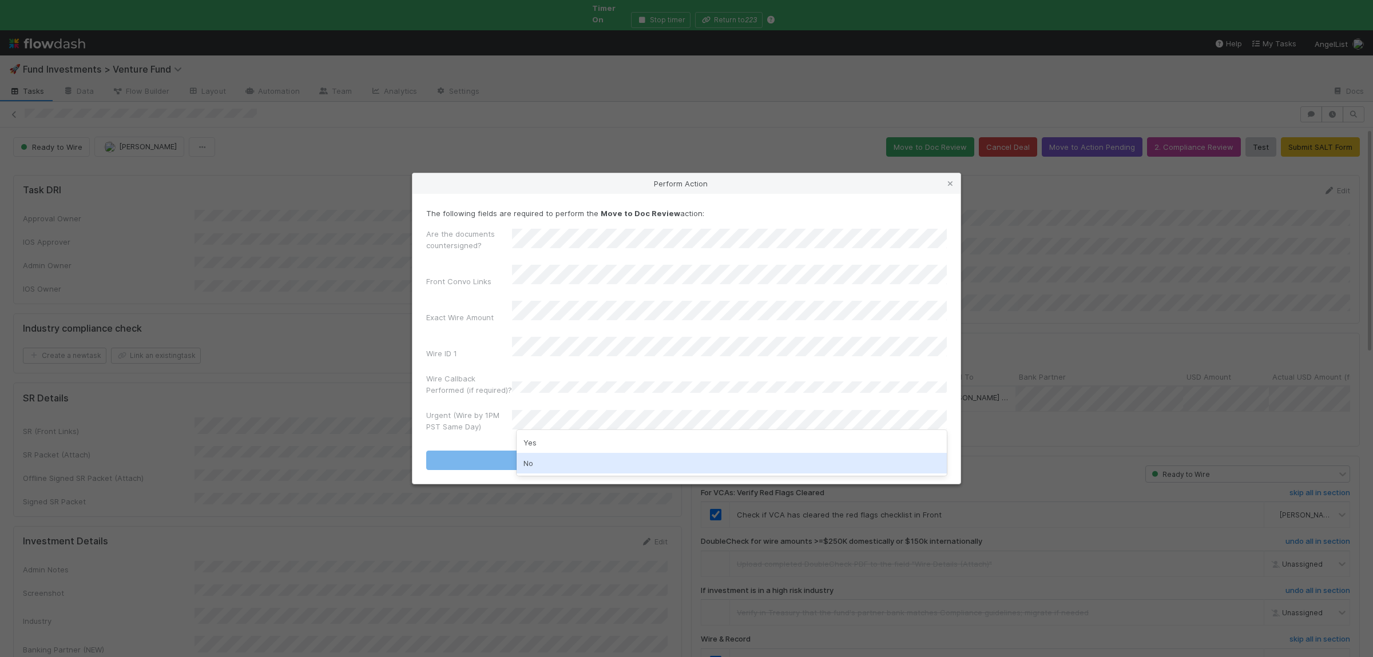
click at [560, 463] on div "No" at bounding box center [732, 463] width 430 height 21
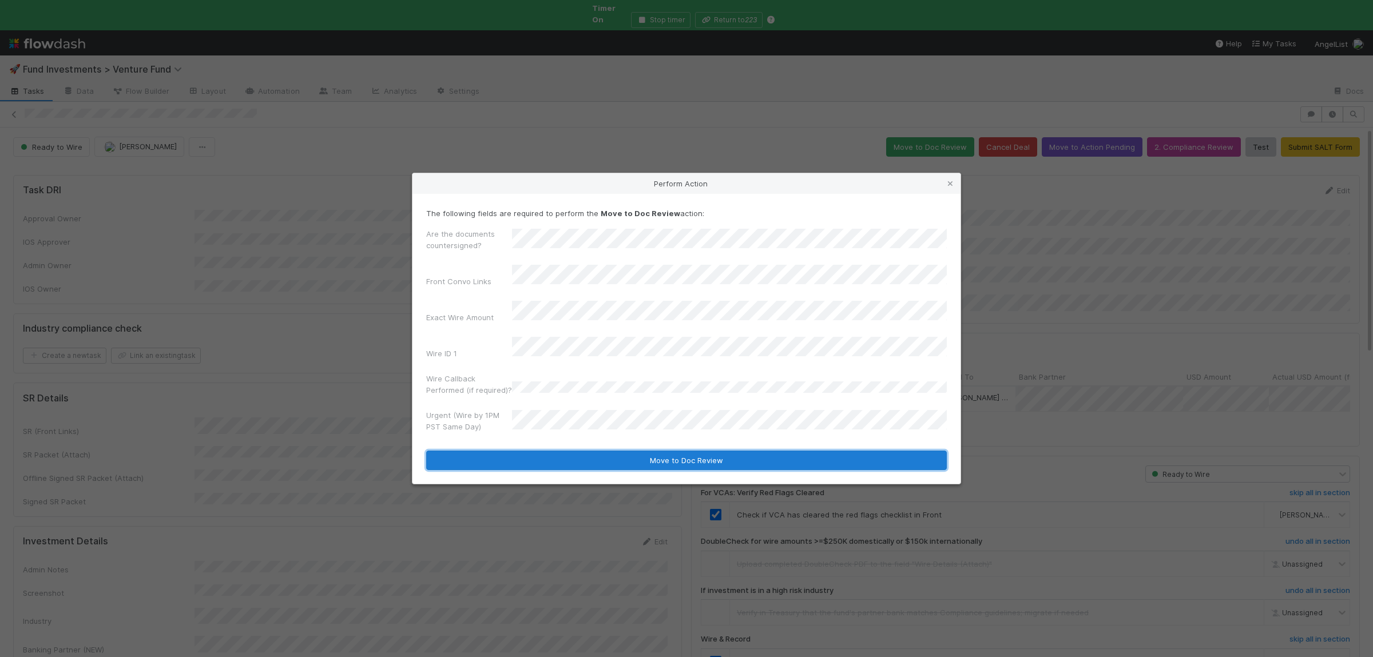
click at [558, 451] on button "Move to Doc Review" at bounding box center [686, 460] width 521 height 19
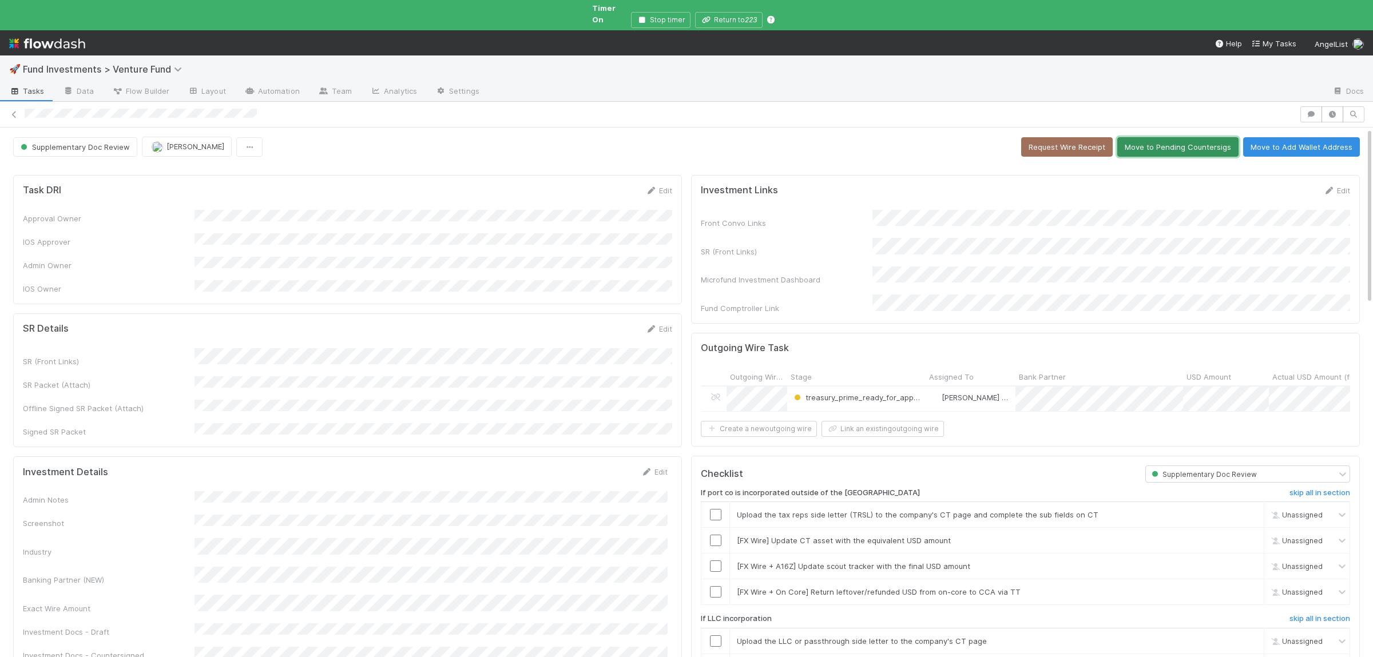
click at [1171, 145] on button "Move to Pending Countersigs" at bounding box center [1177, 146] width 121 height 19
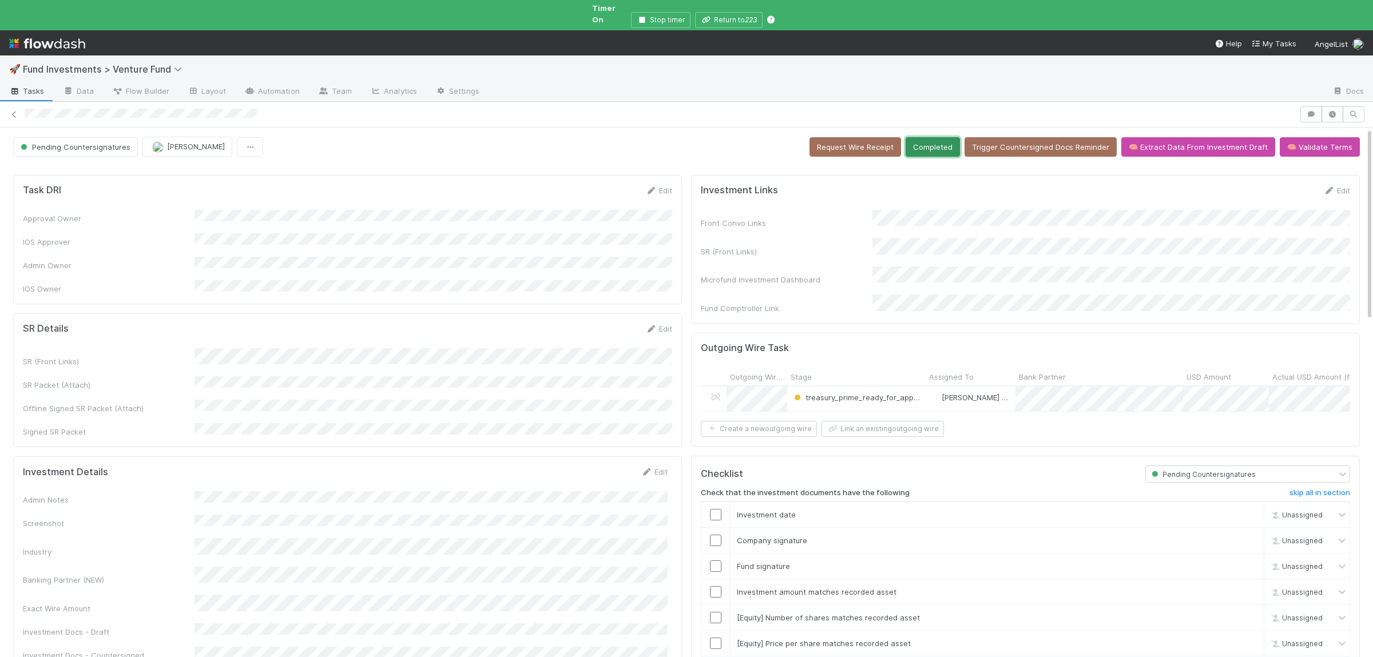
click at [942, 139] on button "Completed" at bounding box center [933, 146] width 54 height 19
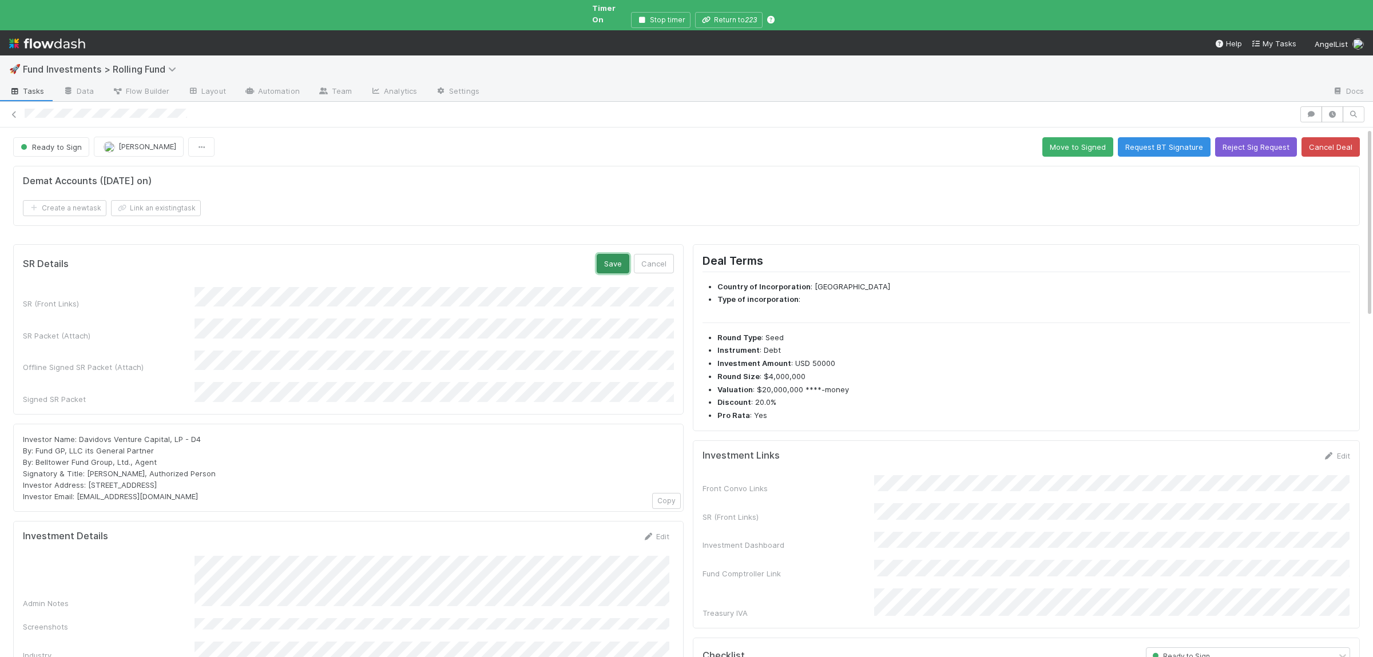
click at [615, 257] on button "Save" at bounding box center [613, 263] width 33 height 19
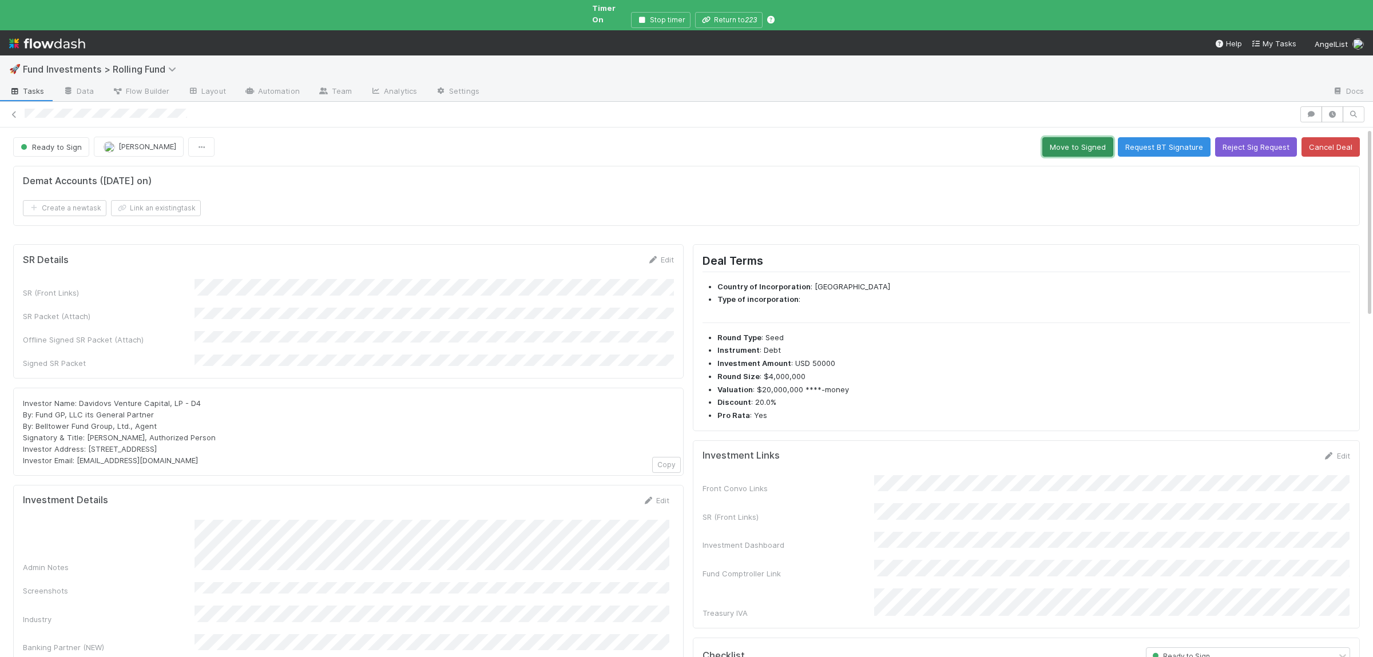
click at [1103, 139] on button "Move to Signed" at bounding box center [1077, 146] width 71 height 19
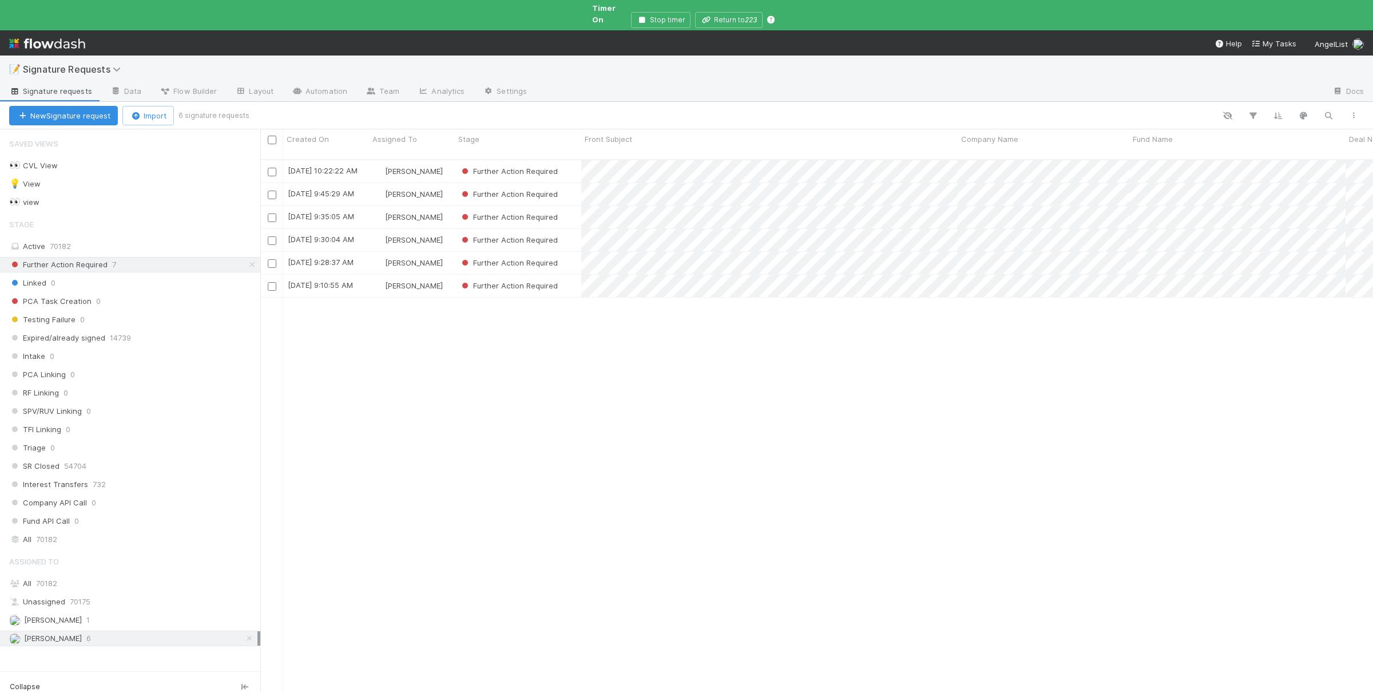
scroll to position [552, 1113]
drag, startPoint x: 626, startPoint y: 455, endPoint x: 633, endPoint y: 443, distance: 13.8
click at [626, 455] on div "[DATE] 10:22:22 AM [PERSON_NAME] Further Action Required 0 0 0 0 [DATE] 10:25:1…" at bounding box center [816, 436] width 1113 height 552
click at [574, 275] on div "Further Action Required" at bounding box center [518, 286] width 126 height 22
click at [566, 252] on div "Further Action Required" at bounding box center [518, 263] width 126 height 22
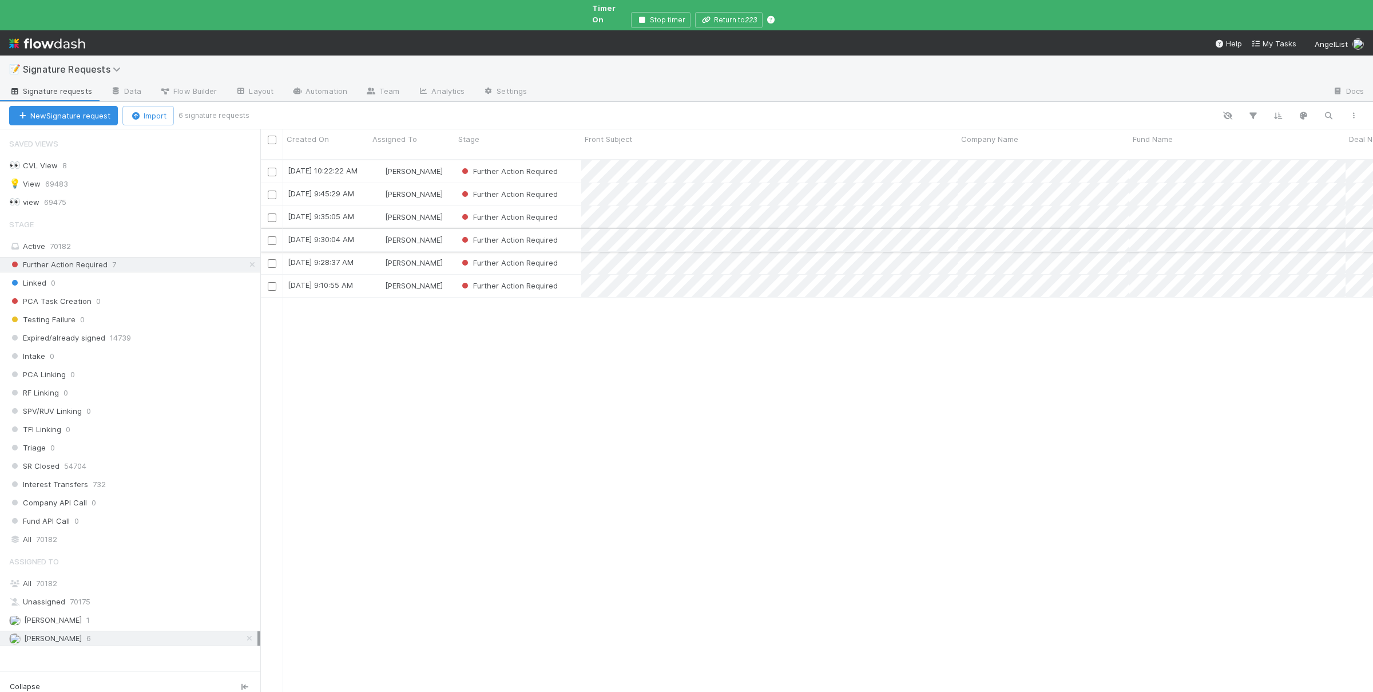
click at [572, 229] on div "Further Action Required" at bounding box center [518, 240] width 126 height 22
click at [574, 206] on div "Further Action Required" at bounding box center [518, 217] width 126 height 22
click at [568, 183] on div "Further Action Required" at bounding box center [518, 194] width 126 height 22
click at [570, 160] on div "Further Action Required" at bounding box center [518, 171] width 126 height 22
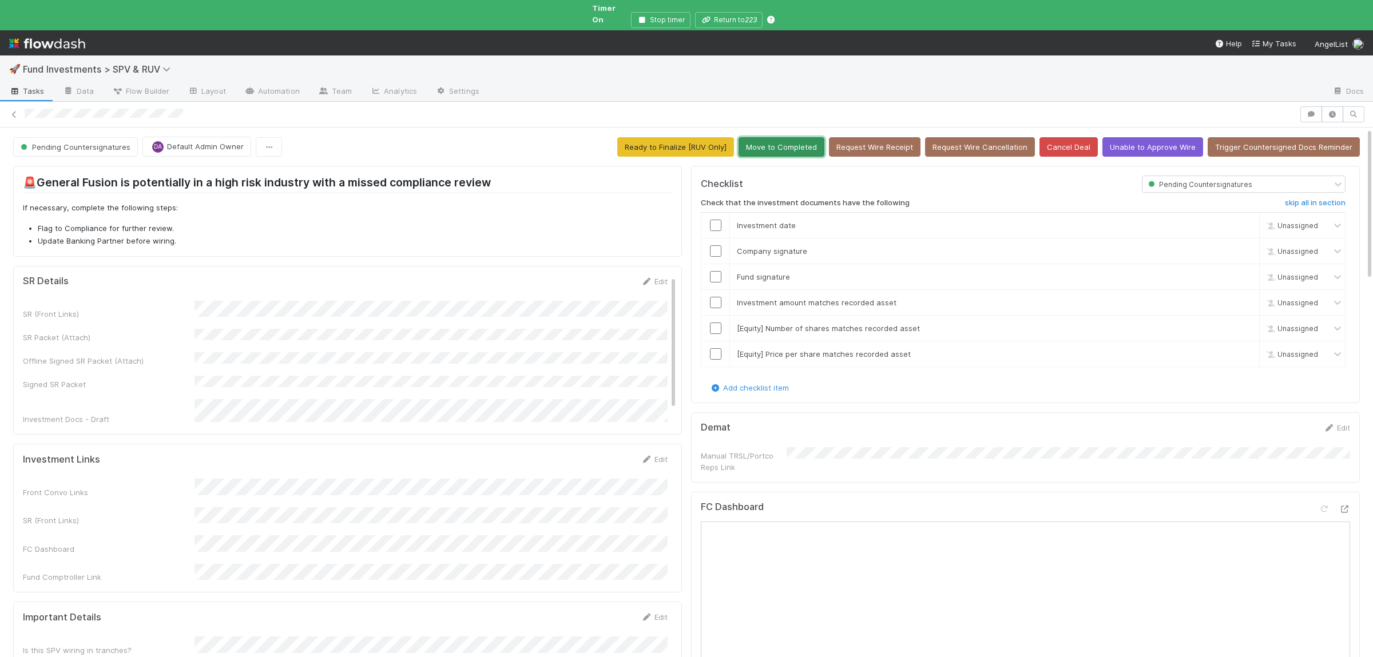
click at [820, 143] on button "Move to Completed" at bounding box center [782, 146] width 86 height 19
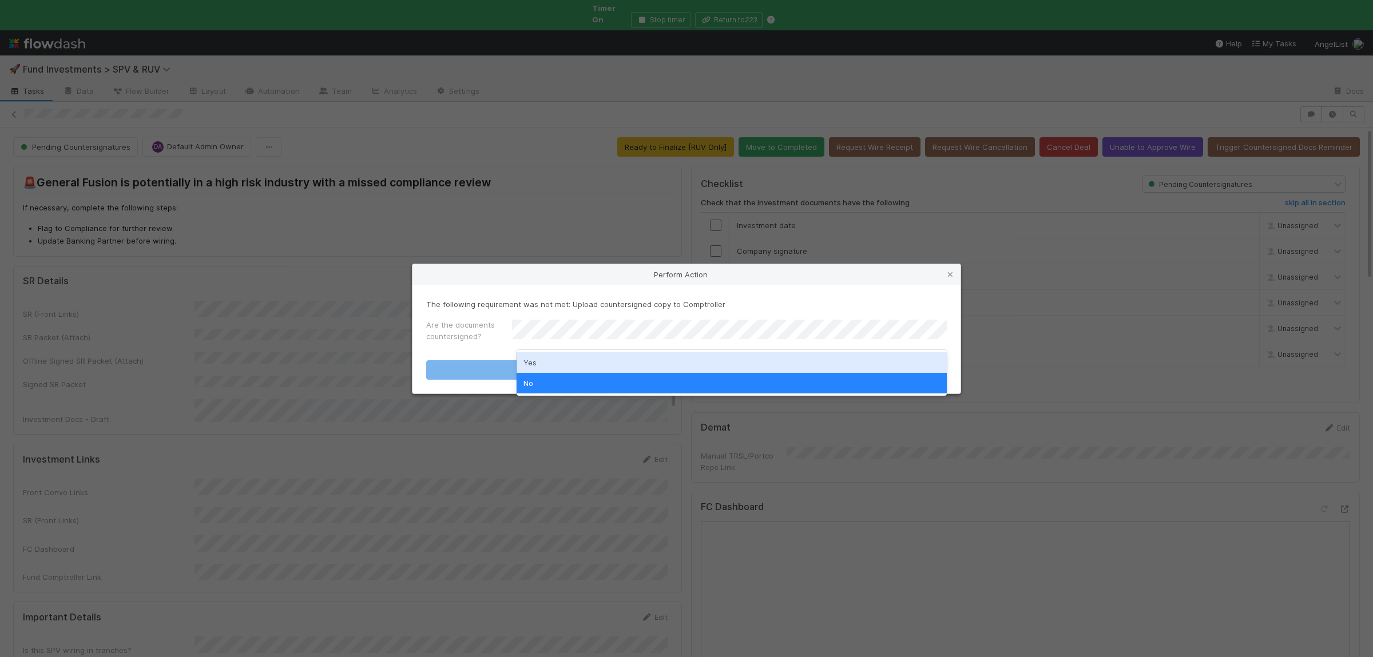
click at [578, 355] on div "Yes" at bounding box center [732, 362] width 430 height 21
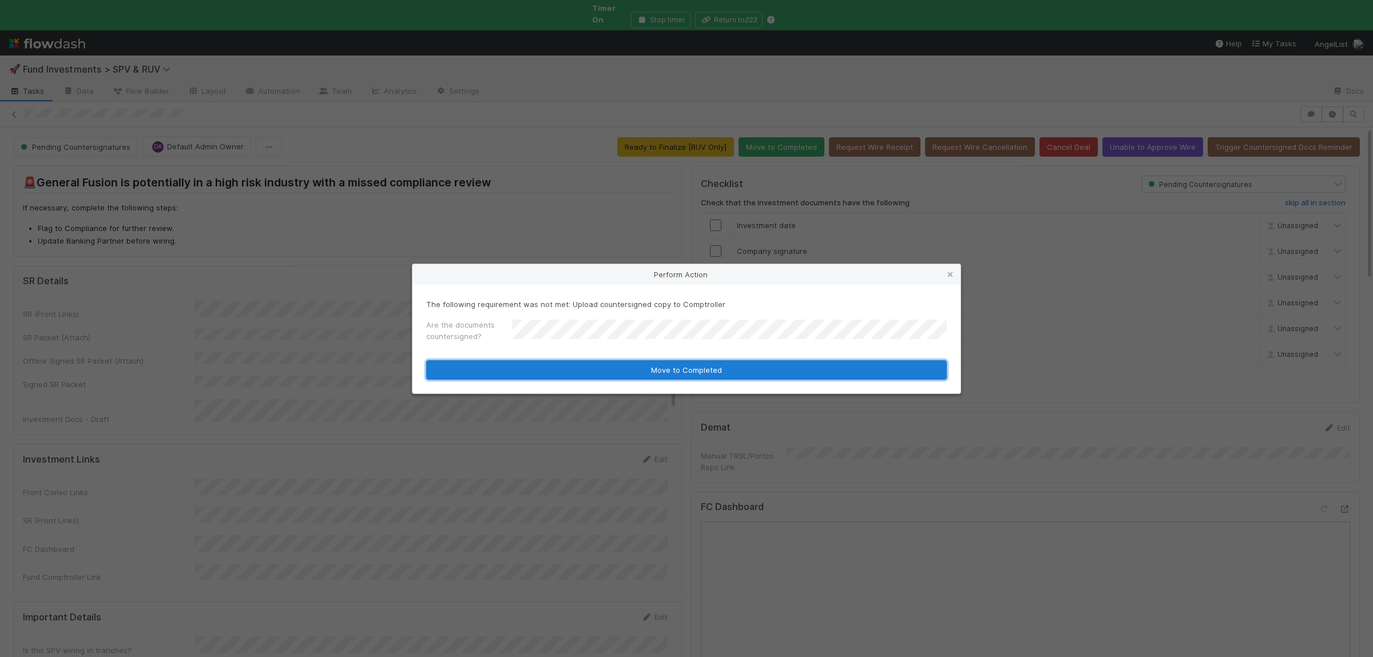
click at [580, 361] on button "Move to Completed" at bounding box center [686, 369] width 521 height 19
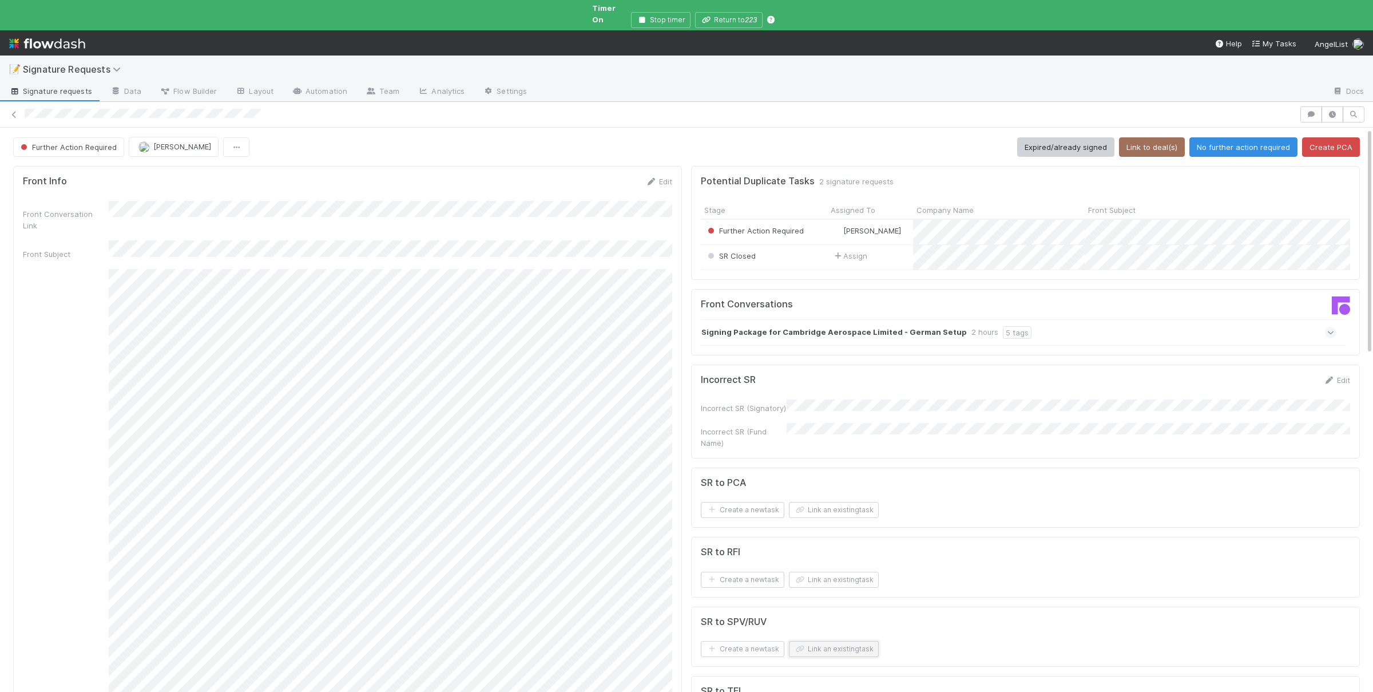
click at [846, 641] on button "Link an existing task" at bounding box center [834, 649] width 90 height 16
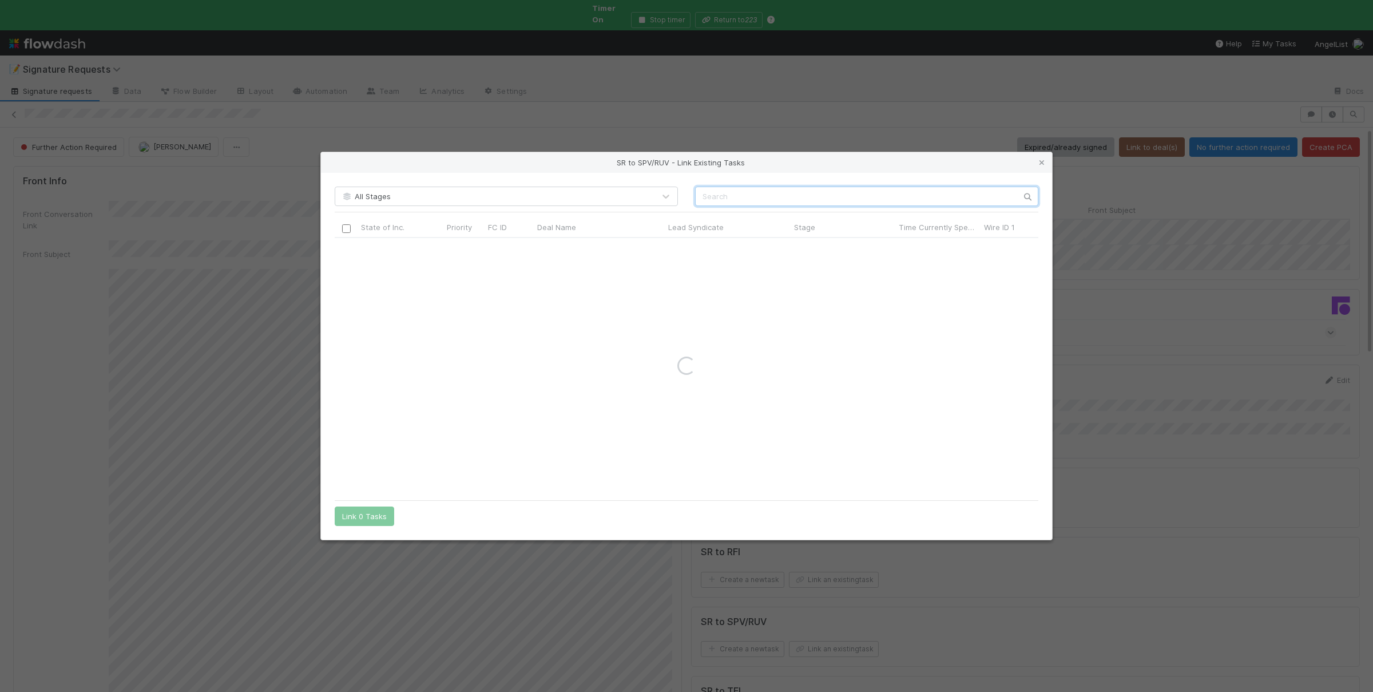
click at [819, 195] on input "text" at bounding box center [866, 196] width 343 height 19
paste input "Cambridge Aerospace"
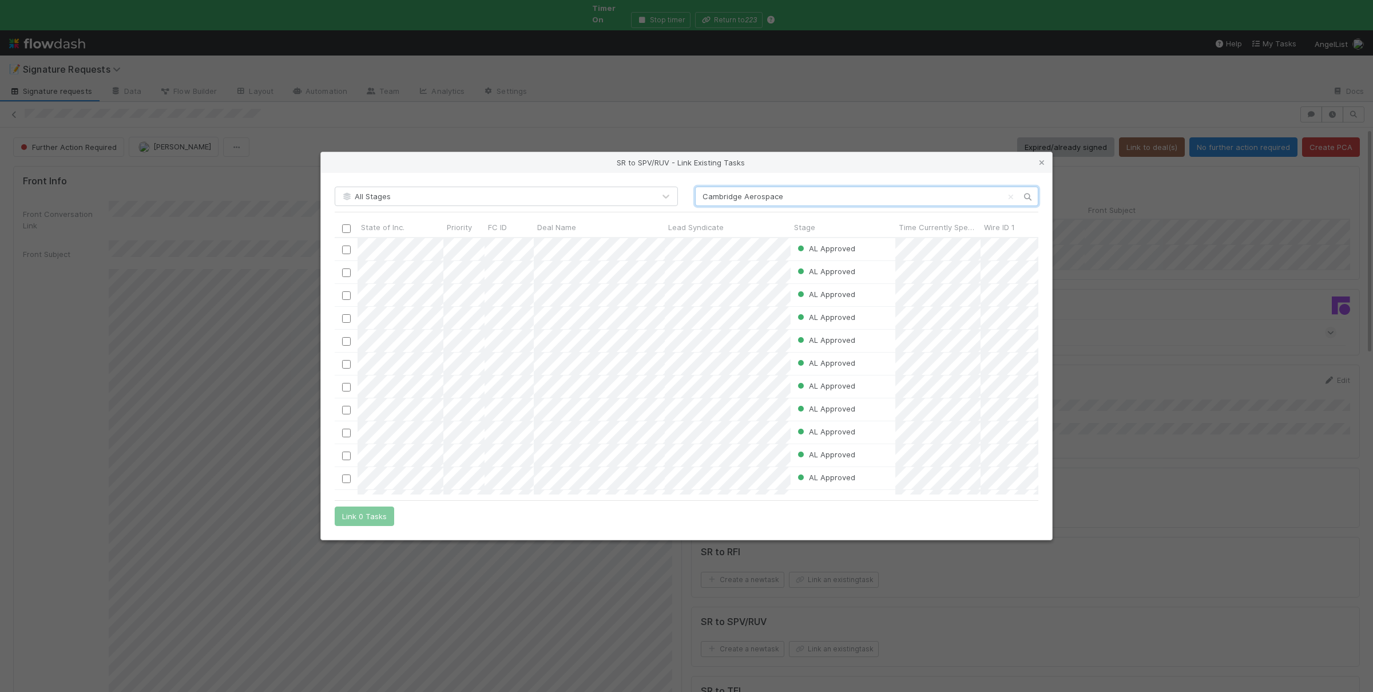
click at [705, 195] on input "Cambridge Aerospace" at bounding box center [866, 196] width 343 height 19
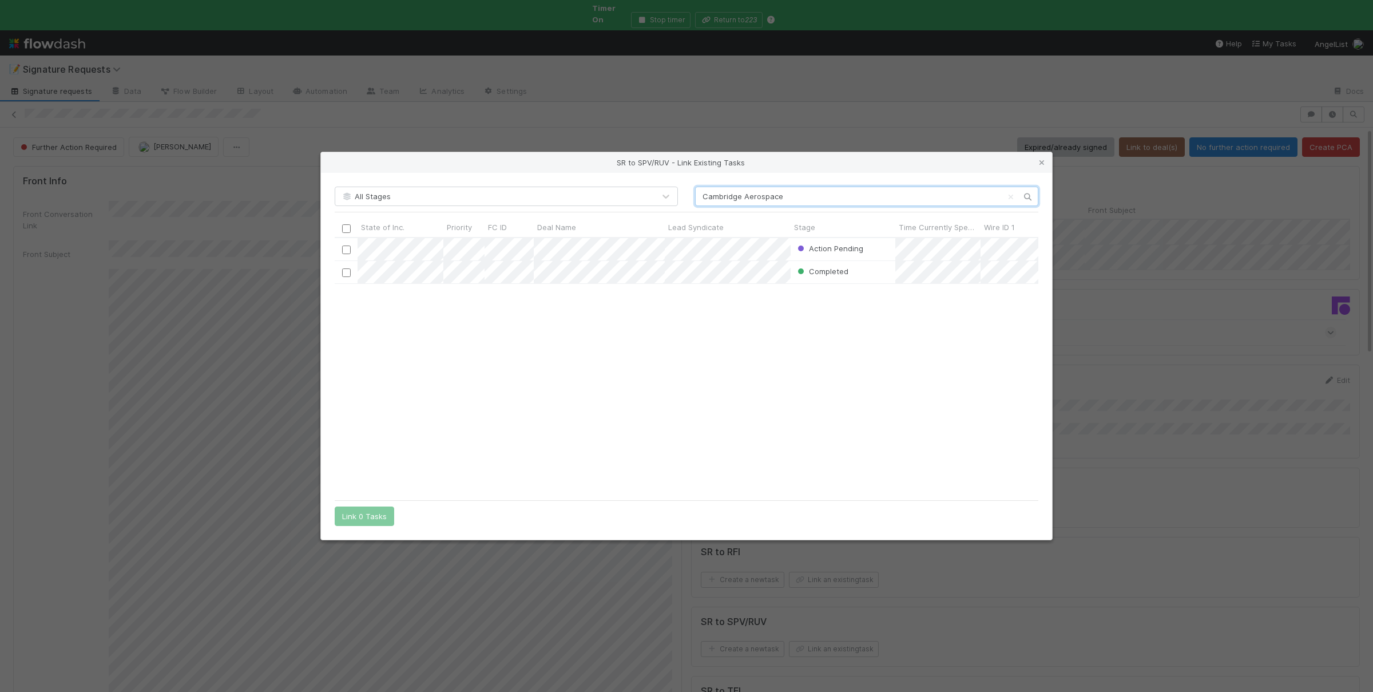
scroll to position [256, 703]
type input "Cambridge Aerospace"
click at [347, 252] on input "checkbox" at bounding box center [346, 249] width 9 height 9
click at [376, 515] on button "Link 1 Task" at bounding box center [362, 515] width 54 height 19
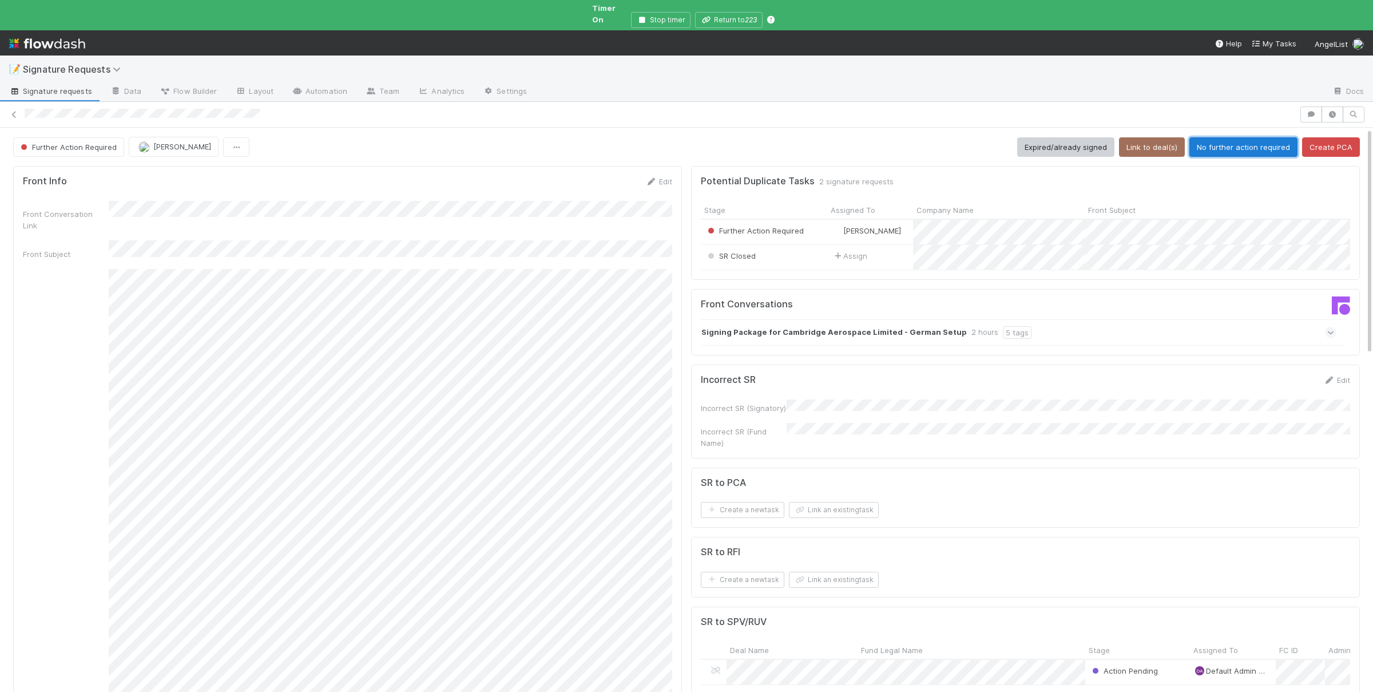
click at [1257, 137] on button "No further action required" at bounding box center [1243, 146] width 108 height 19
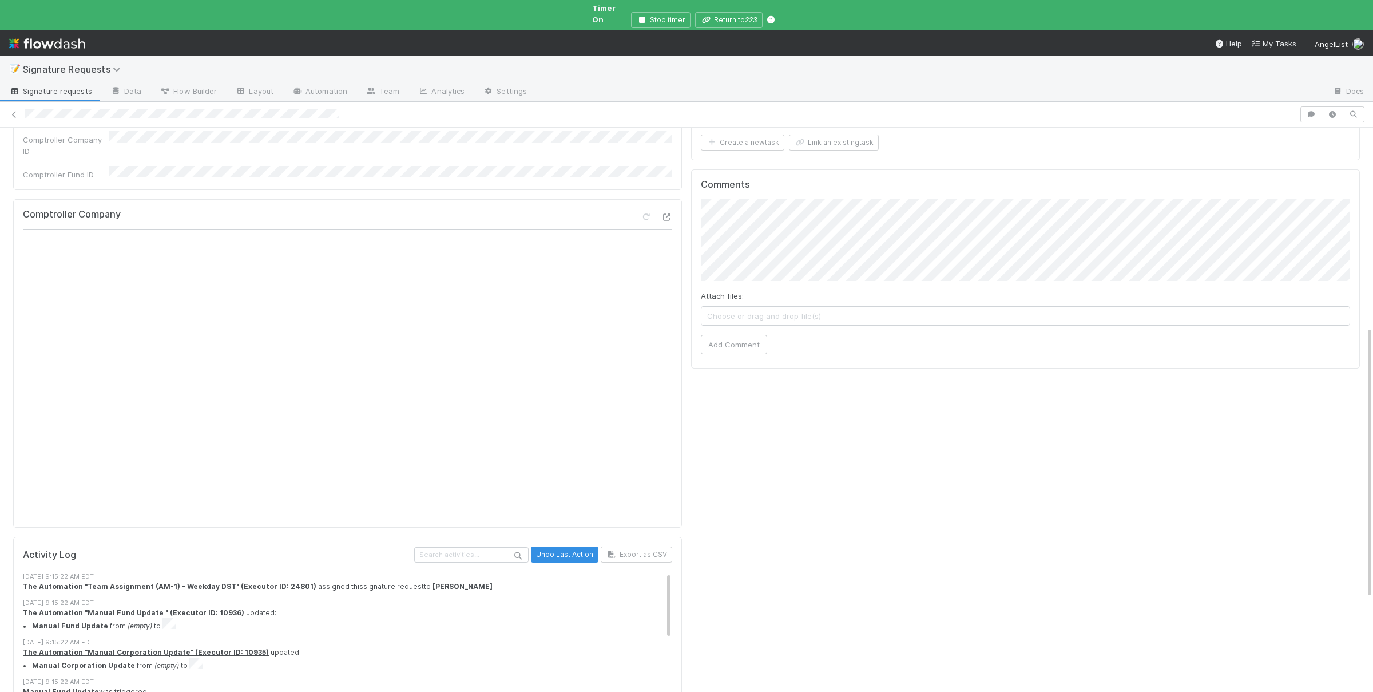
scroll to position [558, 0]
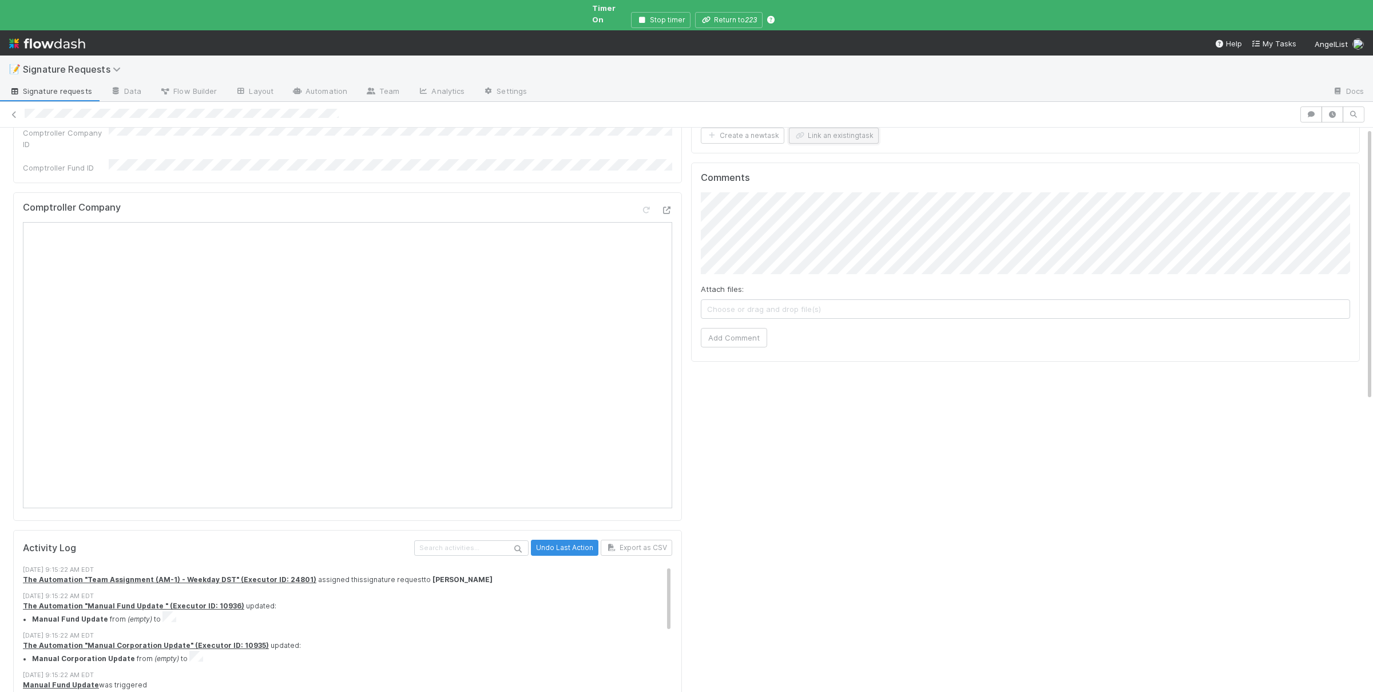
click at [867, 144] on button "Link an existing task" at bounding box center [834, 136] width 90 height 16
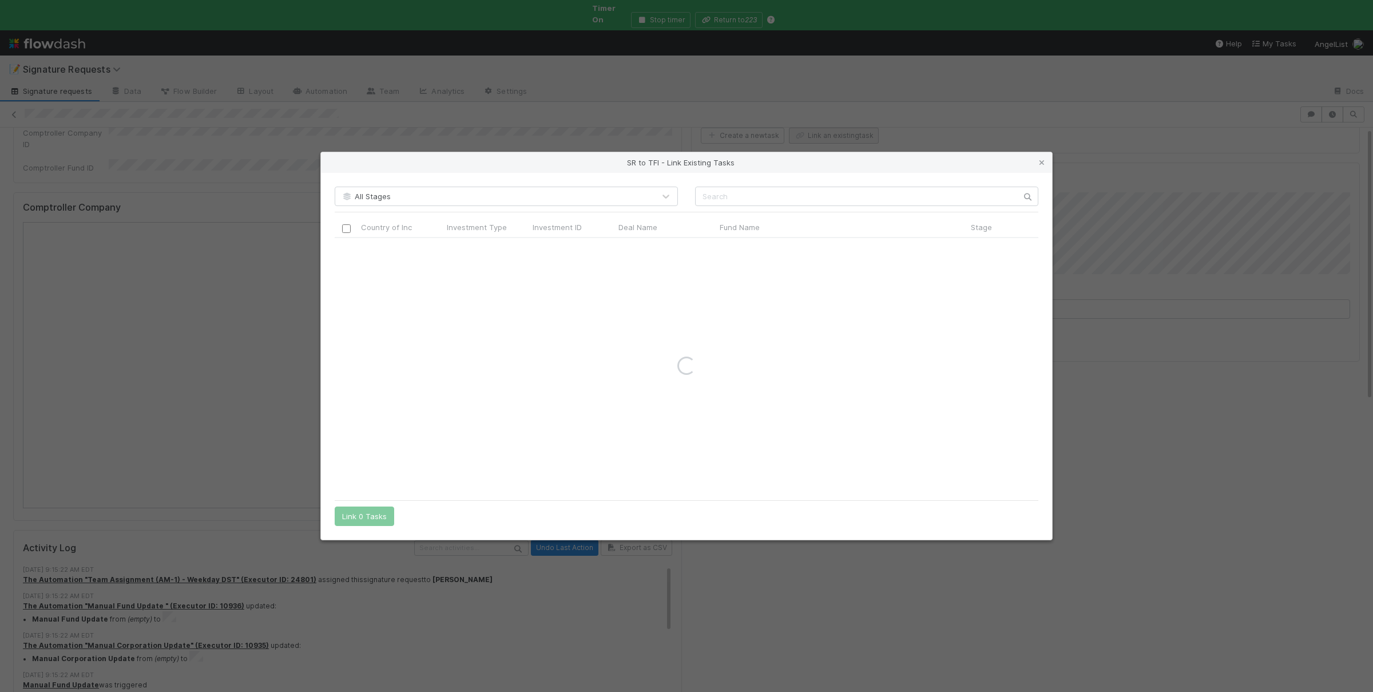
scroll to position [0, 0]
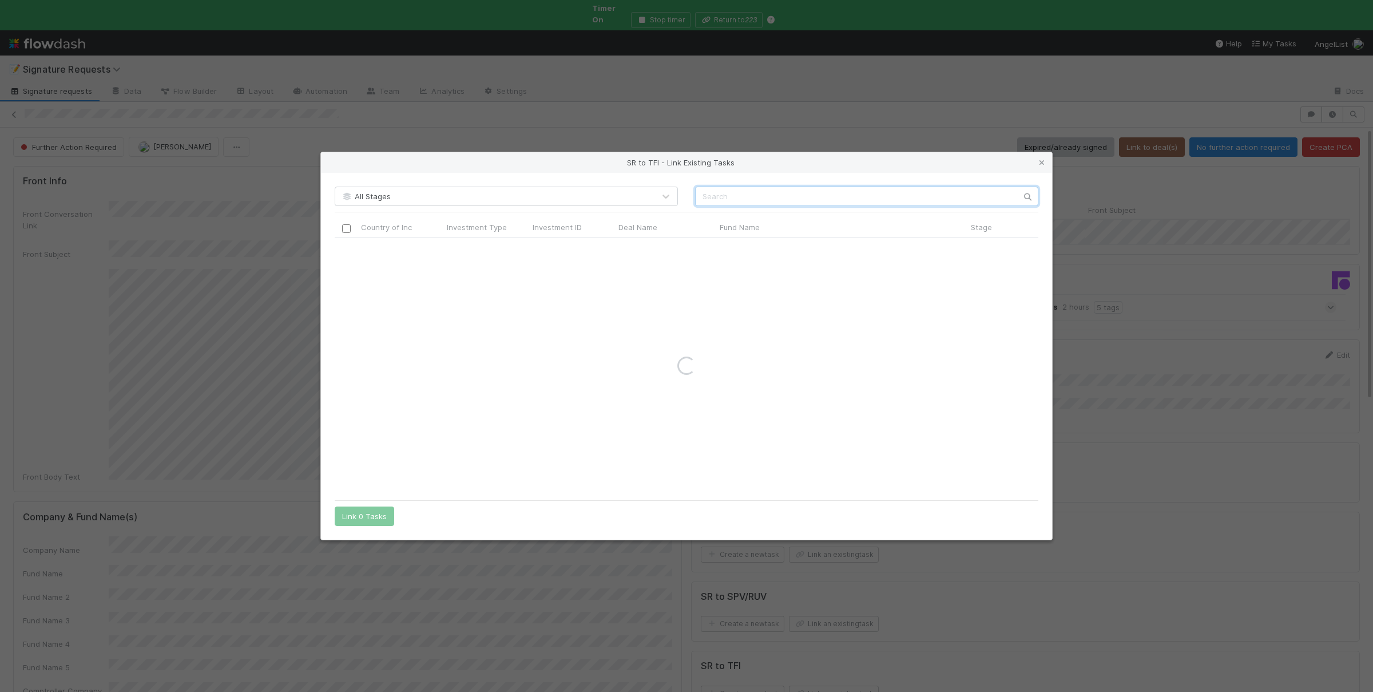
click at [763, 194] on input "text" at bounding box center [866, 196] width 343 height 19
type input "lavoit"
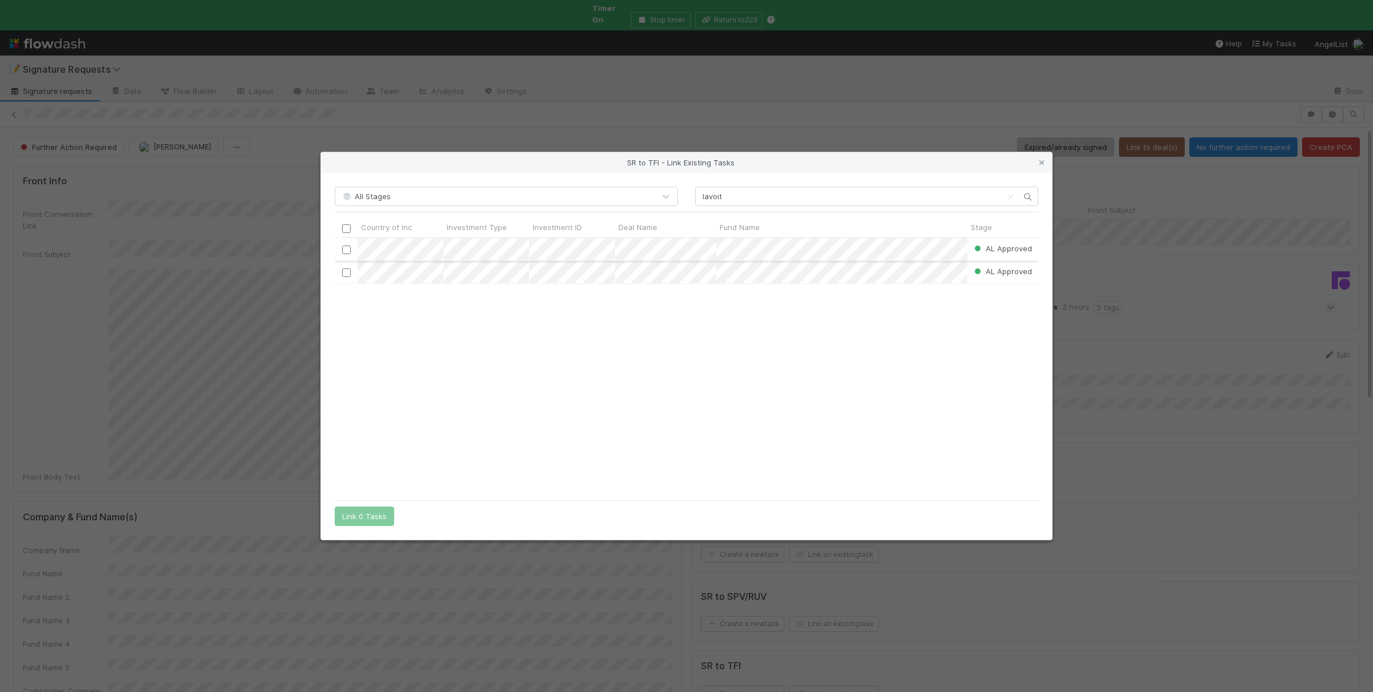
click at [348, 248] on input "checkbox" at bounding box center [346, 249] width 9 height 9
drag, startPoint x: 351, startPoint y: 509, endPoint x: 368, endPoint y: 517, distance: 18.4
click at [351, 507] on button "Link 1 Task" at bounding box center [362, 515] width 54 height 19
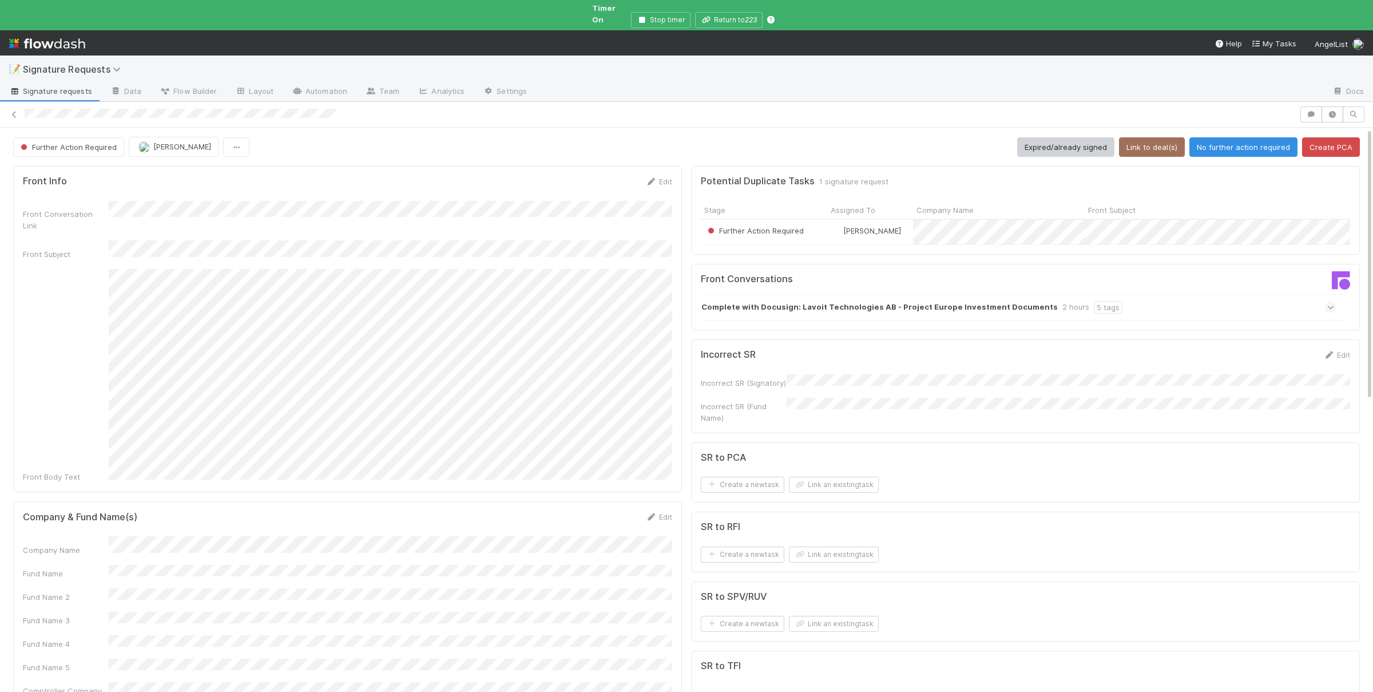
click at [1232, 137] on button "No further action required" at bounding box center [1243, 146] width 108 height 19
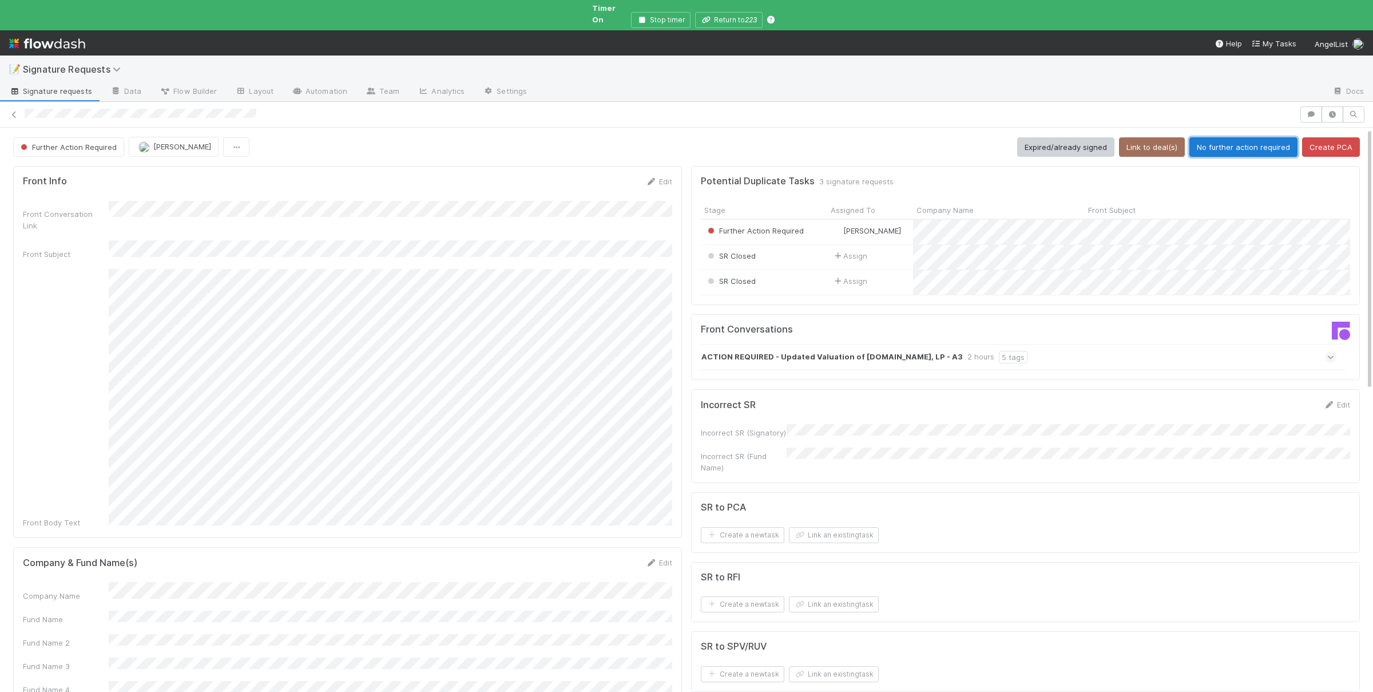
click at [1226, 140] on button "No further action required" at bounding box center [1243, 146] width 108 height 19
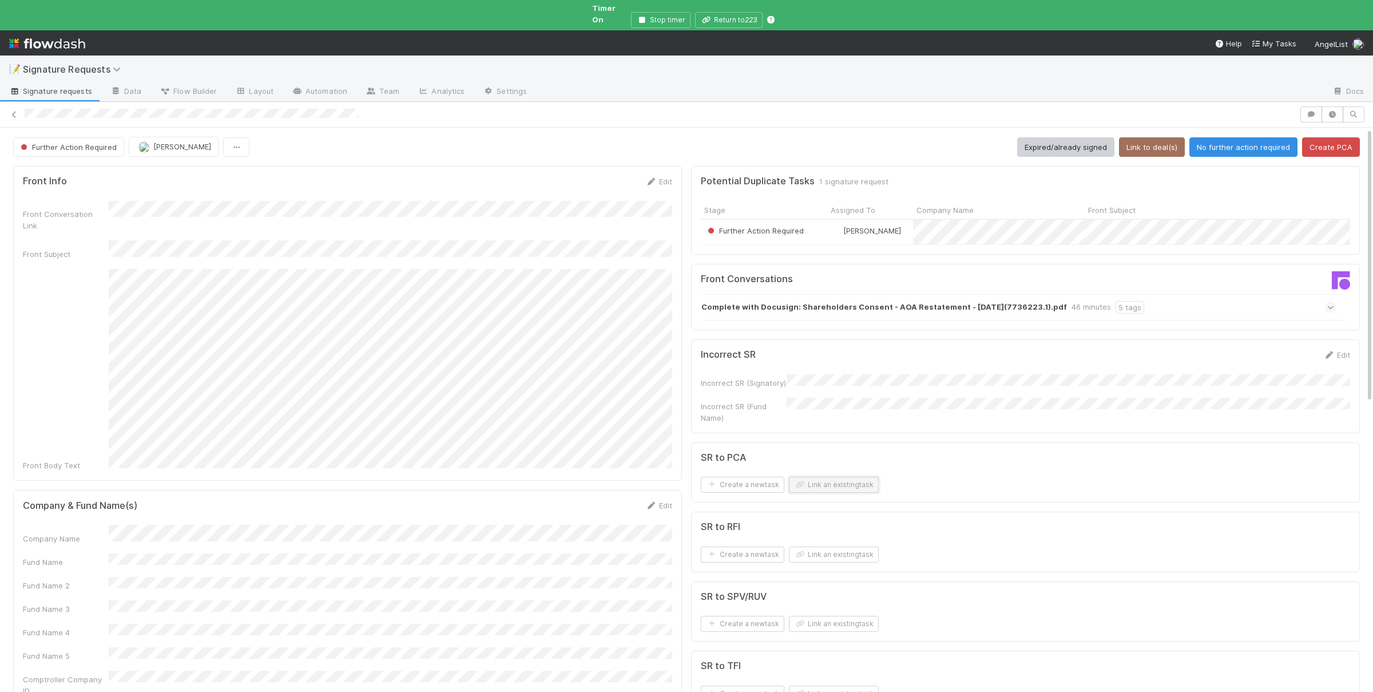
click at [852, 477] on button "Link an existing task" at bounding box center [834, 485] width 90 height 16
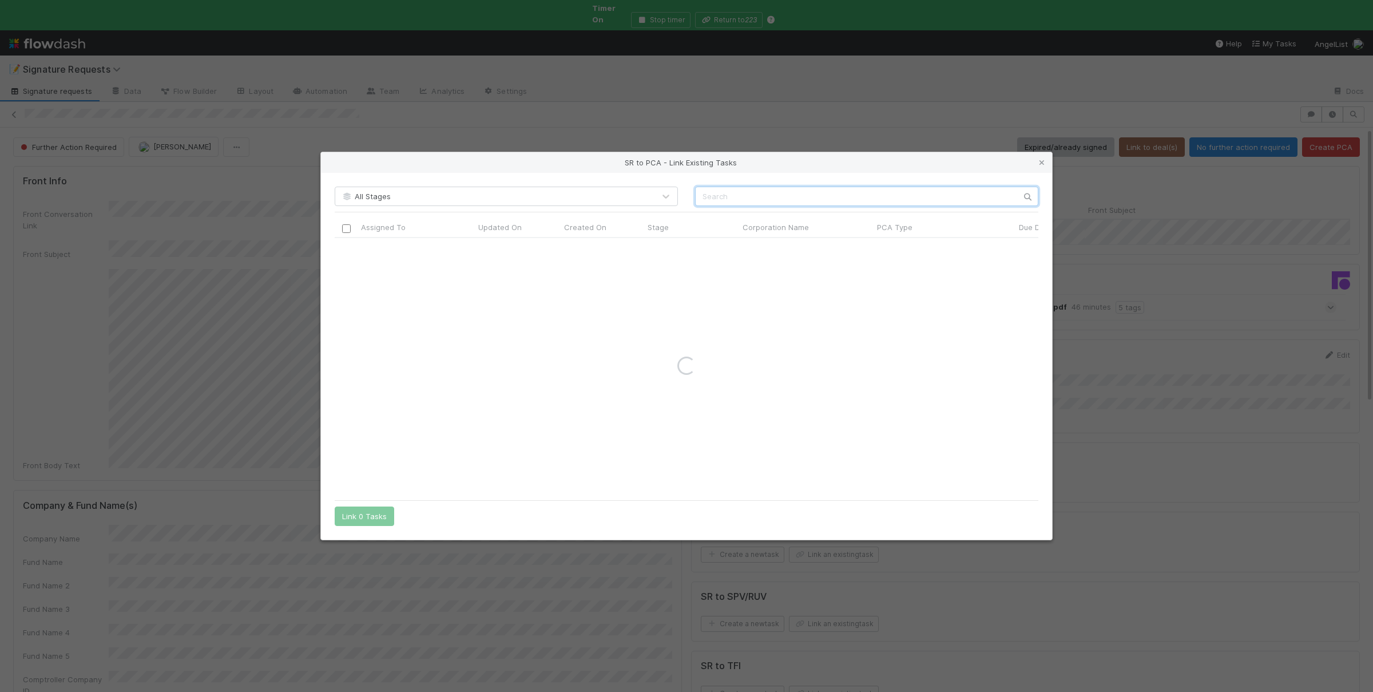
click at [879, 195] on input "text" at bounding box center [866, 196] width 343 height 19
type input "eexion"
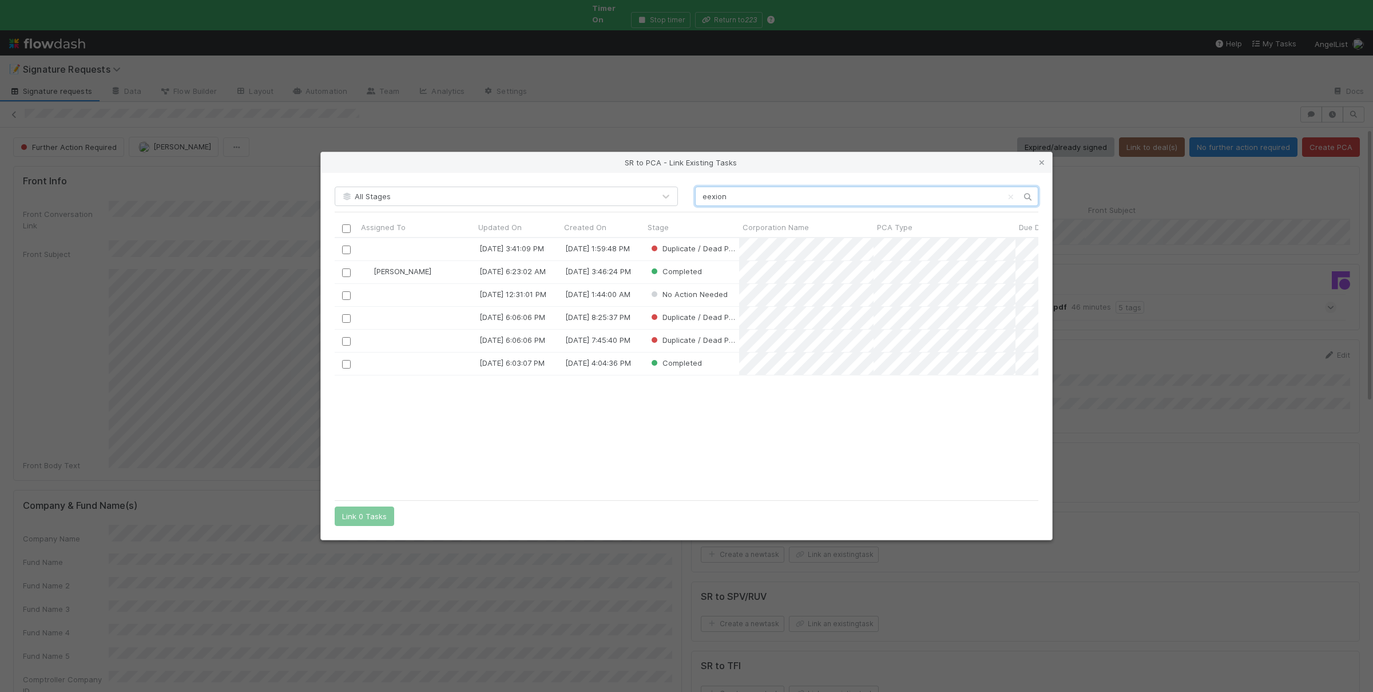
scroll to position [256, 703]
click at [1041, 161] on icon at bounding box center [1041, 162] width 11 height 7
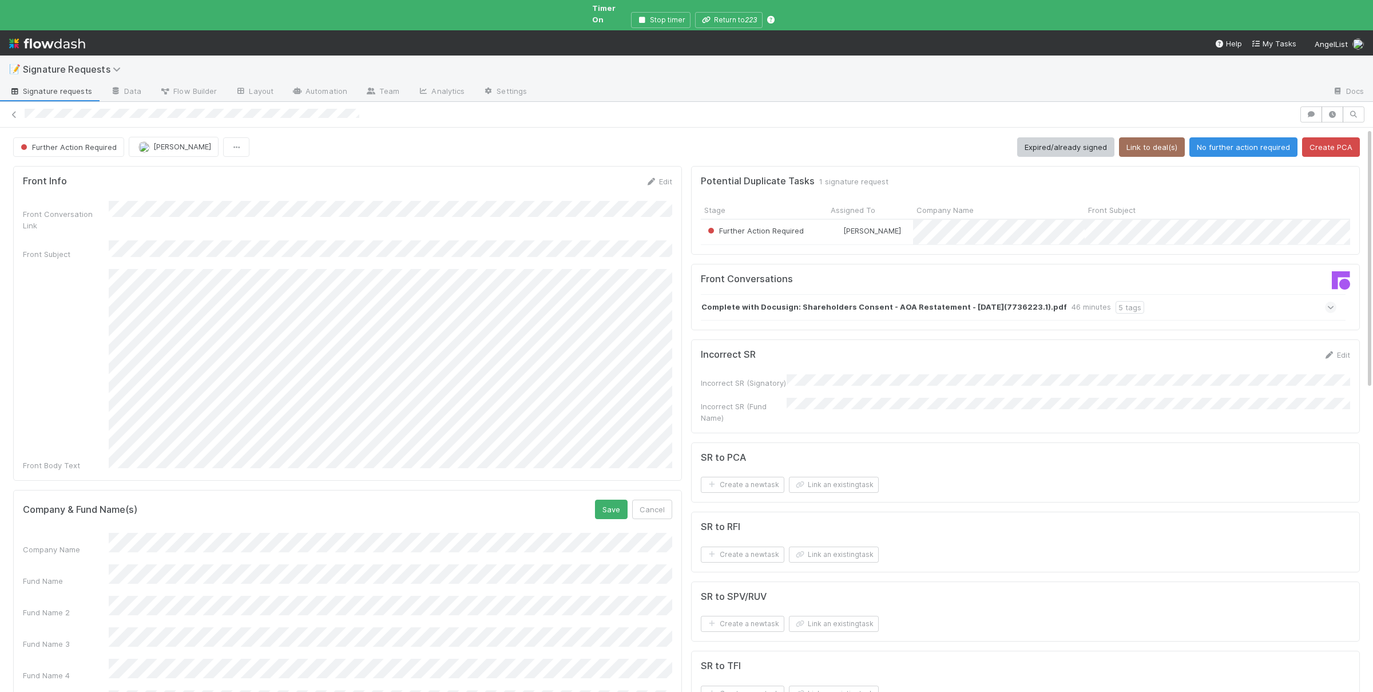
click at [209, 533] on div "Company Name Fund Name Fund Name 2 Fund Name 3 Fund Name 4 Fund Name 5 Comptrol…" at bounding box center [347, 660] width 649 height 254
click at [601, 490] on div "Company & Fund Name(s) Save Cancel Company Name Fund Name Fund Name 2 Fund Name…" at bounding box center [347, 643] width 669 height 307
click at [602, 499] on button "Save" at bounding box center [611, 508] width 33 height 19
click at [1326, 138] on button "Create PCA" at bounding box center [1331, 146] width 58 height 19
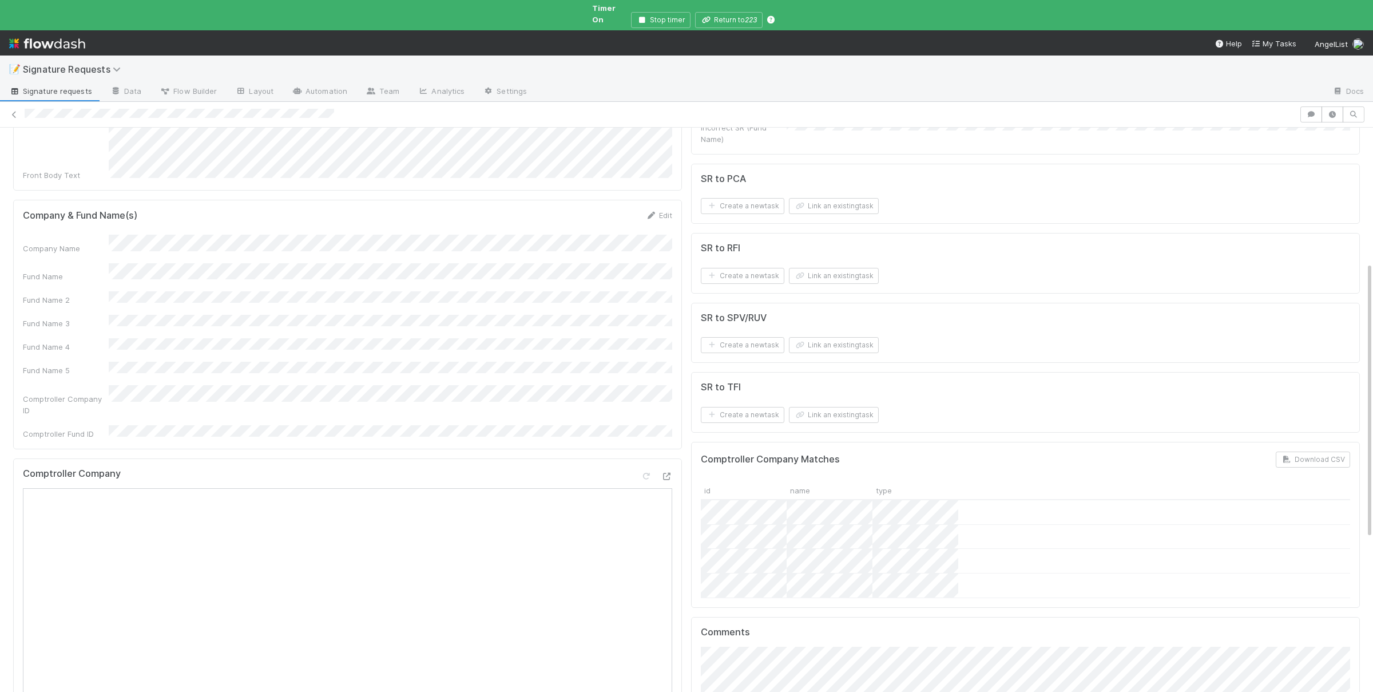
scroll to position [55, 0]
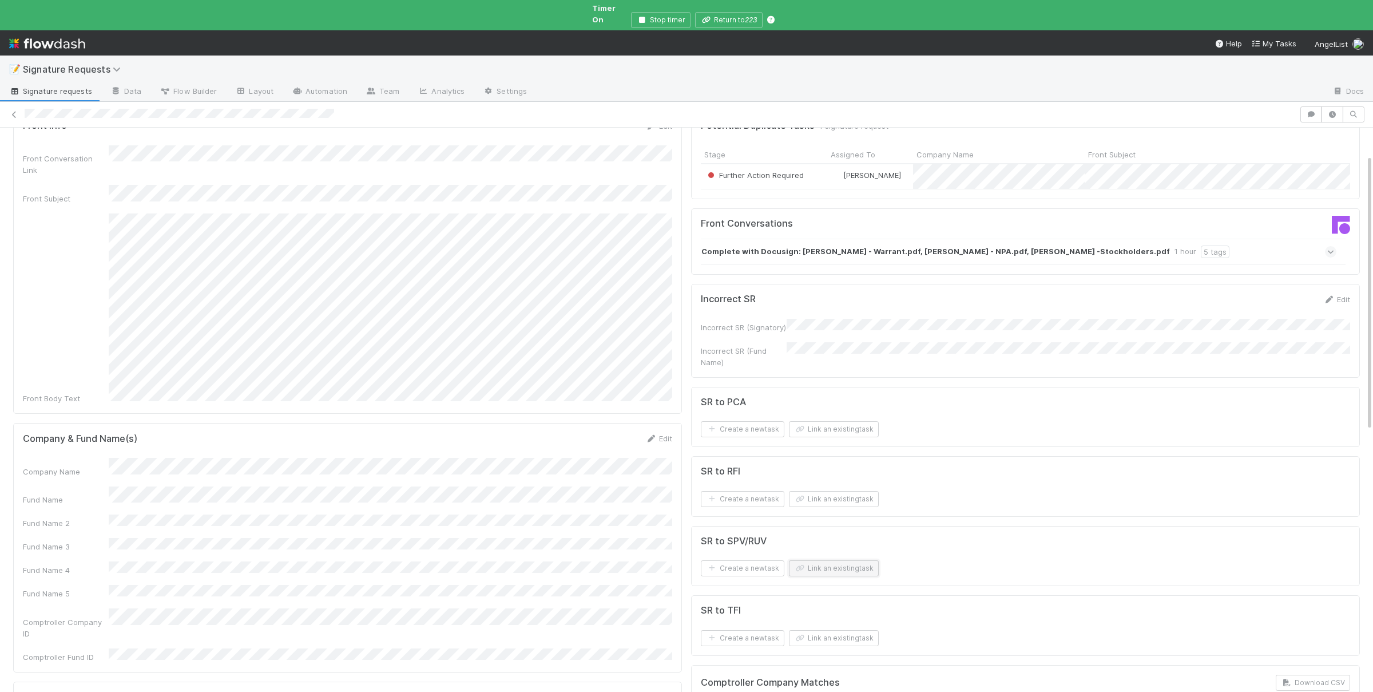
click at [842, 560] on button "Link an existing task" at bounding box center [834, 568] width 90 height 16
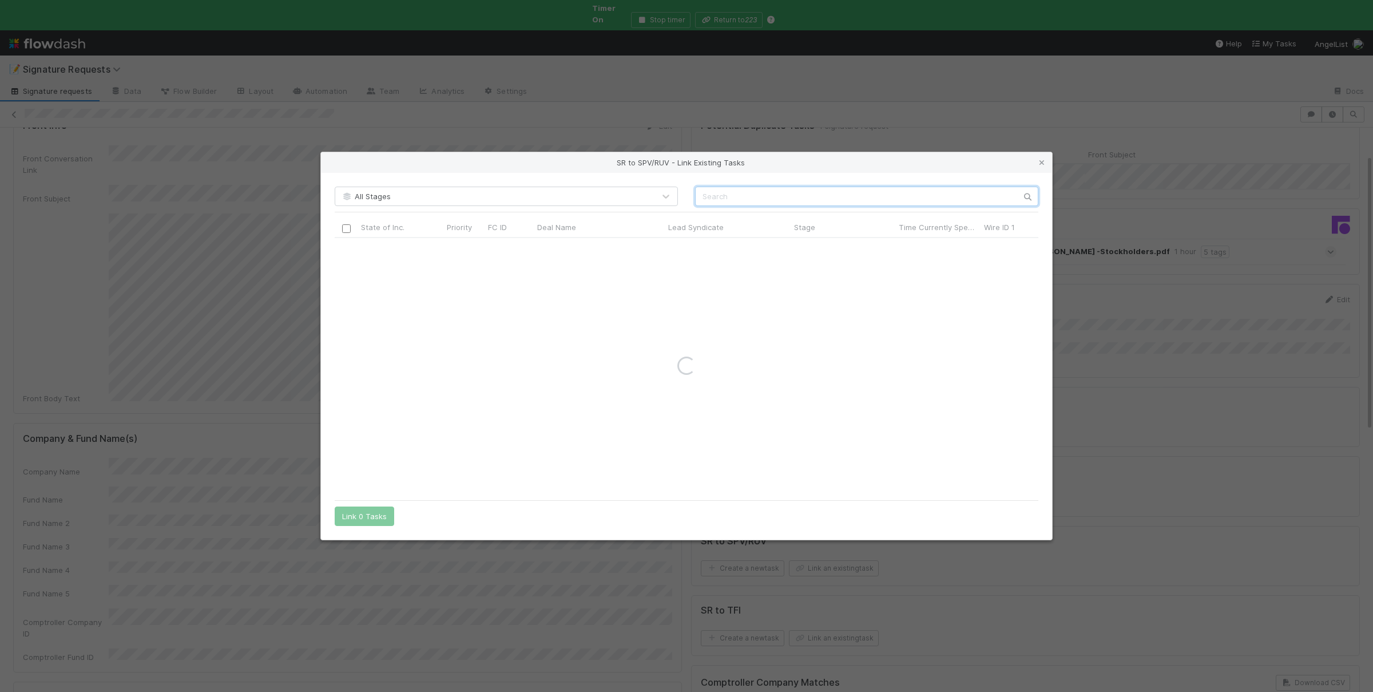
click at [840, 198] on input "text" at bounding box center [866, 196] width 343 height 19
type input "gable"
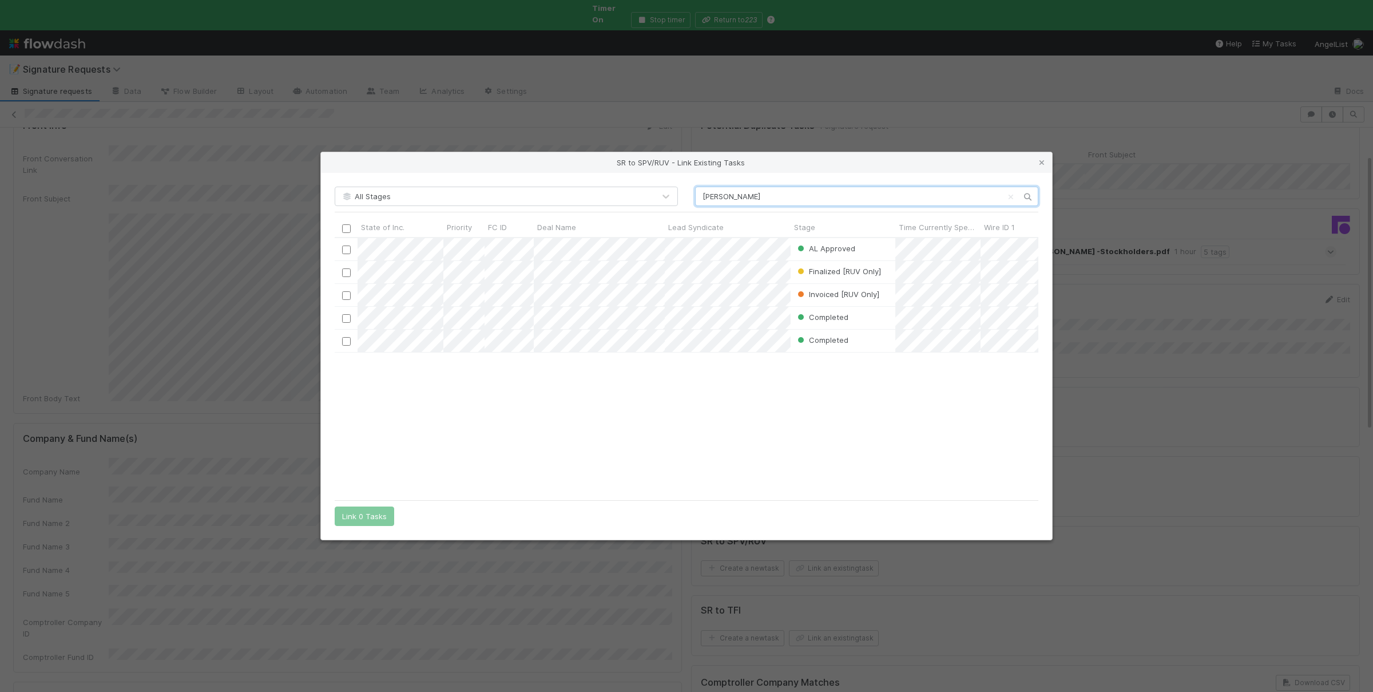
scroll to position [256, 703]
drag, startPoint x: 346, startPoint y: 248, endPoint x: 378, endPoint y: 505, distance: 258.8
click at [346, 248] on input "checkbox" at bounding box center [346, 249] width 9 height 9
click at [368, 517] on button "Link 1 Task" at bounding box center [362, 515] width 54 height 19
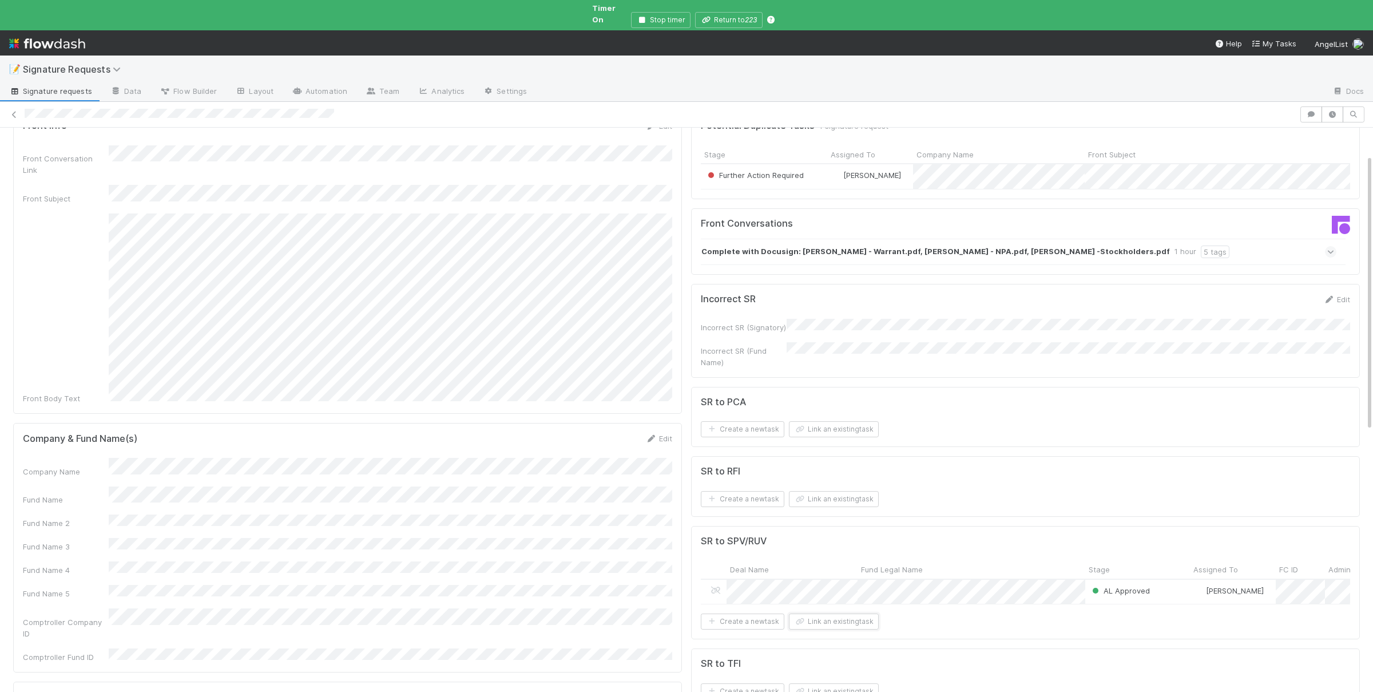
scroll to position [0, 0]
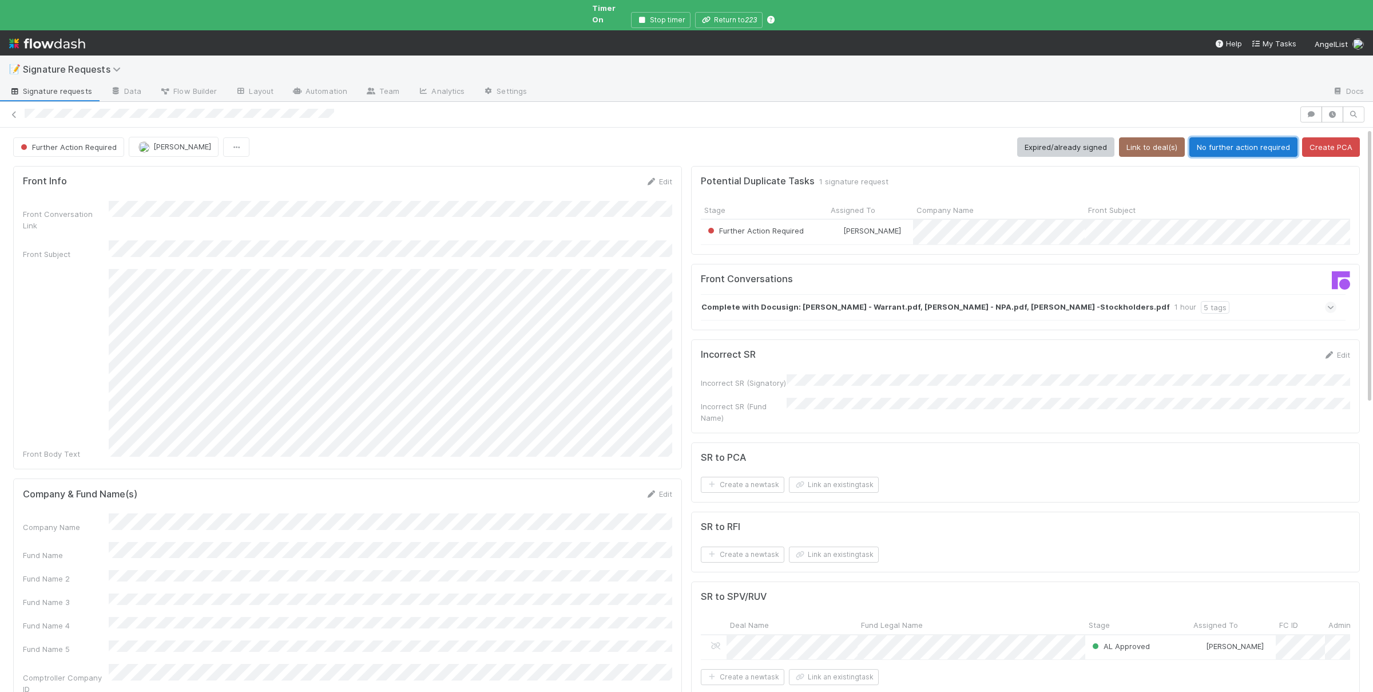
click at [1235, 137] on button "No further action required" at bounding box center [1243, 146] width 108 height 19
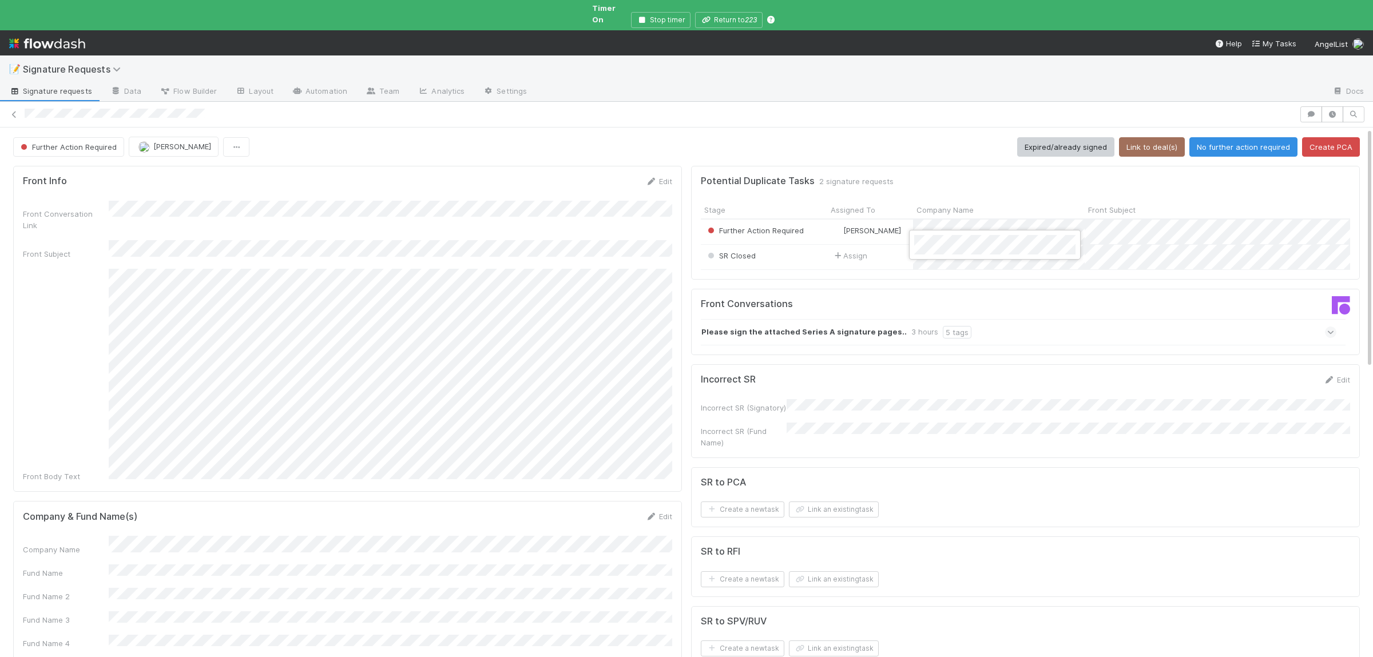
click at [949, 225] on div at bounding box center [686, 328] width 1373 height 657
click at [989, 344] on div at bounding box center [686, 328] width 1373 height 657
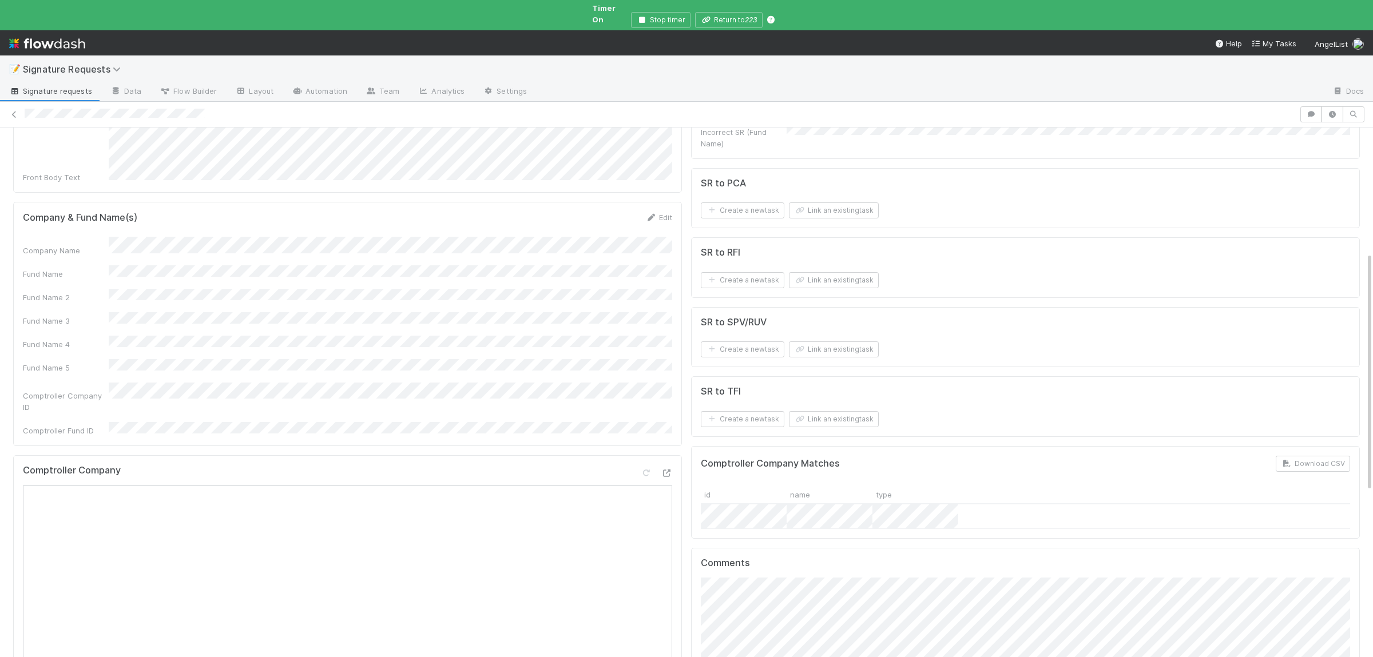
scroll to position [277, 0]
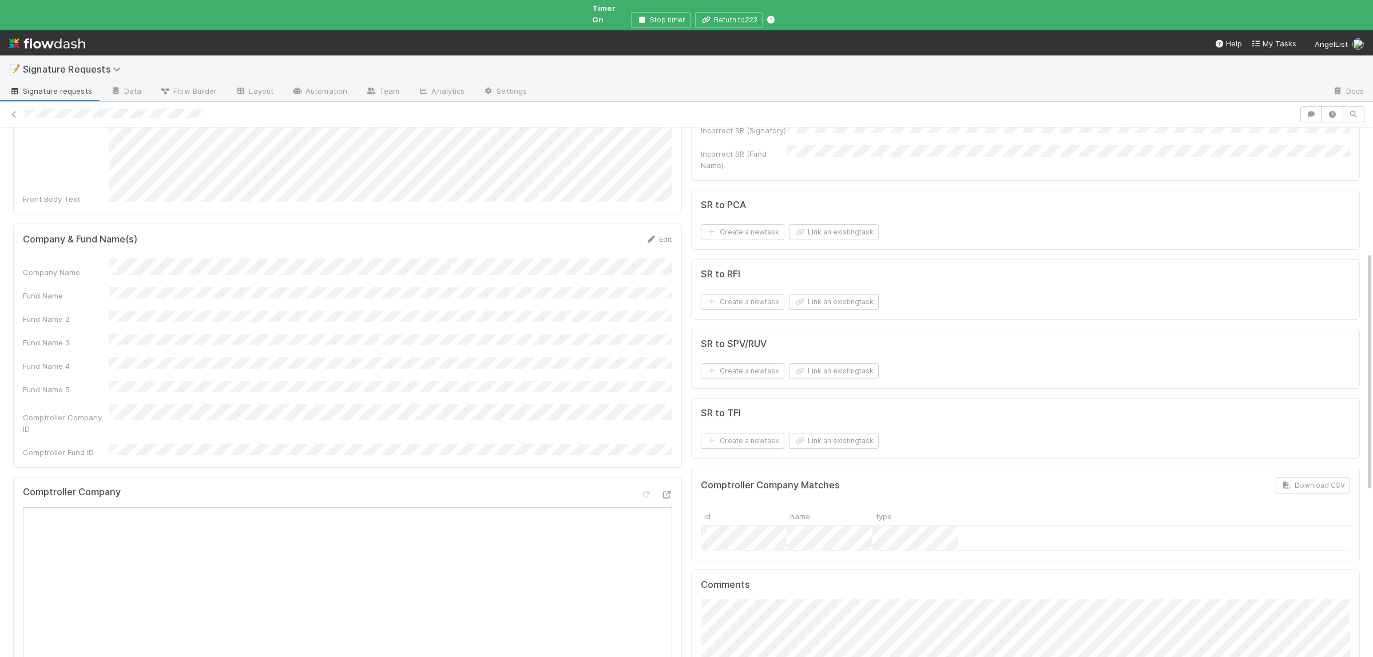
click at [263, 275] on div "Company Name Fund Name Fund Name 2 Fund Name 3 Fund Name 4 Fund Name 5 Comptrol…" at bounding box center [347, 359] width 649 height 200
click at [613, 233] on button "Save" at bounding box center [611, 242] width 33 height 19
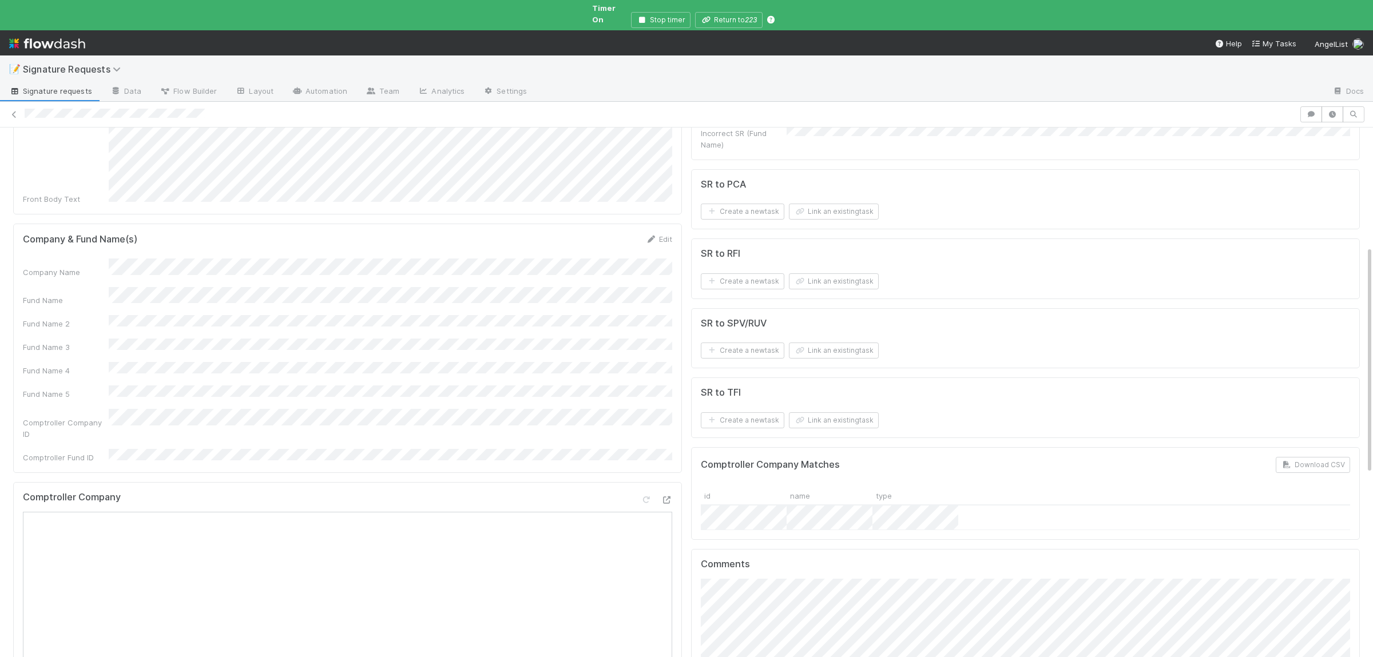
click at [840, 211] on div "SR to PCA Create a new task Link an existing task" at bounding box center [1025, 199] width 669 height 61
click at [847, 204] on button "Link an existing task" at bounding box center [834, 212] width 90 height 16
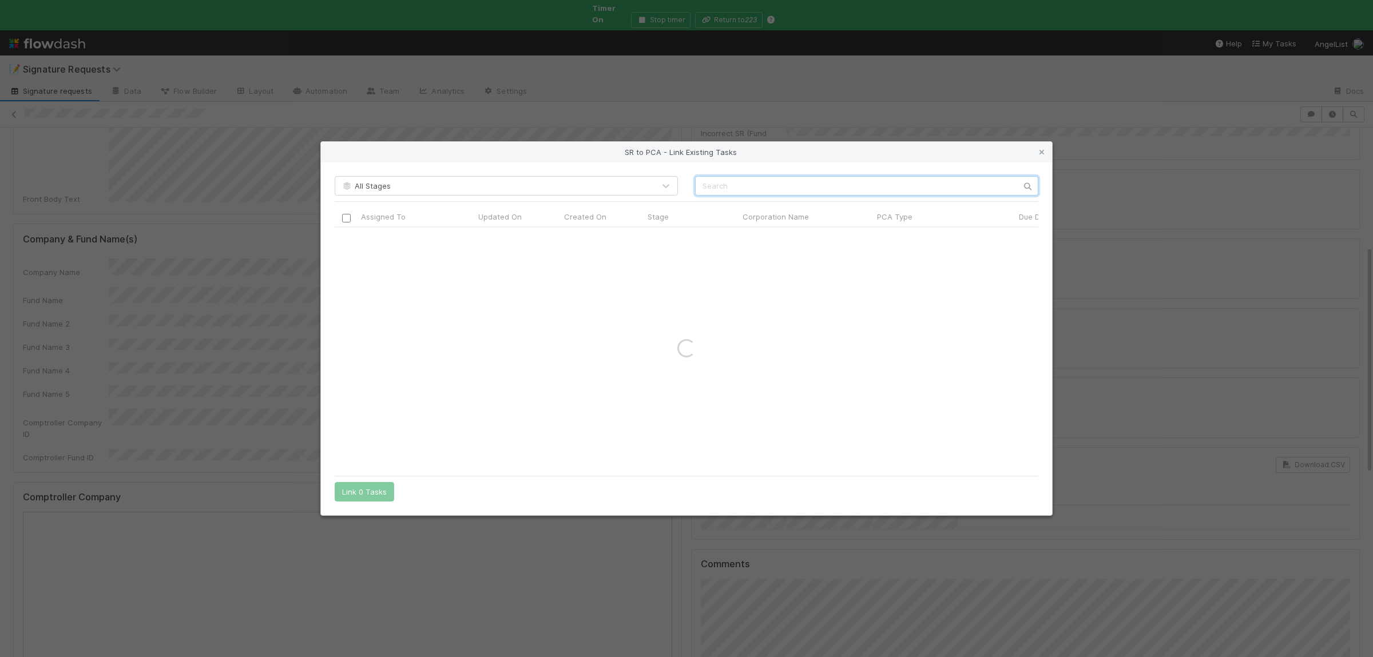
click at [854, 191] on input "text" at bounding box center [866, 185] width 343 height 19
type input "glean ip"
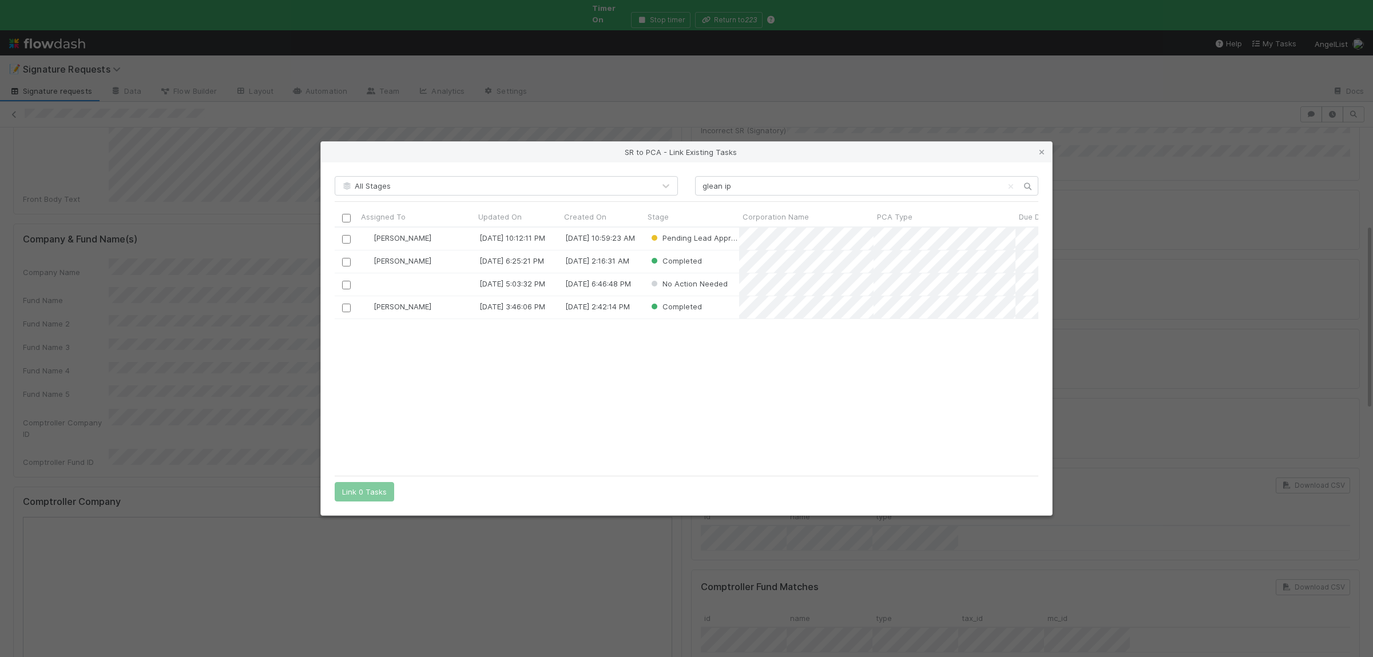
scroll to position [243, 703]
click at [346, 239] on input "checkbox" at bounding box center [346, 239] width 9 height 9
click at [360, 498] on button "Link 1 Task" at bounding box center [362, 491] width 54 height 19
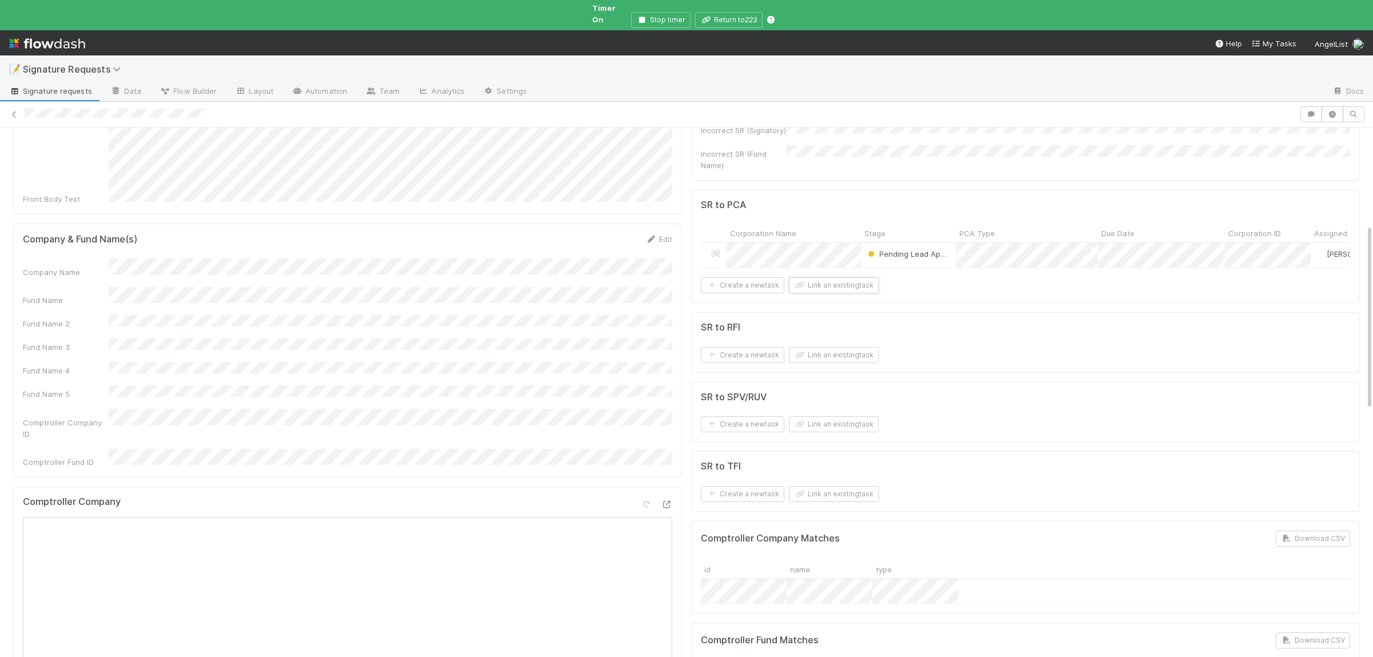
scroll to position [0, 0]
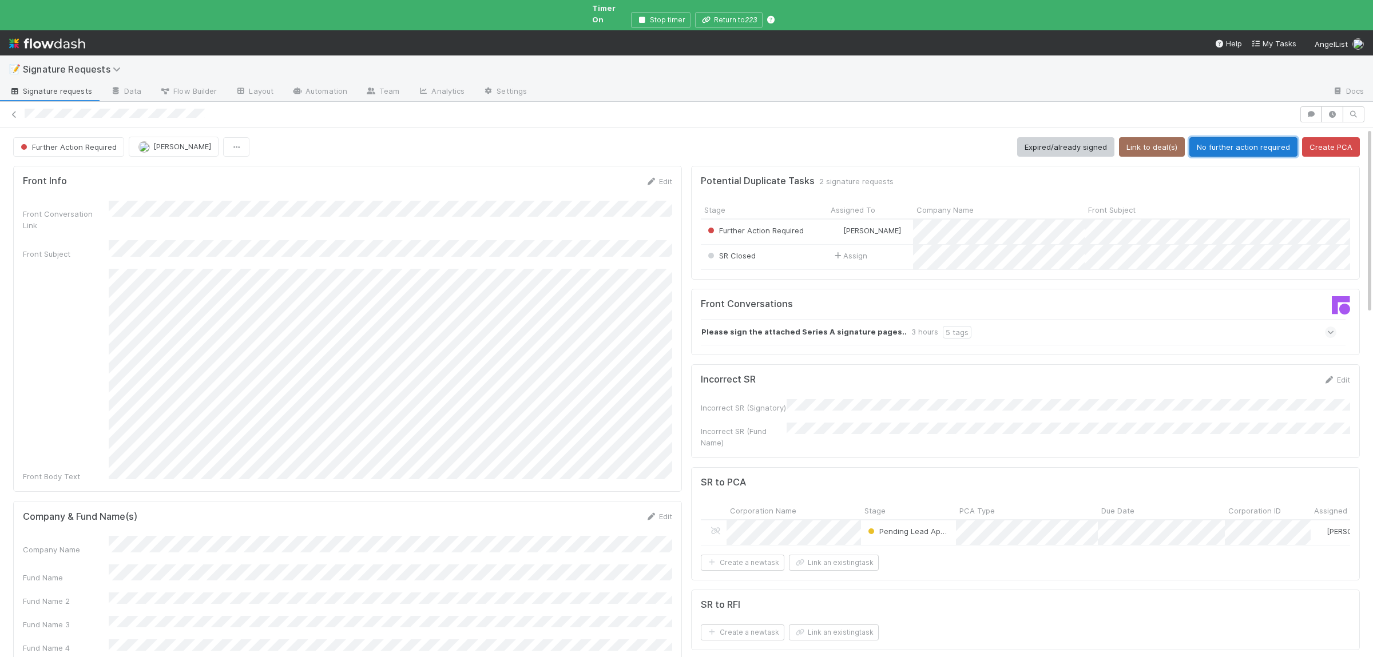
click at [1263, 137] on button "No further action required" at bounding box center [1243, 146] width 108 height 19
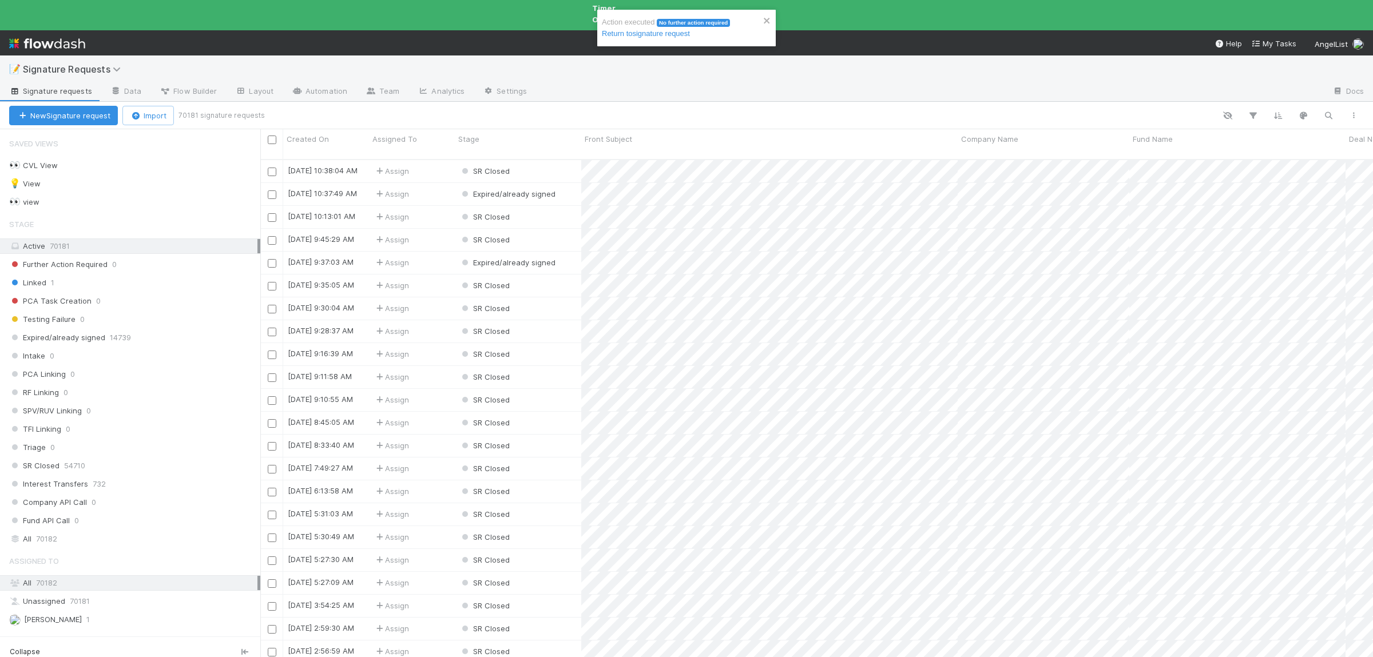
scroll to position [518, 1113]
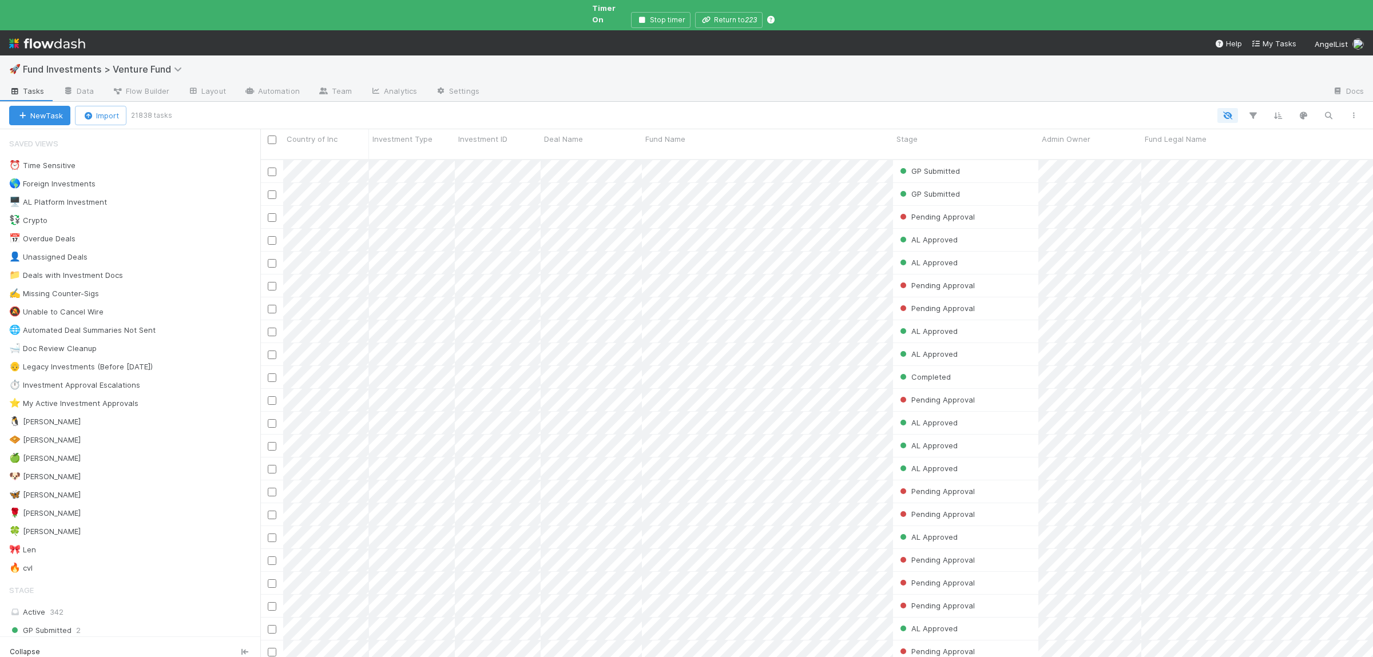
scroll to position [518, 1113]
click at [106, 433] on div "🧇 [PERSON_NAME] 9" at bounding box center [134, 440] width 251 height 14
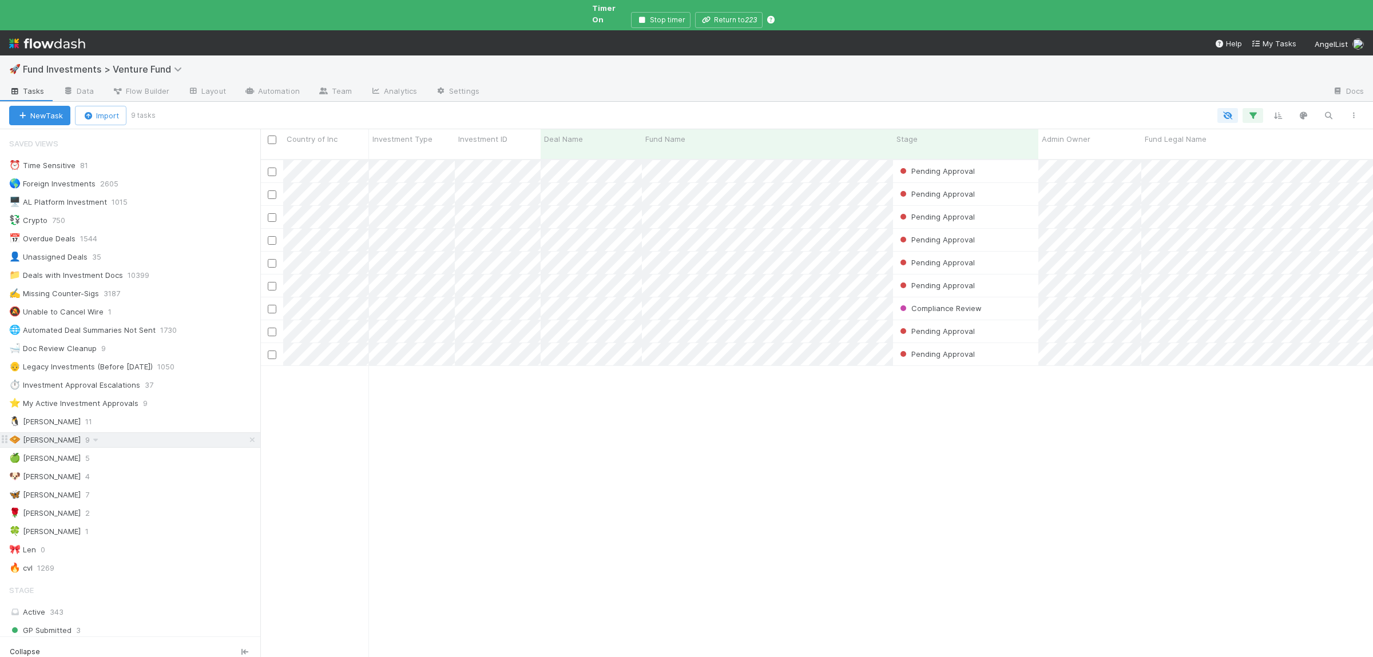
scroll to position [518, 1113]
click at [704, 398] on div "Pending Approval Manav Mehta 9/2/25, 1:18:23 AM 9/2/25, 8:46:02 AM 0 0 0 0 0 0 …" at bounding box center [816, 418] width 1113 height 517
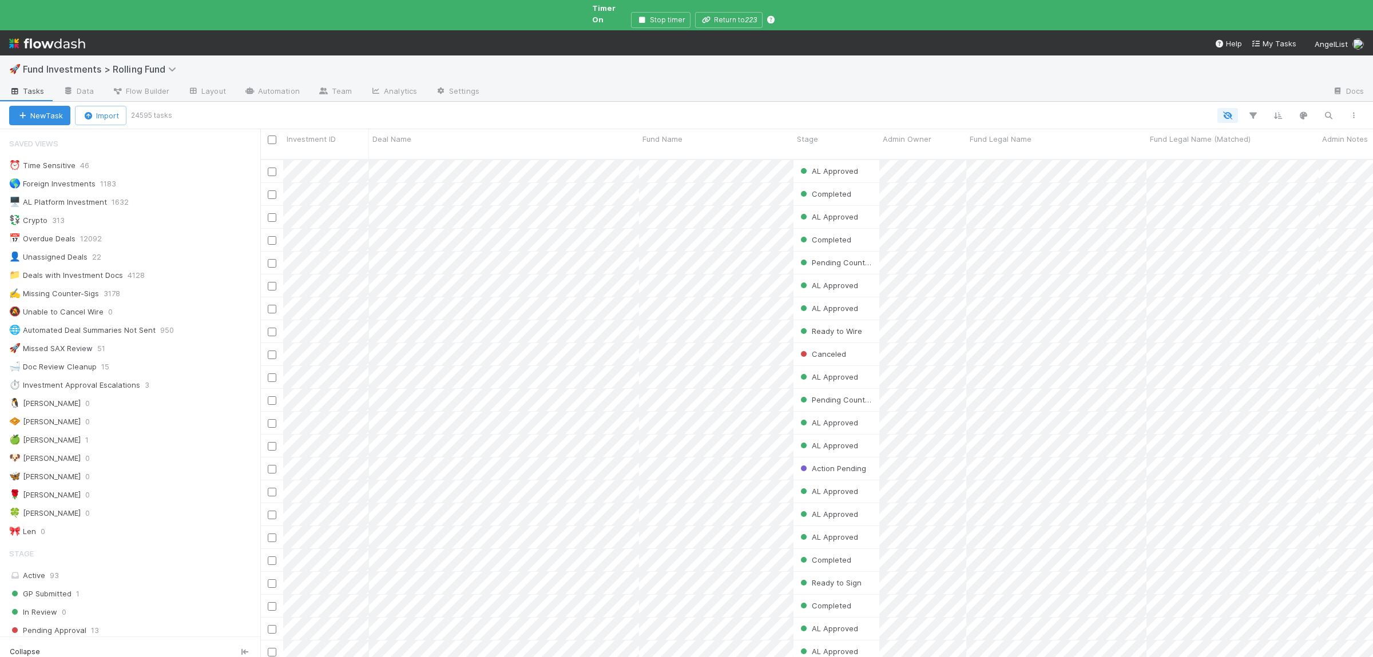
scroll to position [518, 1113]
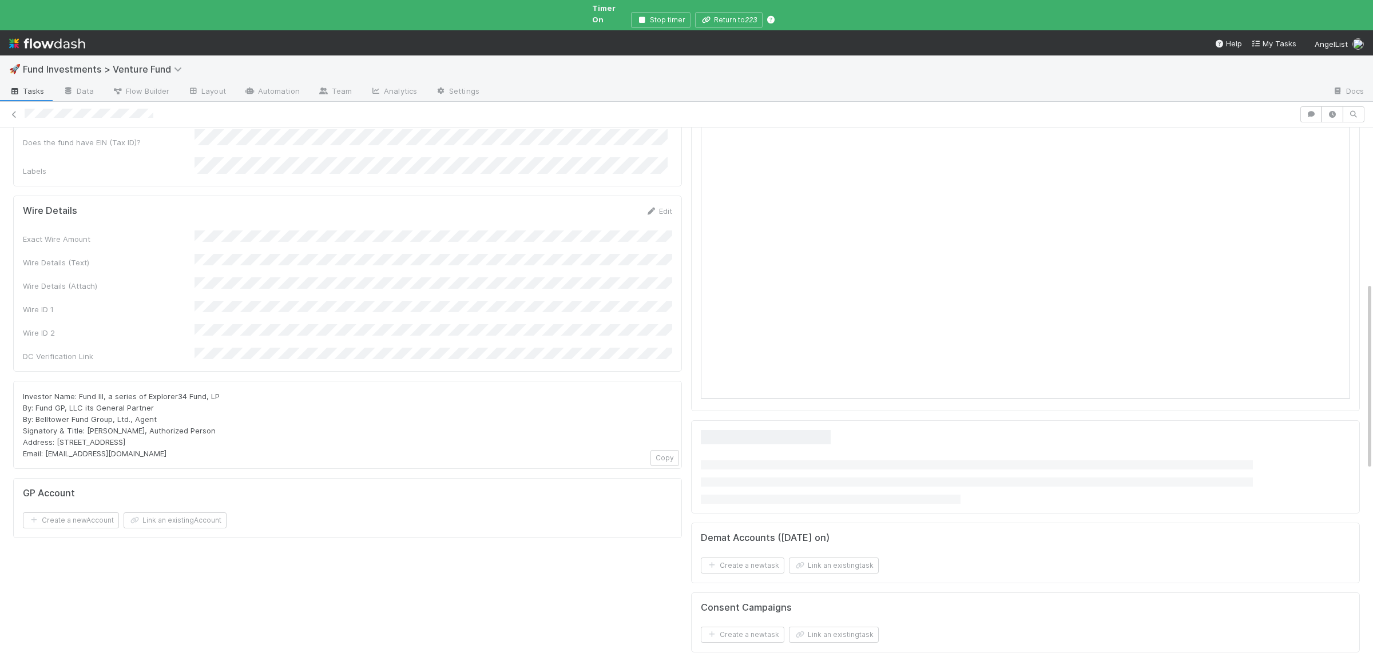
scroll to position [443, 0]
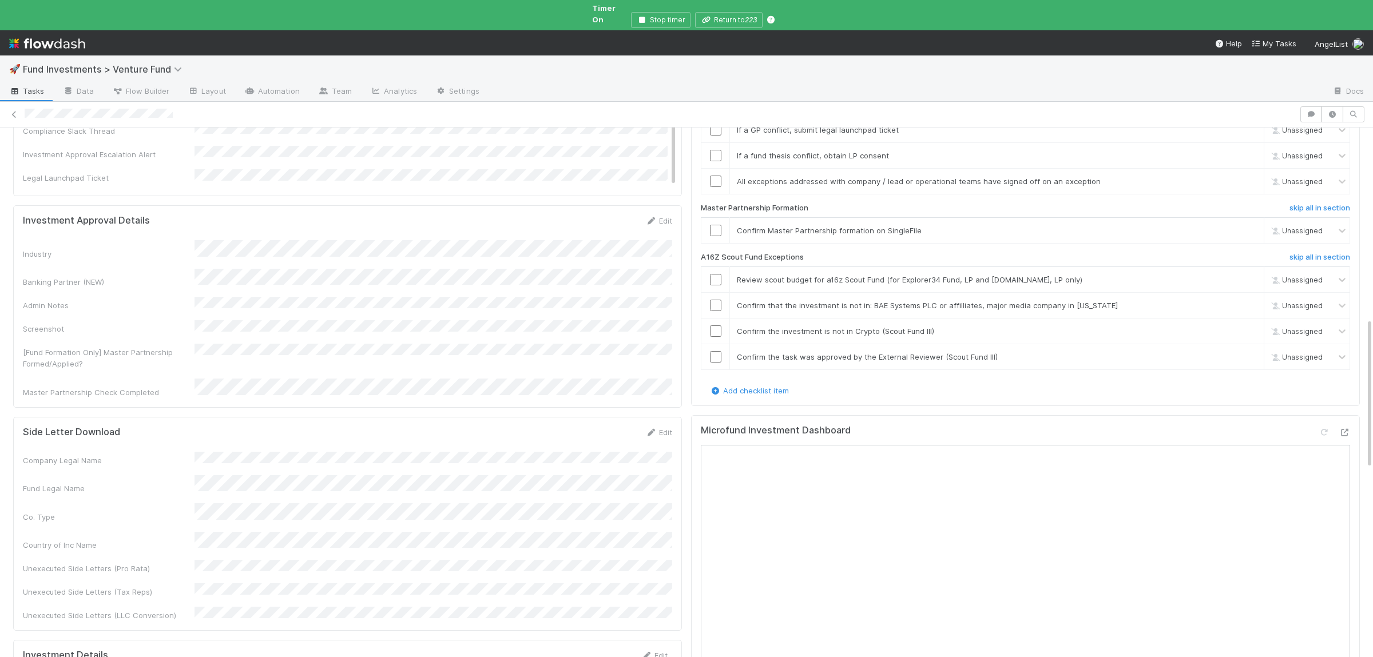
scroll to position [892, 0]
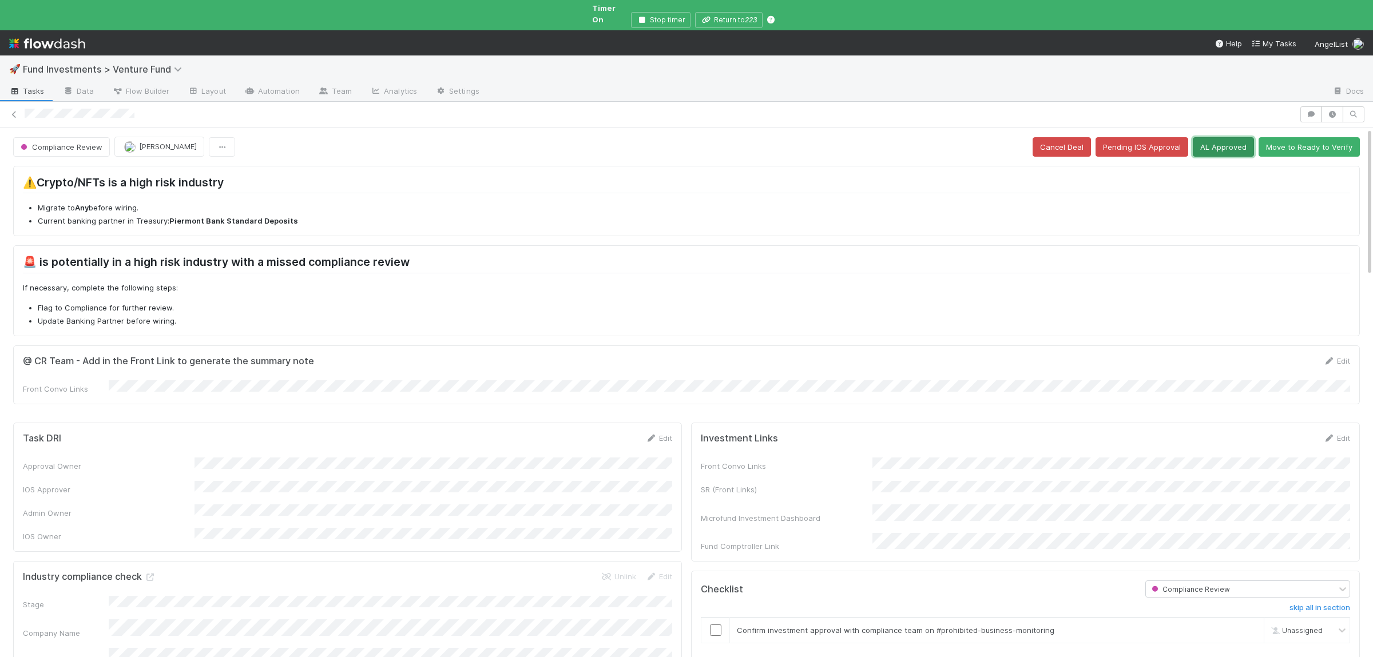
click at [1233, 140] on button "AL Approved" at bounding box center [1223, 146] width 61 height 19
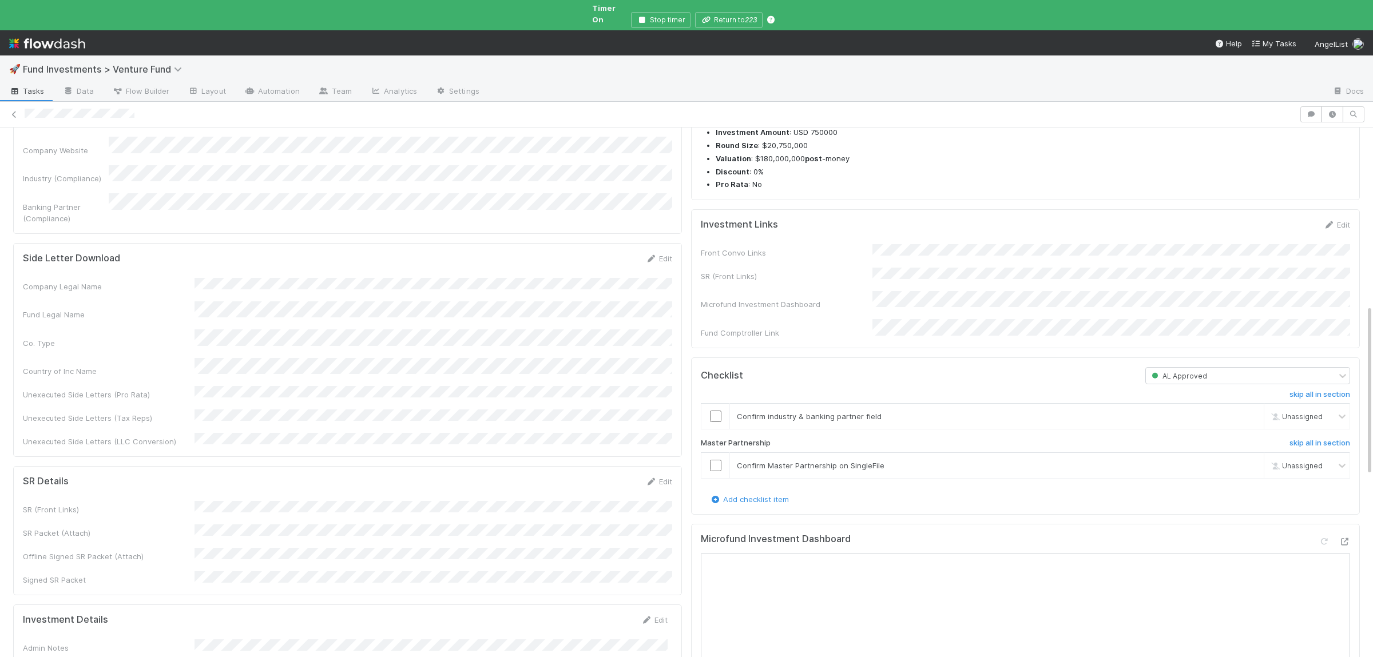
scroll to position [781, 0]
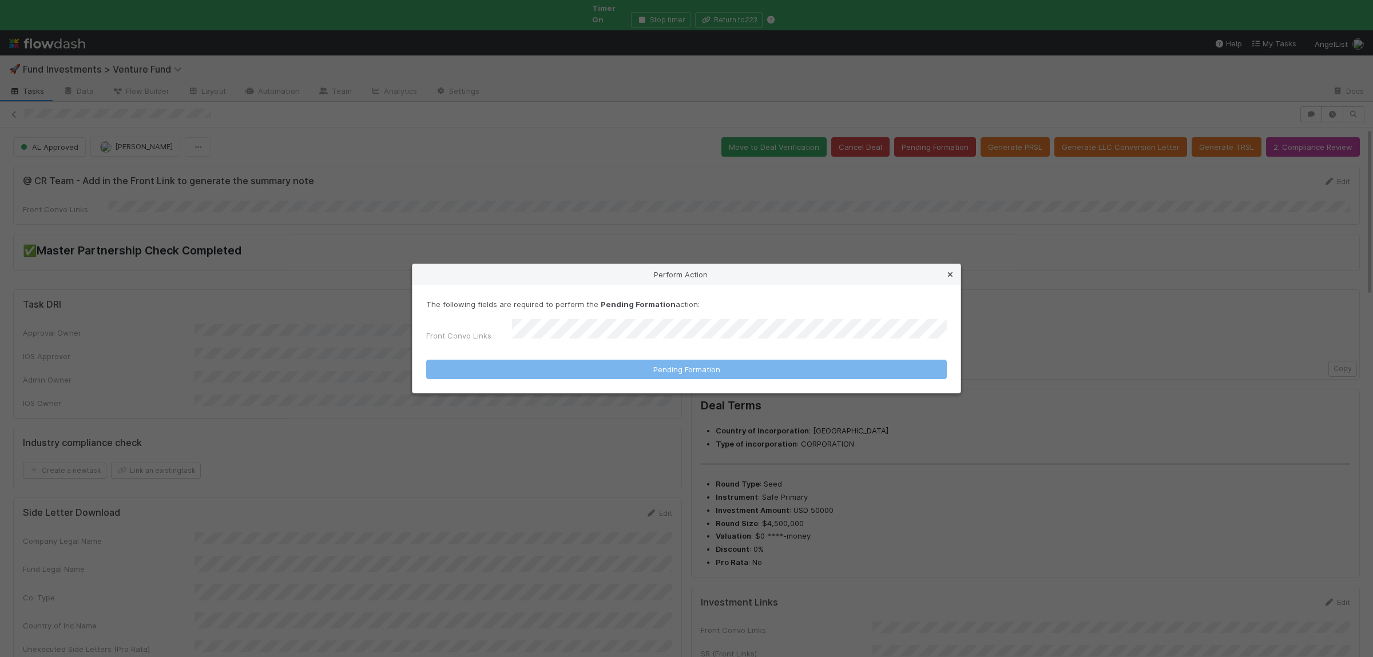
click at [952, 274] on icon at bounding box center [950, 274] width 11 height 7
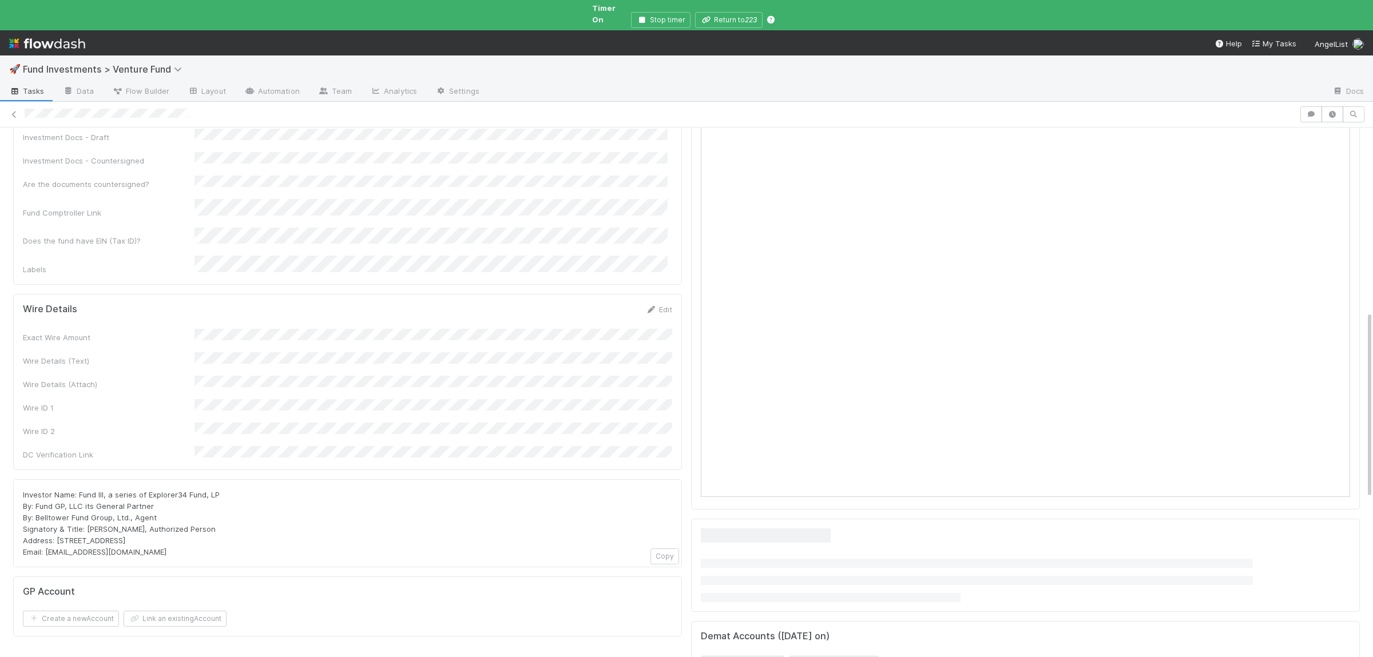
scroll to position [526, 0]
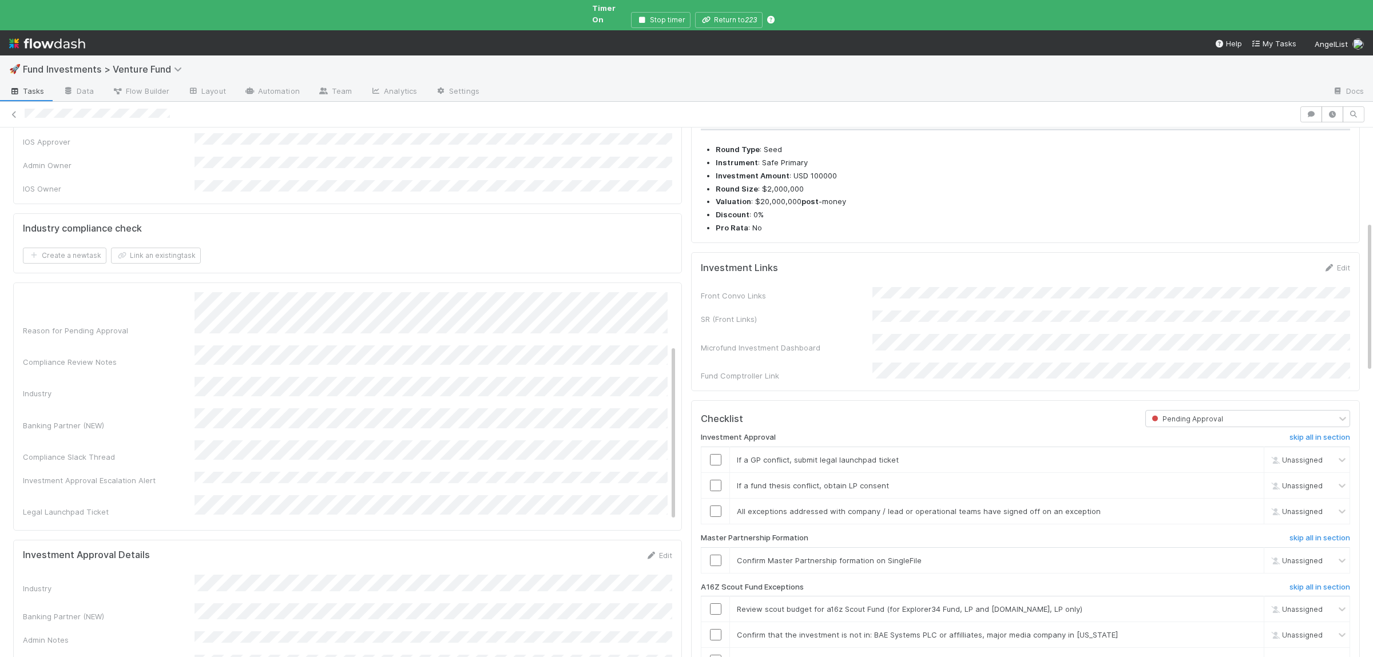
scroll to position [69, 0]
click at [590, 224] on button "Save" at bounding box center [606, 233] width 33 height 19
click at [275, 467] on div "Pending Approval Label Reason for Pending Approval Compliance Review Notes Indu…" at bounding box center [345, 428] width 645 height 238
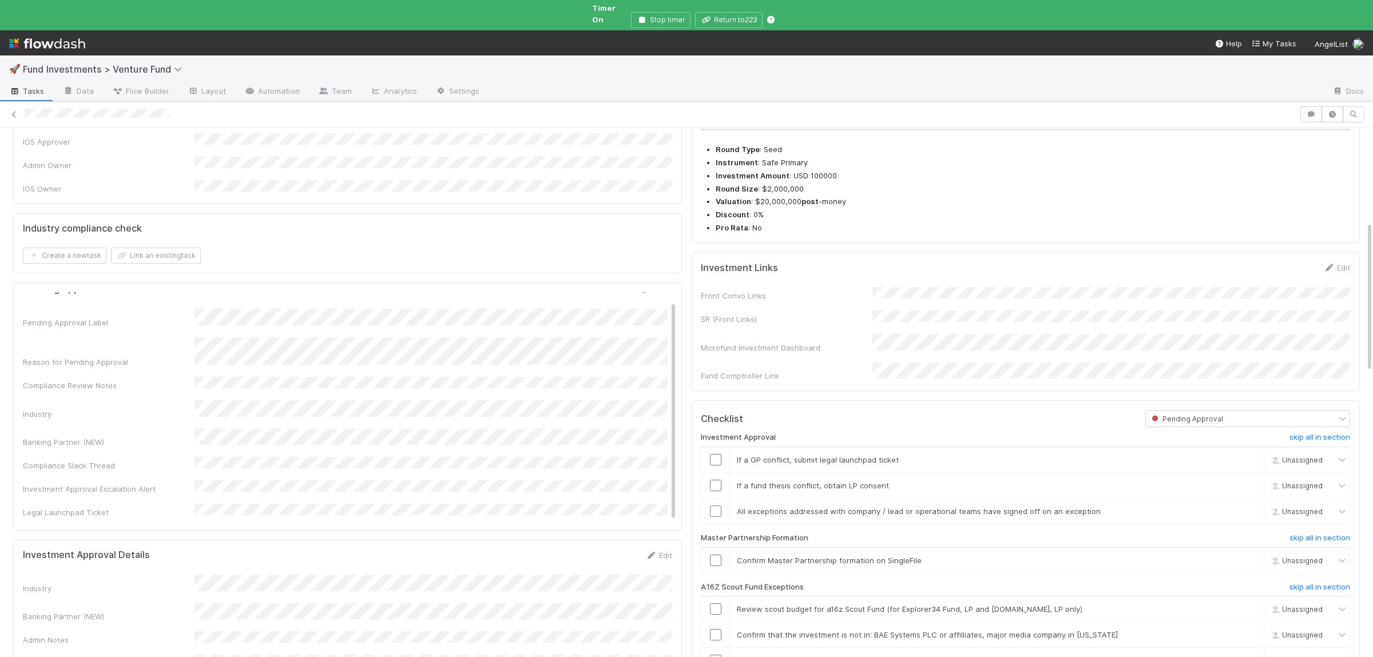
click at [275, 467] on div "Pending Approval Label Reason for Pending Approval Compliance Review Notes Indu…" at bounding box center [345, 428] width 645 height 238
click at [590, 224] on button "Save" at bounding box center [606, 233] width 33 height 19
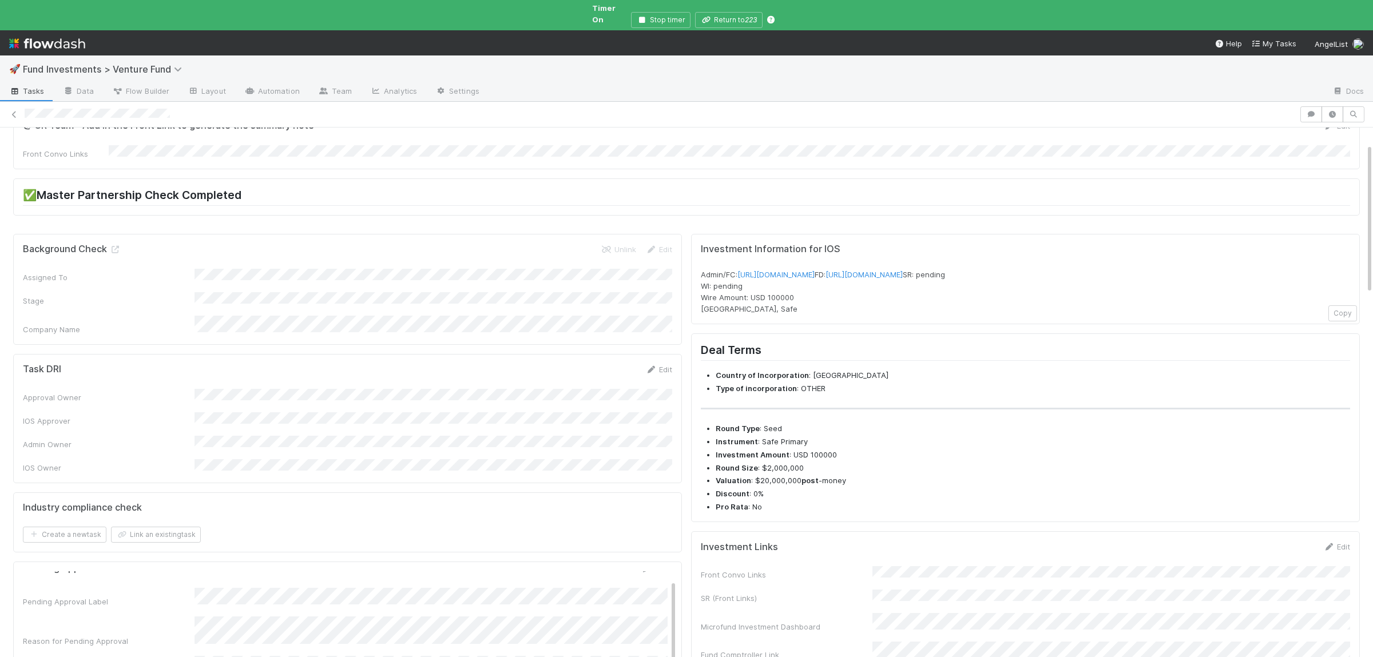
scroll to position [0, 0]
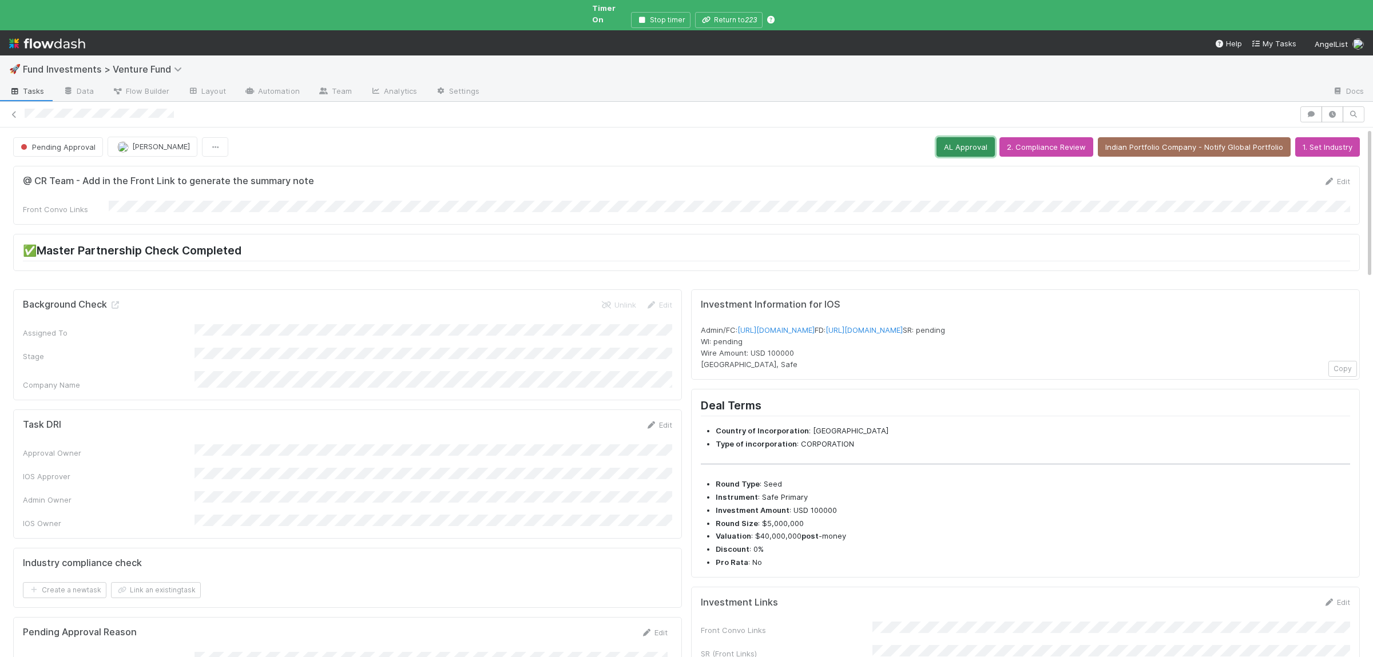
click at [977, 138] on button "AL Approval" at bounding box center [966, 146] width 58 height 19
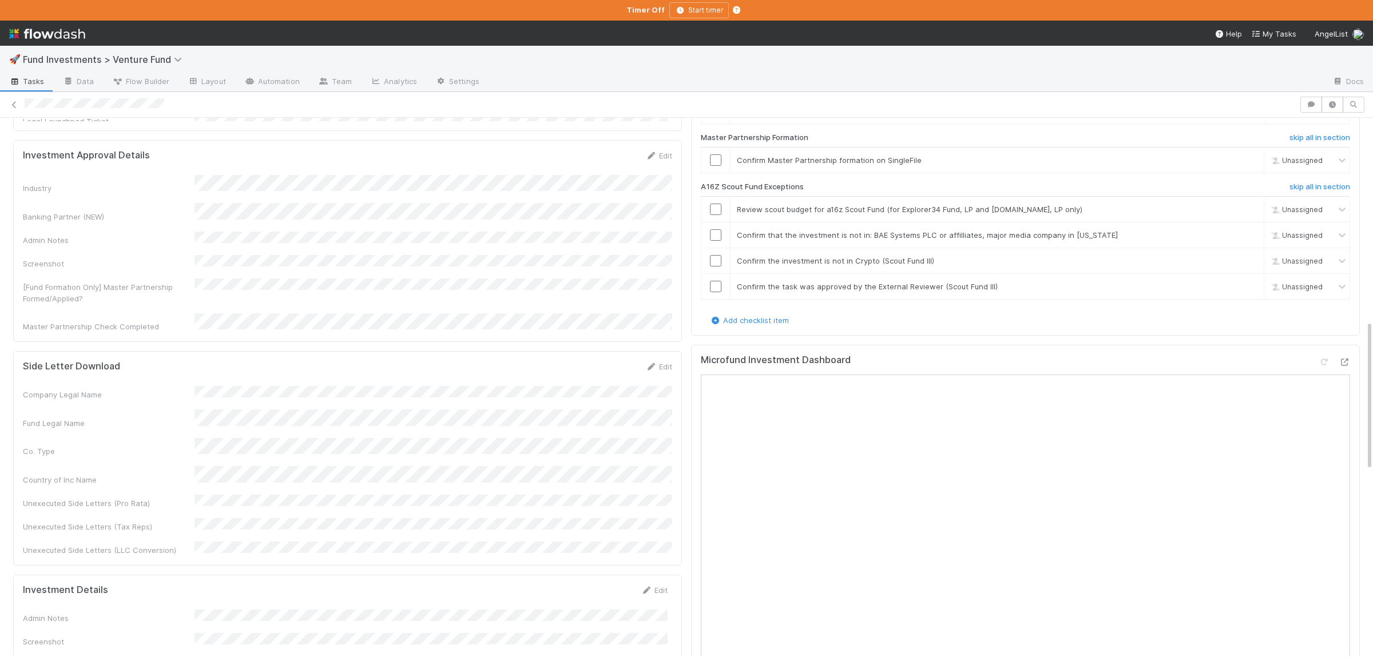
scroll to position [948, 0]
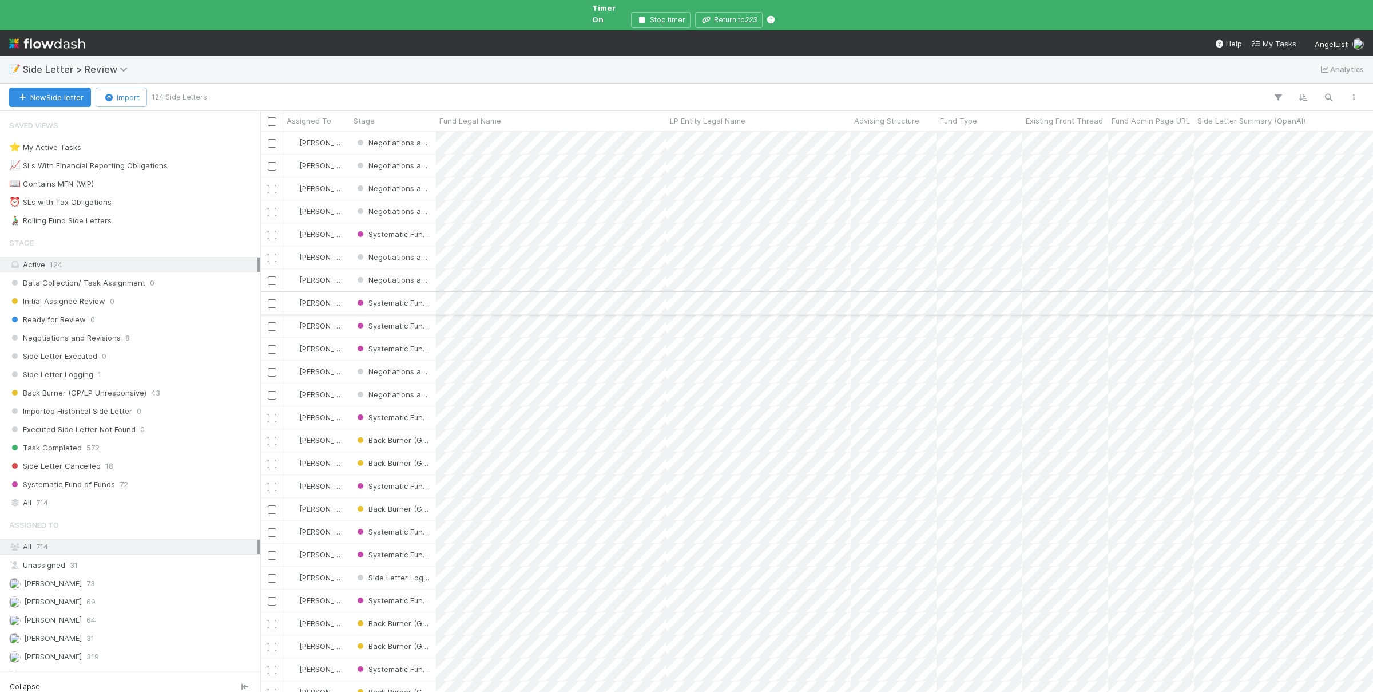
scroll to position [570, 1113]
click at [1323, 92] on icon "button" at bounding box center [1328, 97] width 11 height 10
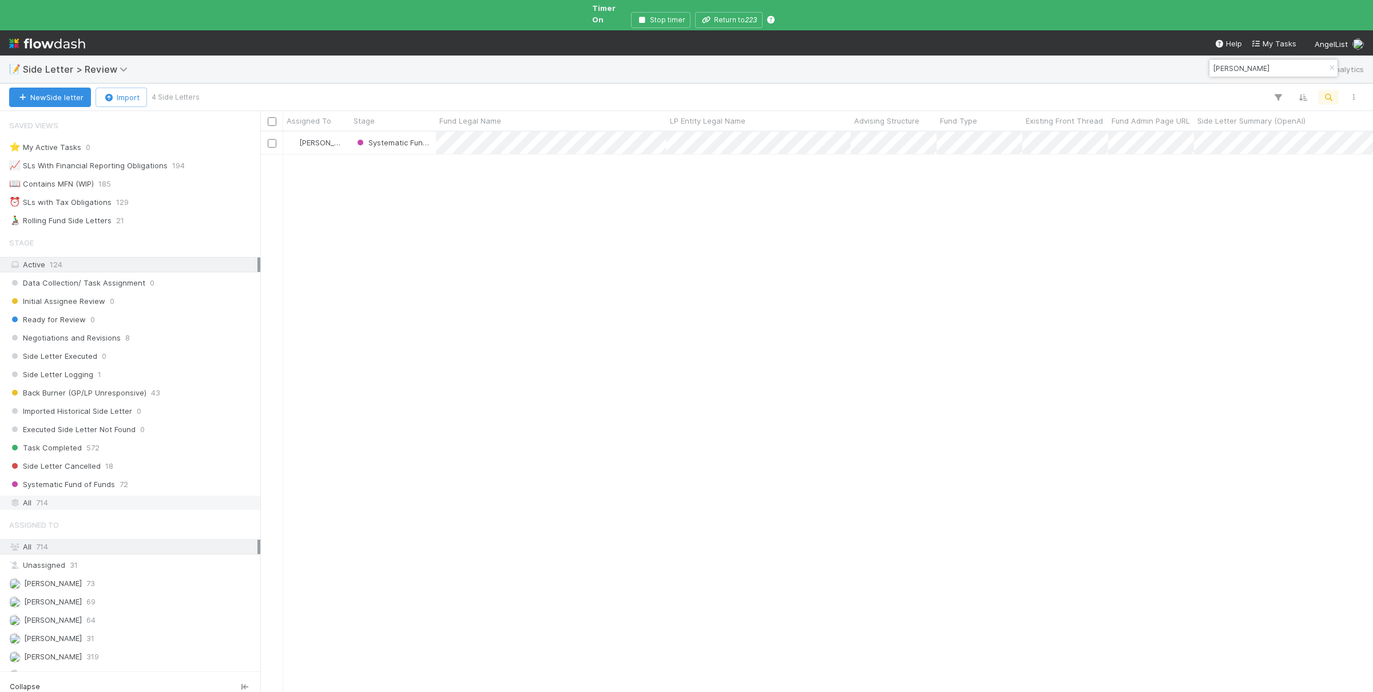
type input "fliegelman"
click at [152, 498] on div "All 714" at bounding box center [133, 502] width 248 height 14
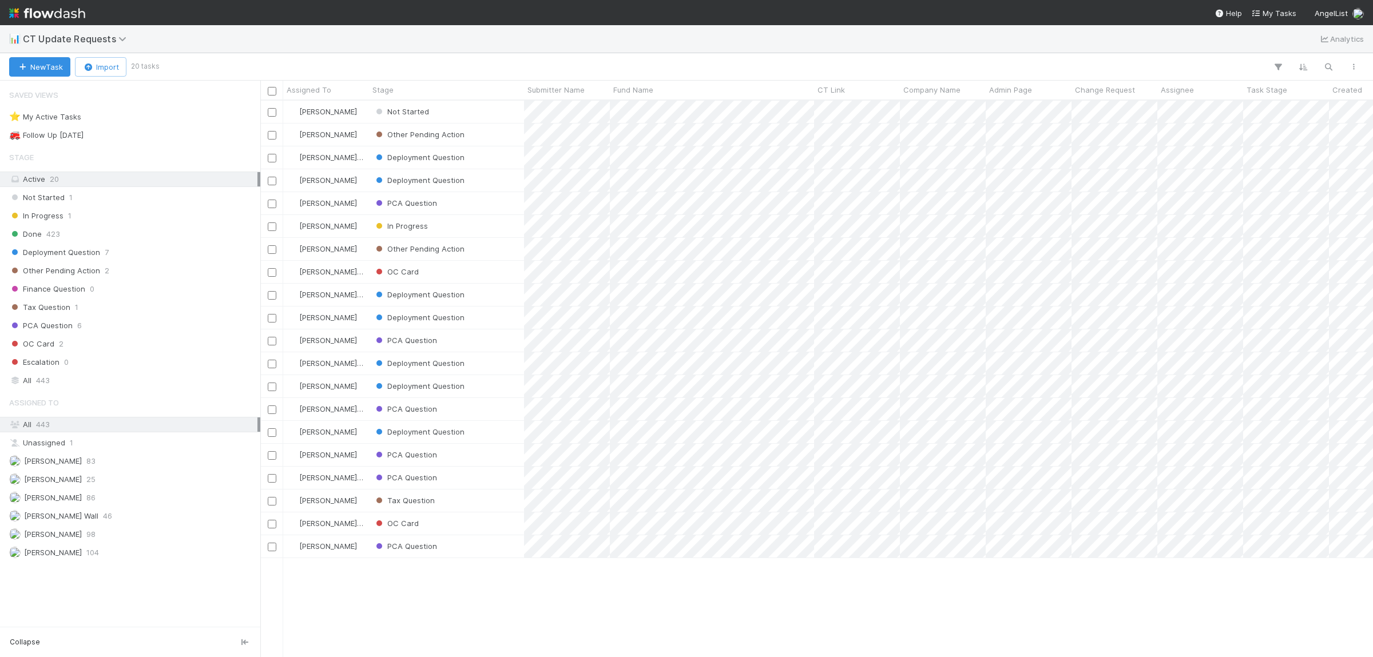
scroll to position [557, 1113]
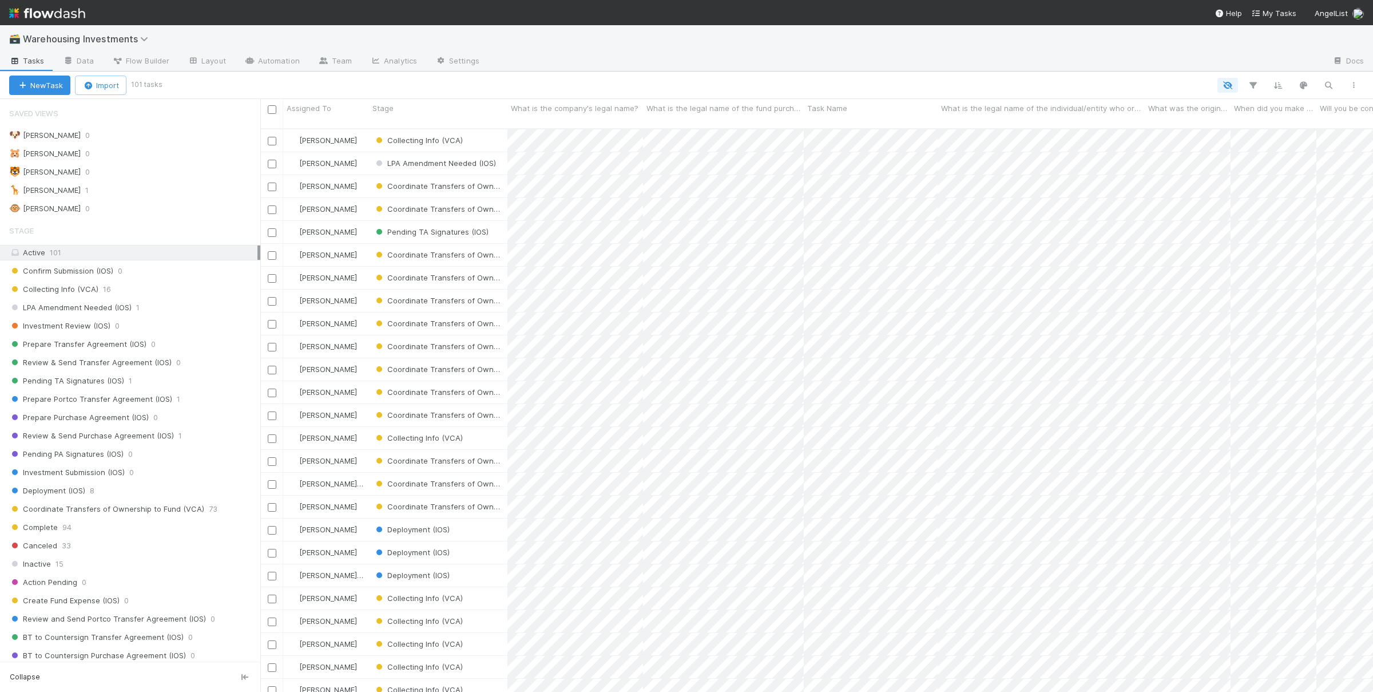
scroll to position [1, 1]
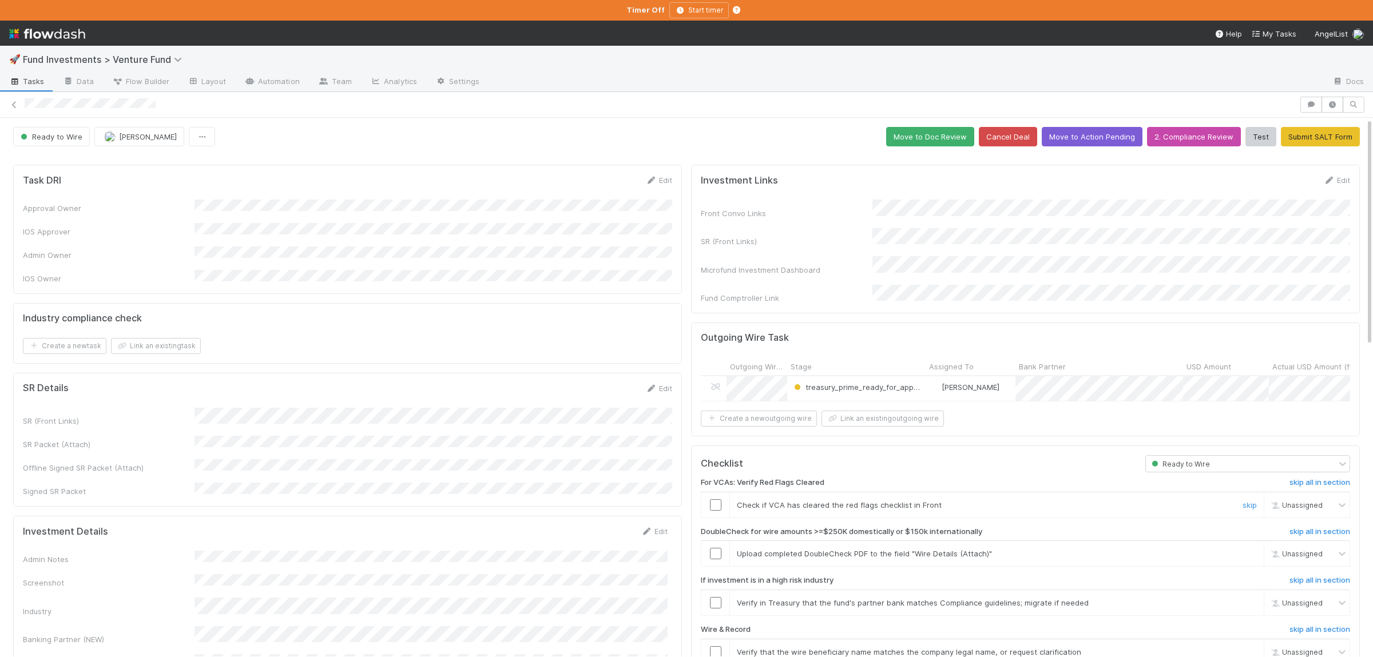
drag, startPoint x: 717, startPoint y: 498, endPoint x: 830, endPoint y: 531, distance: 117.6
click at [717, 499] on input "checkbox" at bounding box center [715, 504] width 11 height 11
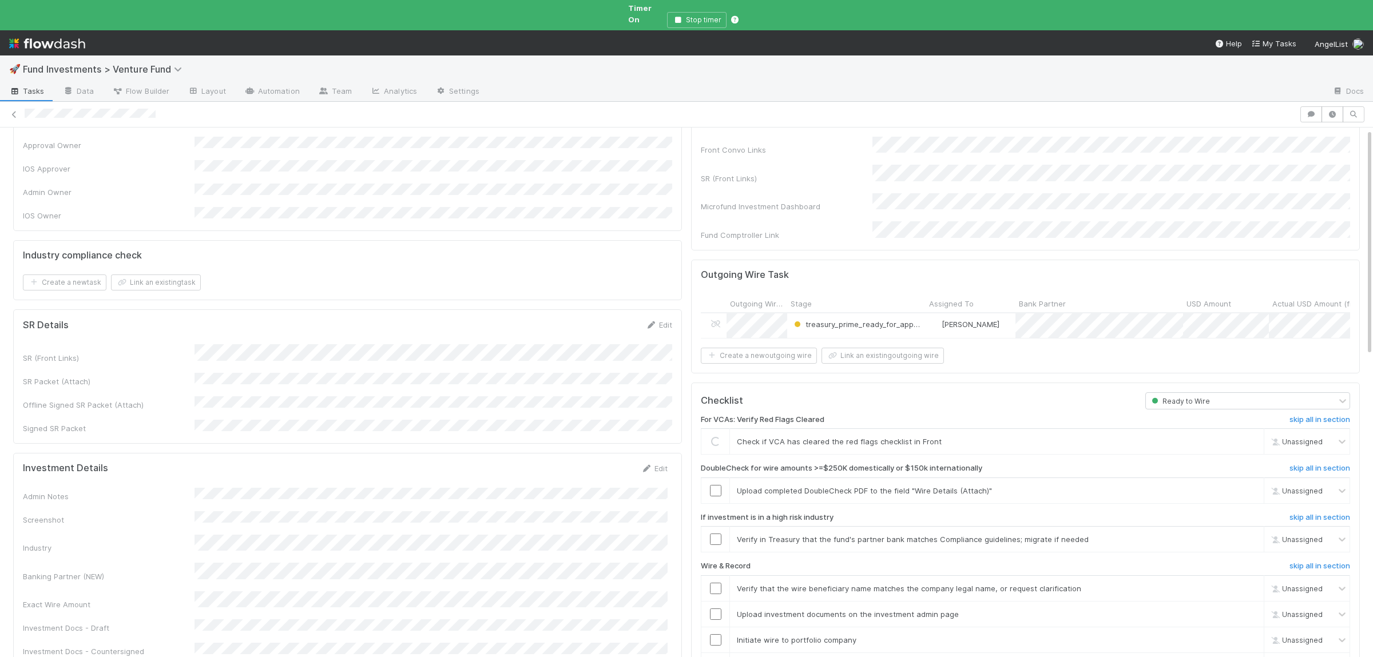
scroll to position [112, 0]
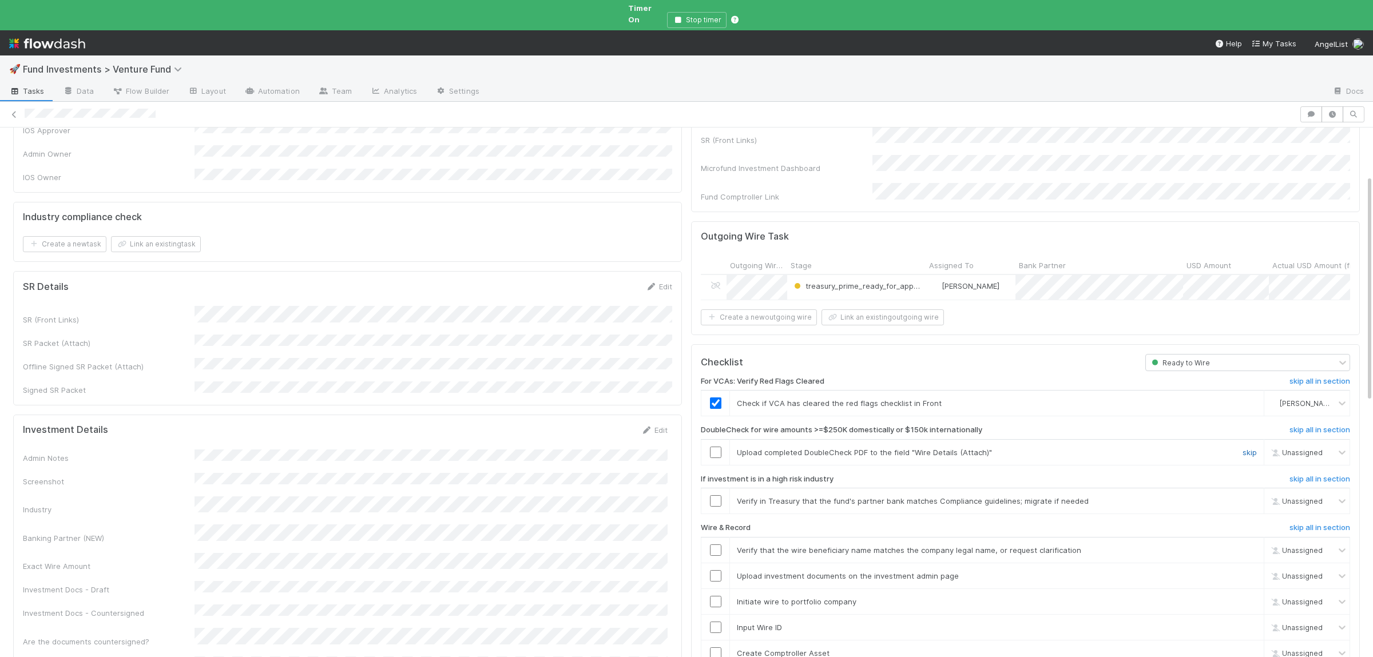
click at [1249, 448] on link "skip" at bounding box center [1250, 452] width 14 height 9
click at [1251, 497] on link "skip" at bounding box center [1250, 501] width 14 height 9
click at [712, 545] on input "checkbox" at bounding box center [715, 550] width 11 height 11
click at [715, 570] on input "checkbox" at bounding box center [715, 575] width 11 height 11
click at [717, 596] on input "checkbox" at bounding box center [715, 601] width 11 height 11
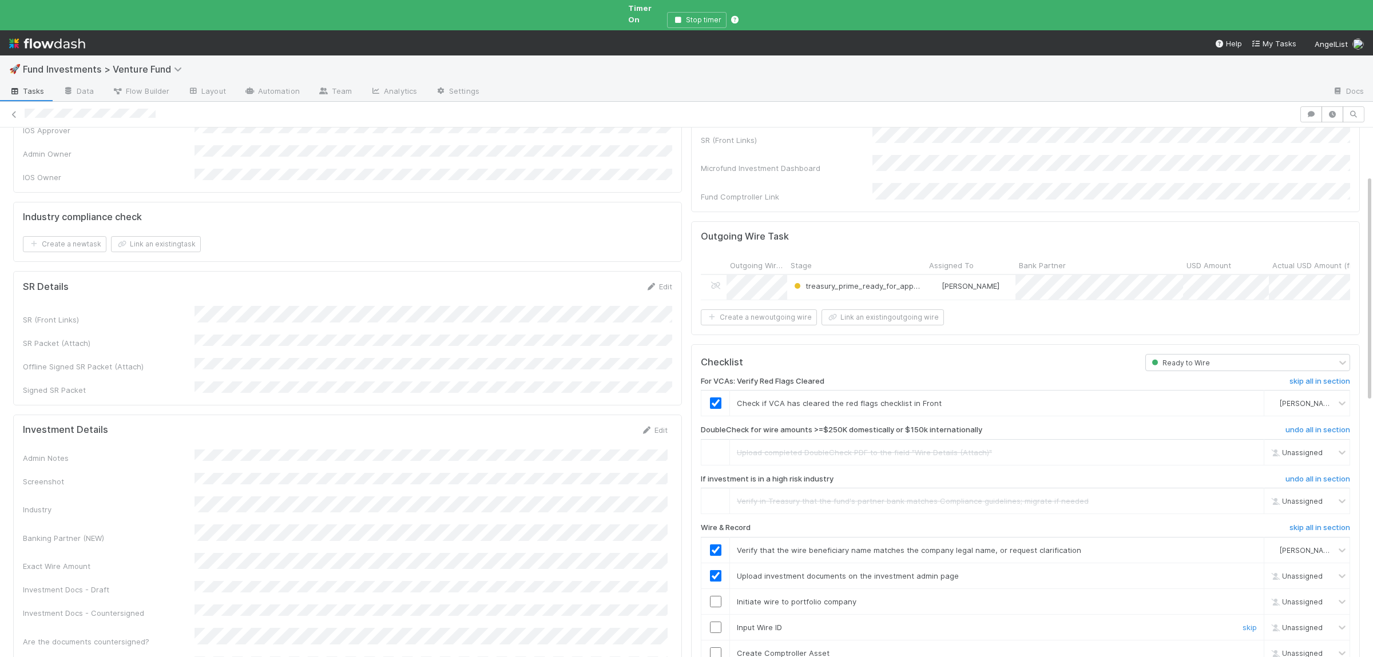
drag, startPoint x: 719, startPoint y: 610, endPoint x: 716, endPoint y: 617, distance: 8.0
click at [717, 622] on input "checkbox" at bounding box center [715, 627] width 11 height 11
checkbox input "true"
click at [715, 648] on input "checkbox" at bounding box center [715, 653] width 11 height 11
click at [718, 596] on input "checkbox" at bounding box center [715, 601] width 11 height 11
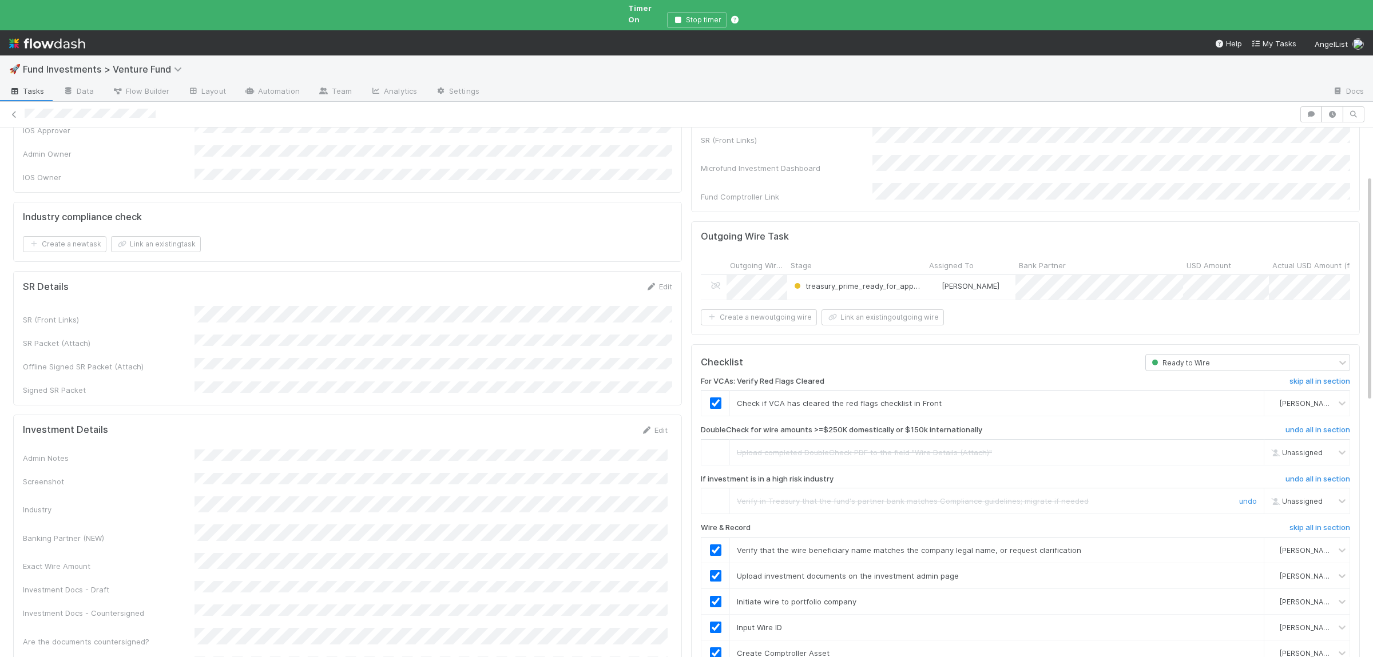
scroll to position [0, 0]
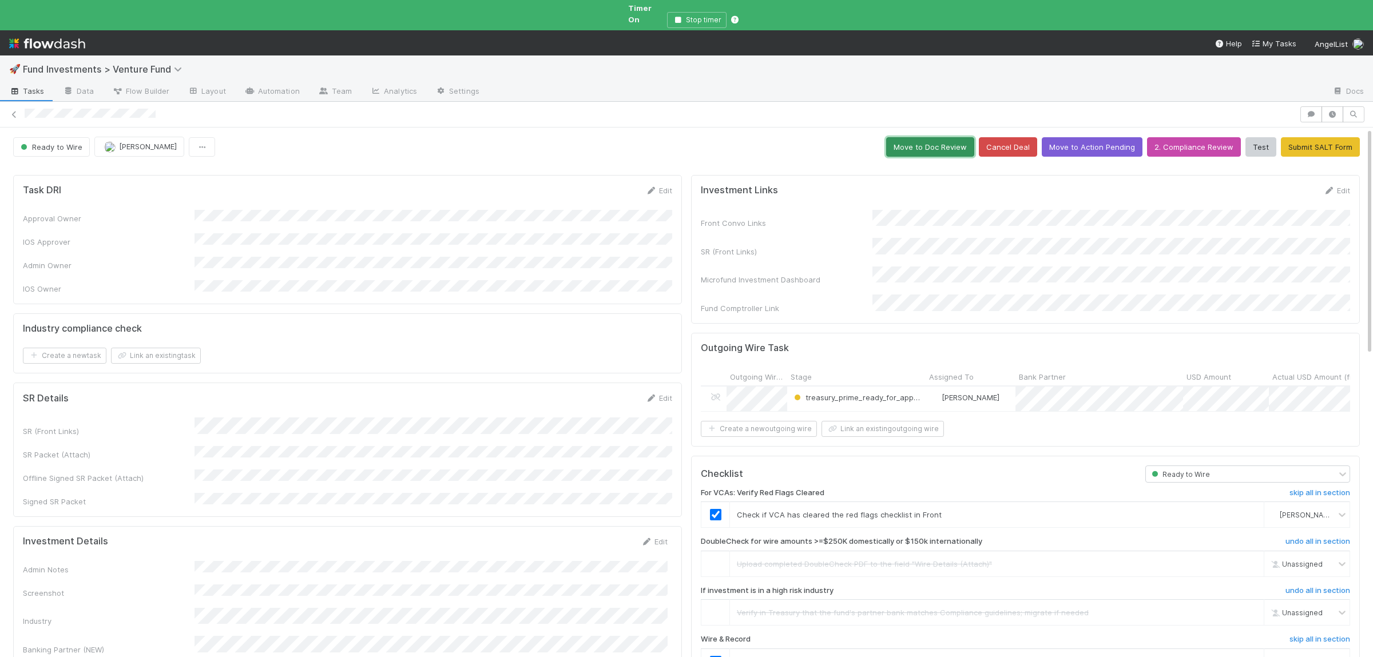
click at [939, 137] on button "Move to Doc Review" at bounding box center [930, 146] width 88 height 19
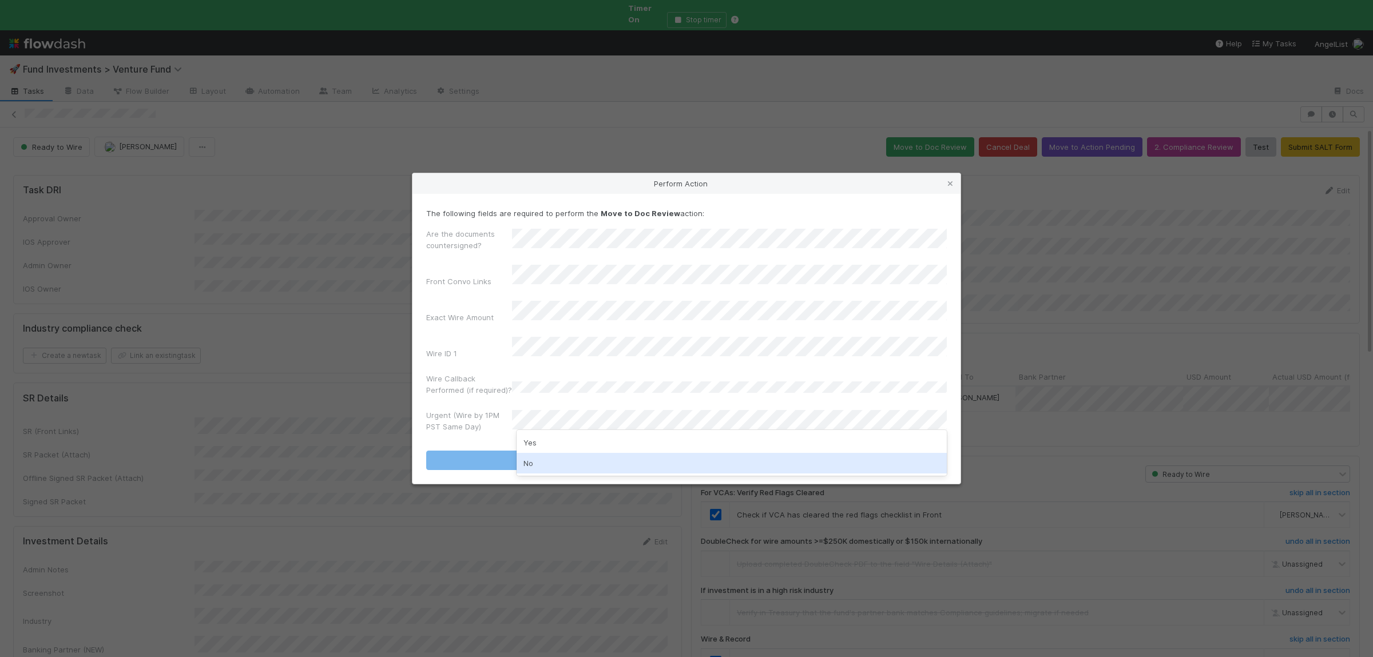
click at [560, 458] on div "No" at bounding box center [732, 463] width 430 height 21
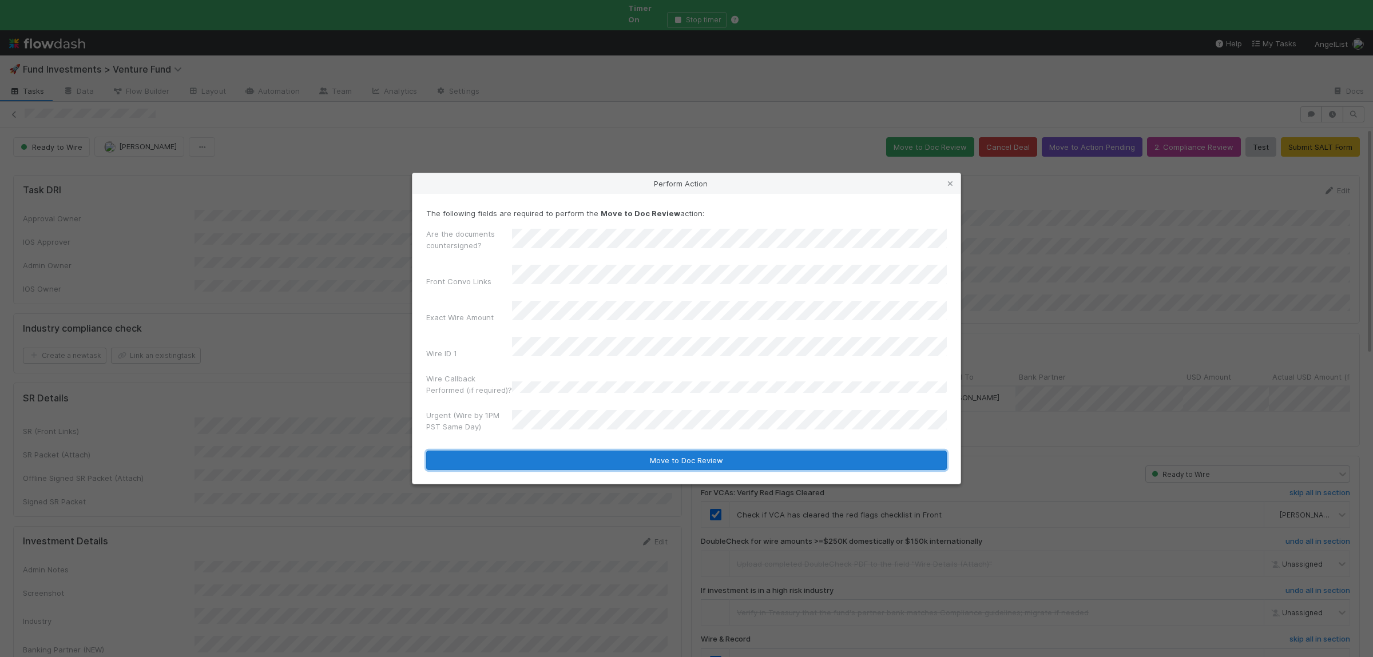
drag, startPoint x: 555, startPoint y: 449, endPoint x: 565, endPoint y: 451, distance: 10.5
click at [556, 451] on button "Move to Doc Review" at bounding box center [686, 460] width 521 height 19
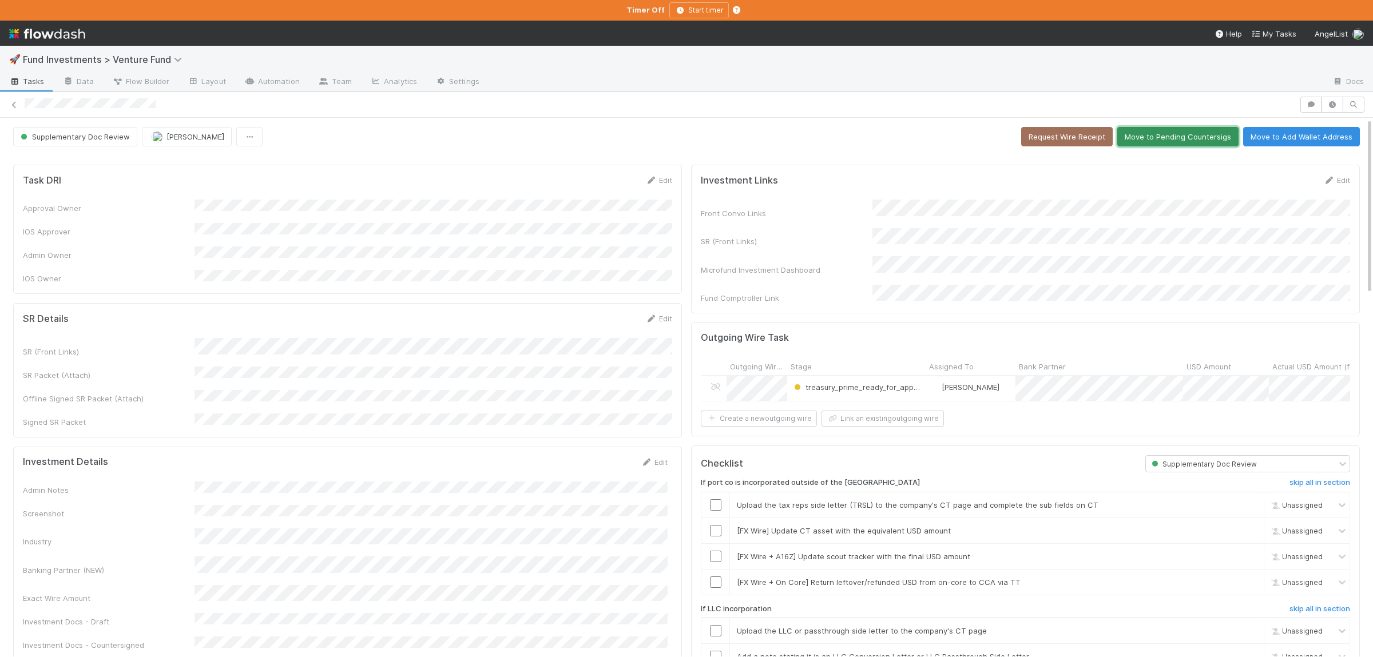
click at [1193, 137] on button "Move to Pending Countersigs" at bounding box center [1177, 136] width 121 height 19
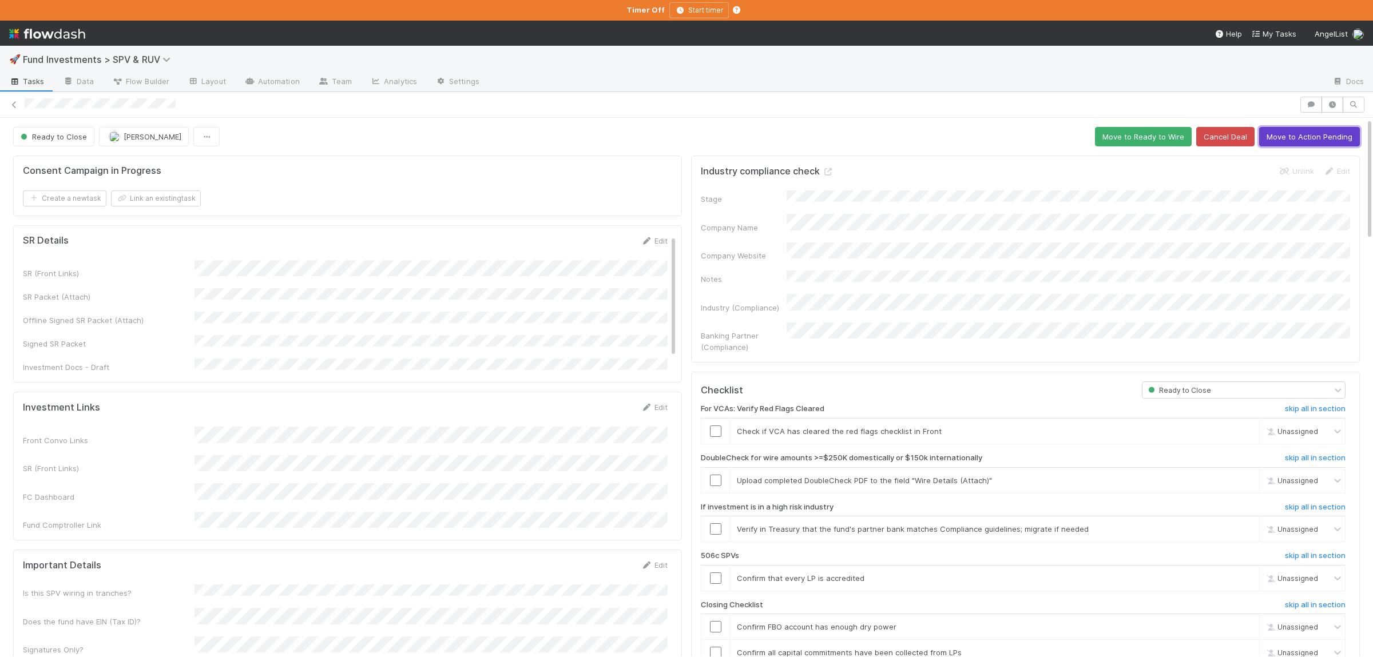
click at [1307, 137] on button "Move to Action Pending" at bounding box center [1309, 136] width 101 height 19
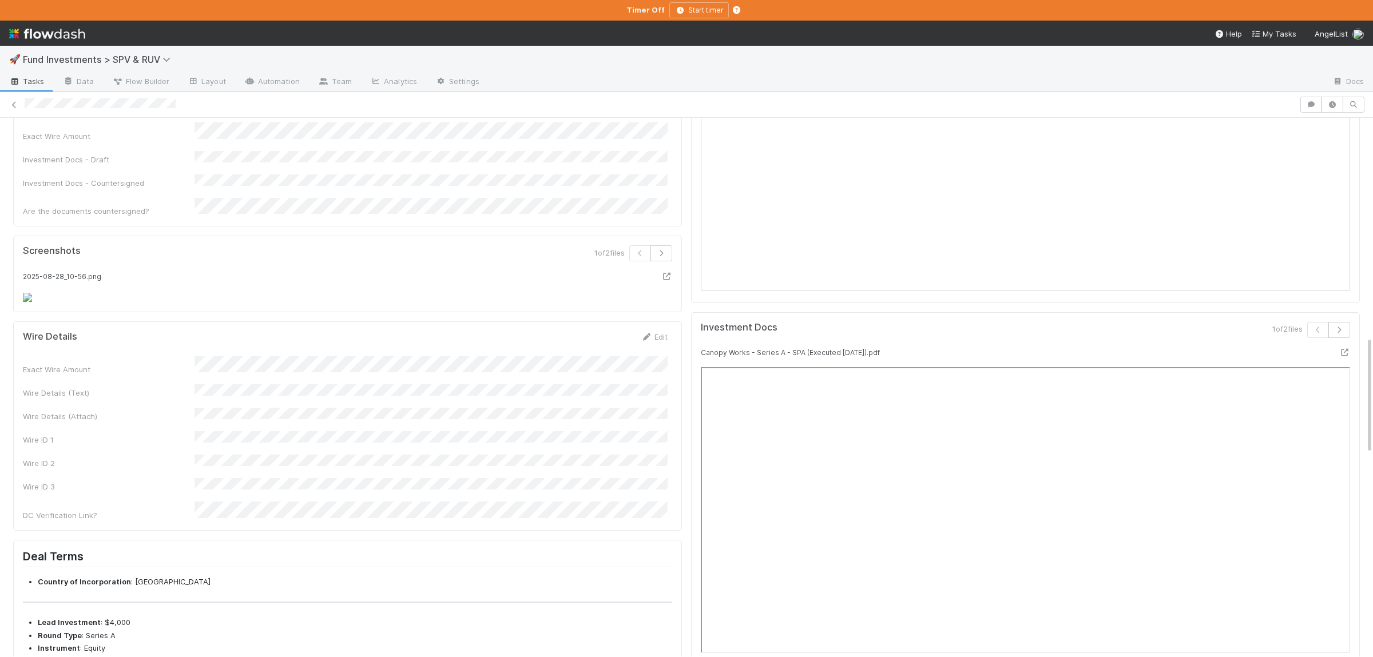
scroll to position [998, 0]
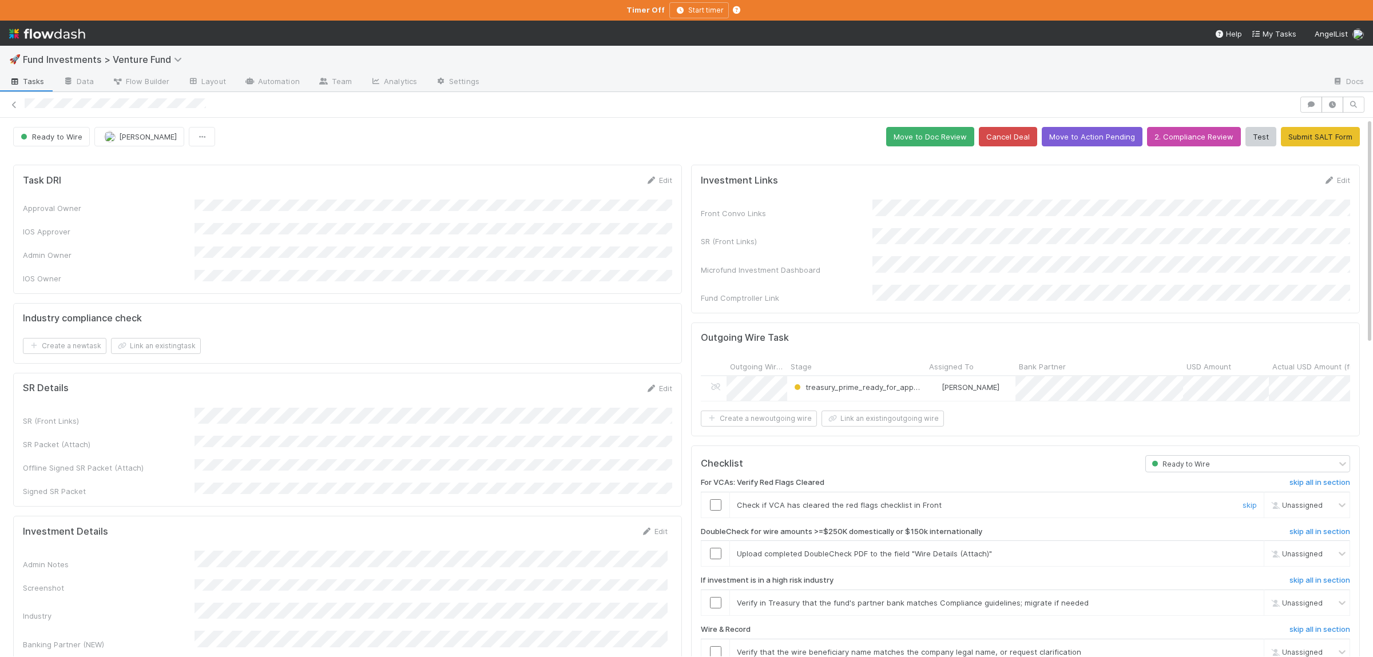
click at [711, 499] on input "checkbox" at bounding box center [715, 504] width 11 height 11
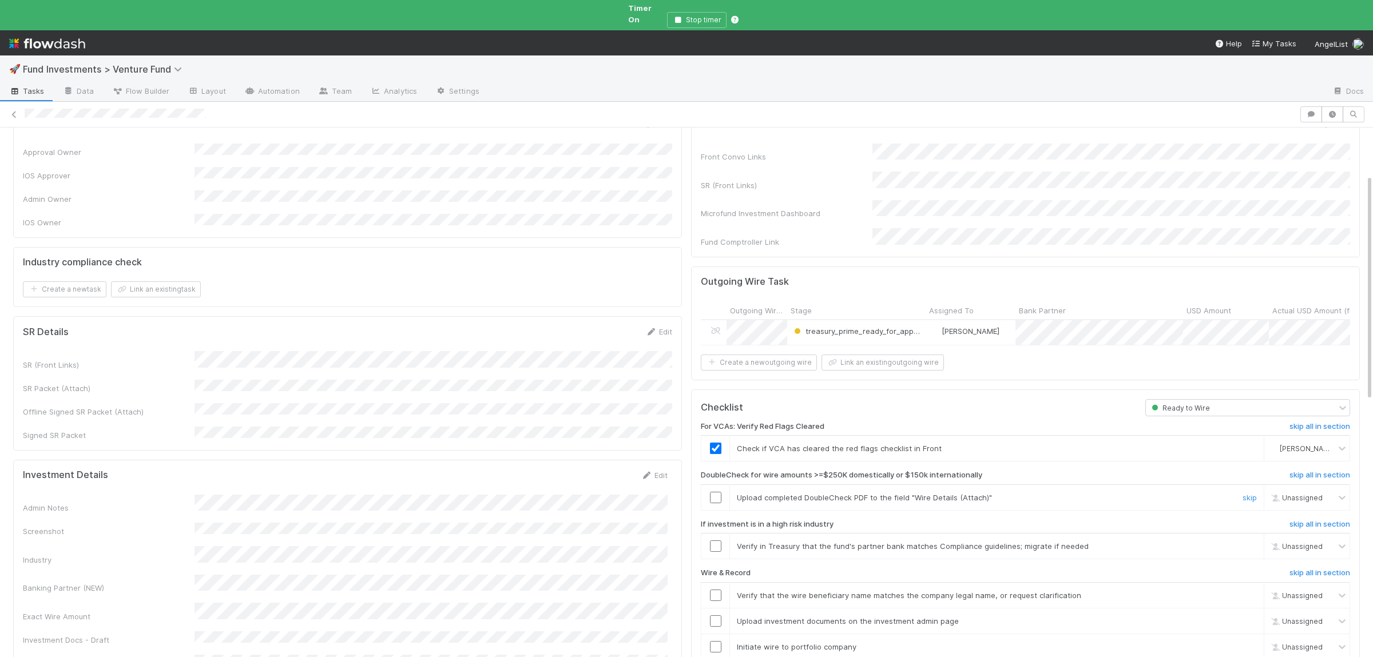
scroll to position [112, 0]
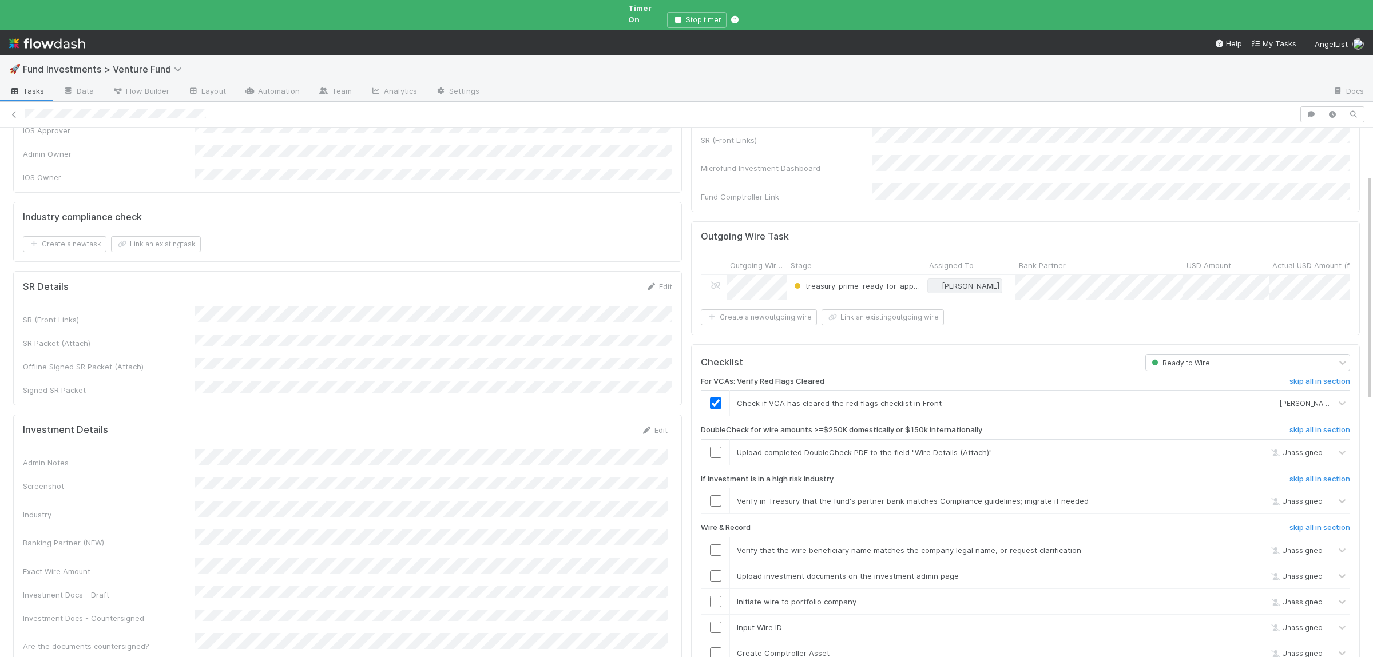
click at [961, 281] on span "[PERSON_NAME]" at bounding box center [971, 285] width 58 height 9
click at [941, 284] on div "[PERSON_NAME] Wall" at bounding box center [1007, 290] width 161 height 21
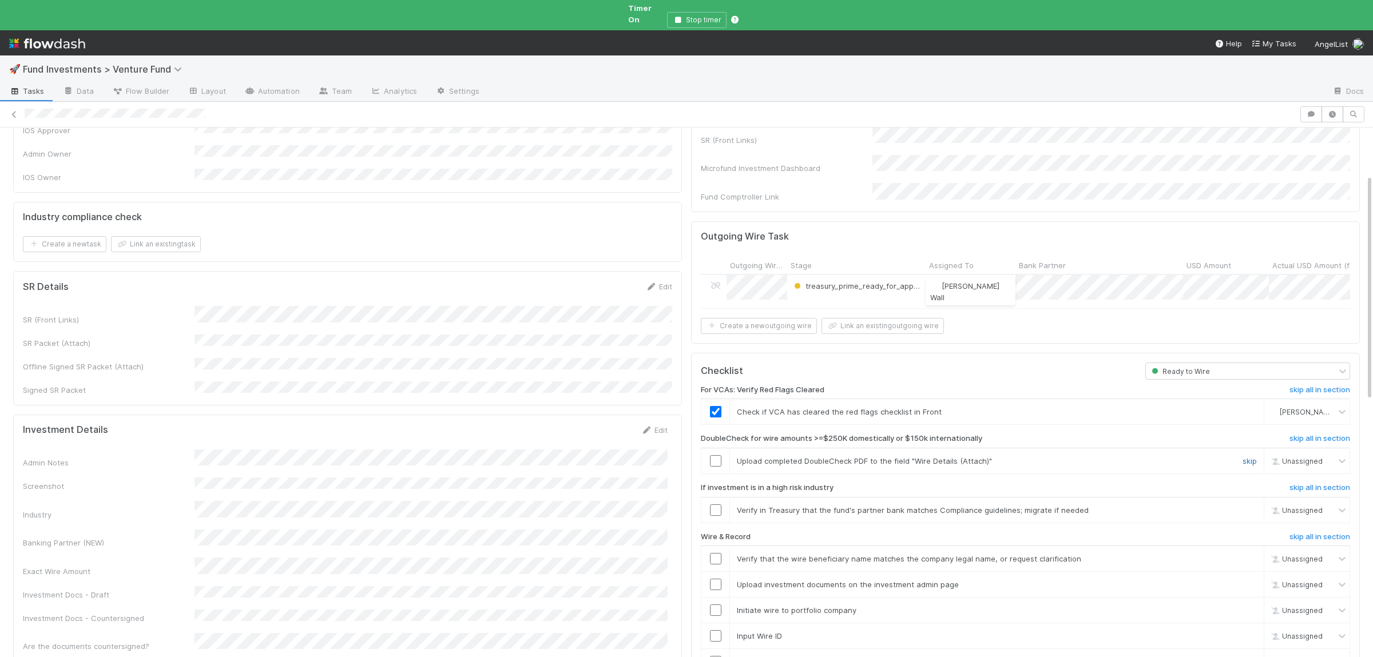
click at [1252, 457] on link "skip" at bounding box center [1250, 461] width 14 height 9
click at [1248, 505] on div "skip" at bounding box center [1248, 510] width 34 height 11
click at [1247, 506] on link "skip" at bounding box center [1250, 510] width 14 height 9
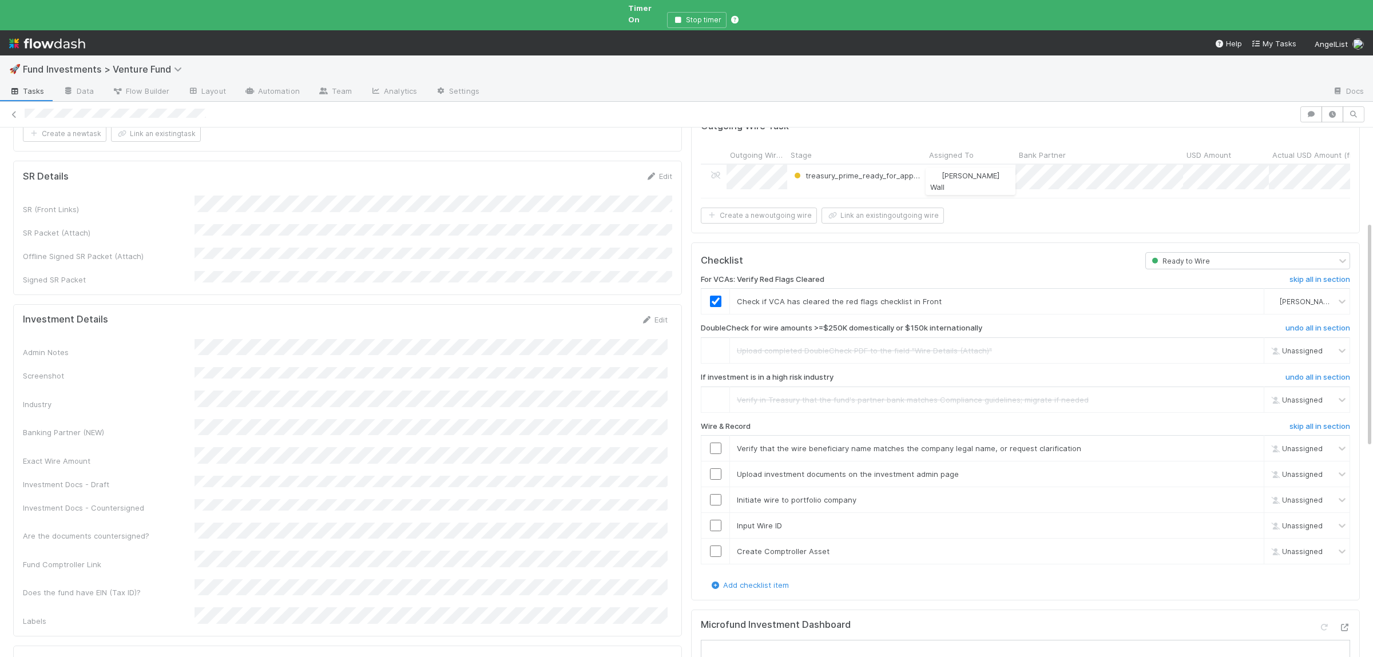
scroll to position [223, 0]
click at [714, 442] on input "checkbox" at bounding box center [715, 447] width 11 height 11
click at [717, 467] on input "checkbox" at bounding box center [715, 472] width 11 height 11
click at [717, 493] on input "checkbox" at bounding box center [715, 498] width 11 height 11
click at [714, 519] on input "checkbox" at bounding box center [715, 524] width 11 height 11
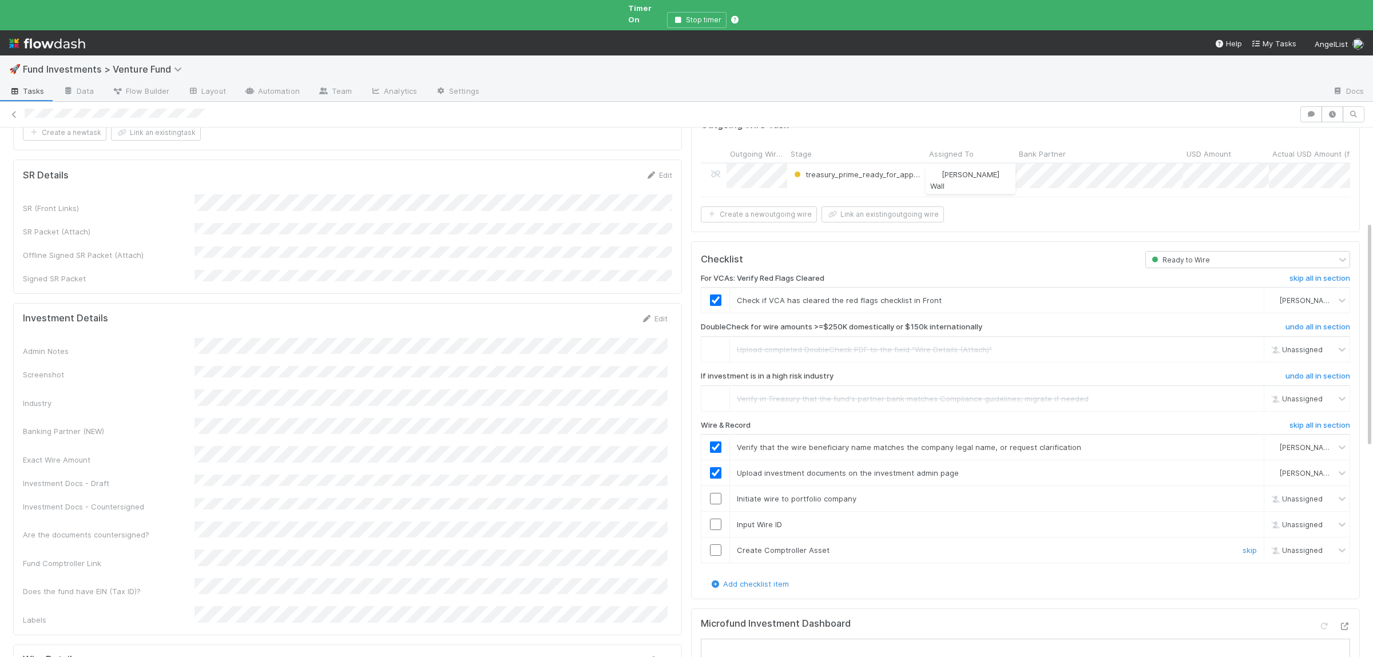
click at [717, 545] on input "checkbox" at bounding box center [715, 550] width 11 height 11
click at [718, 519] on input "checkbox" at bounding box center [715, 524] width 11 height 11
click at [717, 493] on input "checkbox" at bounding box center [715, 498] width 11 height 11
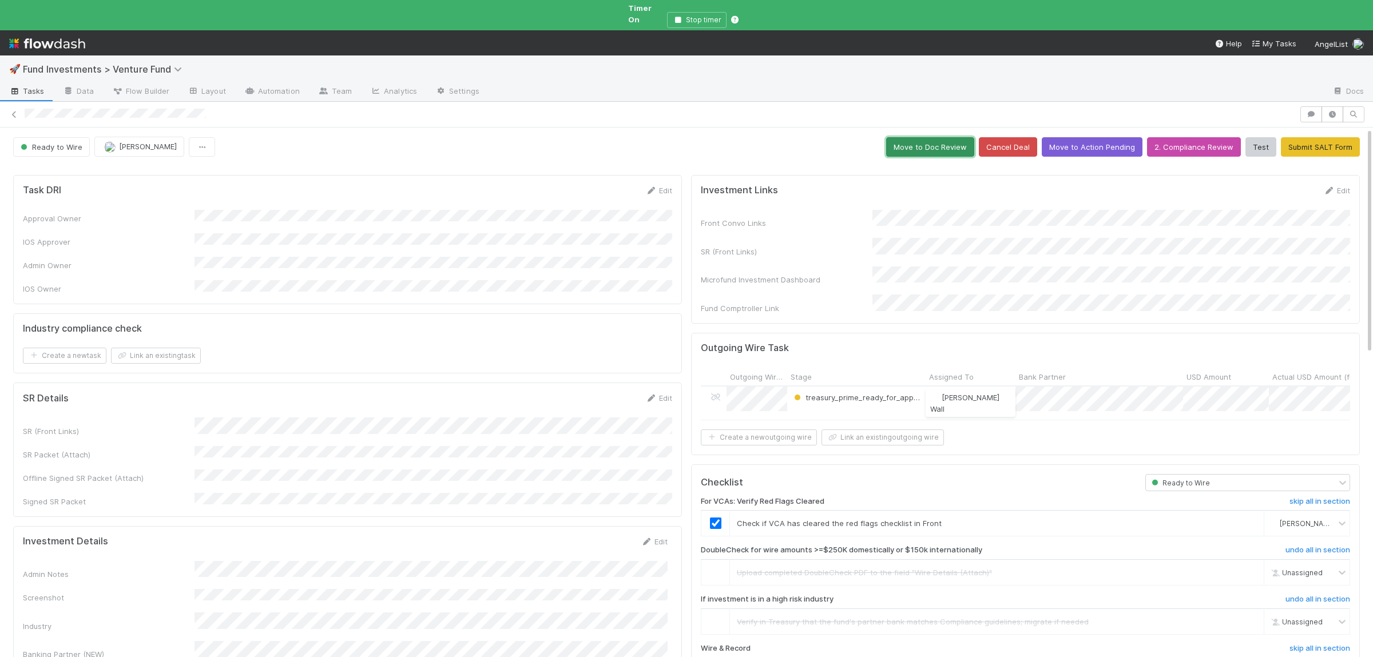
click at [915, 138] on button "Move to Doc Review" at bounding box center [930, 146] width 88 height 19
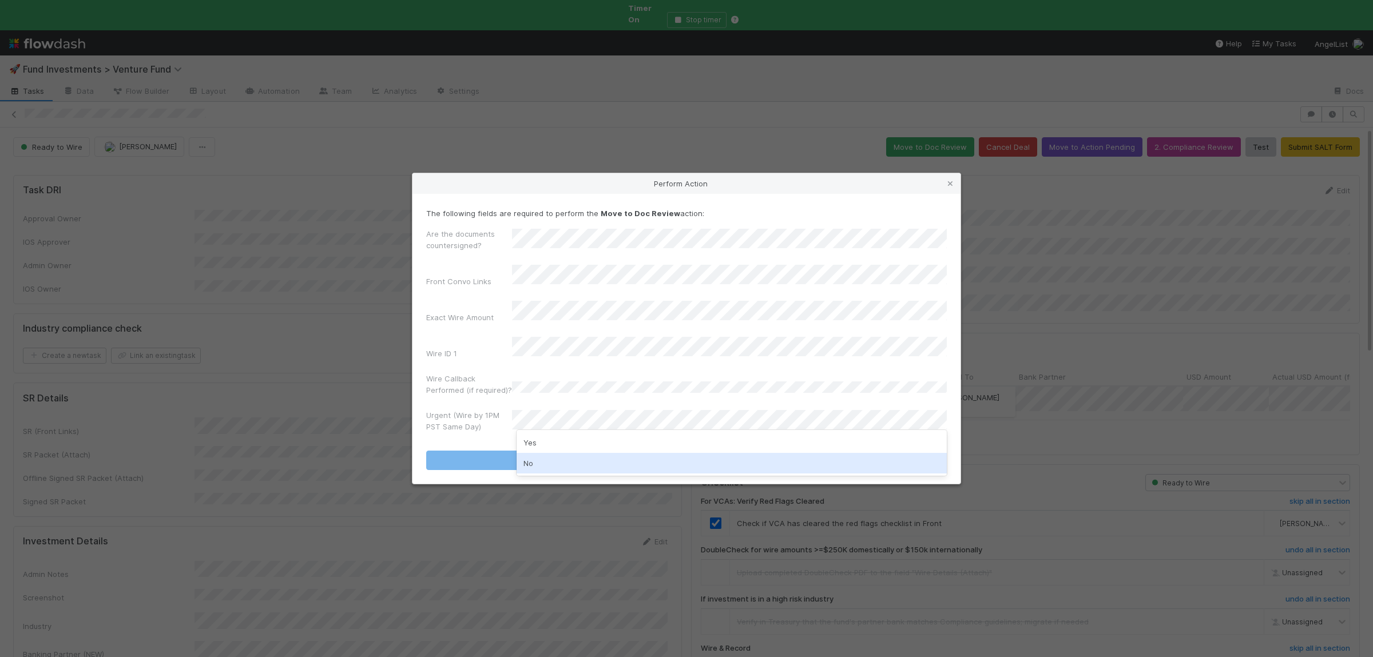
click at [555, 455] on div "No" at bounding box center [732, 463] width 430 height 21
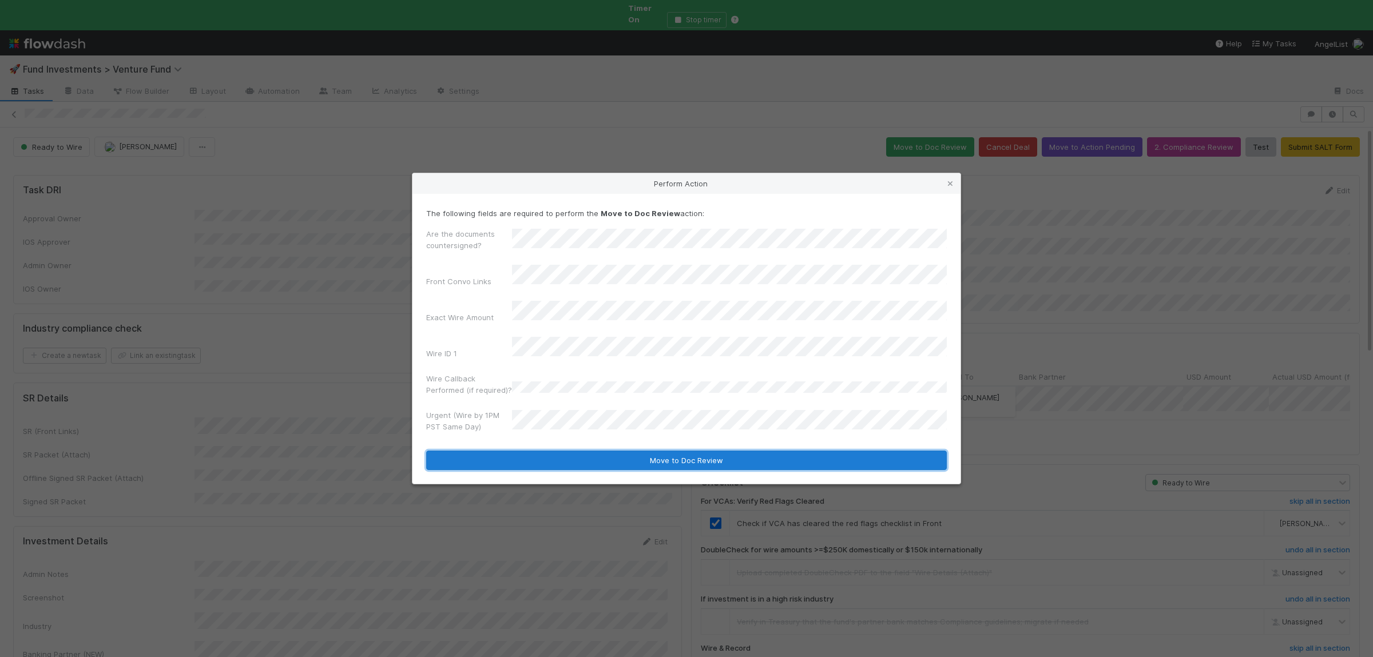
click at [560, 451] on button "Move to Doc Review" at bounding box center [686, 460] width 521 height 19
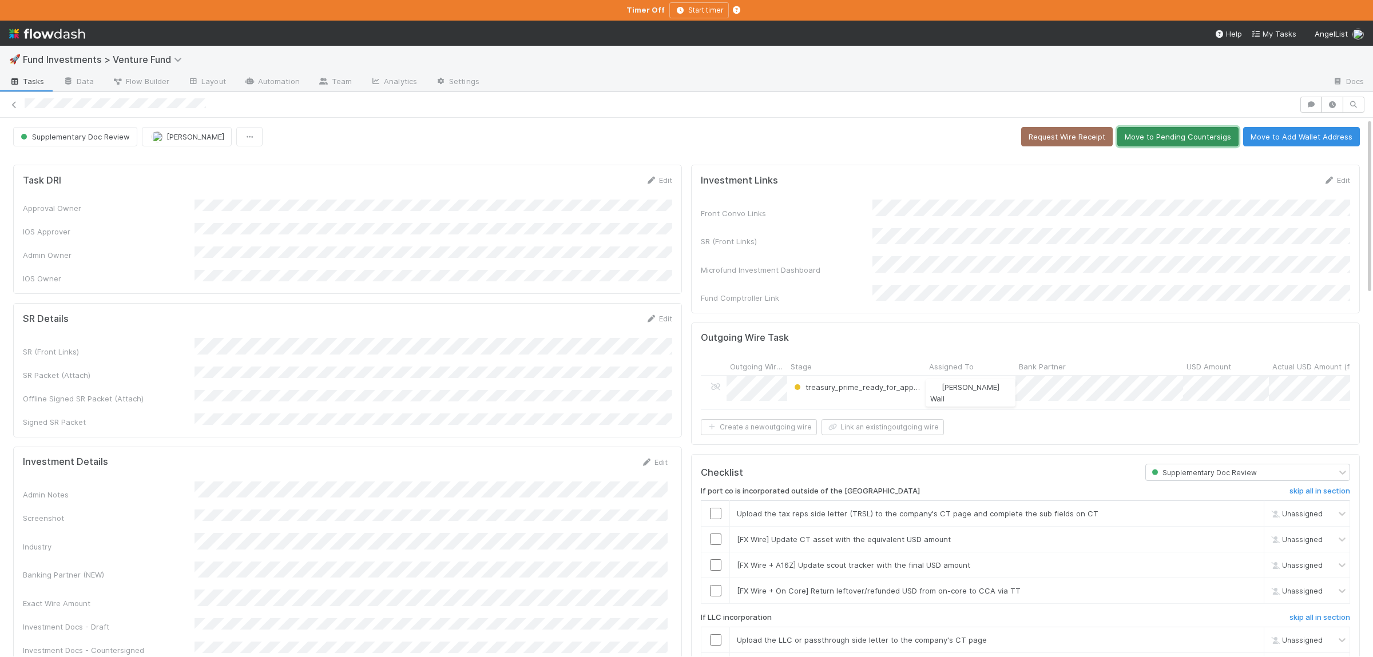
click at [1189, 138] on button "Move to Pending Countersigs" at bounding box center [1177, 136] width 121 height 19
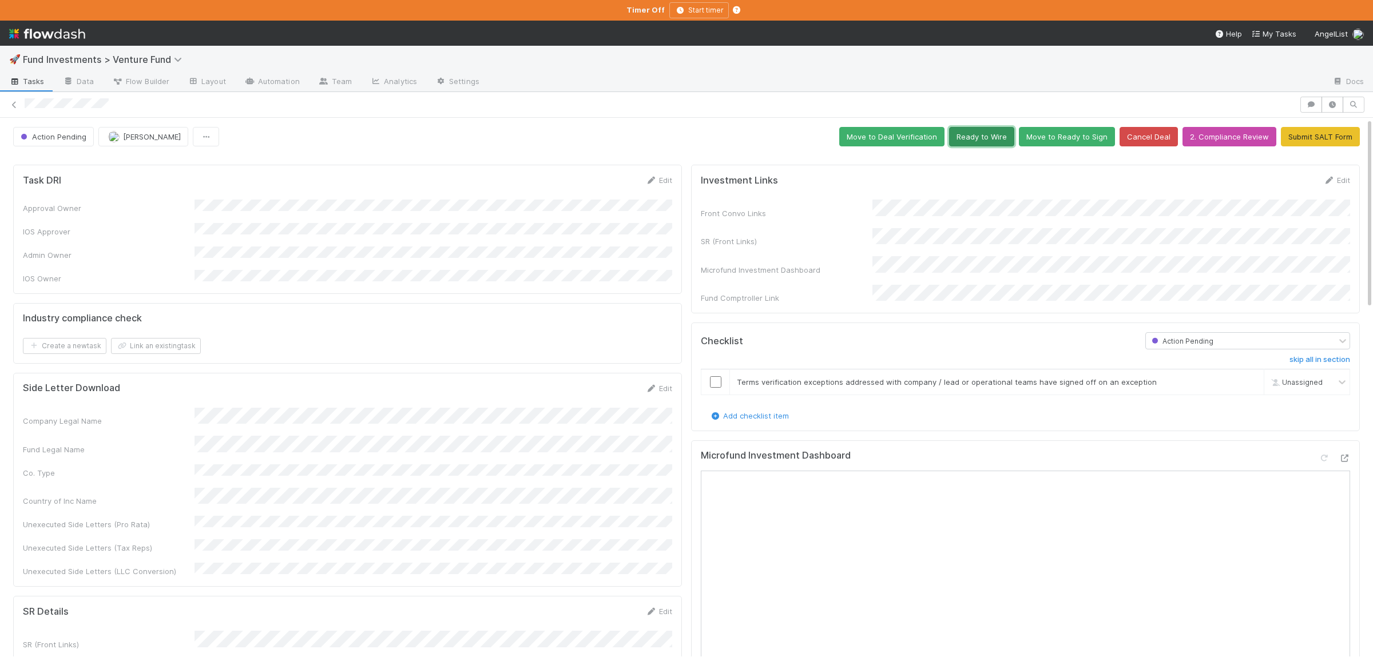
click at [995, 132] on button "Ready to Wire" at bounding box center [981, 136] width 65 height 19
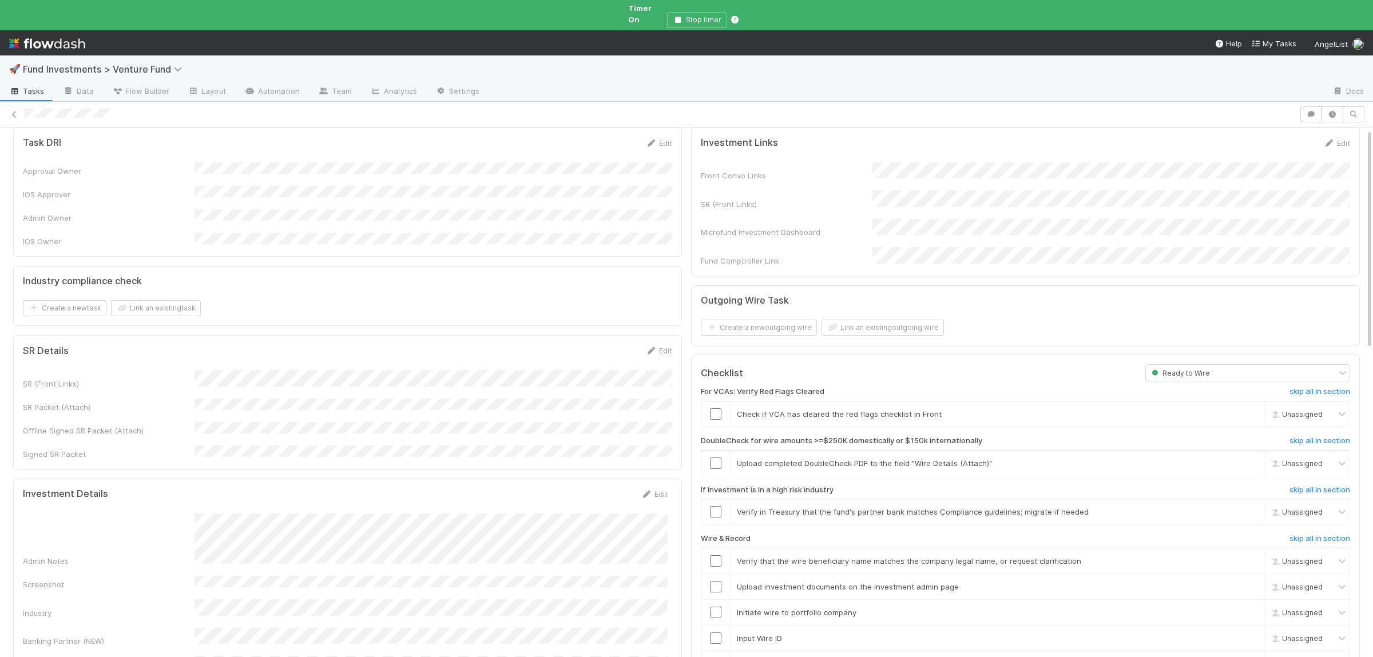
scroll to position [112, 0]
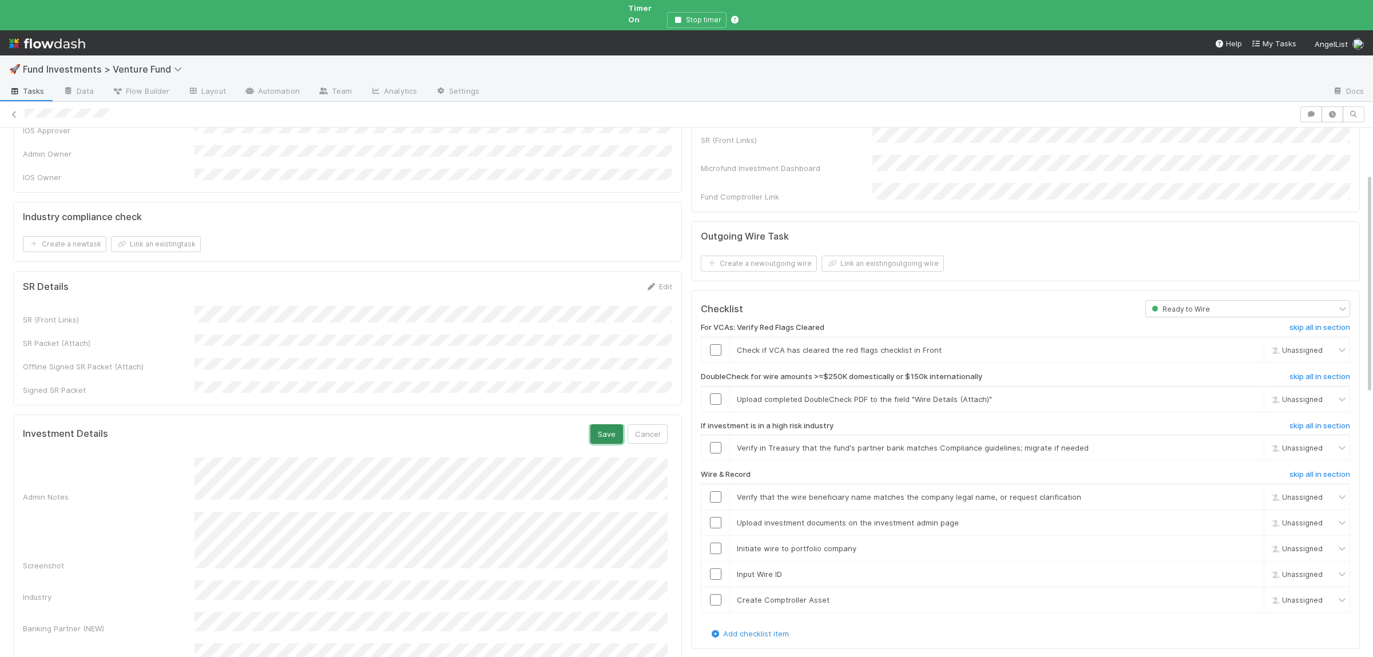
click at [610, 424] on button "Save" at bounding box center [606, 433] width 33 height 19
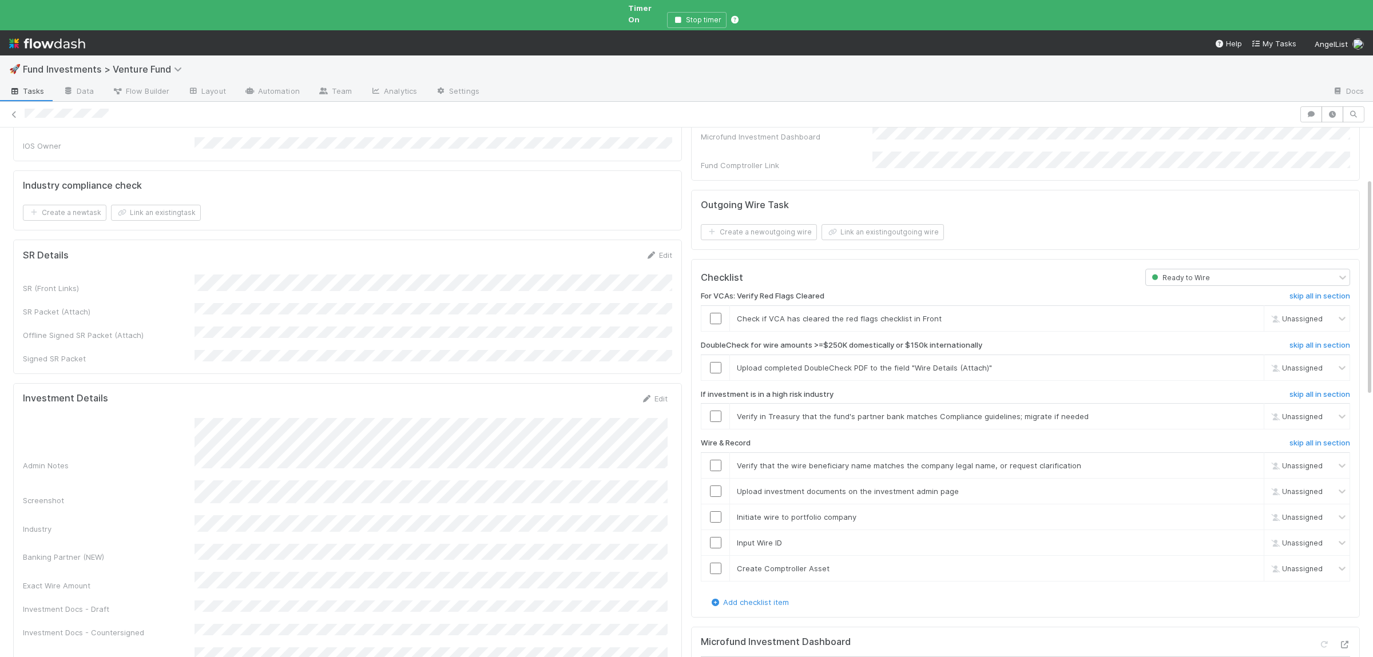
scroll to position [167, 0]
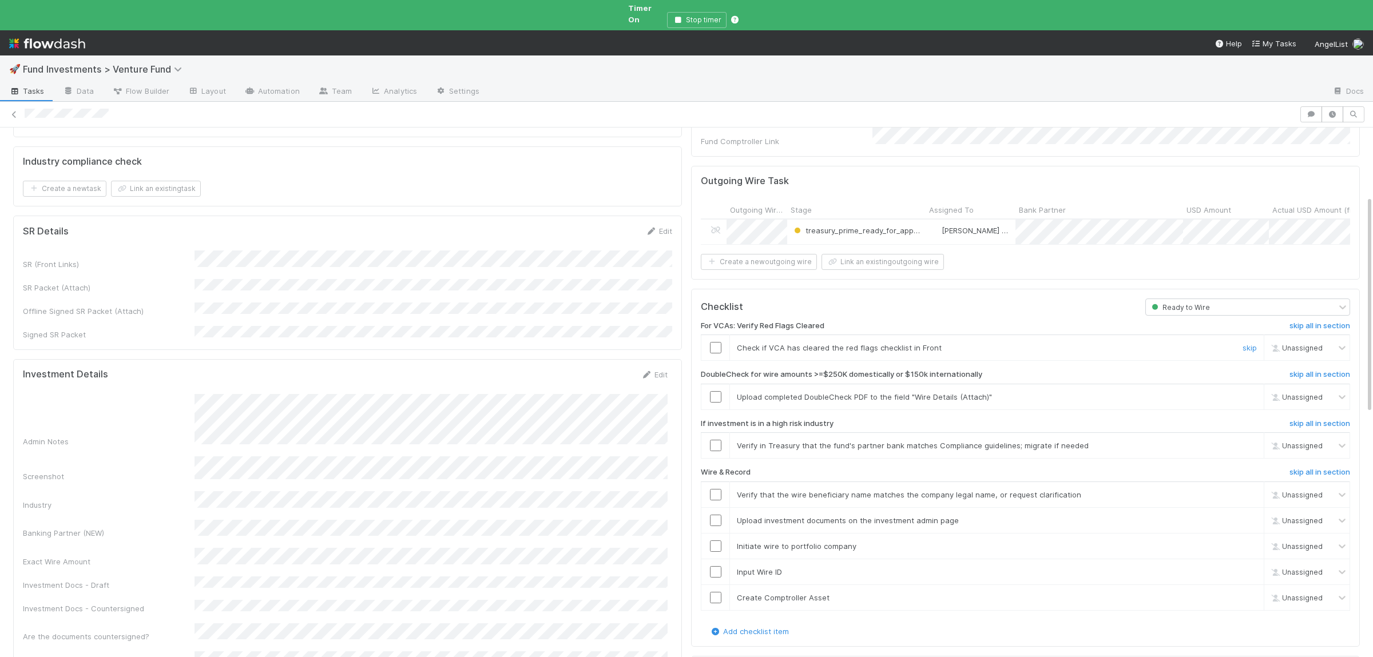
click at [717, 342] on input "checkbox" at bounding box center [715, 347] width 11 height 11
click at [1243, 392] on link "skip" at bounding box center [1250, 396] width 14 height 9
click at [1252, 441] on link "skip" at bounding box center [1250, 445] width 14 height 9
click at [1255, 392] on link "skip" at bounding box center [1250, 396] width 14 height 9
click at [717, 489] on input "checkbox" at bounding box center [715, 494] width 11 height 11
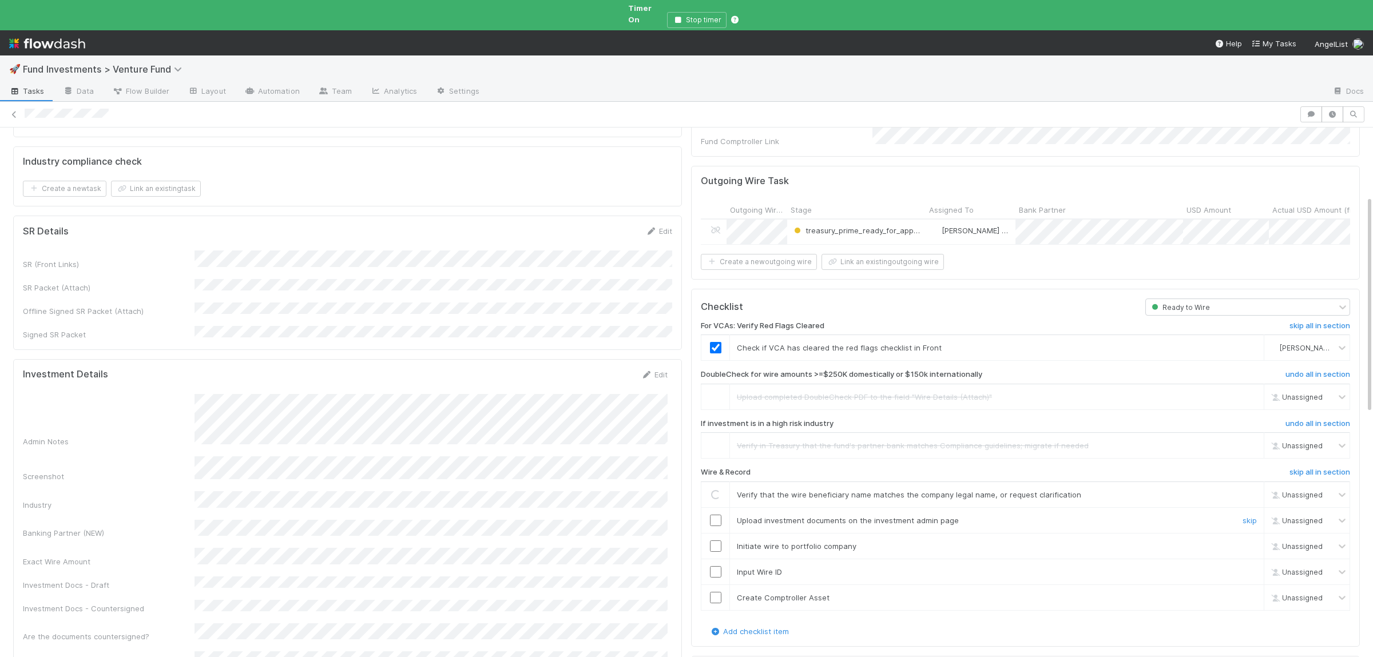
click at [716, 515] on input "checkbox" at bounding box center [715, 520] width 11 height 11
click at [716, 541] on input "checkbox" at bounding box center [715, 546] width 11 height 11
click at [718, 566] on input "checkbox" at bounding box center [715, 571] width 11 height 11
drag, startPoint x: 718, startPoint y: 572, endPoint x: 718, endPoint y: 581, distance: 9.2
click at [718, 585] on td at bounding box center [715, 598] width 29 height 26
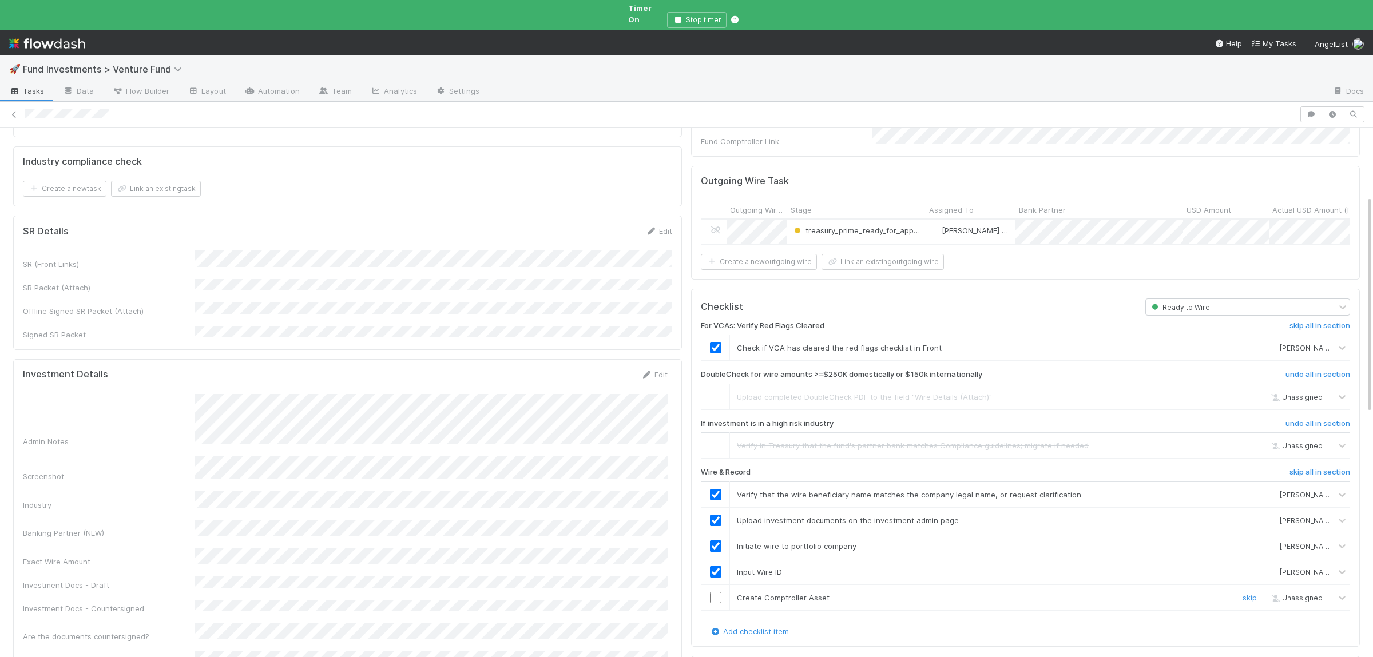
click at [718, 592] on input "checkbox" at bounding box center [715, 597] width 11 height 11
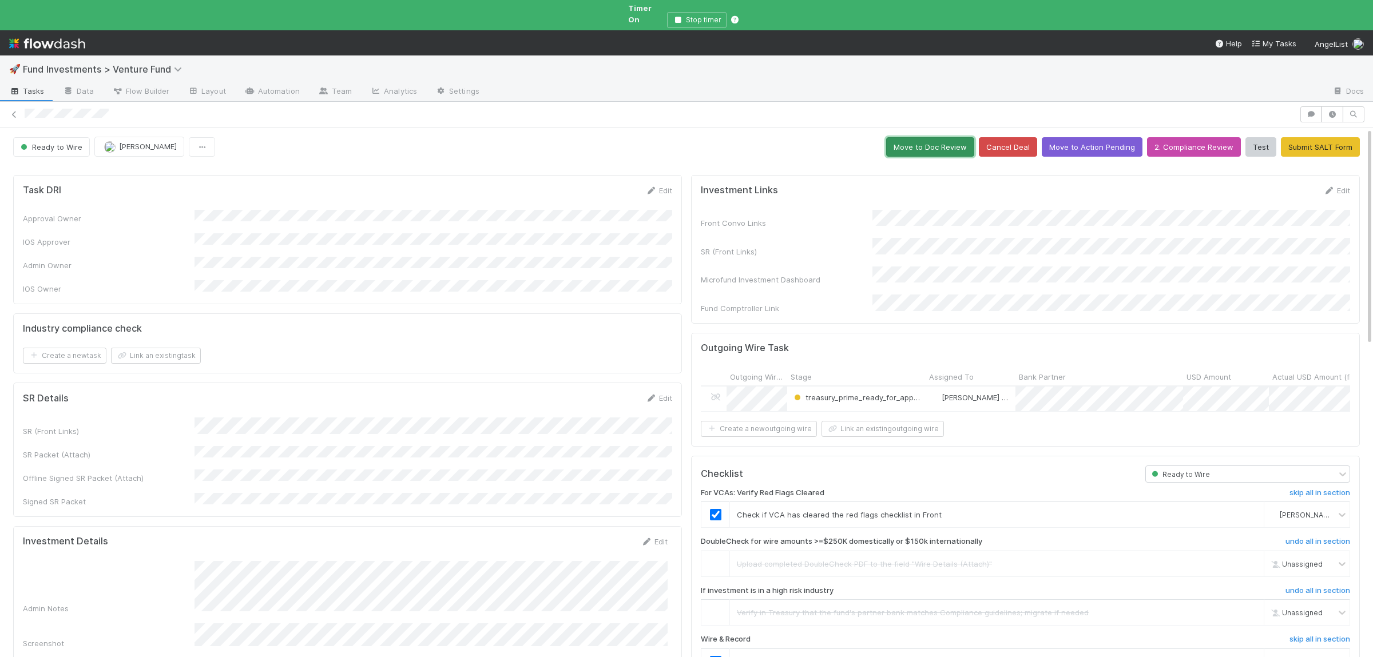
click at [924, 137] on button "Move to Doc Review" at bounding box center [930, 146] width 88 height 19
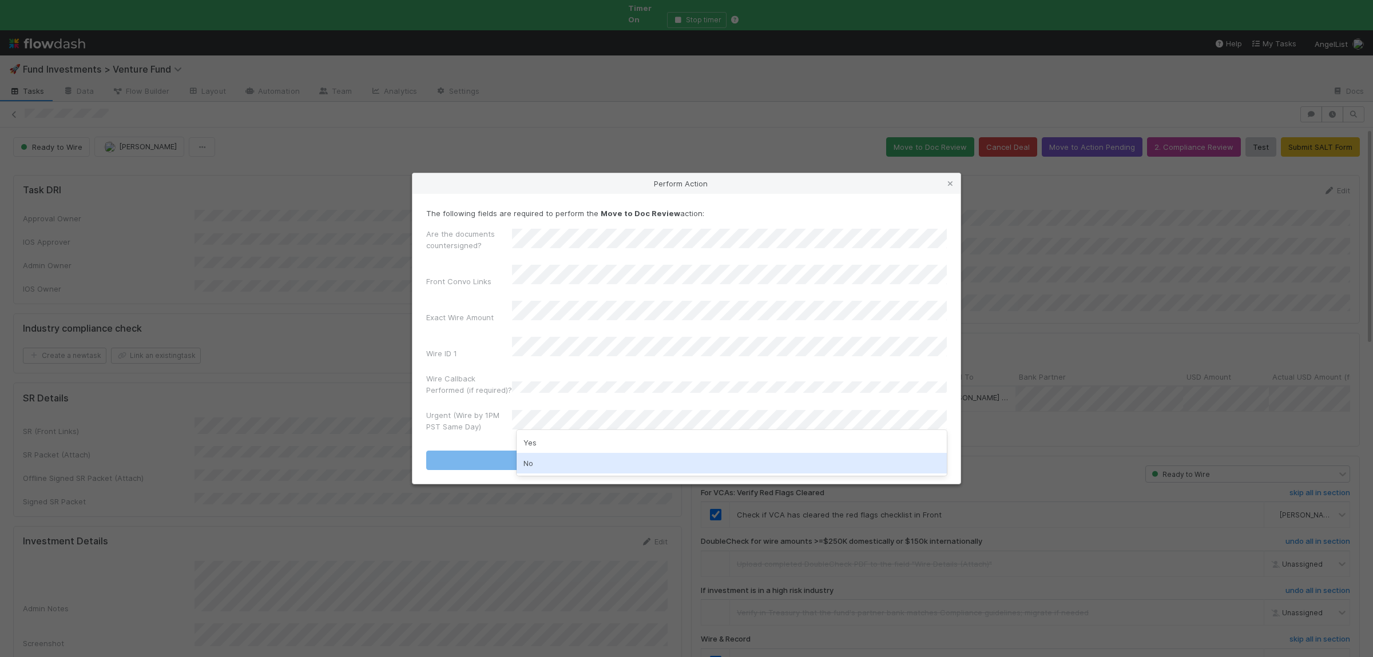
click at [553, 471] on div "No" at bounding box center [732, 463] width 430 height 21
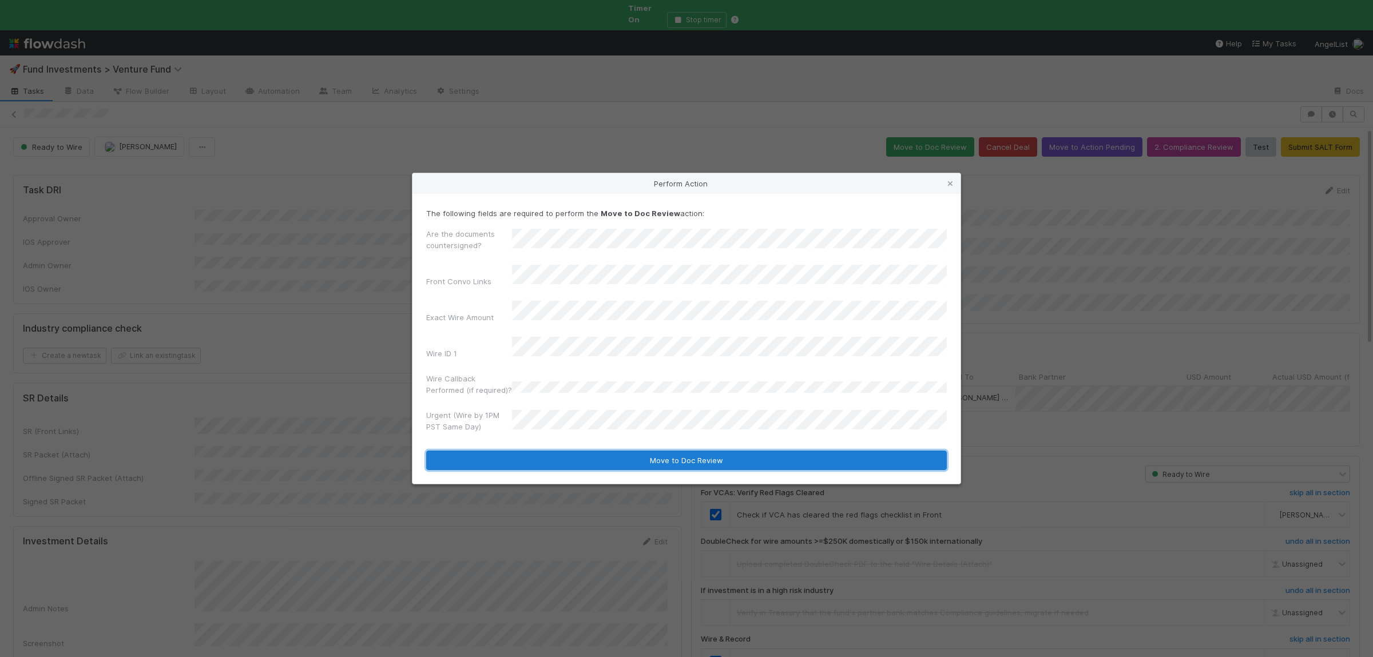
click at [539, 451] on button "Move to Doc Review" at bounding box center [686, 460] width 521 height 19
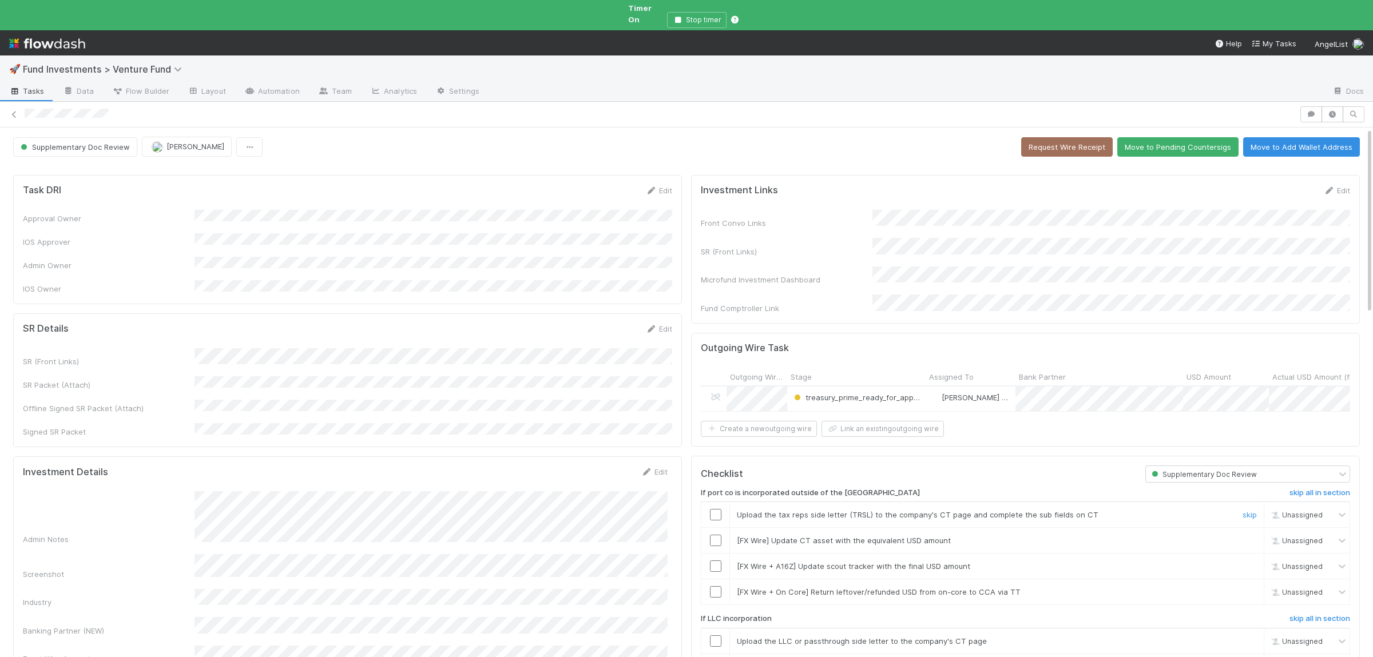
click at [713, 509] on input "checkbox" at bounding box center [715, 514] width 11 height 11
click at [1179, 140] on button "Move to Pending Countersigs" at bounding box center [1177, 146] width 121 height 19
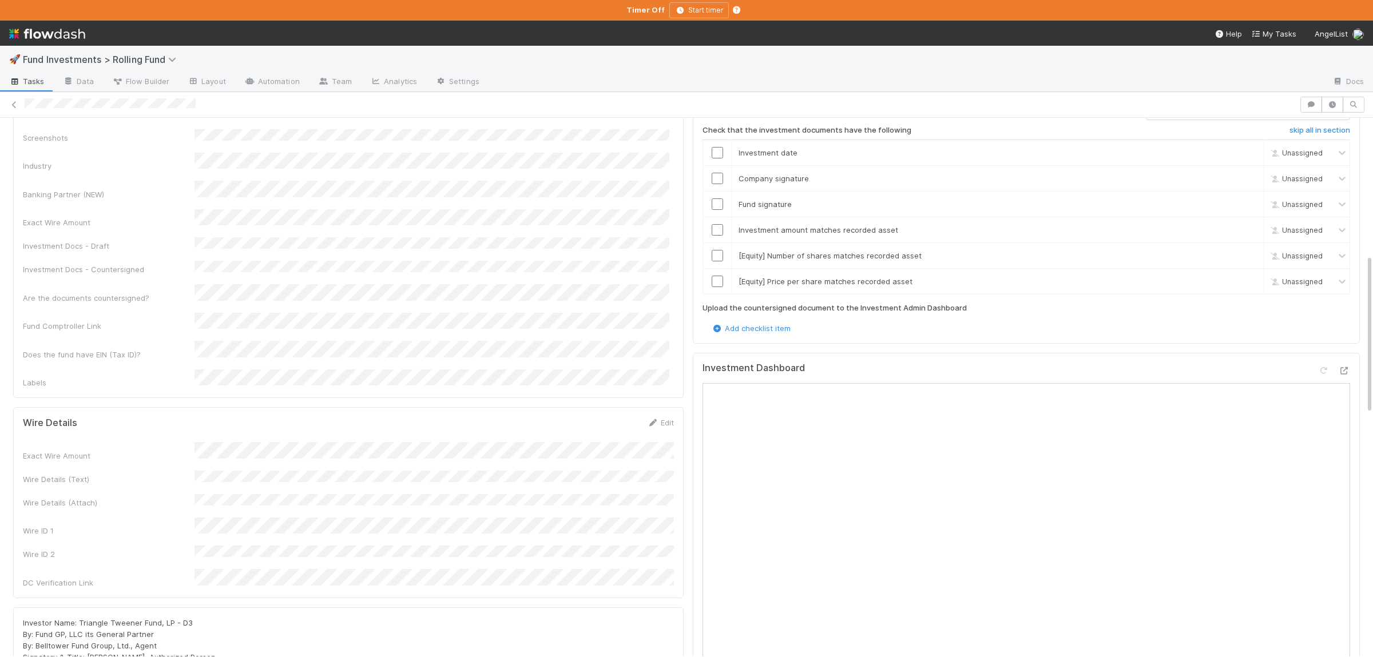
scroll to position [502, 0]
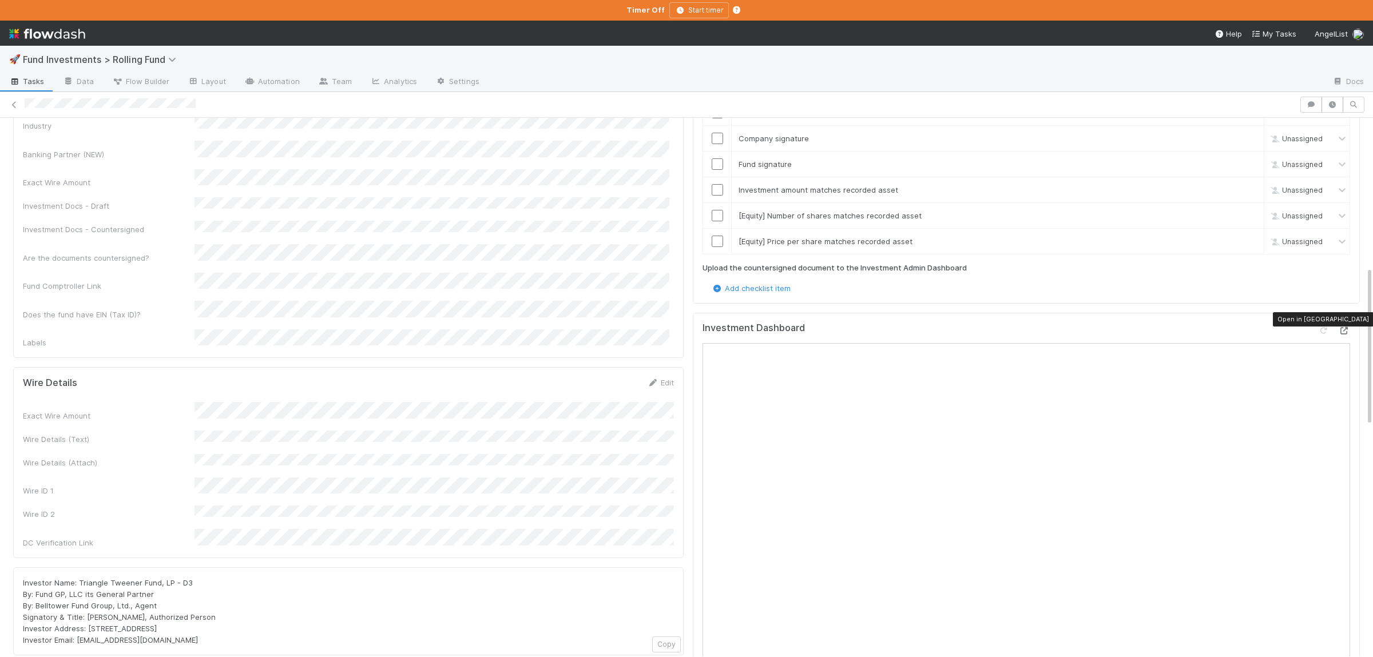
click at [1339, 327] on icon at bounding box center [1344, 330] width 11 height 7
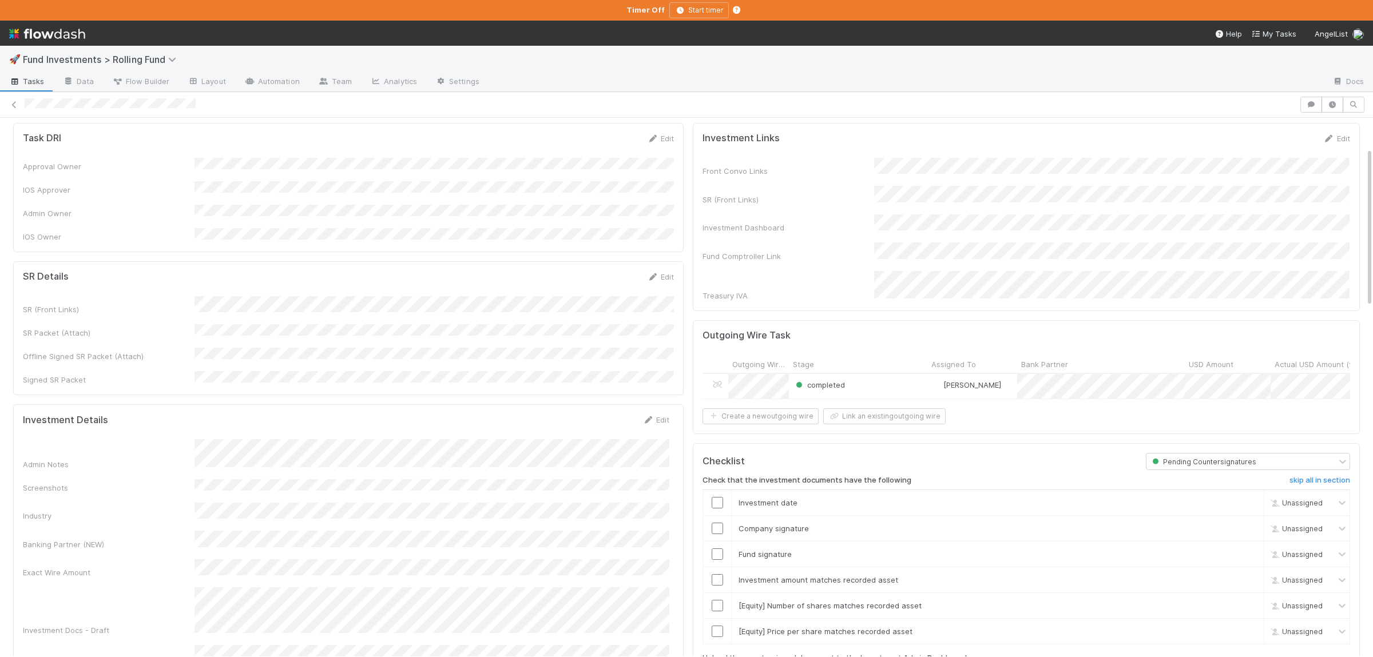
scroll to position [0, 0]
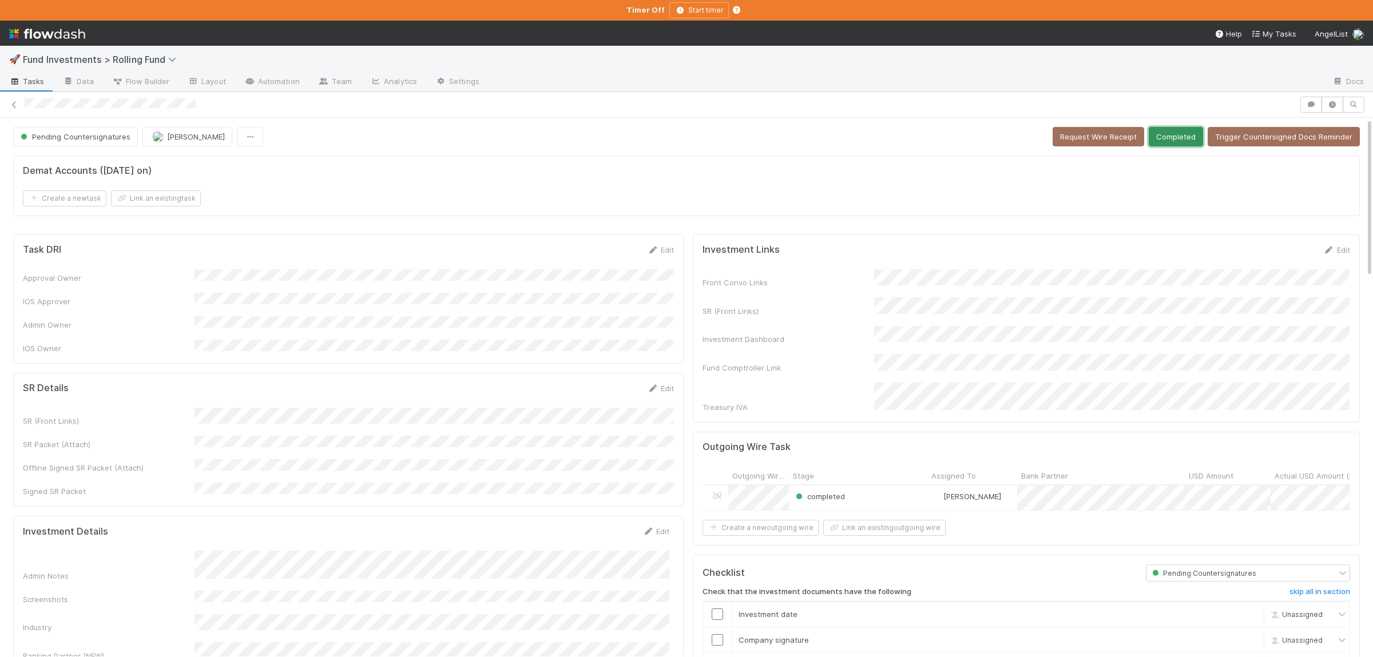
click at [1188, 136] on button "Completed" at bounding box center [1176, 136] width 54 height 19
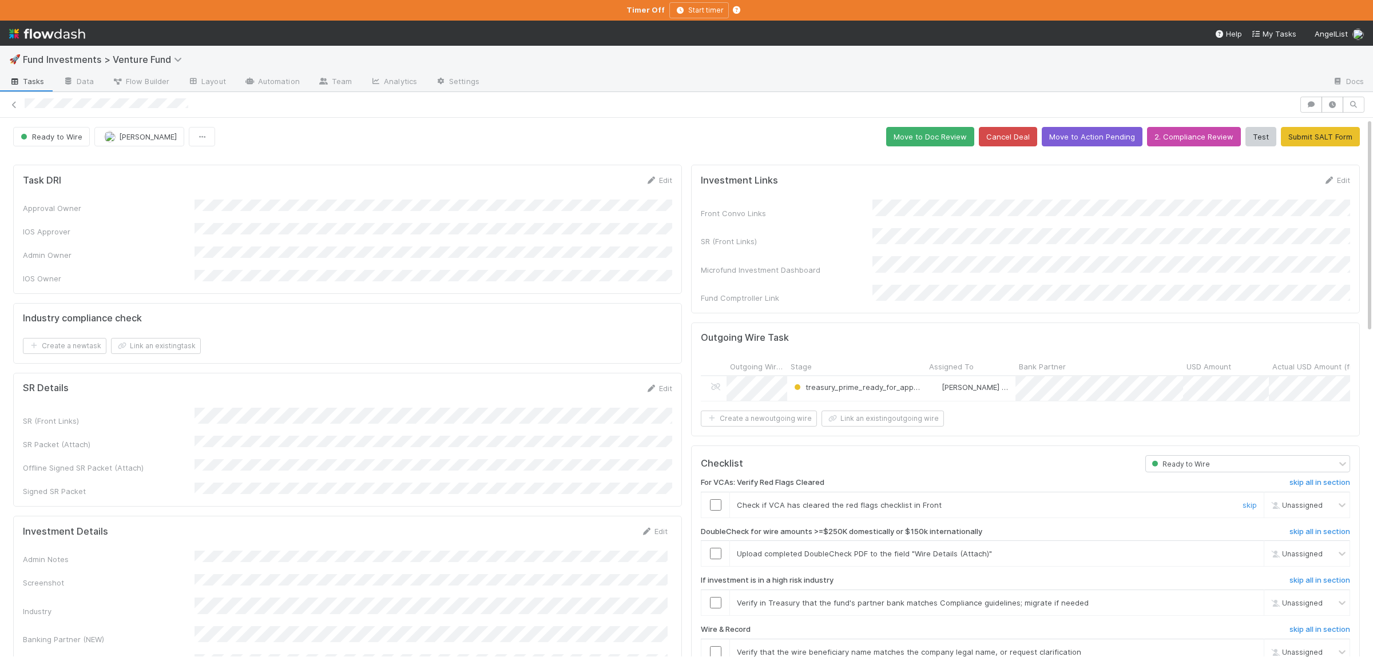
click at [720, 499] on input "checkbox" at bounding box center [715, 504] width 11 height 11
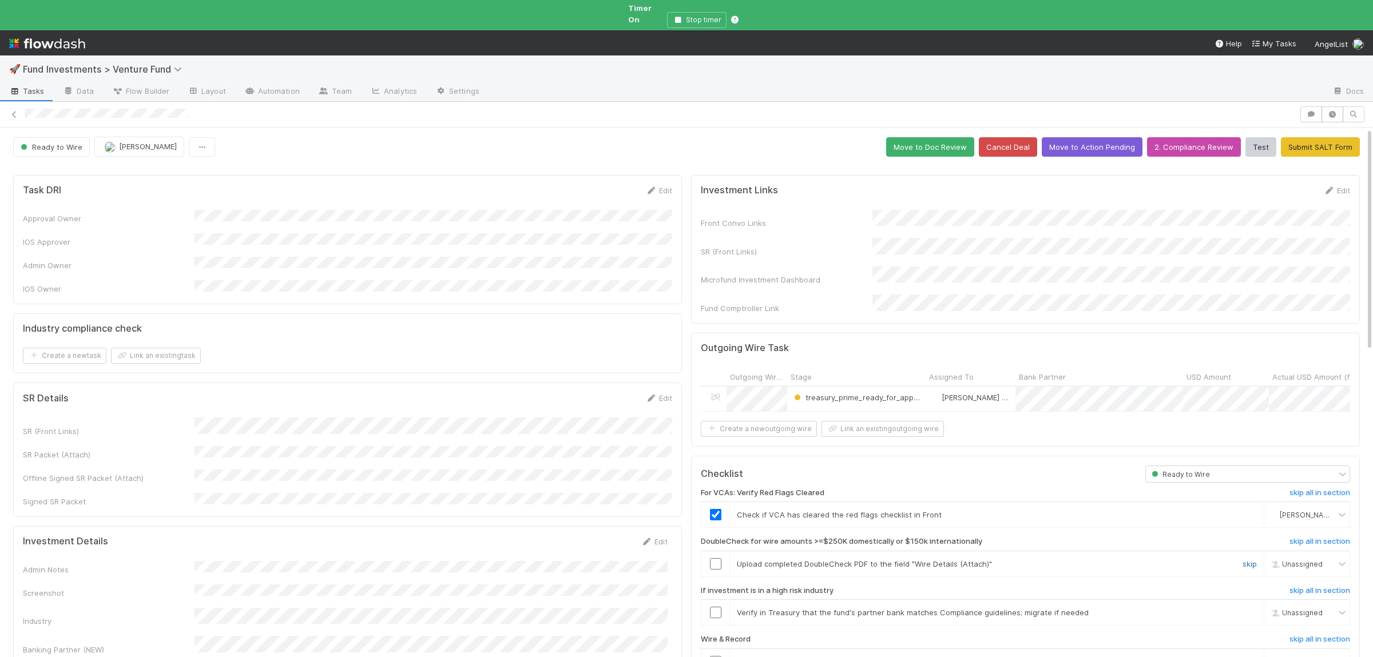
click at [1253, 560] on link "skip" at bounding box center [1250, 564] width 14 height 9
click at [1253, 608] on link "skip" at bounding box center [1250, 612] width 14 height 9
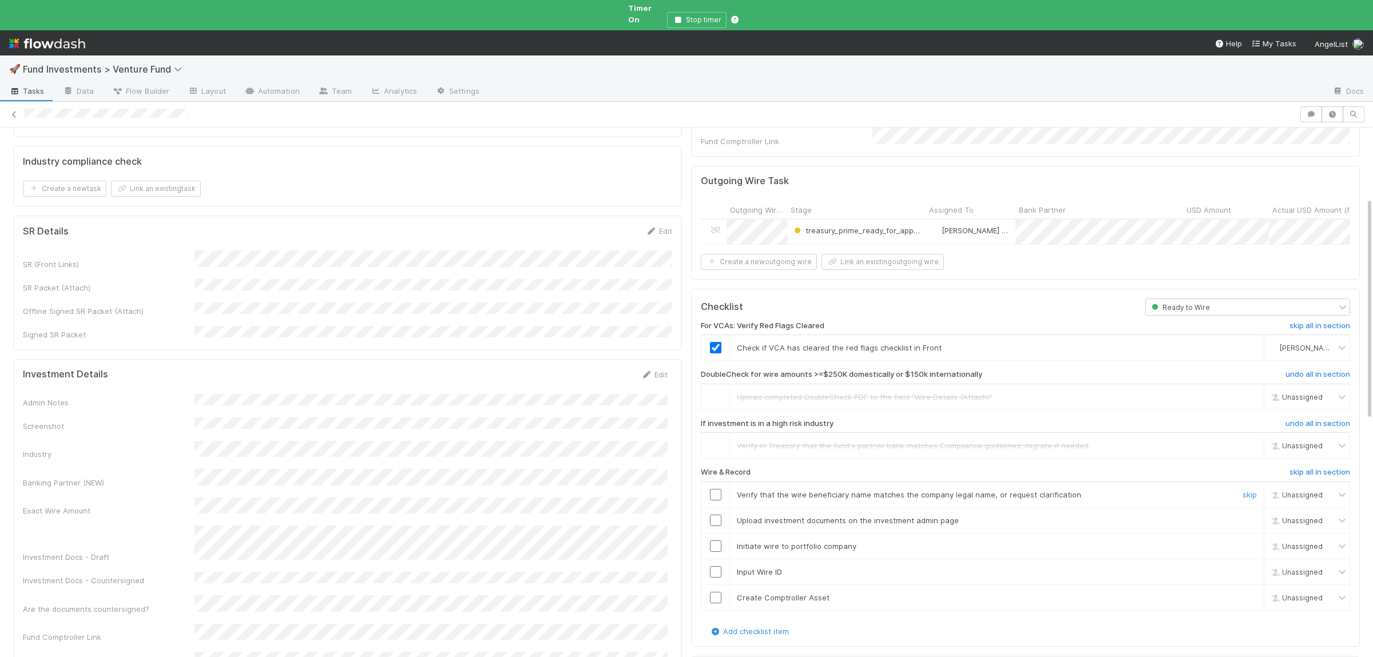
click at [718, 489] on input "checkbox" at bounding box center [715, 494] width 11 height 11
drag, startPoint x: 717, startPoint y: 500, endPoint x: 717, endPoint y: 517, distance: 16.6
click at [717, 515] on input "checkbox" at bounding box center [715, 520] width 11 height 11
drag, startPoint x: 717, startPoint y: 522, endPoint x: 717, endPoint y: 531, distance: 9.2
click at [717, 534] on td at bounding box center [715, 547] width 29 height 26
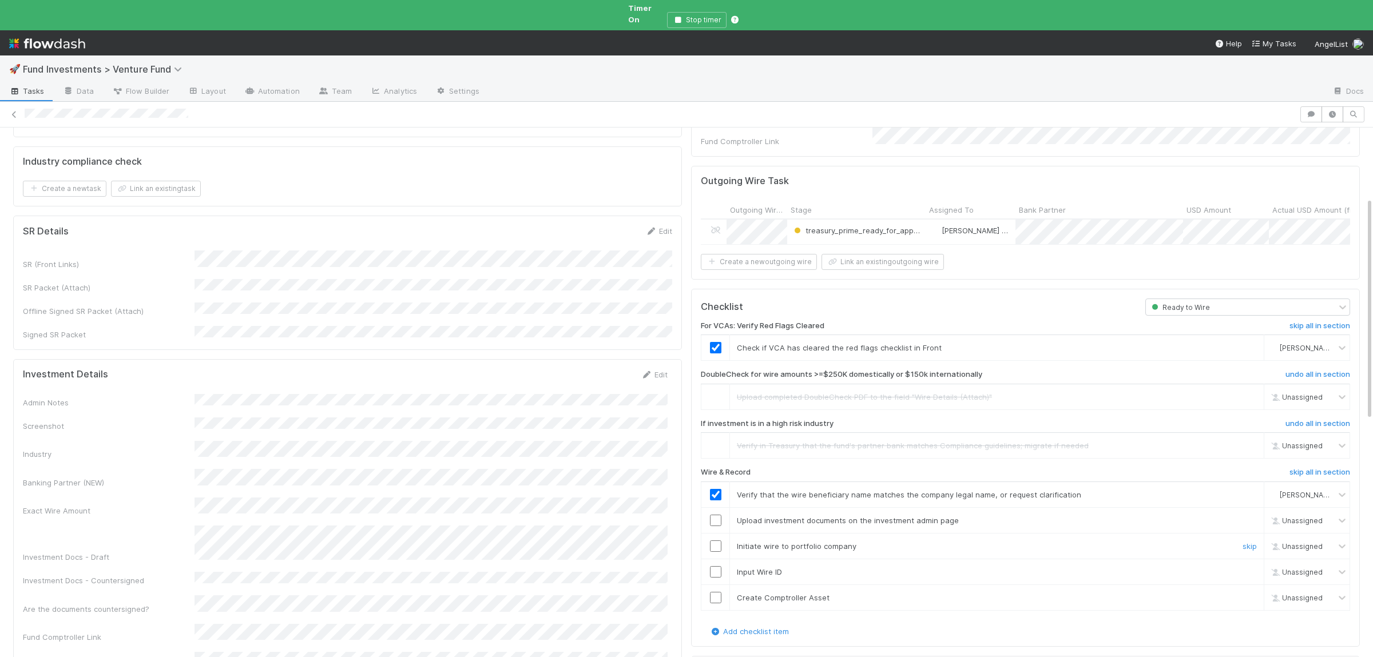
click at [717, 541] on input "checkbox" at bounding box center [715, 546] width 11 height 11
drag, startPoint x: 717, startPoint y: 553, endPoint x: 717, endPoint y: 572, distance: 19.5
click at [717, 566] on input "checkbox" at bounding box center [715, 571] width 11 height 11
click at [717, 592] on input "checkbox" at bounding box center [715, 597] width 11 height 11
checkbox input "true"
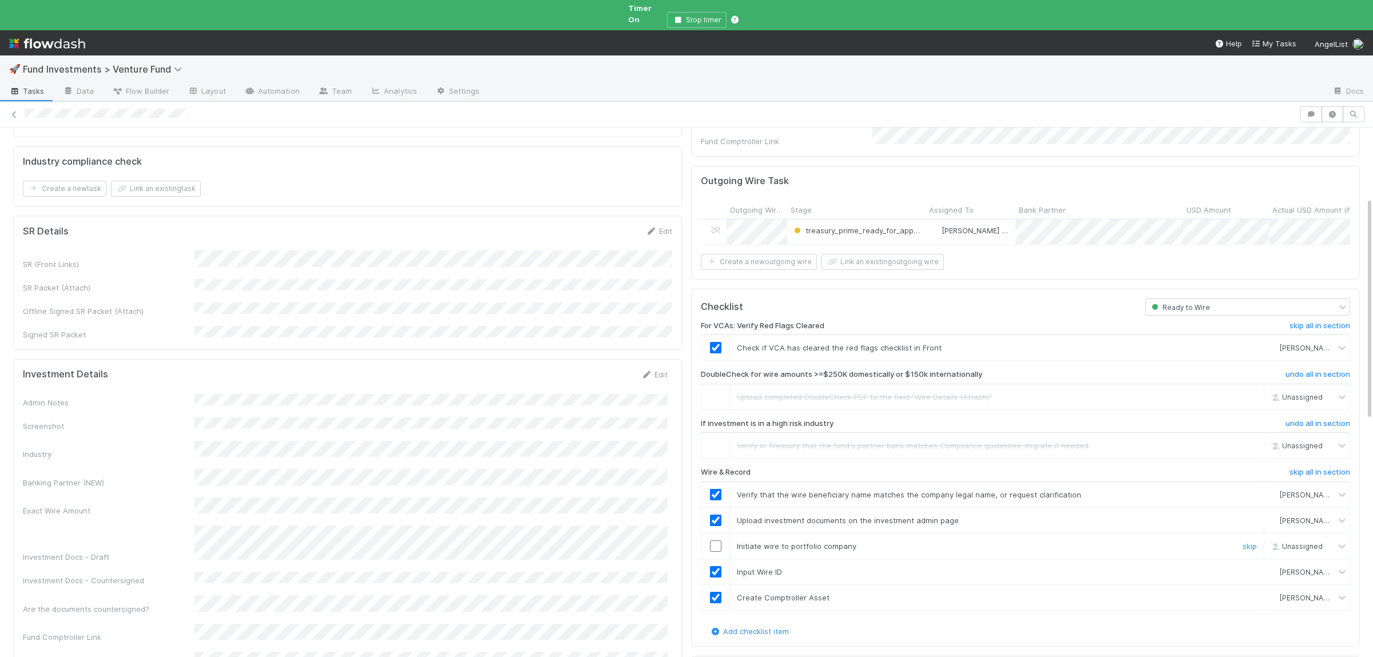
click at [712, 541] on input "checkbox" at bounding box center [715, 546] width 11 height 11
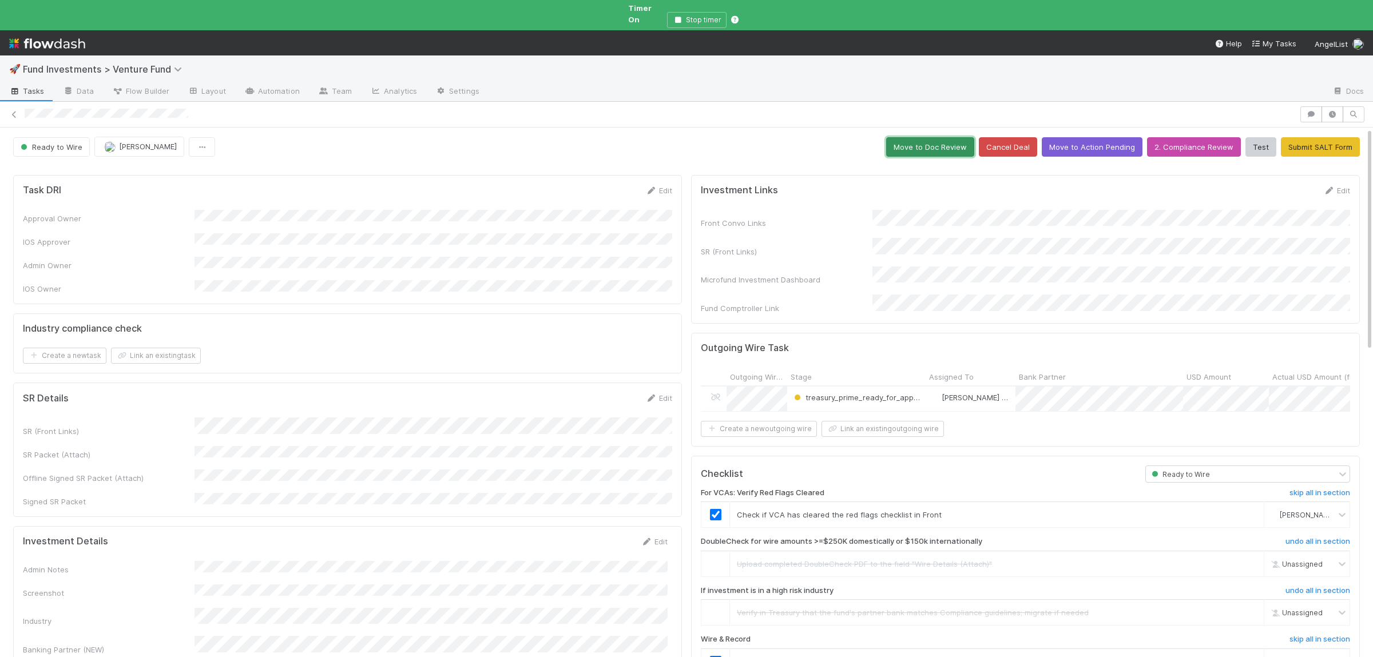
click at [961, 145] on button "Move to Doc Review" at bounding box center [930, 146] width 88 height 19
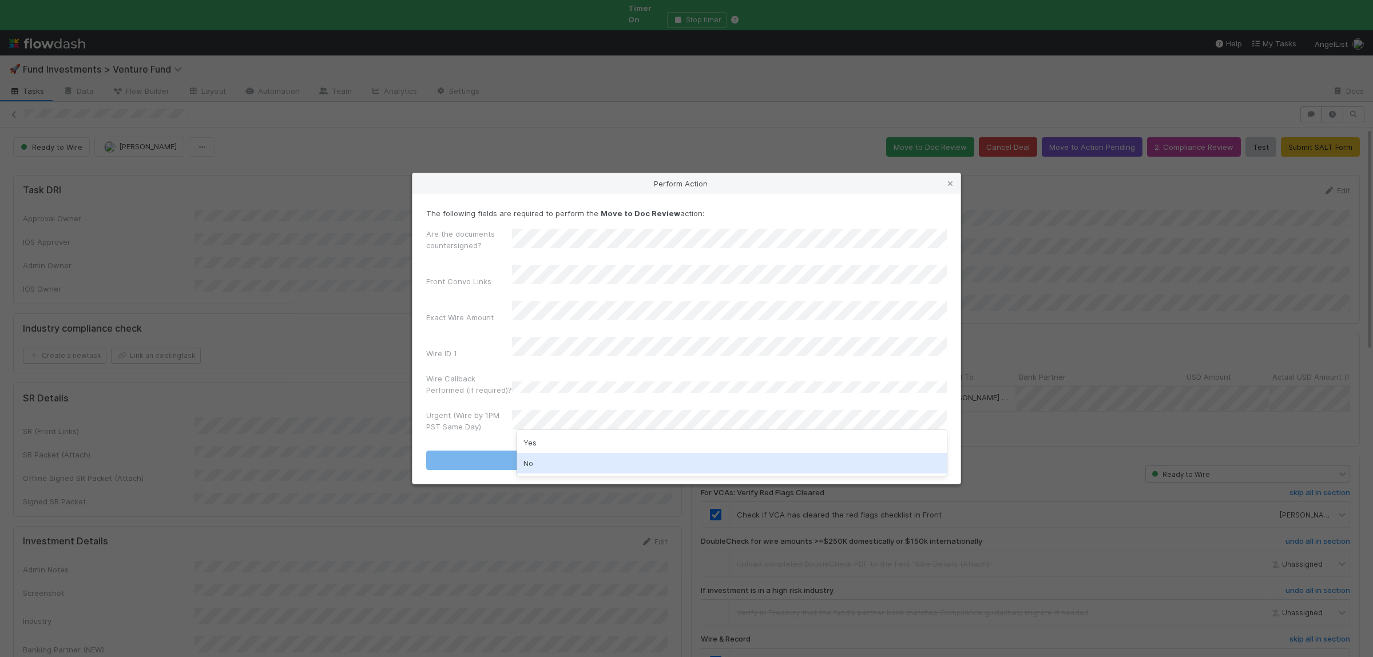
click at [552, 462] on div "No" at bounding box center [732, 463] width 430 height 21
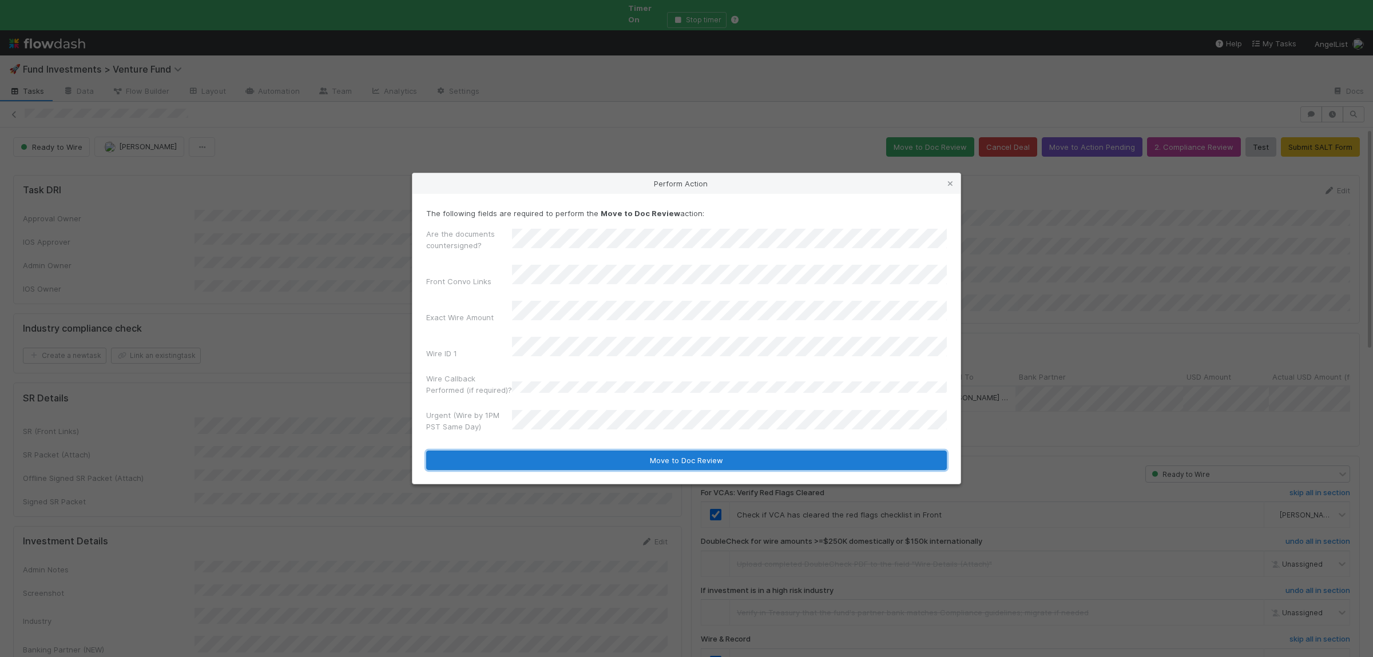
click at [562, 451] on button "Move to Doc Review" at bounding box center [686, 460] width 521 height 19
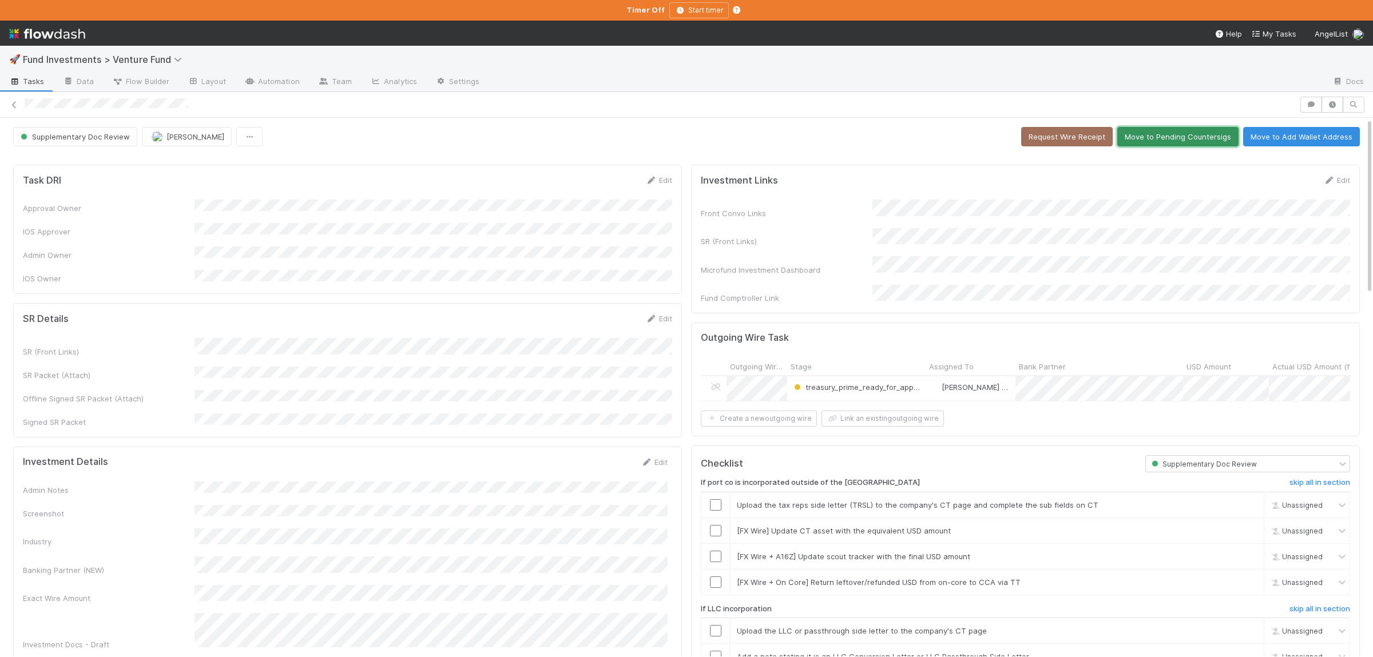
click at [1182, 145] on button "Move to Pending Countersigs" at bounding box center [1177, 136] width 121 height 19
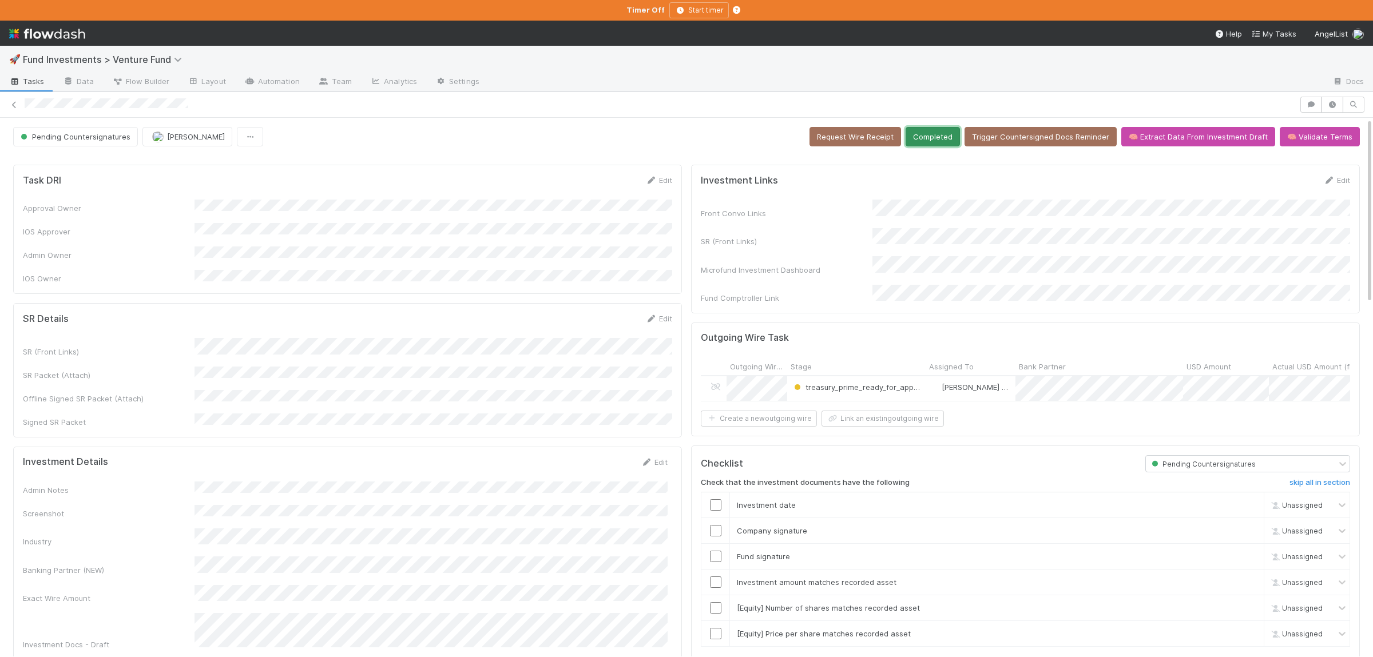
click at [946, 142] on button "Completed" at bounding box center [933, 136] width 54 height 19
